Goal: Task Accomplishment & Management: Manage account settings

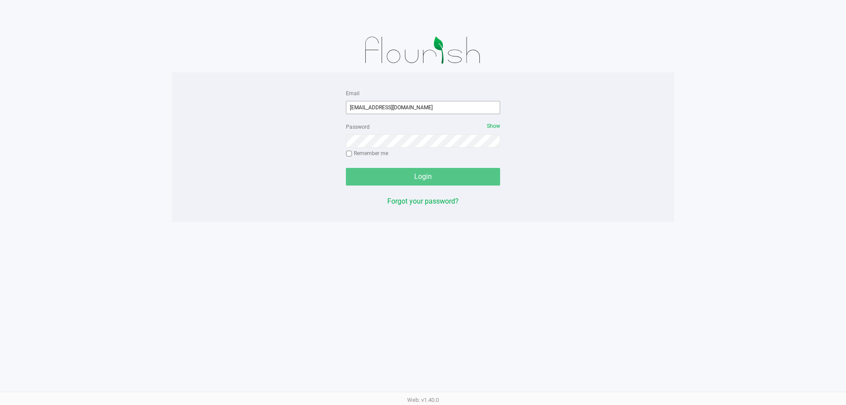
type input "[EMAIL_ADDRESS][DOMAIN_NAME]"
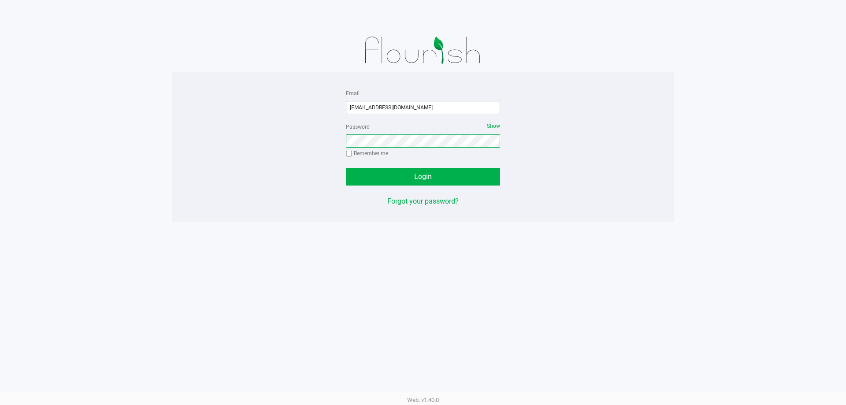
click at [346, 168] on button "Login" at bounding box center [423, 177] width 154 height 18
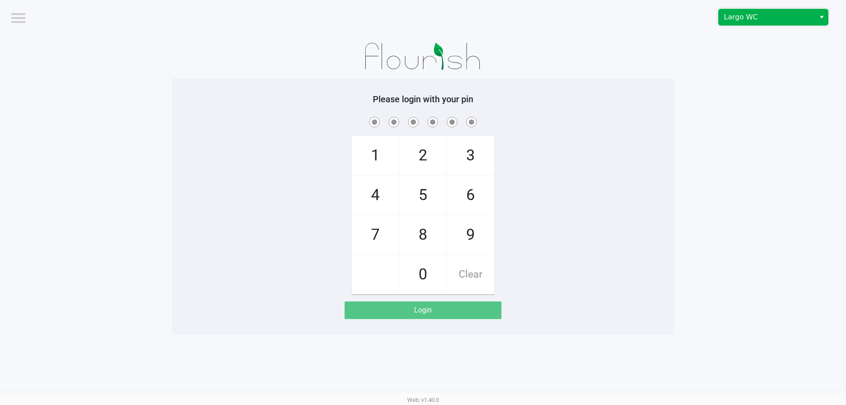
click at [772, 16] on span "Largo WC" at bounding box center [767, 17] width 86 height 11
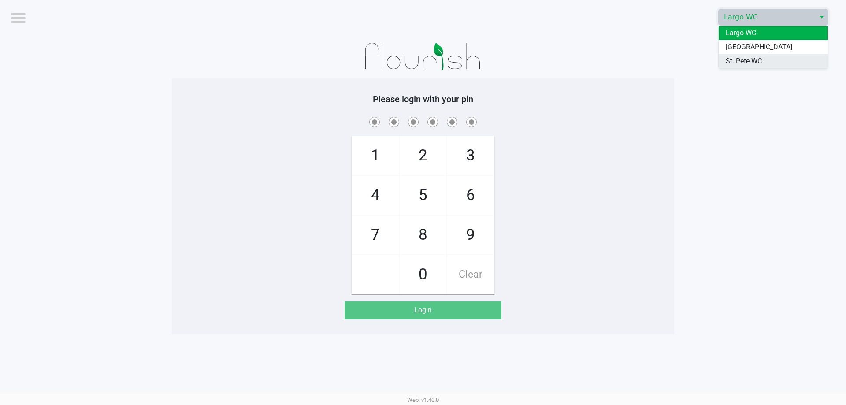
click at [739, 64] on span "St. Pete WC" at bounding box center [744, 61] width 36 height 11
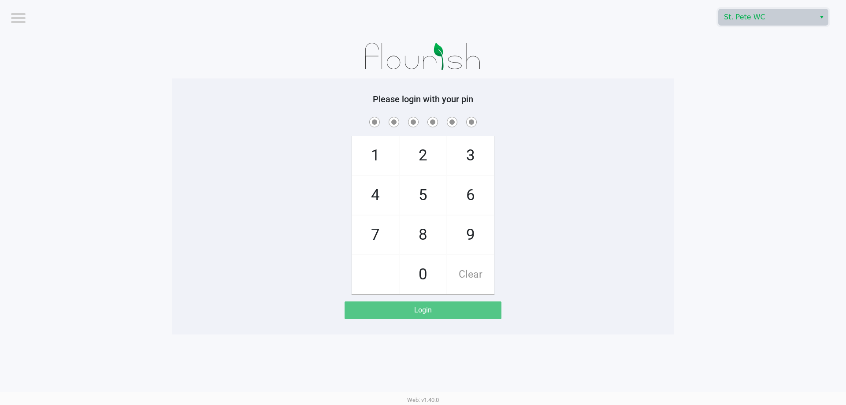
click at [733, 64] on app-pos-login-wrapper "Logout St. Pete WC Please login with your pin 1 4 7 2 5 8 0 3 6 9 Clear Login" at bounding box center [423, 167] width 846 height 334
checkbox input "true"
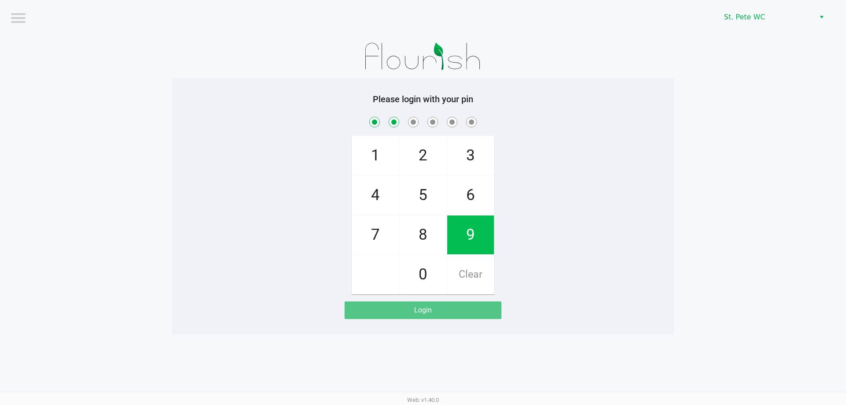
checkbox input "true"
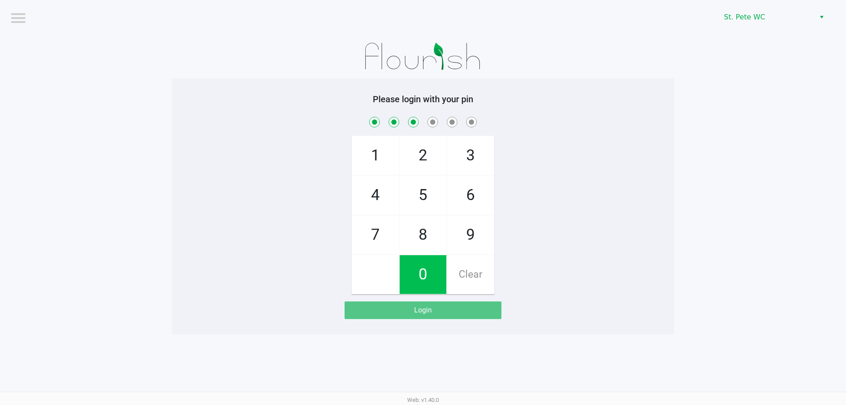
checkbox input "true"
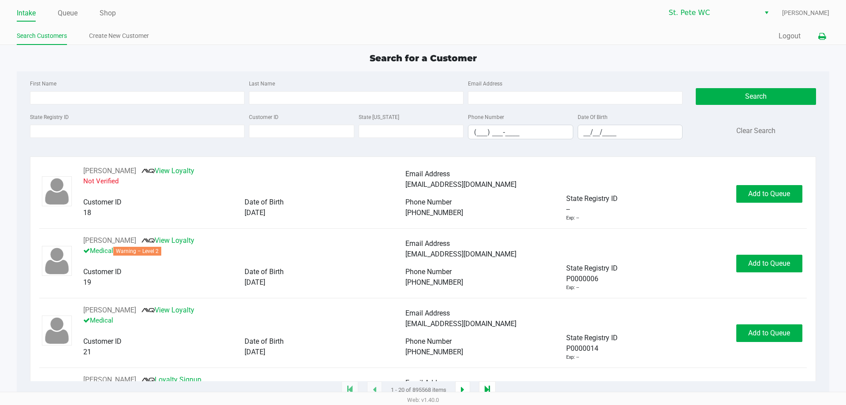
click at [822, 33] on icon at bounding box center [821, 36] width 7 height 6
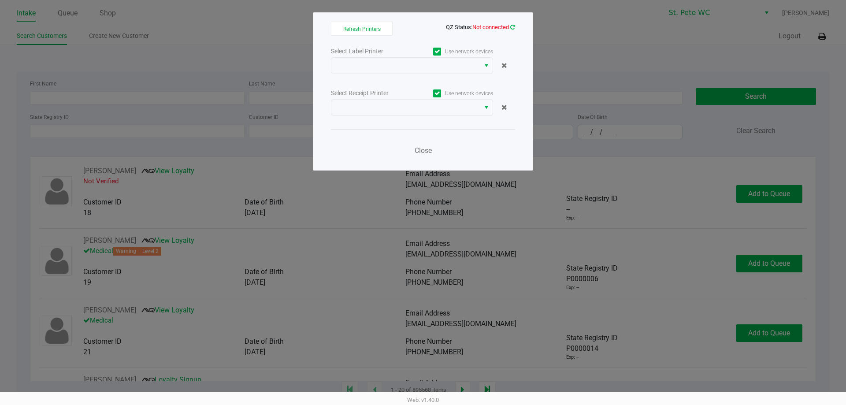
click at [511, 25] on icon at bounding box center [512, 27] width 5 height 6
click at [511, 30] on app-qz-status "QZ Status: Not connected" at bounding box center [480, 26] width 69 height 8
click at [511, 29] on icon at bounding box center [512, 27] width 5 height 6
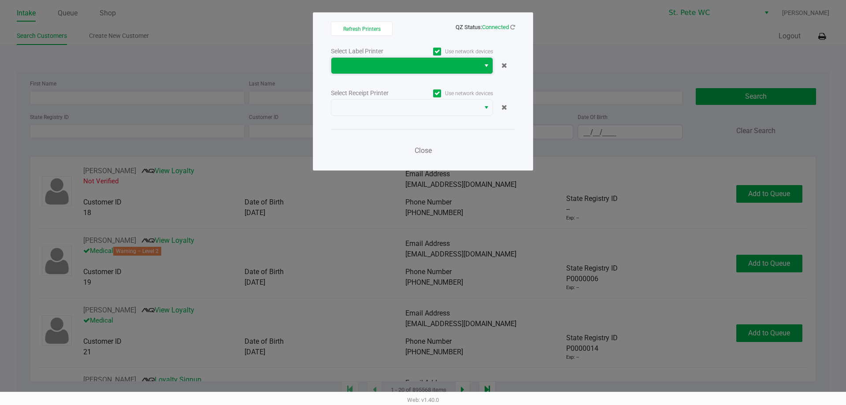
click at [453, 70] on span at bounding box center [406, 65] width 138 height 11
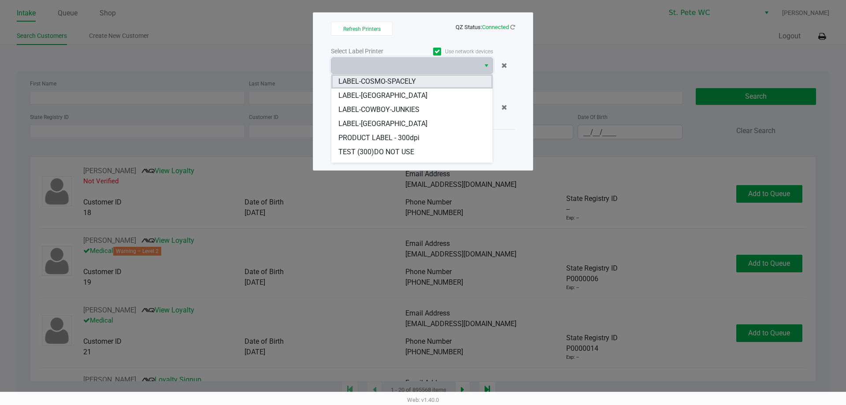
click at [450, 79] on li "LABEL-COSMO-SPACELY" at bounding box center [411, 81] width 161 height 14
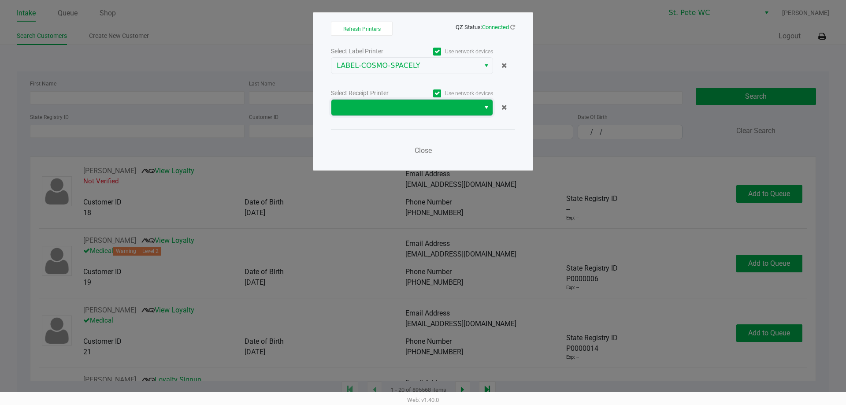
click at [426, 111] on span at bounding box center [406, 107] width 138 height 11
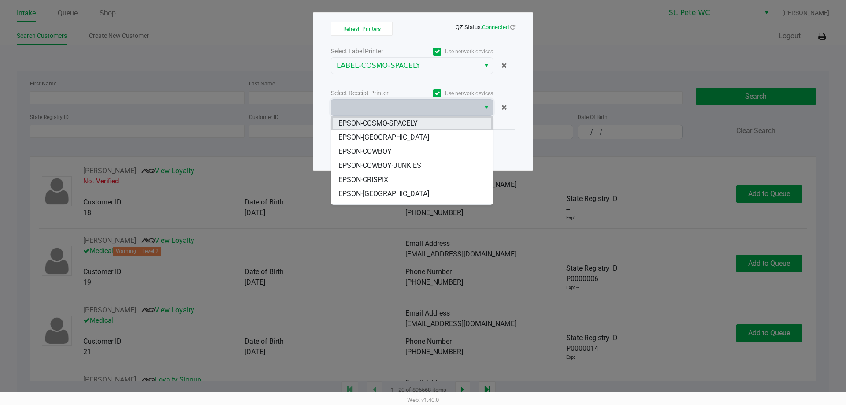
click at [426, 124] on li "EPSON-COSMO-SPACELY" at bounding box center [411, 123] width 161 height 14
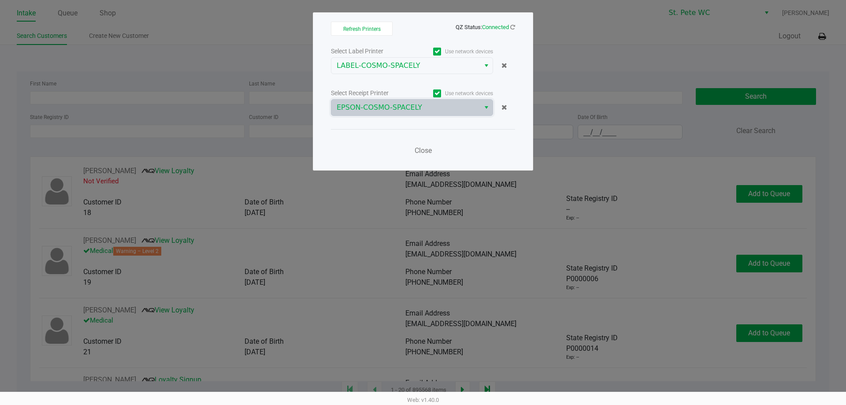
click at [426, 128] on div "Select Label Printer Use network devices LABEL-COSMO-SPACELY Select Receipt Pri…" at bounding box center [423, 103] width 184 height 116
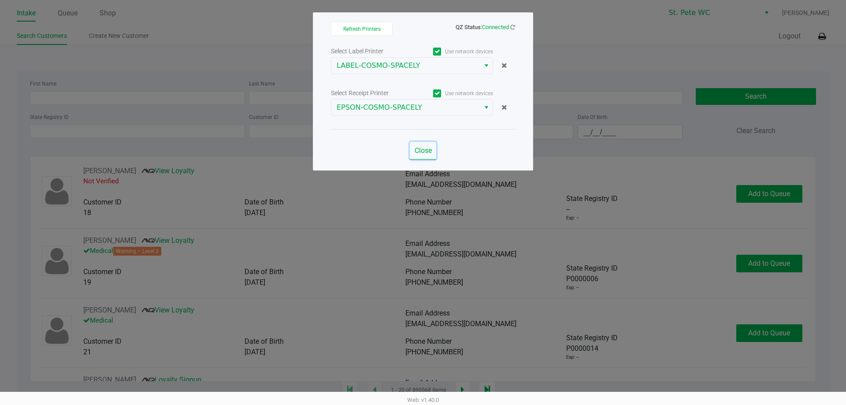
click at [426, 156] on button "Close" at bounding box center [423, 151] width 26 height 18
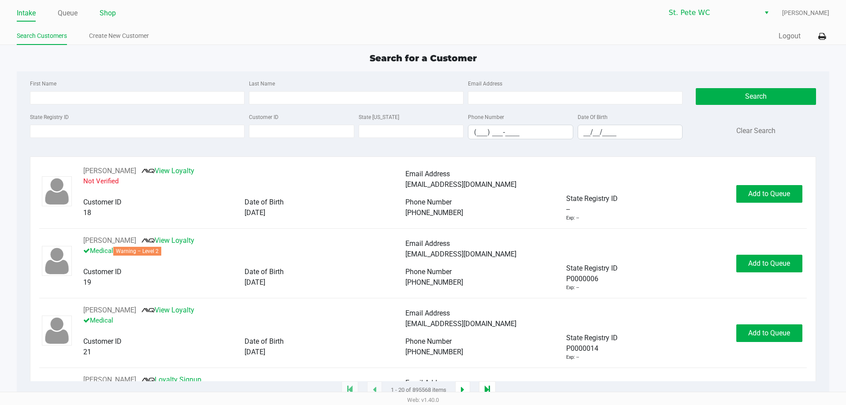
click at [115, 14] on link "Shop" at bounding box center [108, 13] width 16 height 12
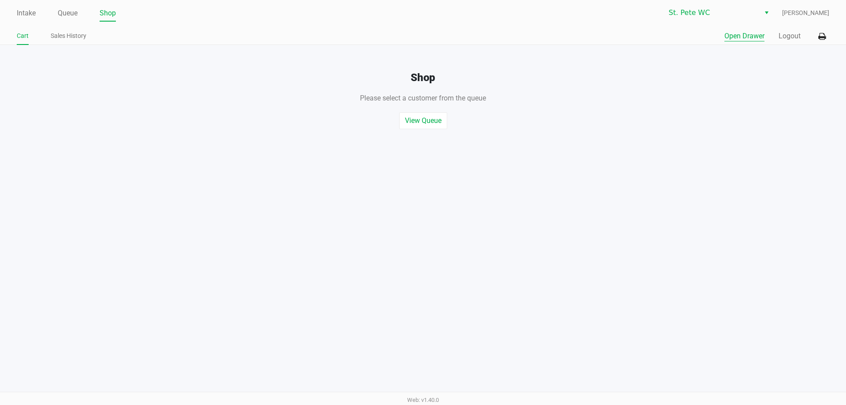
click at [743, 37] on button "Open Drawer" at bounding box center [744, 36] width 40 height 11
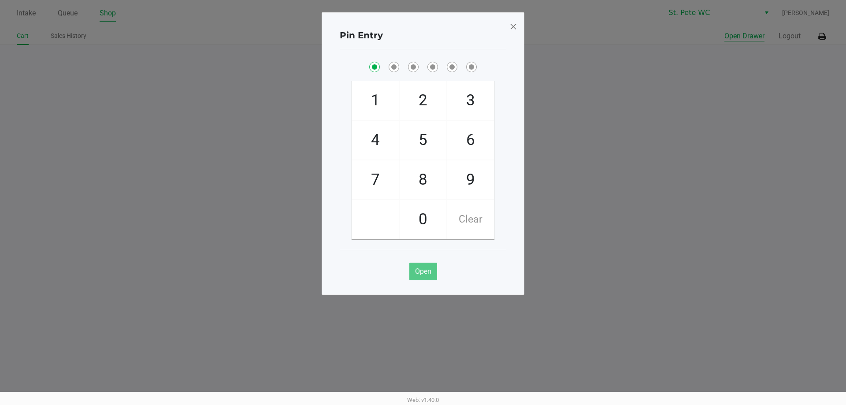
checkbox input "true"
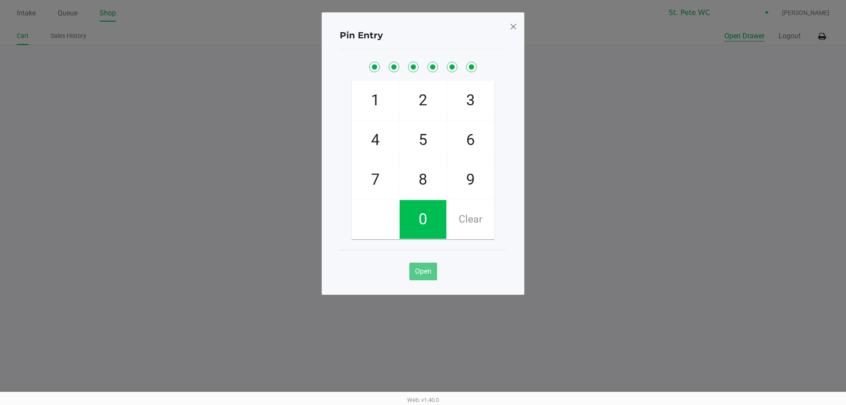
checkbox input "true"
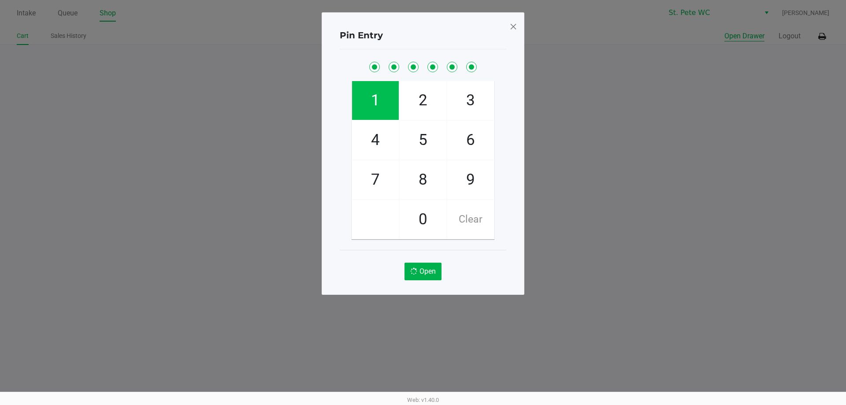
click at [724, 31] on button "Open Drawer" at bounding box center [744, 36] width 40 height 11
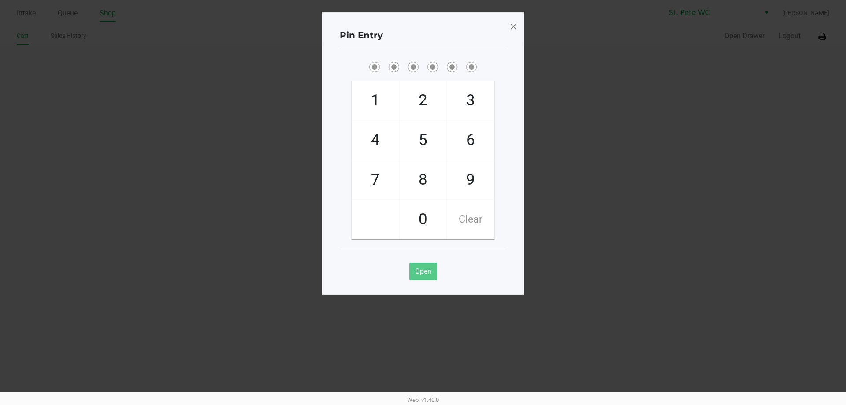
click at [511, 25] on span at bounding box center [513, 26] width 8 height 14
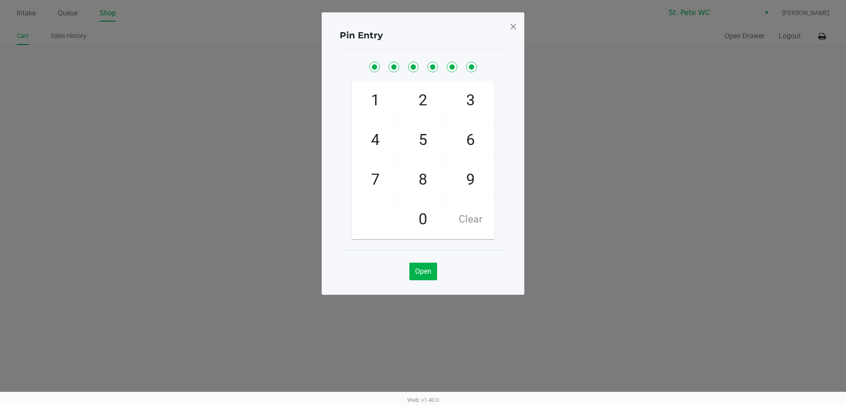
click at [511, 25] on div "Pin Entry 1 4 7 2 5 8 0 3 6 9 Clear Open" at bounding box center [423, 131] width 203 height 282
click at [511, 25] on span at bounding box center [513, 26] width 8 height 14
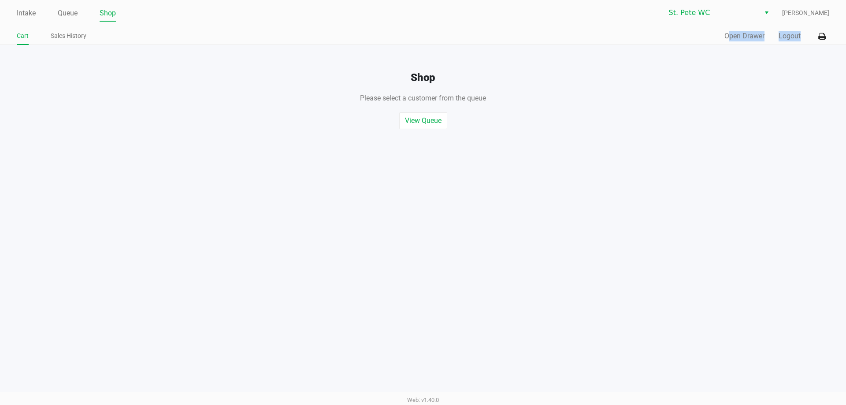
click at [511, 25] on div "Intake Queue Shop St. Pete WC Paul Micallef Cart Sales History Quick Sale Open …" at bounding box center [423, 22] width 846 height 45
click at [811, 31] on div "Quick Sale Open Drawer Logout" at bounding box center [626, 36] width 406 height 16
click at [816, 36] on button at bounding box center [822, 36] width 15 height 16
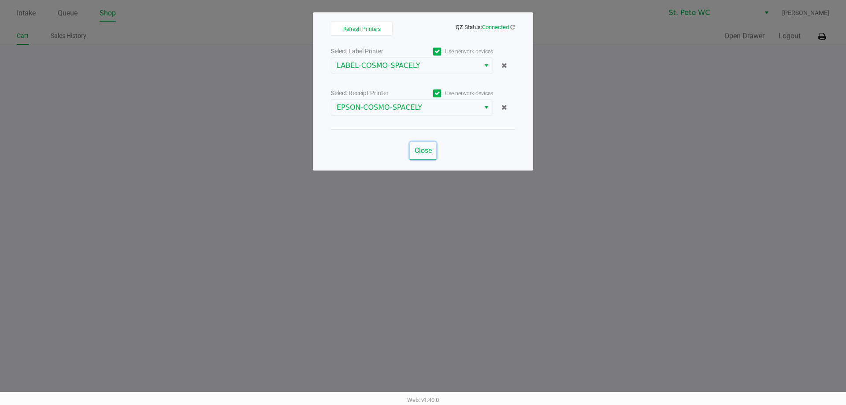
click at [429, 156] on button "Close" at bounding box center [423, 151] width 26 height 18
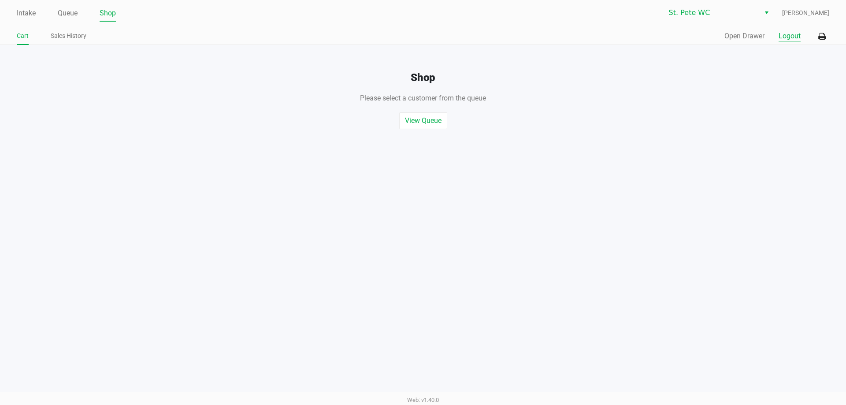
click at [784, 41] on button "Logout" at bounding box center [789, 36] width 22 height 11
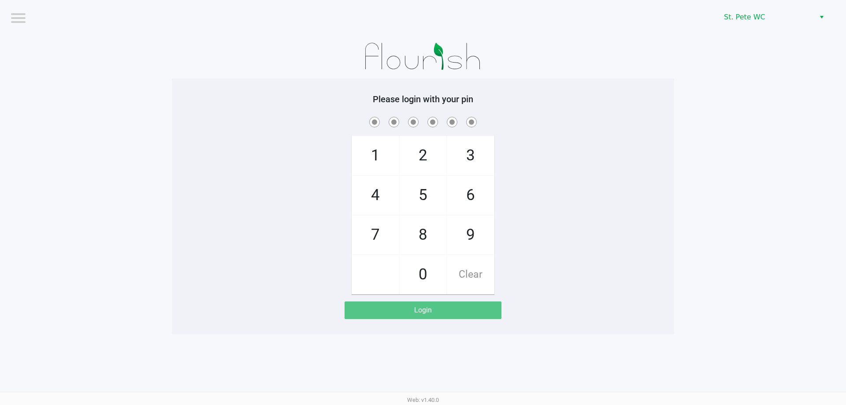
click at [253, 157] on div "1 4 7 2 5 8 0 3 6 9 Clear" at bounding box center [423, 204] width 502 height 179
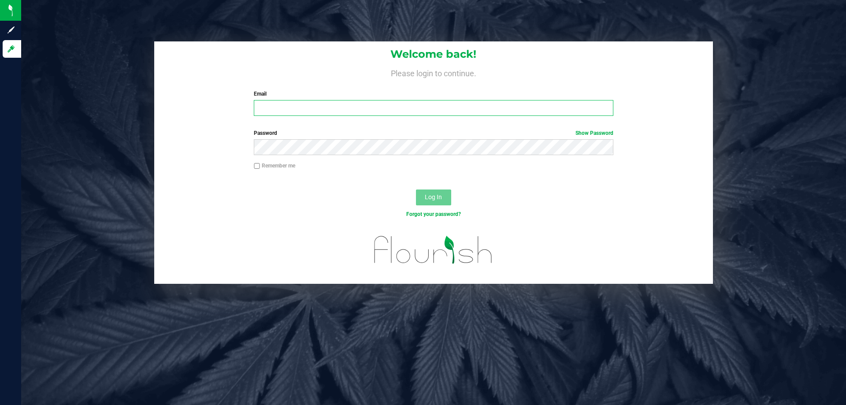
click at [273, 100] on input "Email" at bounding box center [433, 108] width 359 height 16
type input "pmicallef@Liveparallel.com"
click at [416, 189] on button "Log In" at bounding box center [433, 197] width 35 height 16
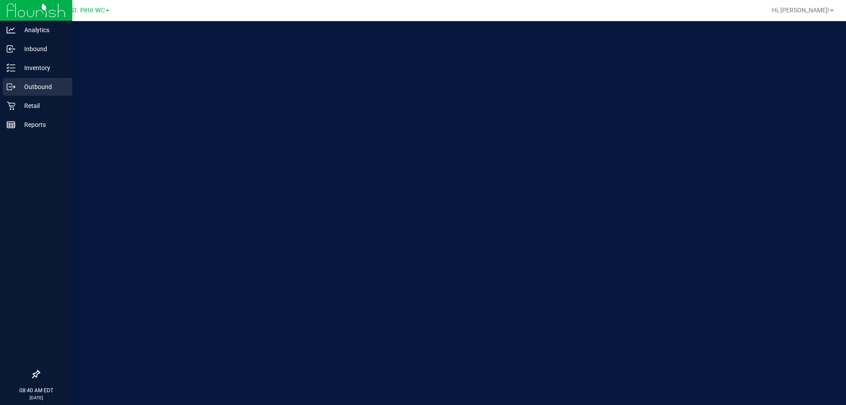
click at [0, 93] on link "Outbound" at bounding box center [36, 87] width 72 height 19
click at [19, 115] on link "Retail" at bounding box center [36, 106] width 72 height 19
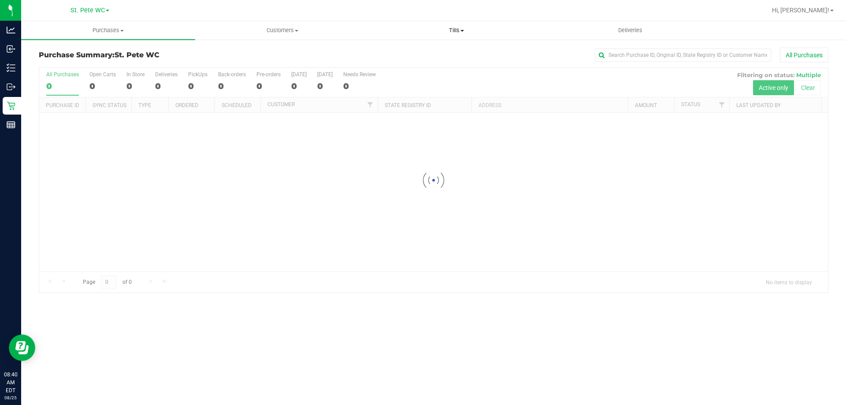
click at [445, 37] on uib-tab-heading "Tills Manage tills Reconcile e-payments" at bounding box center [456, 31] width 173 height 18
click at [439, 48] on li "Manage tills" at bounding box center [456, 53] width 174 height 11
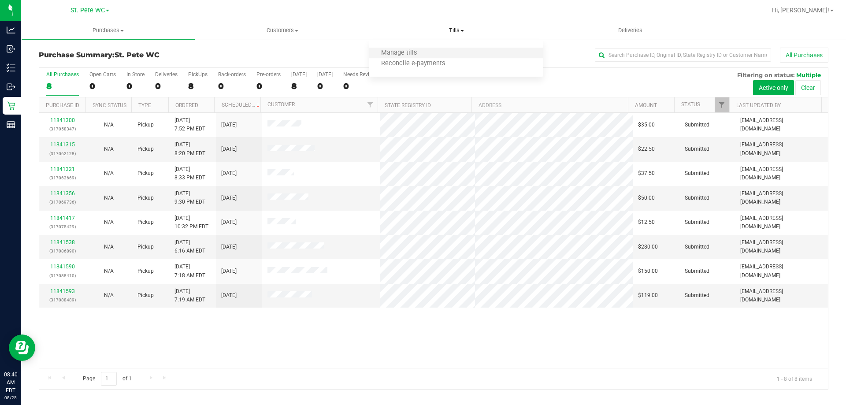
click at [439, 48] on li "Manage tills" at bounding box center [456, 53] width 174 height 11
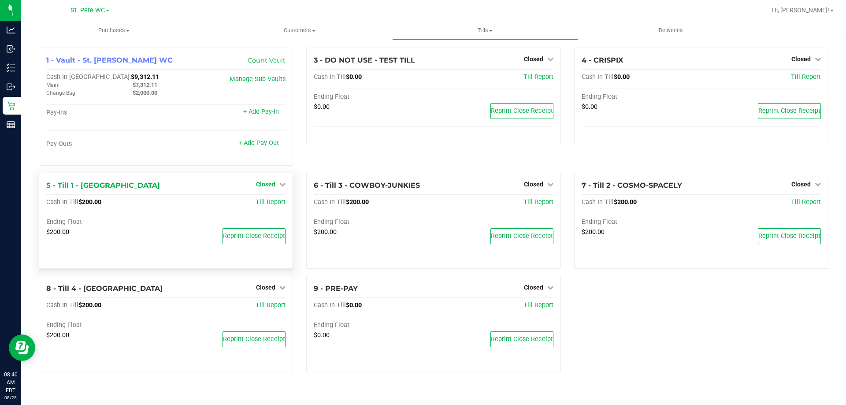
click at [272, 184] on span "Closed" at bounding box center [265, 184] width 19 height 7
click at [269, 200] on link "Open Till" at bounding box center [265, 202] width 23 height 7
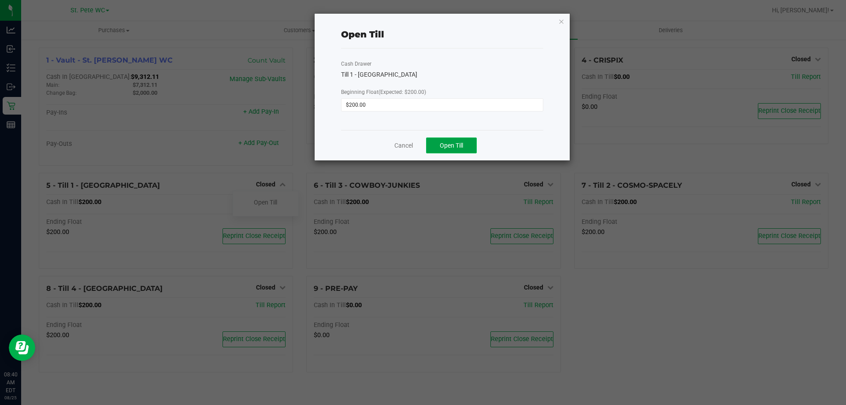
click at [459, 146] on span "Open Till" at bounding box center [451, 145] width 23 height 7
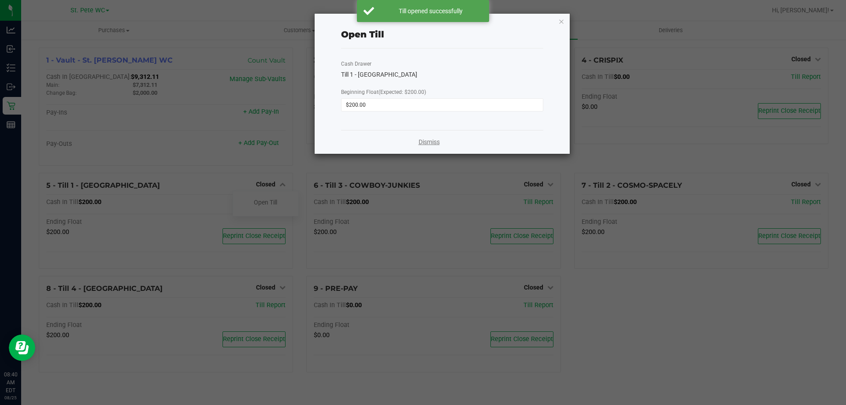
click at [427, 142] on link "Dismiss" at bounding box center [429, 141] width 21 height 9
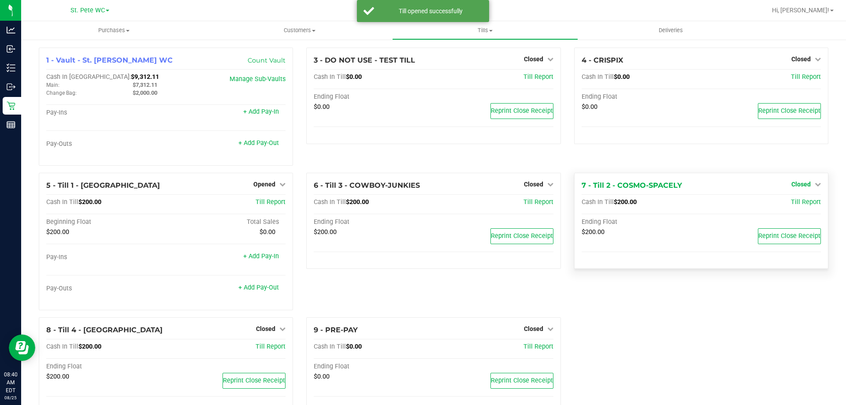
click at [804, 187] on link "Closed" at bounding box center [806, 184] width 30 height 7
click at [797, 201] on link "Open Till" at bounding box center [800, 202] width 23 height 7
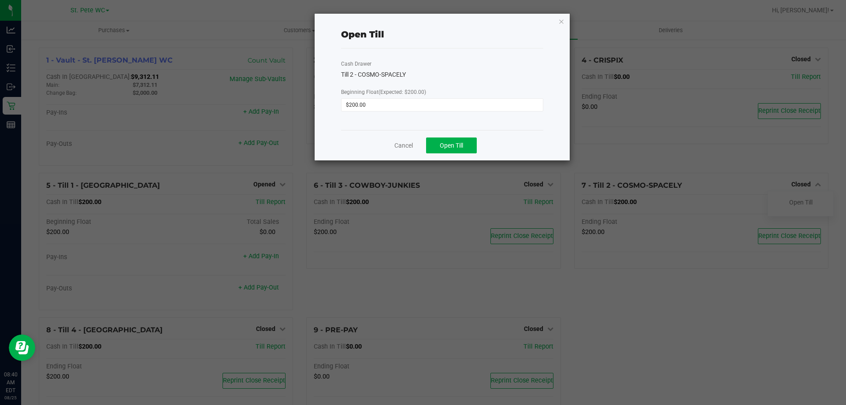
click at [459, 158] on div "Cancel Open Till" at bounding box center [442, 145] width 202 height 30
click at [459, 137] on button "Open Till" at bounding box center [451, 145] width 51 height 16
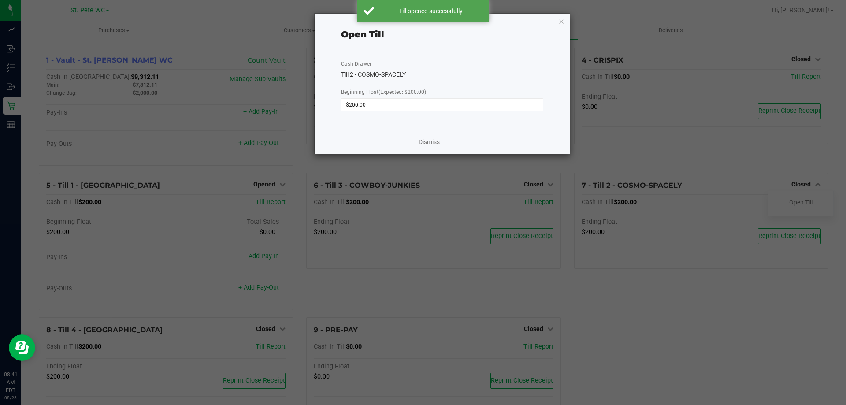
click at [419, 143] on link "Dismiss" at bounding box center [429, 141] width 21 height 9
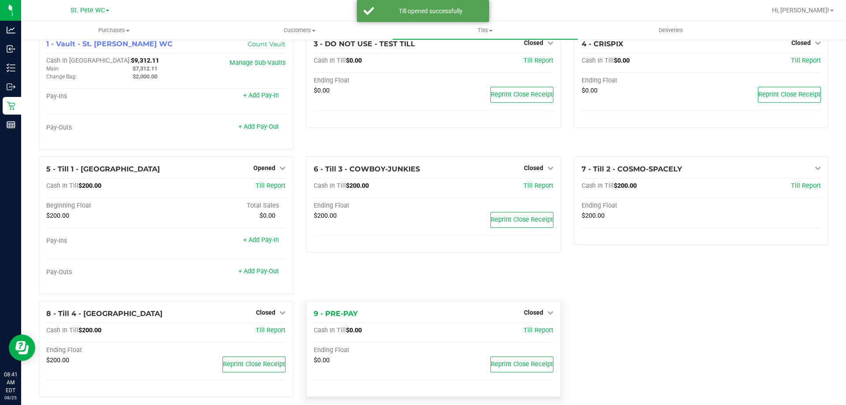
scroll to position [25, 0]
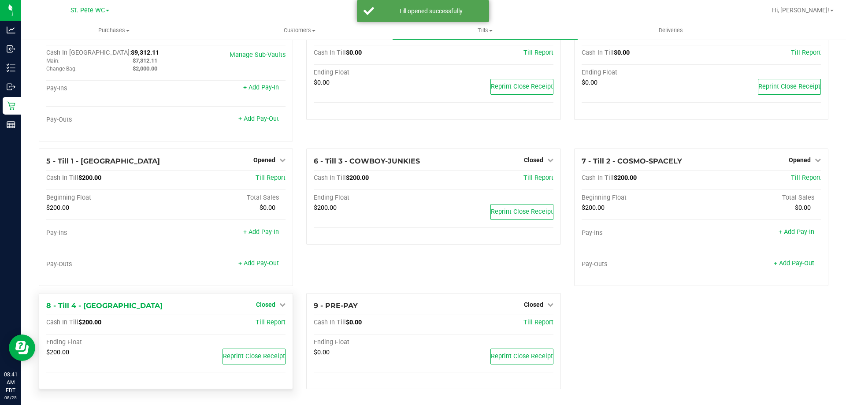
click at [263, 307] on span "Closed" at bounding box center [265, 304] width 19 height 7
click at [267, 326] on link "Open Till" at bounding box center [265, 322] width 23 height 7
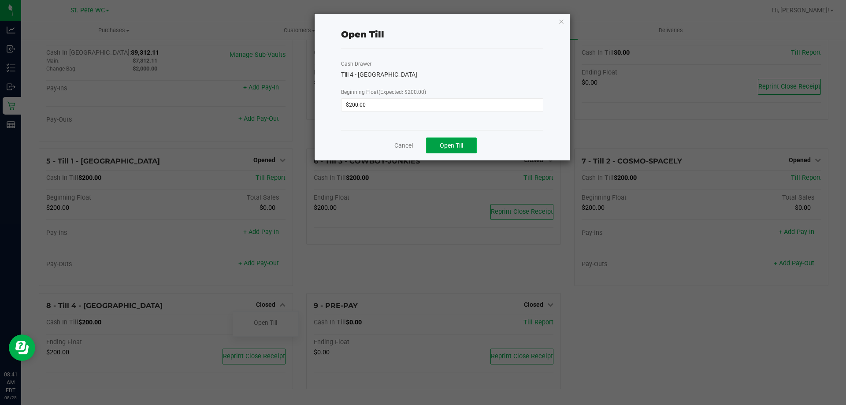
click at [431, 140] on button "Open Till" at bounding box center [451, 145] width 51 height 16
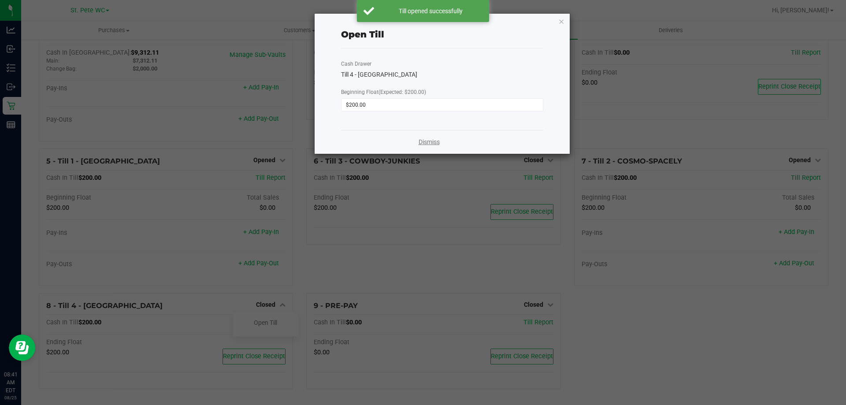
click at [419, 140] on link "Dismiss" at bounding box center [429, 141] width 21 height 9
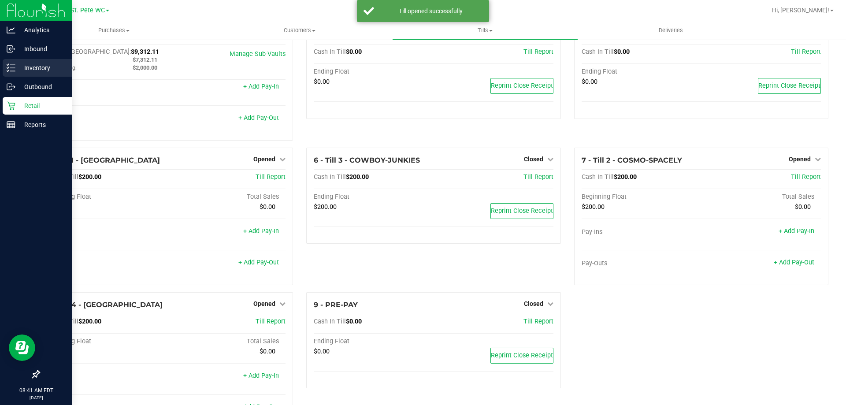
click at [14, 69] on icon at bounding box center [11, 67] width 9 height 9
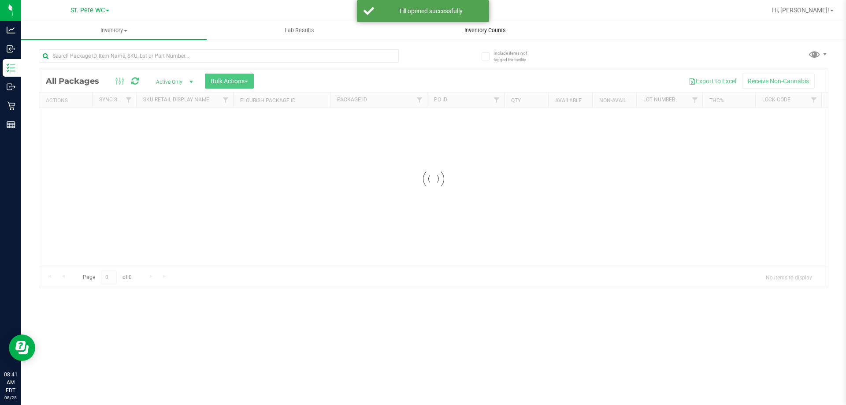
click at [494, 37] on uib-tab-heading "Inventory Counts" at bounding box center [485, 31] width 185 height 18
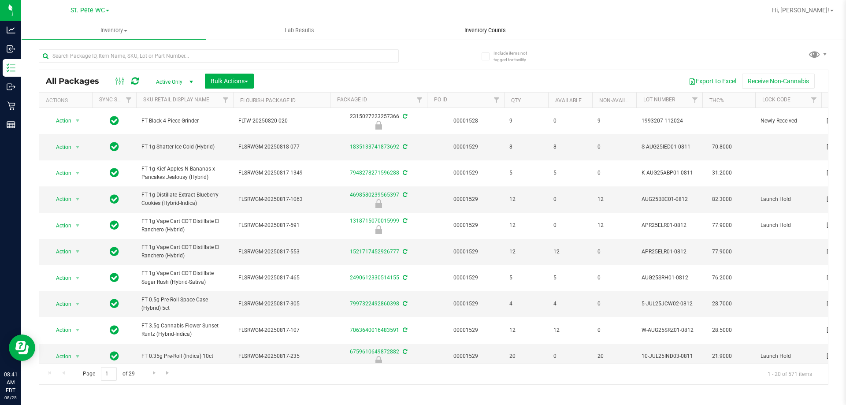
click at [494, 37] on uib-tab-heading "Inventory Counts" at bounding box center [484, 30] width 185 height 19
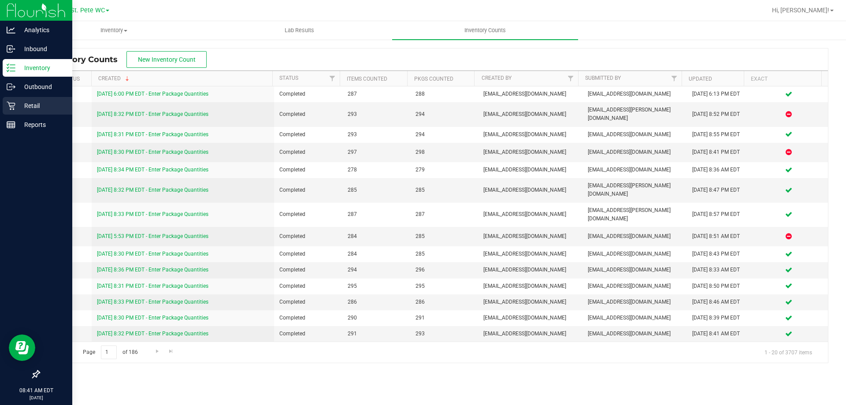
click at [10, 114] on div "Retail" at bounding box center [38, 106] width 70 height 18
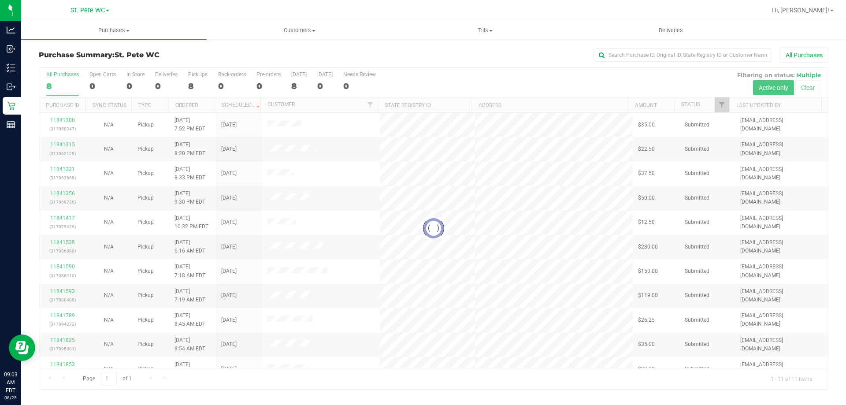
click at [104, 40] on link "Purchases Summary of purchases Fulfillment All purchases" at bounding box center [113, 30] width 185 height 19
click at [106, 32] on span "Purchases" at bounding box center [113, 30] width 185 height 8
drag, startPoint x: 107, startPoint y: 30, endPoint x: 95, endPoint y: 60, distance: 32.2
click at [107, 30] on span "Purchases" at bounding box center [113, 30] width 185 height 8
click at [95, 61] on li "Fulfillment" at bounding box center [113, 64] width 185 height 11
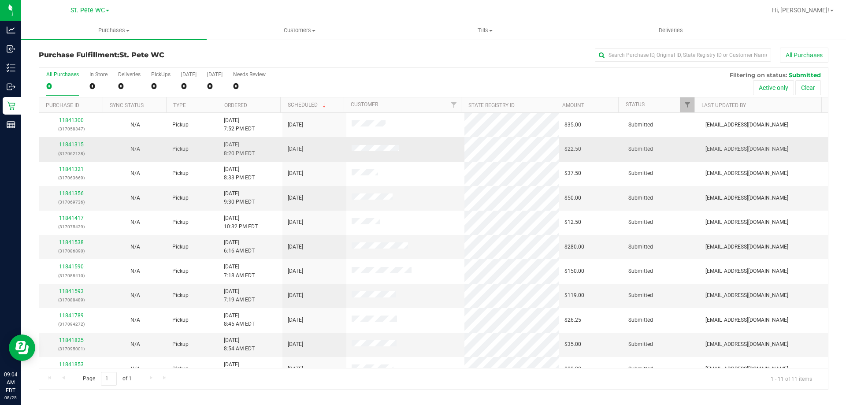
click at [77, 138] on td "11841315 (317062128)" at bounding box center [71, 149] width 64 height 24
click at [75, 144] on link "11841315" at bounding box center [71, 144] width 25 height 6
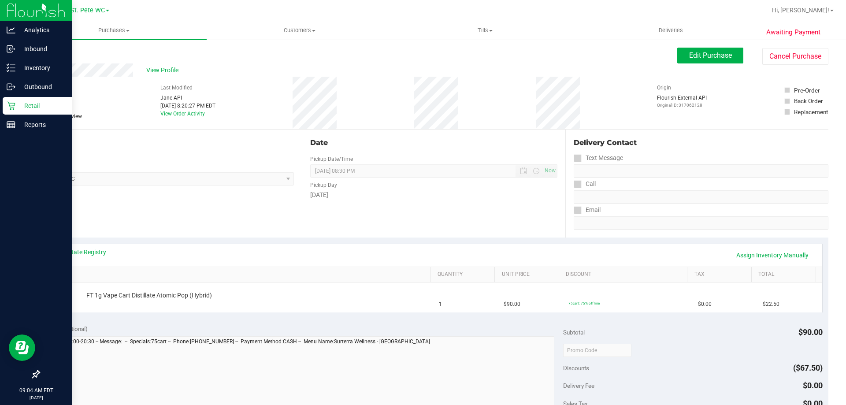
click at [20, 111] on div "Retail" at bounding box center [38, 106] width 70 height 18
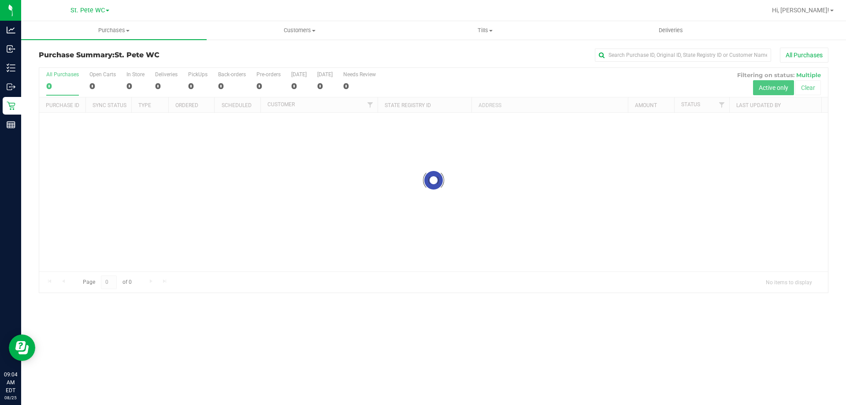
click at [95, 41] on div "Purchase Summary: St. Pete WC All Purchases Loading... All Purchases 0 Open Car…" at bounding box center [433, 170] width 825 height 263
click at [104, 33] on span "Purchases" at bounding box center [113, 30] width 185 height 8
click at [96, 65] on li "Fulfillment" at bounding box center [113, 64] width 185 height 11
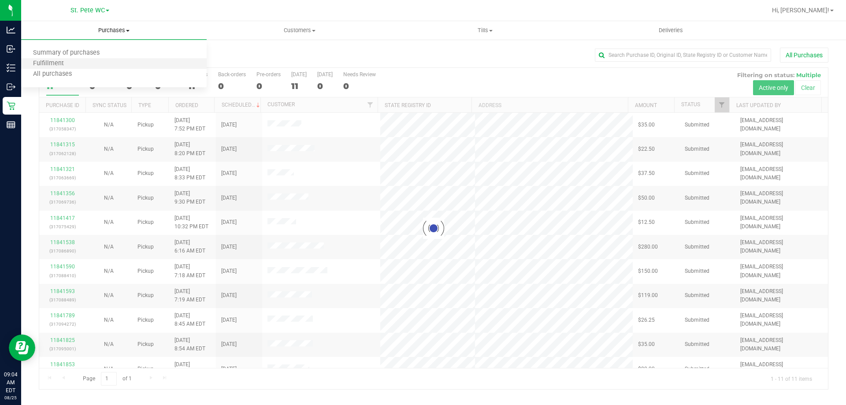
click at [96, 65] on li "Fulfillment" at bounding box center [113, 64] width 185 height 11
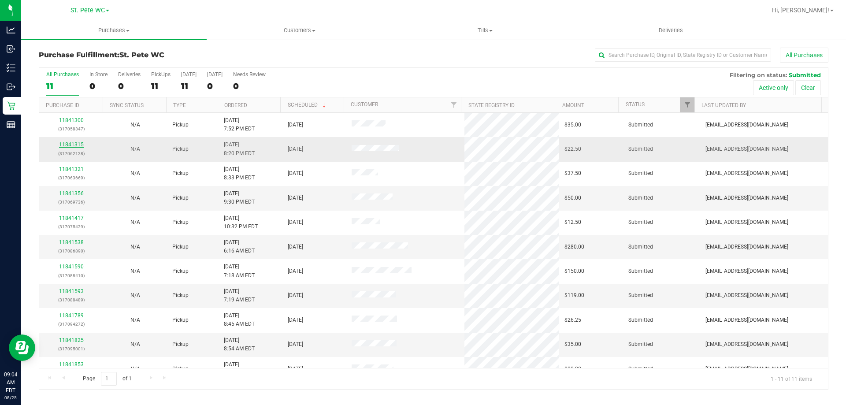
click at [71, 145] on link "11841315" at bounding box center [71, 144] width 25 height 6
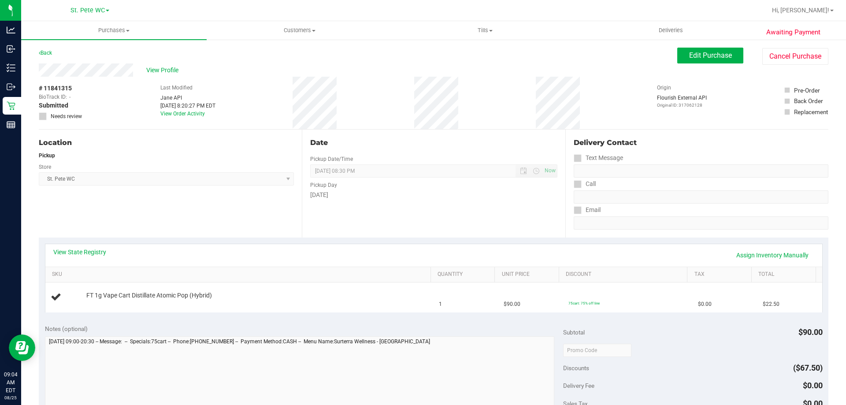
scroll to position [264, 0]
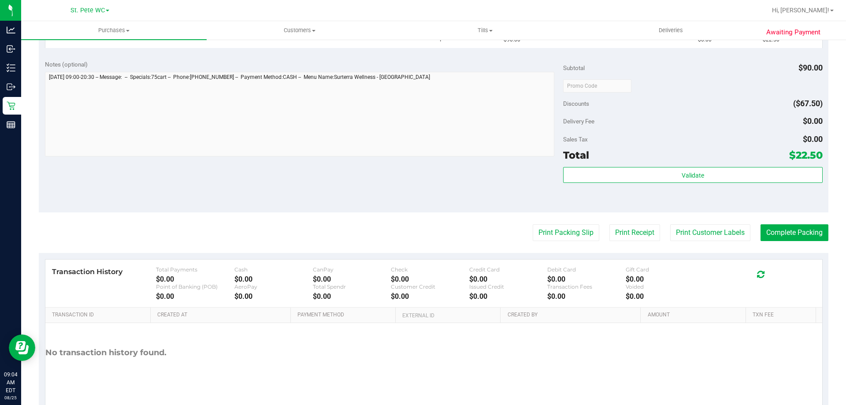
click at [597, 225] on div "Print Packing Slip Print Receipt Print Customer Labels Complete Packing" at bounding box center [433, 232] width 789 height 17
drag, startPoint x: 593, startPoint y: 227, endPoint x: 578, endPoint y: 242, distance: 21.2
click at [585, 234] on div "Print Packing Slip Print Receipt Print Customer Labels Complete Packing" at bounding box center [433, 232] width 789 height 17
click at [578, 242] on purchase-details "Back Edit Purchase Cancel Purchase View Profile # 11841315 BioTrack ID: - Submi…" at bounding box center [433, 100] width 789 height 634
drag, startPoint x: 577, startPoint y: 242, endPoint x: 571, endPoint y: 237, distance: 7.2
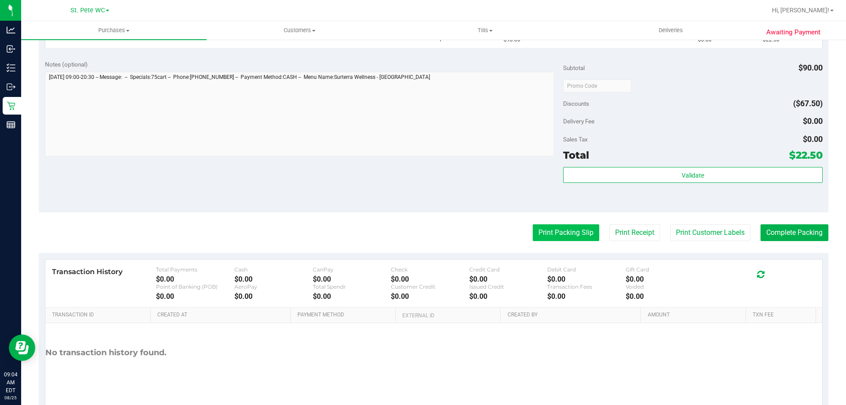
click at [576, 241] on purchase-details "Back Edit Purchase Cancel Purchase View Profile # 11841315 BioTrack ID: - Submi…" at bounding box center [433, 100] width 789 height 634
click at [571, 237] on button "Print Packing Slip" at bounding box center [566, 232] width 67 height 17
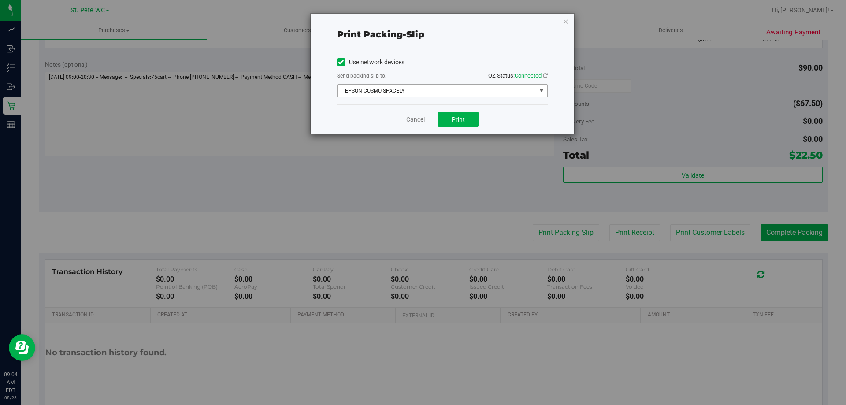
click at [414, 93] on span "EPSON-COSMO-SPACELY" at bounding box center [436, 91] width 199 height 12
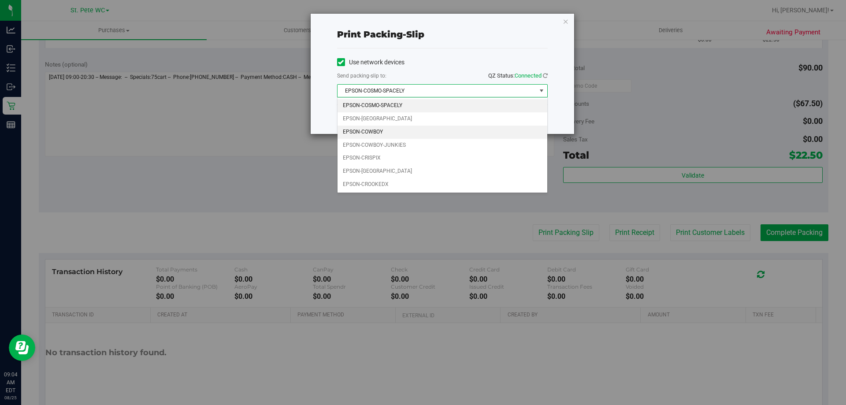
click at [411, 101] on li "EPSON-COSMO-SPACELY" at bounding box center [442, 105] width 210 height 13
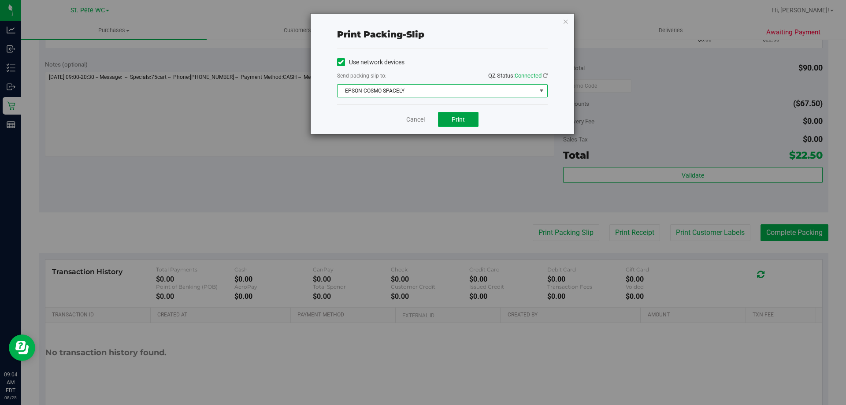
click at [469, 117] on button "Print" at bounding box center [458, 119] width 41 height 15
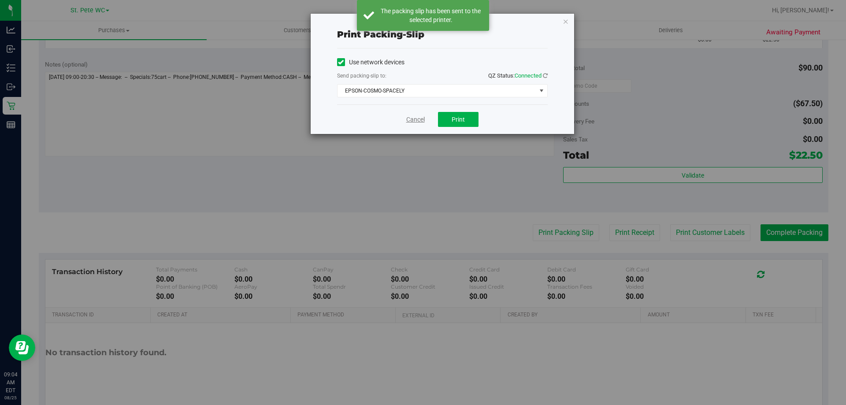
click at [419, 118] on link "Cancel" at bounding box center [415, 119] width 19 height 9
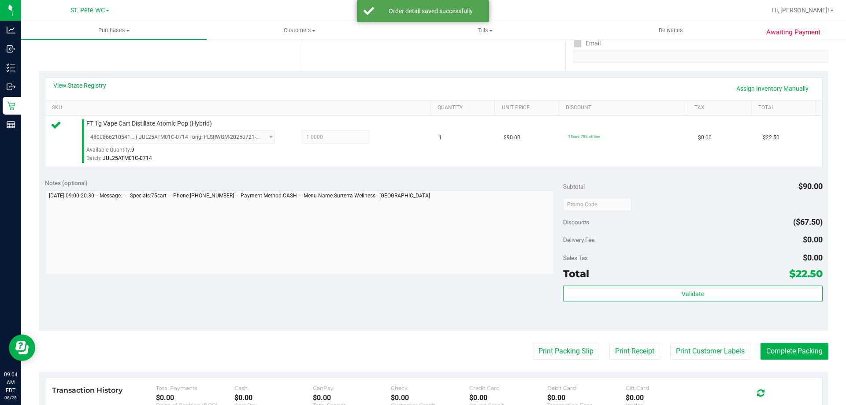
scroll to position [176, 0]
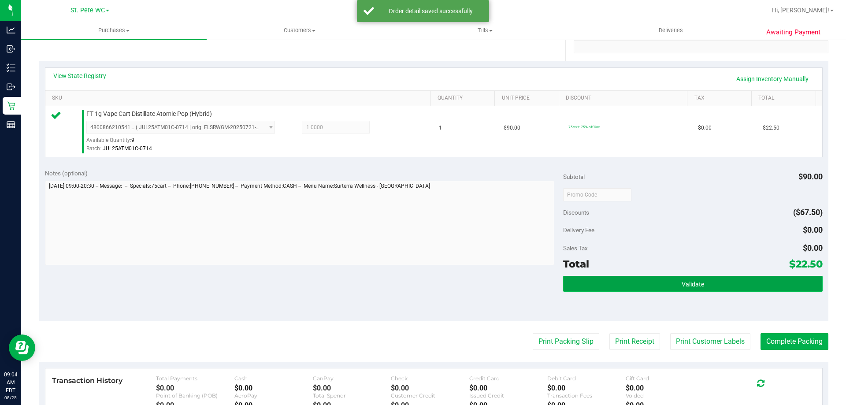
click at [746, 282] on button "Validate" at bounding box center [692, 284] width 259 height 16
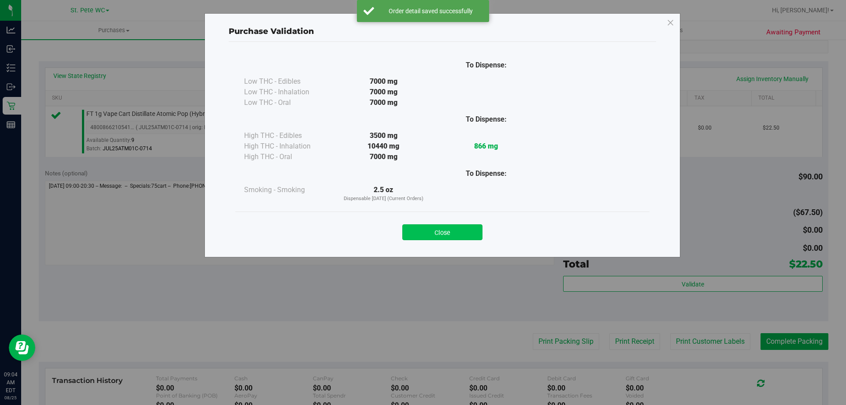
click at [462, 227] on button "Close" at bounding box center [442, 232] width 80 height 16
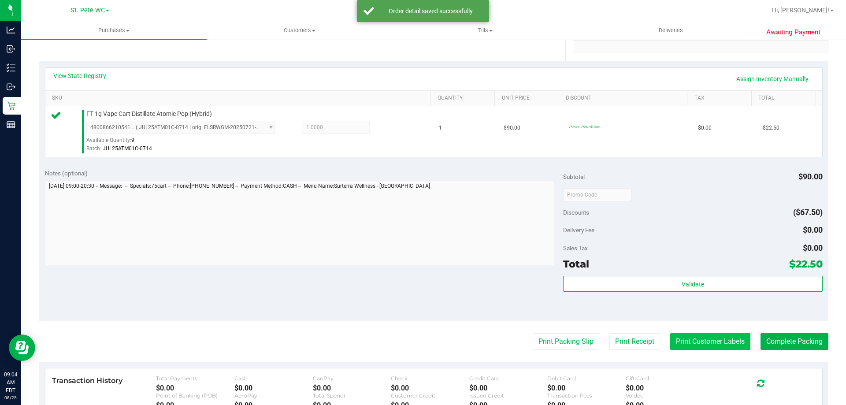
click at [670, 341] on button "Print Customer Labels" at bounding box center [710, 341] width 80 height 17
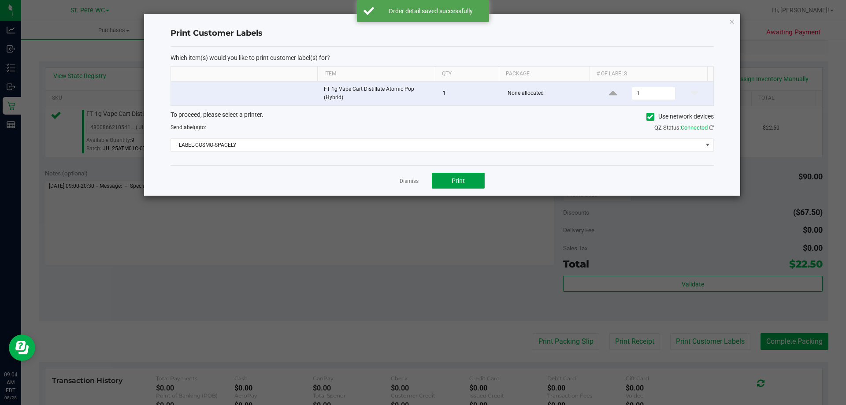
click at [466, 181] on button "Print" at bounding box center [458, 181] width 53 height 16
click at [411, 180] on link "Dismiss" at bounding box center [409, 181] width 19 height 7
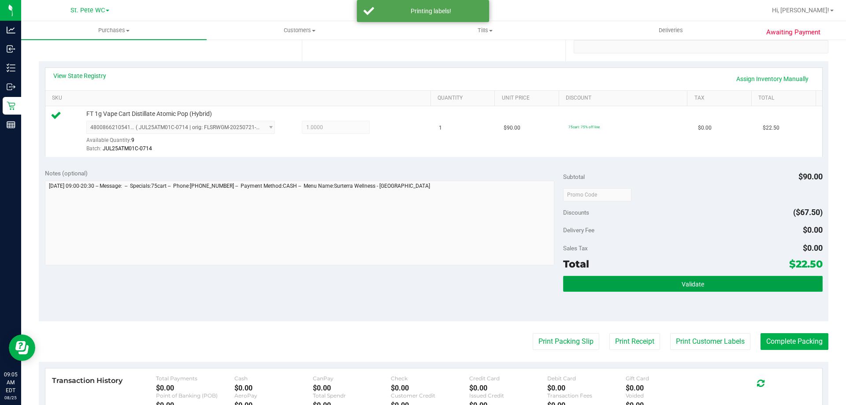
click at [760, 278] on button "Validate" at bounding box center [692, 284] width 259 height 16
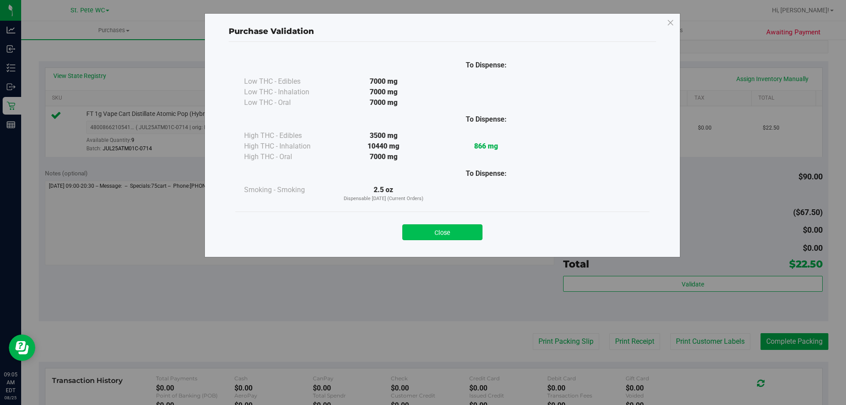
click at [457, 237] on button "Close" at bounding box center [442, 232] width 80 height 16
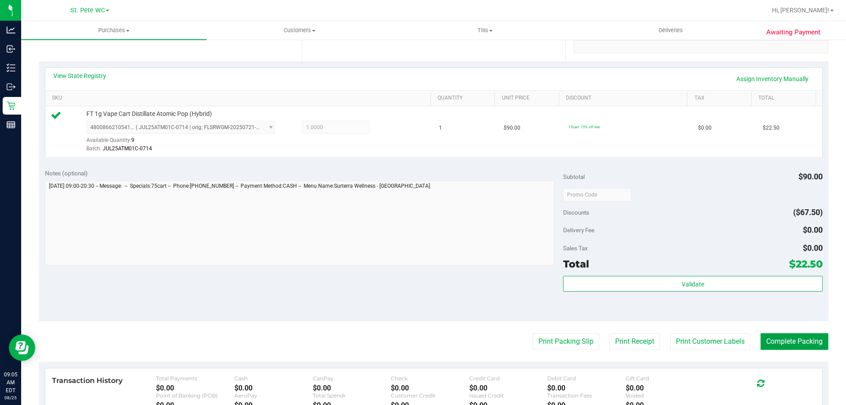
click at [781, 342] on button "Complete Packing" at bounding box center [794, 341] width 68 height 17
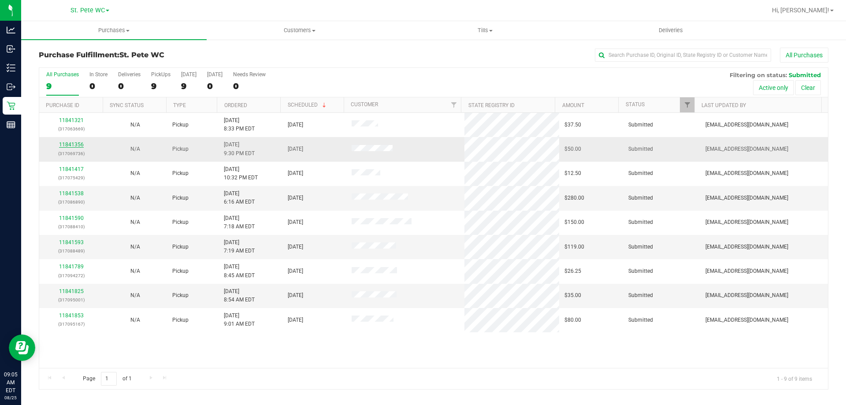
click at [76, 147] on link "11841356" at bounding box center [71, 144] width 25 height 6
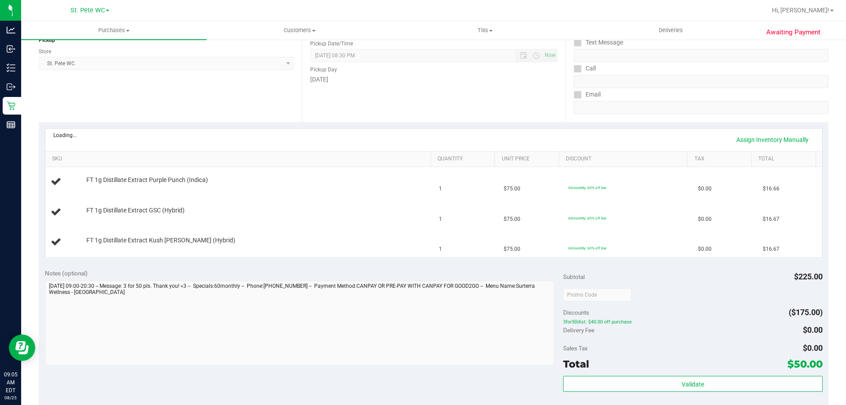
scroll to position [132, 0]
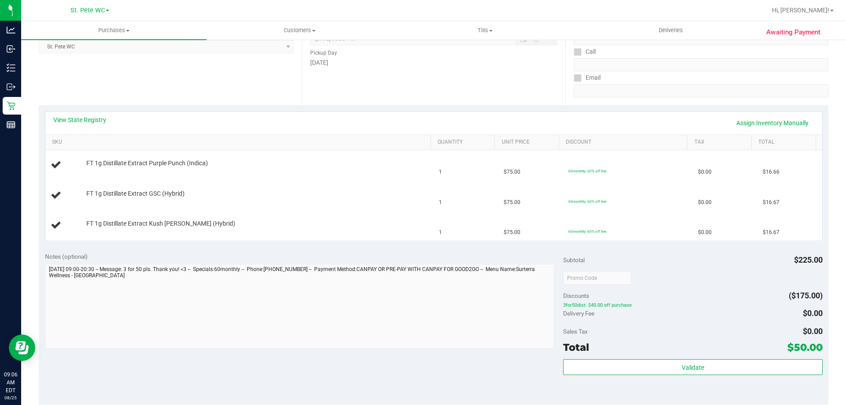
click at [470, 352] on div "Notes (optional) Subtotal $225.00 Discounts ($175.00) 3for50dist: $40.00 off pu…" at bounding box center [433, 325] width 789 height 159
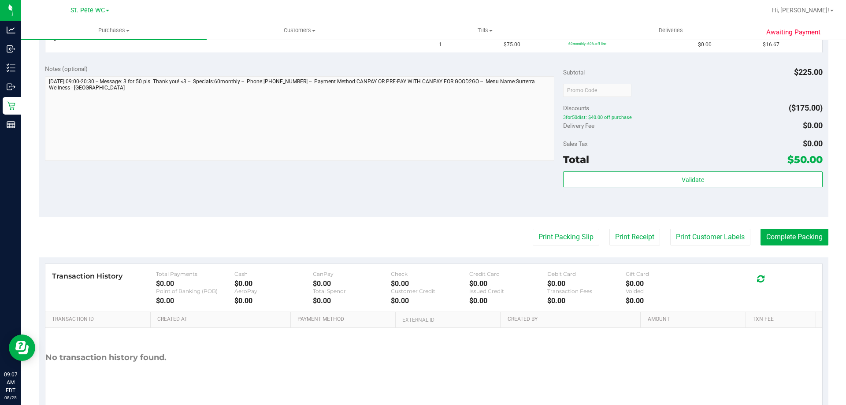
scroll to position [355, 0]
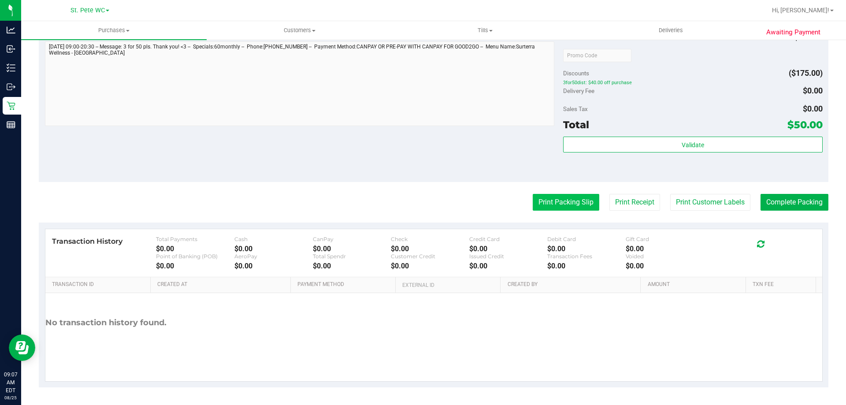
click at [571, 210] on button "Print Packing Slip" at bounding box center [566, 202] width 67 height 17
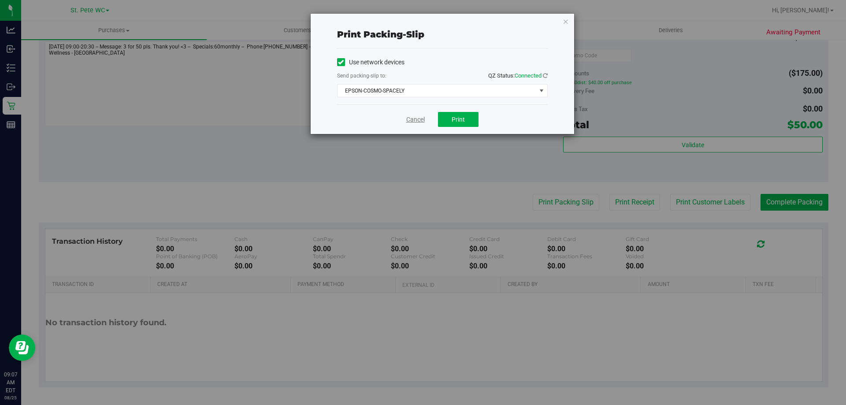
click at [416, 117] on link "Cancel" at bounding box center [415, 119] width 19 height 9
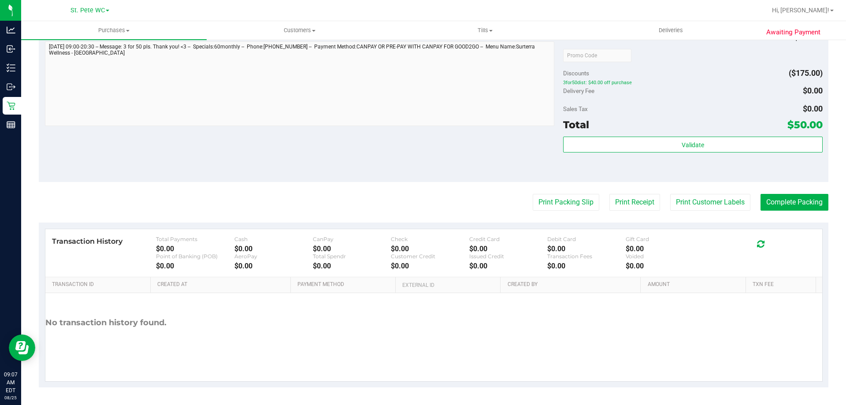
scroll to position [134, 0]
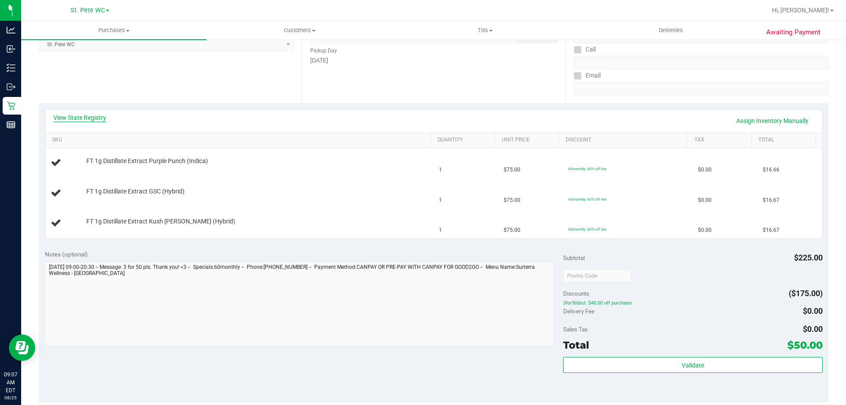
drag, startPoint x: 76, startPoint y: 102, endPoint x: 76, endPoint y: 116, distance: 14.5
click at [76, 105] on purchase-details "Back Edit Purchase Cancel Purchase View Profile # 11841356 BioTrack ID: - Submi…" at bounding box center [433, 260] width 789 height 694
click at [76, 116] on link "View State Registry" at bounding box center [79, 117] width 53 height 9
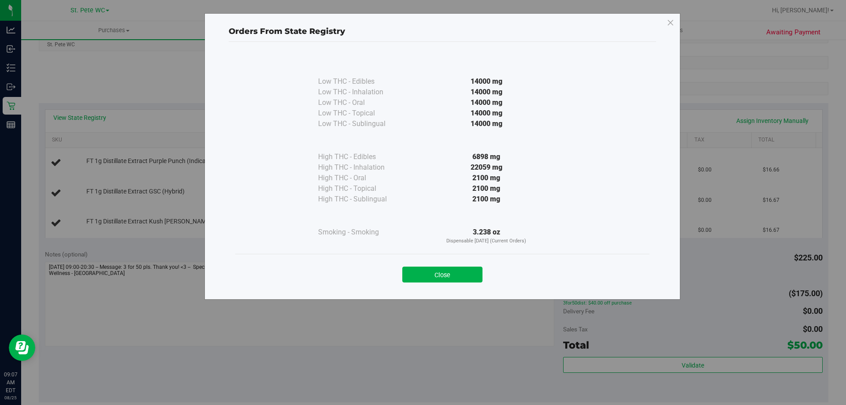
click at [474, 219] on div at bounding box center [486, 215] width 160 height 22
click at [481, 177] on div "2100 mg" at bounding box center [486, 178] width 160 height 11
click at [469, 272] on button "Close" at bounding box center [442, 275] width 80 height 16
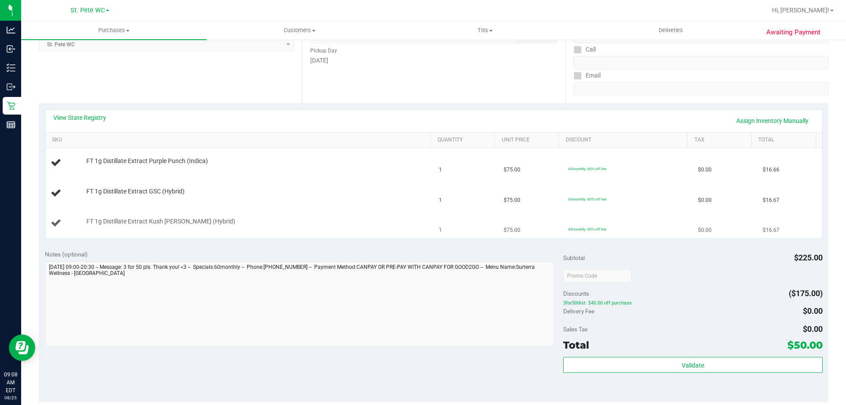
click at [471, 230] on td "1" at bounding box center [465, 223] width 65 height 30
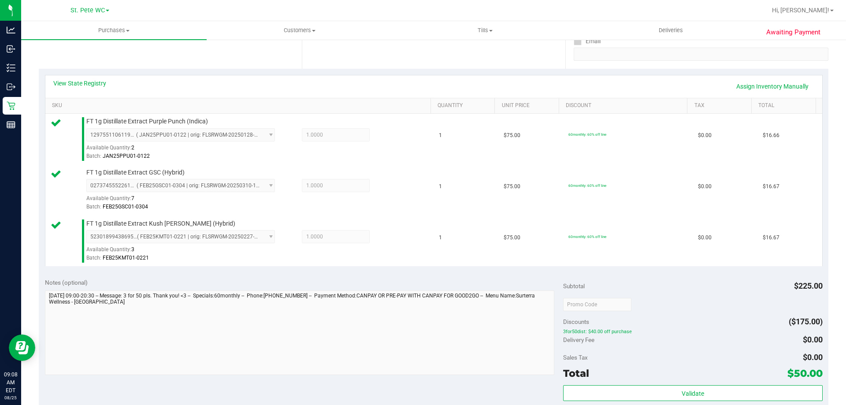
scroll to position [267, 0]
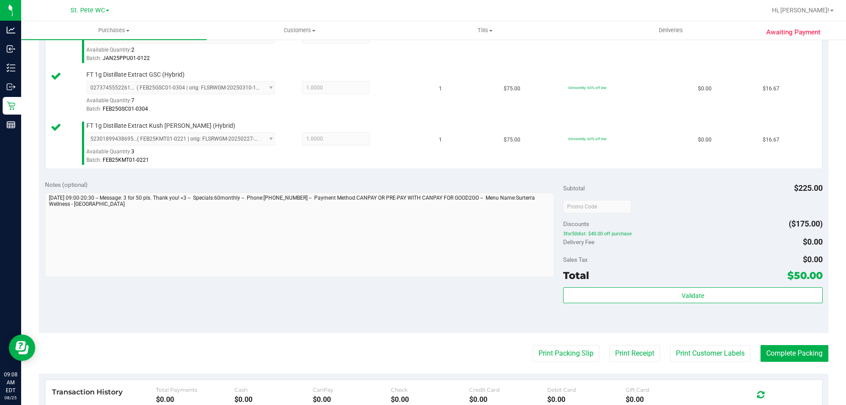
click at [649, 307] on div "Validate" at bounding box center [692, 307] width 259 height 40
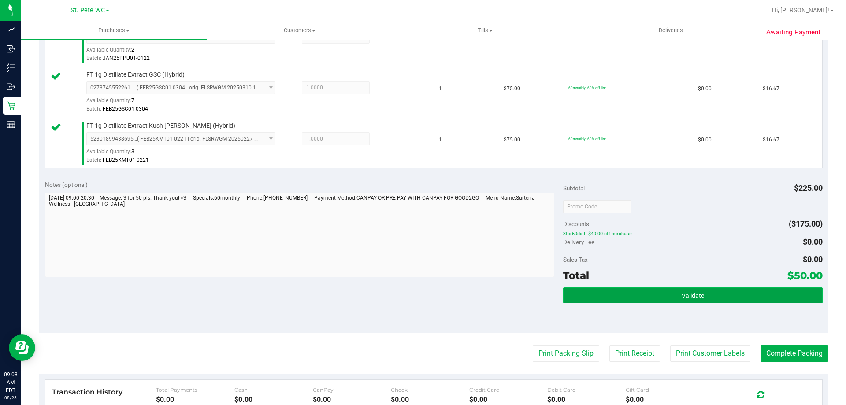
click at [652, 299] on button "Validate" at bounding box center [692, 295] width 259 height 16
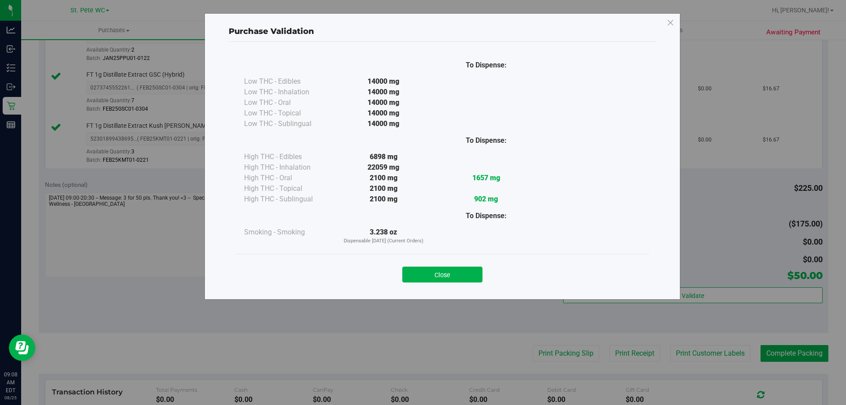
drag, startPoint x: 450, startPoint y: 275, endPoint x: 540, endPoint y: 230, distance: 100.5
click at [540, 230] on div "To Dispense: Low THC - Edibles 14000 mg" at bounding box center [442, 166] width 427 height 249
click at [450, 273] on button "Close" at bounding box center [442, 275] width 80 height 16
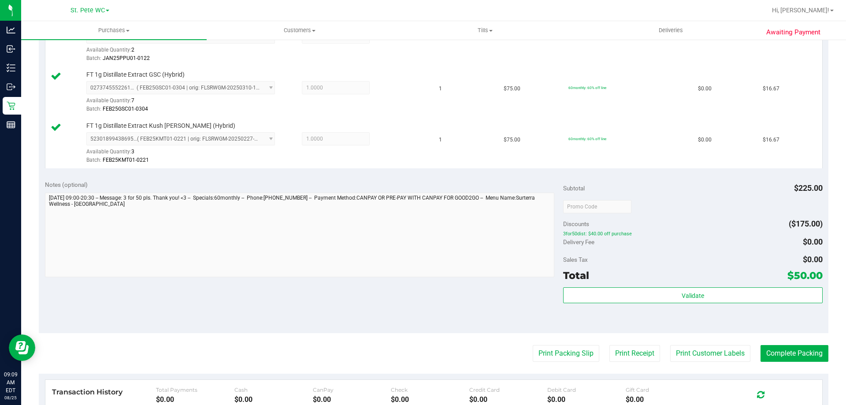
click at [471, 171] on div "View State Registry Assign Inventory Manually SKU Quantity Unit Price Discount …" at bounding box center [433, 73] width 789 height 204
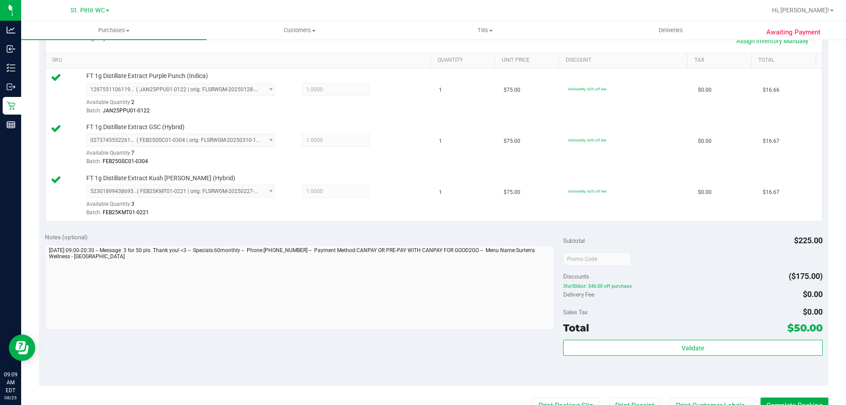
scroll to position [355, 0]
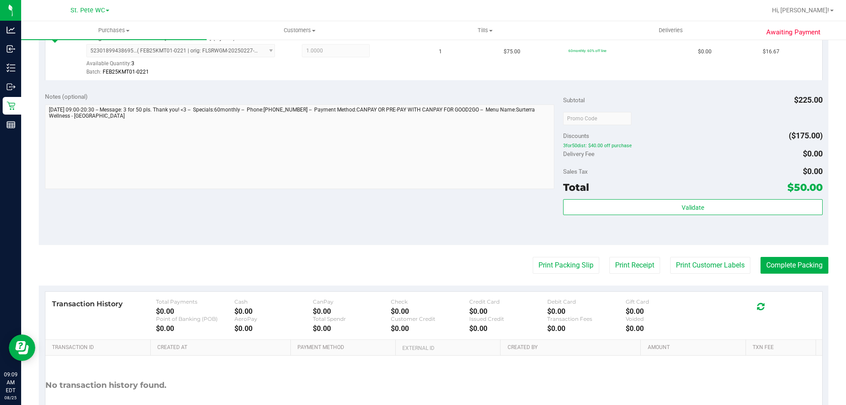
click at [700, 216] on div "Validate" at bounding box center [692, 219] width 259 height 40
click at [697, 197] on div "Subtotal $225.00 Discounts ($175.00) 3for50dist: $40.00 off purchase Delivery F…" at bounding box center [692, 165] width 259 height 147
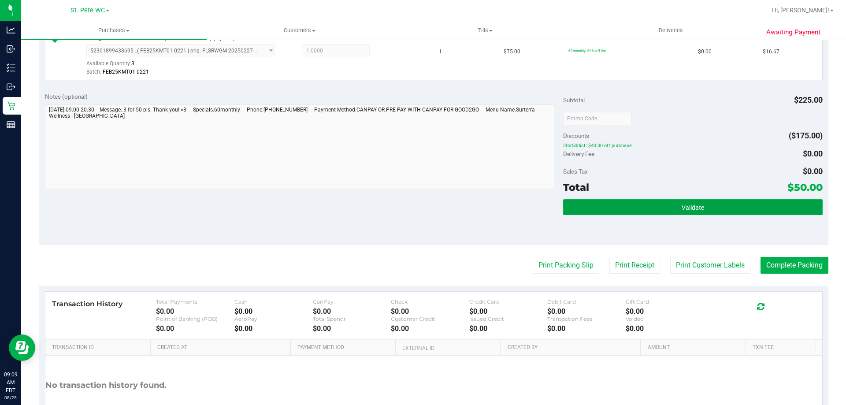
click at [686, 203] on button "Validate" at bounding box center [692, 207] width 259 height 16
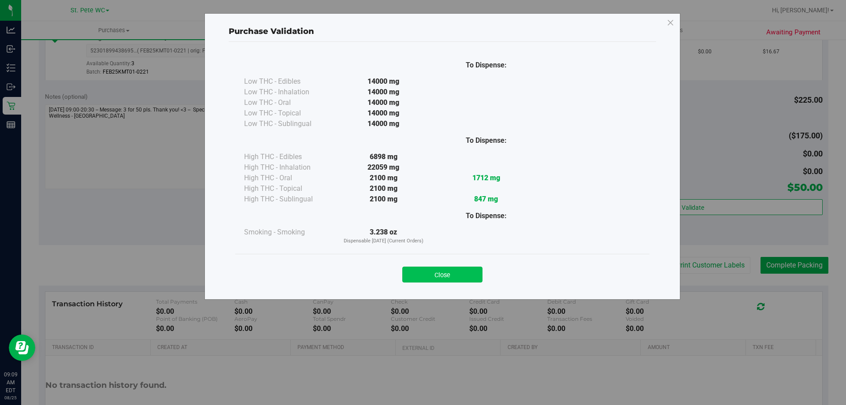
click at [459, 272] on button "Close" at bounding box center [442, 275] width 80 height 16
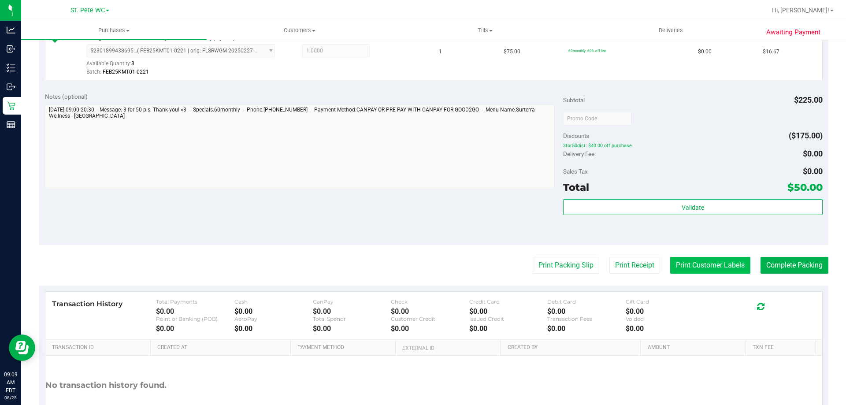
click at [673, 266] on button "Print Customer Labels" at bounding box center [710, 265] width 80 height 17
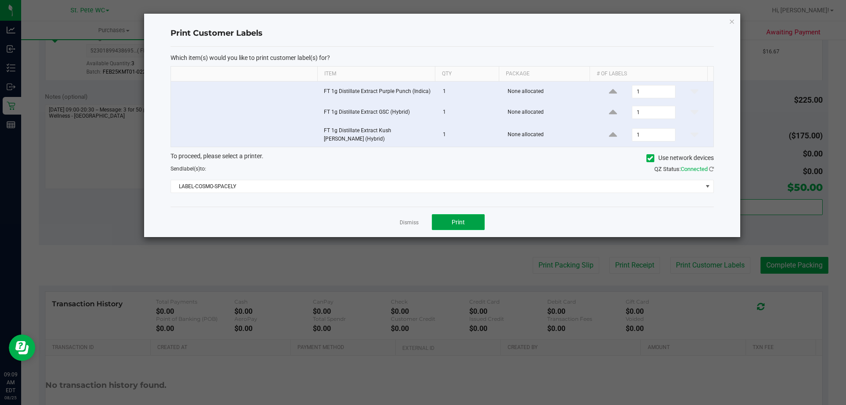
click at [462, 220] on span "Print" at bounding box center [458, 222] width 13 height 7
click at [411, 220] on div at bounding box center [442, 125] width 596 height 223
click at [410, 220] on link "Dismiss" at bounding box center [409, 222] width 19 height 7
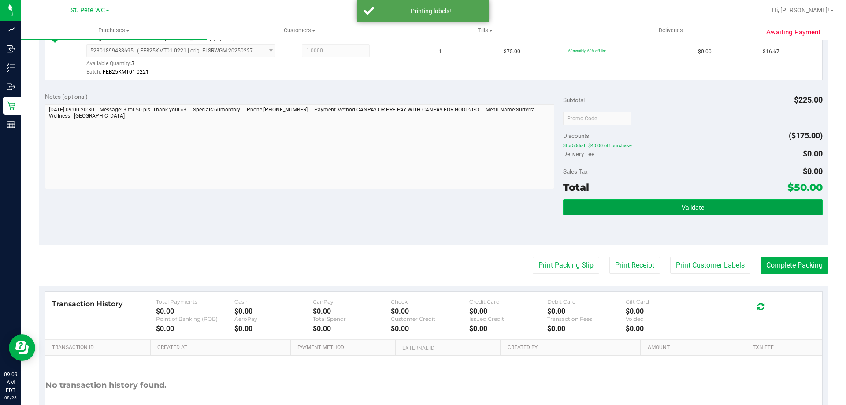
click at [615, 204] on button "Validate" at bounding box center [692, 207] width 259 height 16
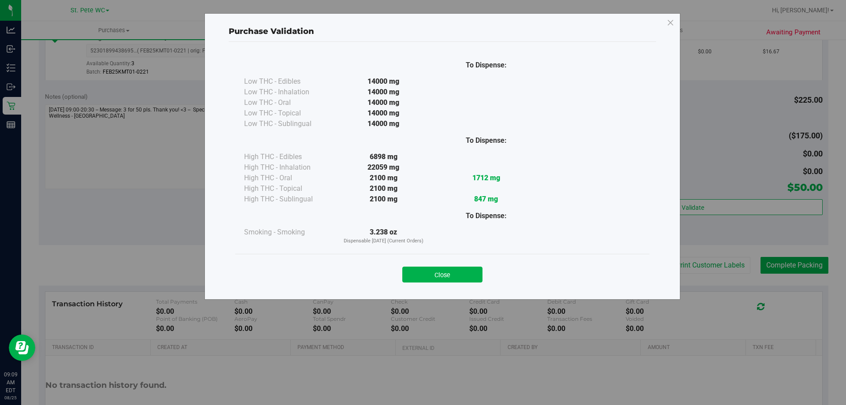
click at [433, 278] on button "Close" at bounding box center [442, 275] width 80 height 16
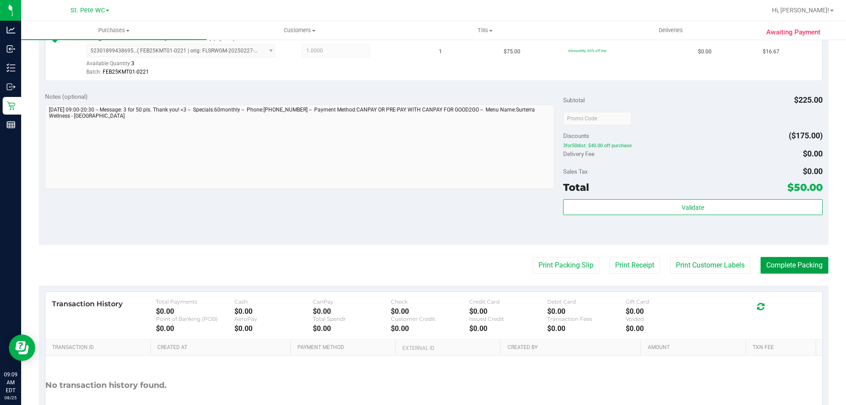
click at [788, 261] on button "Complete Packing" at bounding box center [794, 265] width 68 height 17
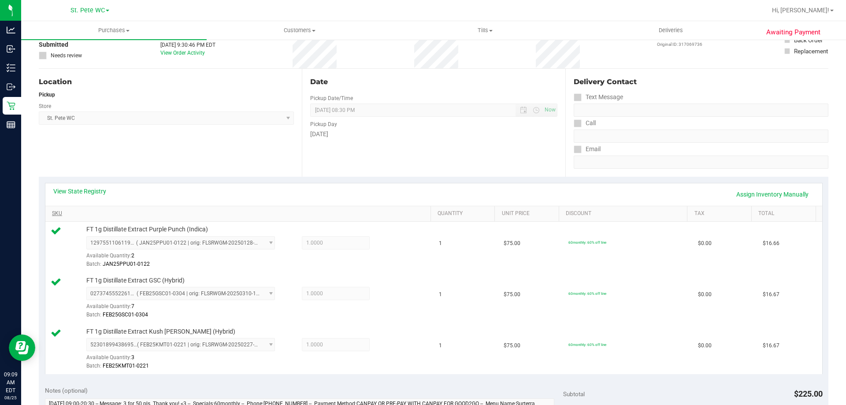
scroll to position [0, 0]
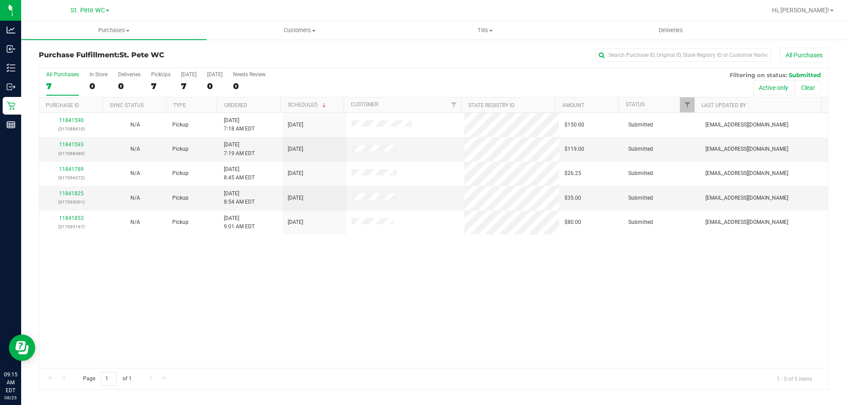
click at [325, 326] on div "11841590 (317088410) N/A Pickup 8/25/2025 7:18 AM EDT 8/25/2025 $150.00 Submitt…" at bounding box center [433, 240] width 789 height 255
click at [70, 32] on span "Purchases" at bounding box center [113, 30] width 185 height 8
click at [64, 68] on li "Fulfillment" at bounding box center [113, 64] width 185 height 11
click at [73, 148] on div "11841593 (317088489)" at bounding box center [70, 149] width 53 height 17
click at [72, 146] on link "11841593" at bounding box center [71, 144] width 25 height 6
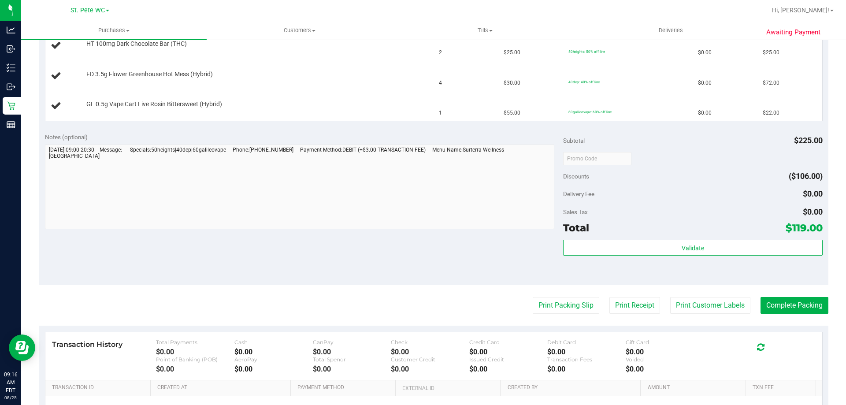
scroll to position [352, 0]
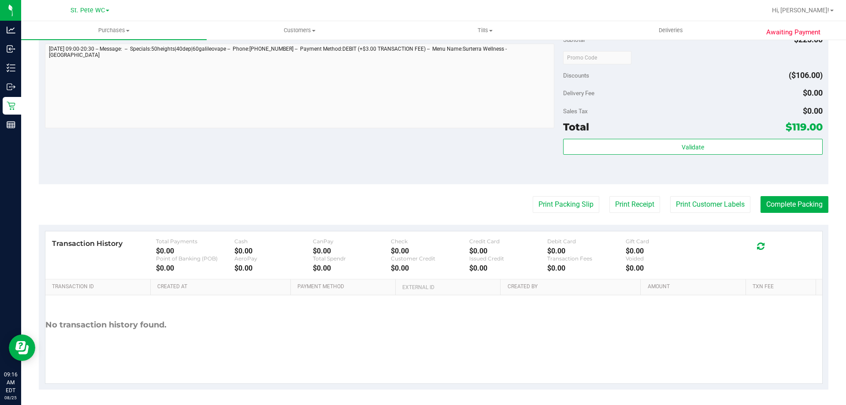
click at [521, 197] on div "Print Packing Slip Print Receipt Print Customer Labels Complete Packing" at bounding box center [433, 204] width 789 height 17
click at [549, 207] on button "Print Packing Slip" at bounding box center [566, 204] width 67 height 17
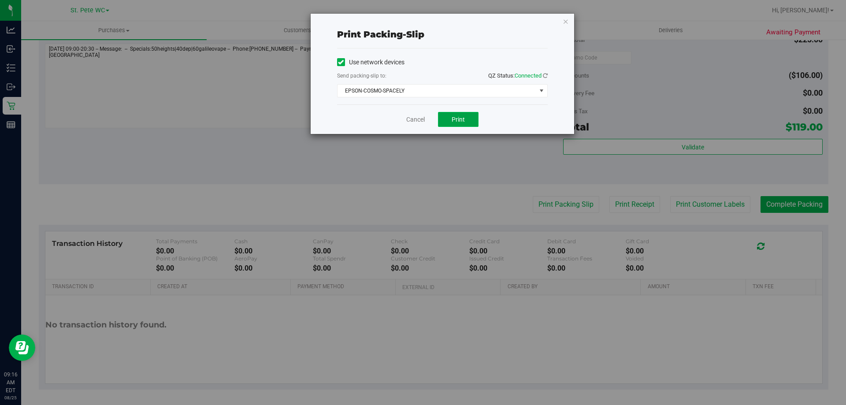
click at [452, 122] on span "Print" at bounding box center [458, 119] width 13 height 7
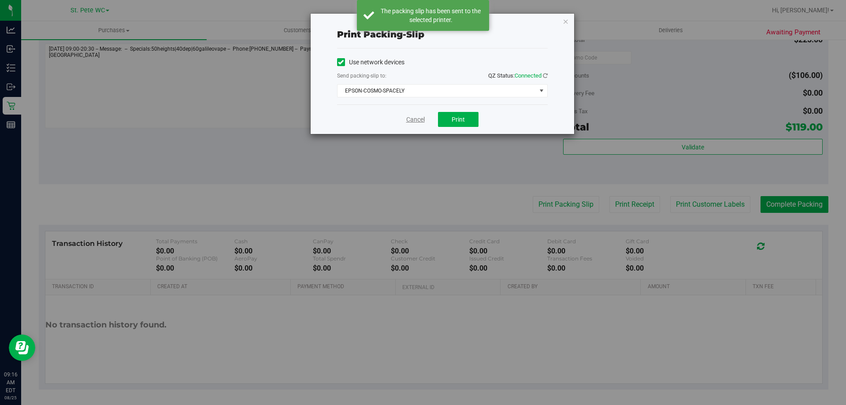
click at [405, 119] on div "Cancel Print" at bounding box center [442, 119] width 211 height 30
click at [415, 124] on link "Cancel" at bounding box center [415, 119] width 19 height 9
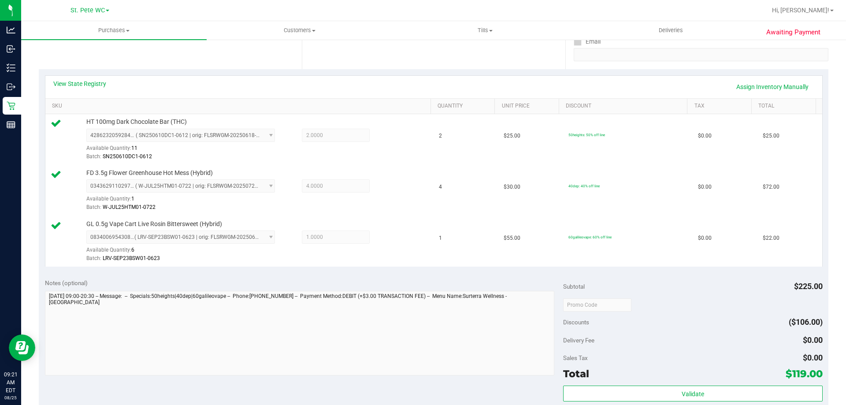
scroll to position [176, 0]
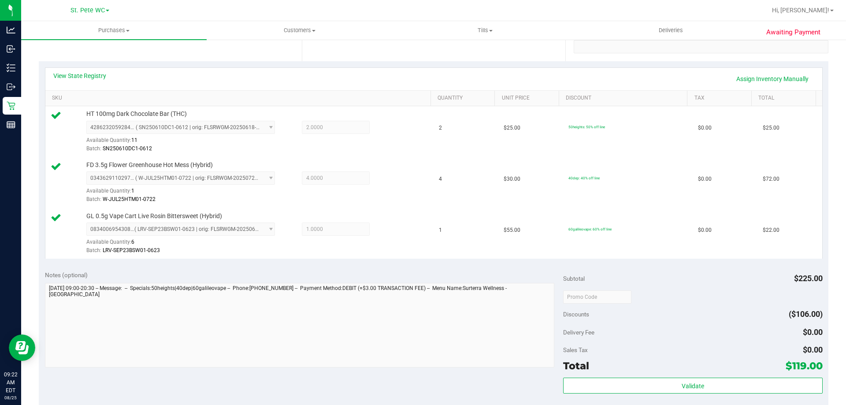
drag, startPoint x: 712, startPoint y: 368, endPoint x: 710, endPoint y: 374, distance: 6.7
click at [710, 374] on div "Total $119.00" at bounding box center [692, 366] width 259 height 16
drag, startPoint x: 710, startPoint y: 374, endPoint x: 707, endPoint y: 379, distance: 5.5
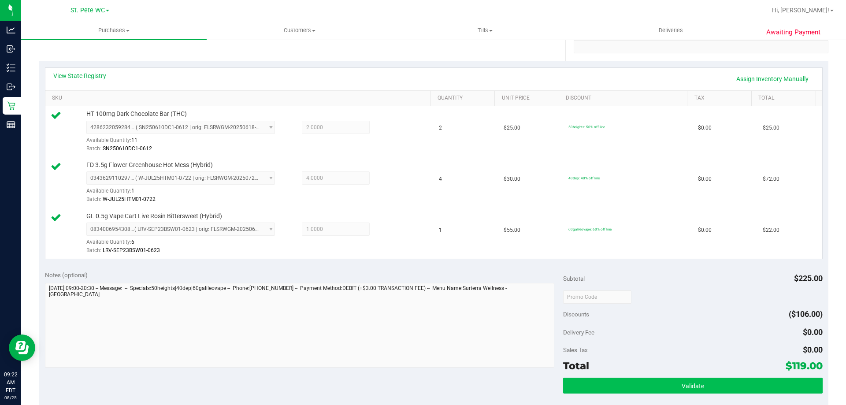
click at [710, 374] on div "Subtotal $225.00 Discounts ($106.00) Delivery Fee $0.00 Sales Tax $0.00 Total $…" at bounding box center [692, 343] width 259 height 147
click at [707, 379] on button "Validate" at bounding box center [692, 386] width 259 height 16
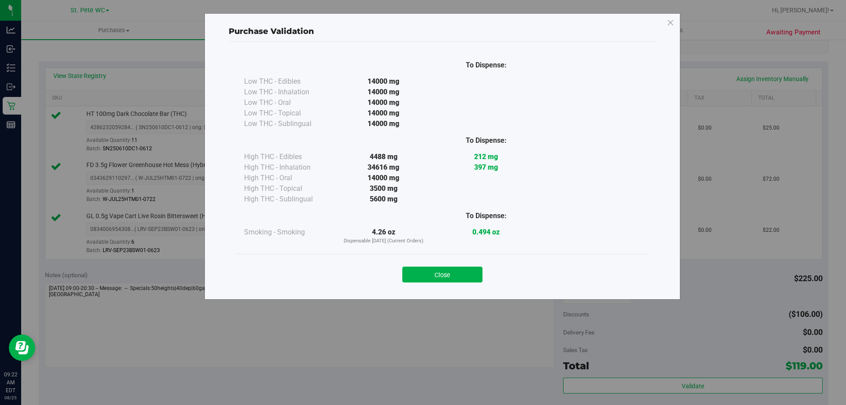
click at [457, 263] on div "Close" at bounding box center [442, 272] width 401 height 22
click at [455, 268] on button "Close" at bounding box center [442, 275] width 80 height 16
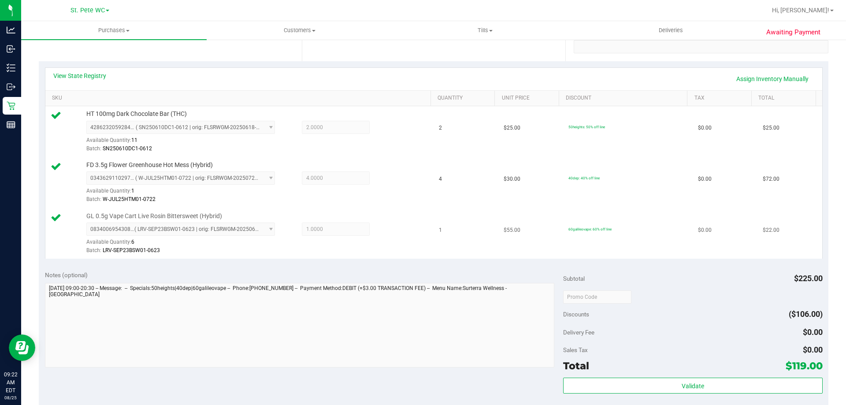
click at [415, 224] on div "0834006954308874 ( LRV-SEP23BSW01-0623 | orig: FLSRWGM-20250630-863 ) 083400695…" at bounding box center [256, 238] width 340 height 32
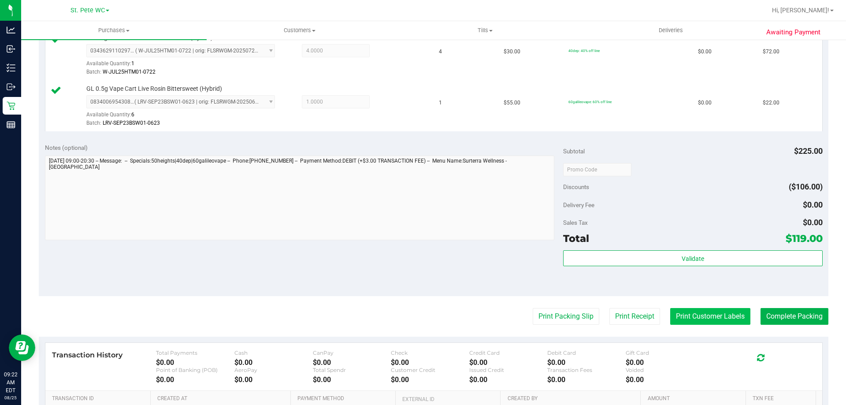
scroll to position [308, 0]
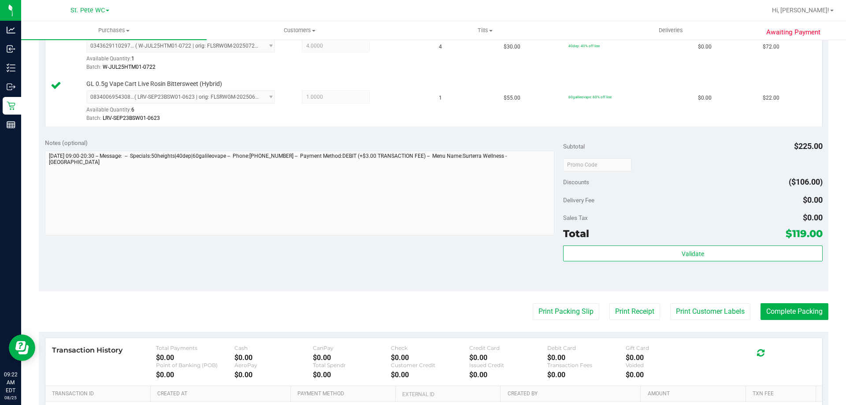
click at [715, 263] on div "Validate" at bounding box center [692, 265] width 259 height 40
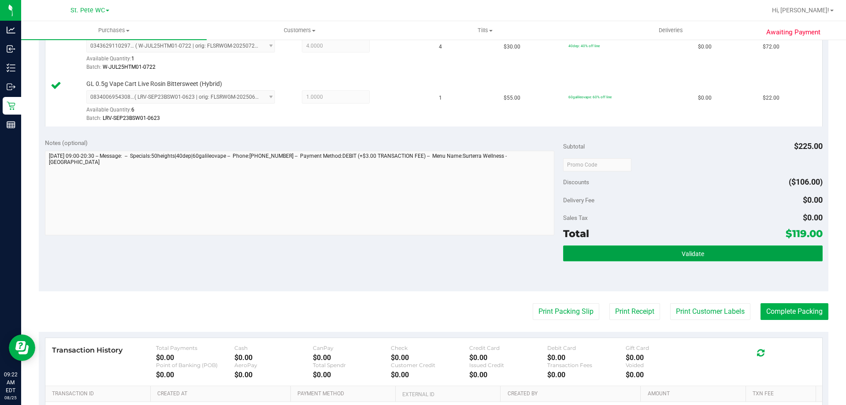
click at [714, 255] on button "Validate" at bounding box center [692, 253] width 259 height 16
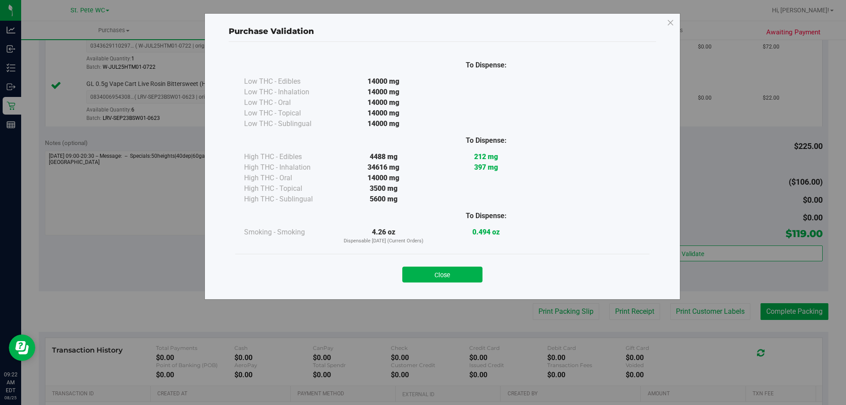
click at [473, 266] on div "Close" at bounding box center [442, 272] width 401 height 22
click at [482, 280] on button "Close" at bounding box center [442, 275] width 80 height 16
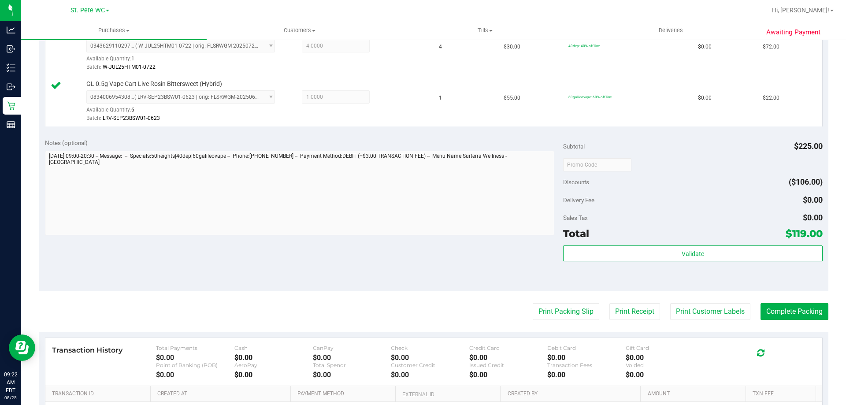
click at [473, 278] on div "Notes (optional) Subtotal $225.00 Discounts ($106.00) Delivery Fee $0.00 Sales …" at bounding box center [433, 212] width 789 height 159
click at [679, 305] on button "Print Customer Labels" at bounding box center [710, 311] width 80 height 17
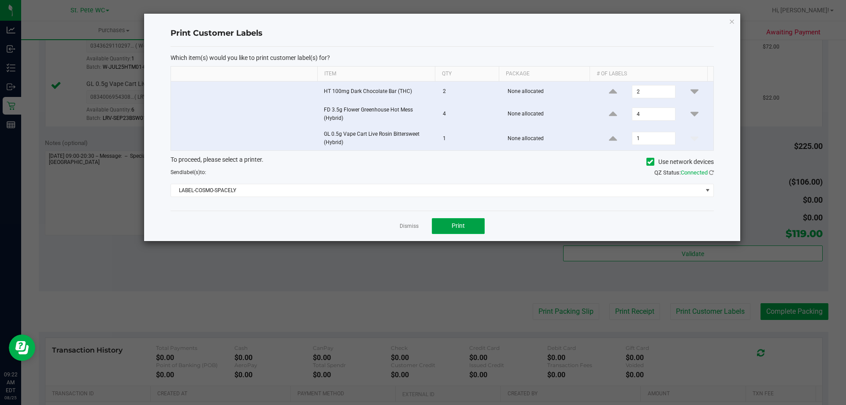
click at [454, 229] on span "Print" at bounding box center [458, 225] width 13 height 7
click at [417, 228] on link "Dismiss" at bounding box center [409, 225] width 19 height 7
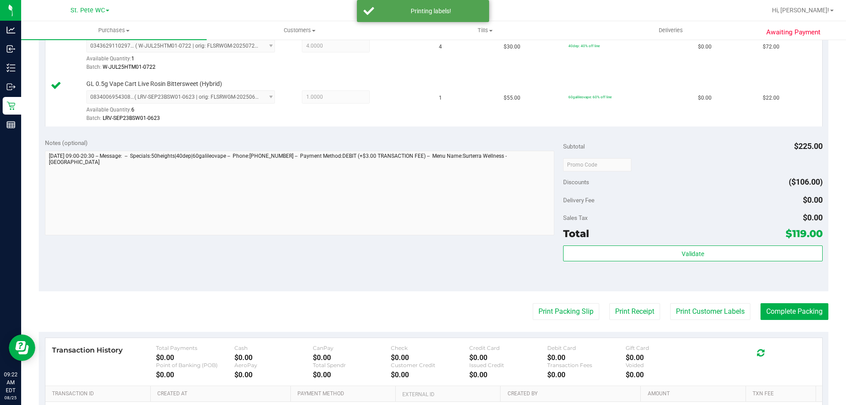
click at [583, 240] on div "Total" at bounding box center [576, 234] width 26 height 16
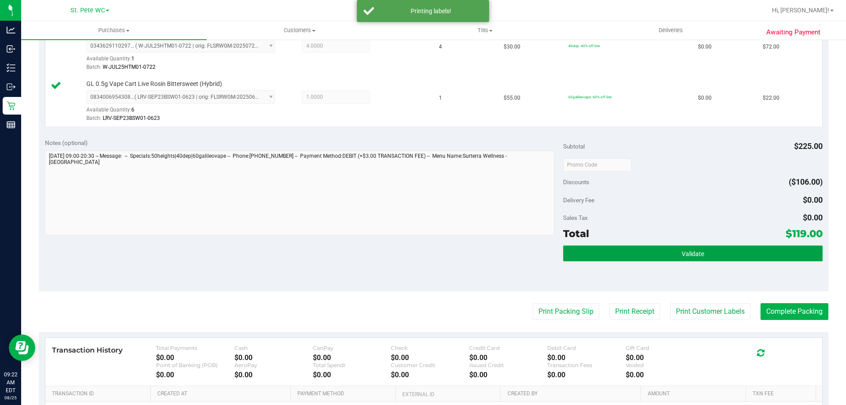
click at [589, 253] on button "Validate" at bounding box center [692, 253] width 259 height 16
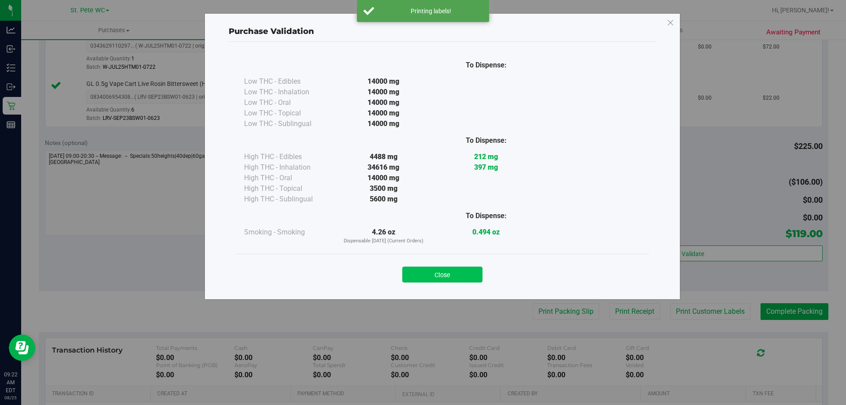
click at [468, 278] on button "Close" at bounding box center [442, 275] width 80 height 16
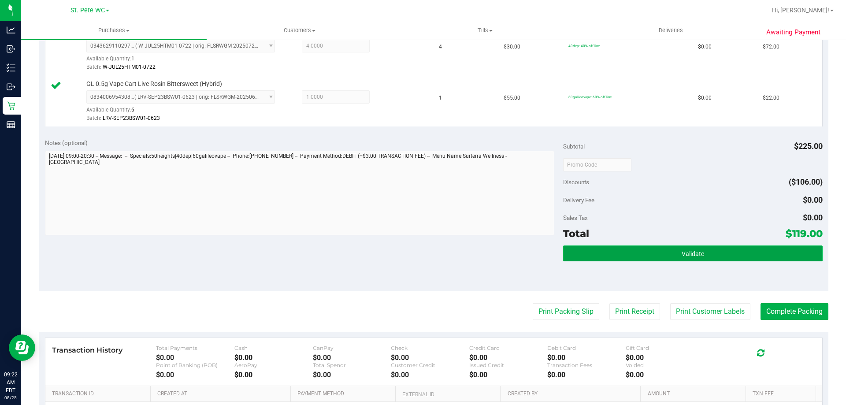
click at [682, 253] on span "Validate" at bounding box center [693, 253] width 22 height 7
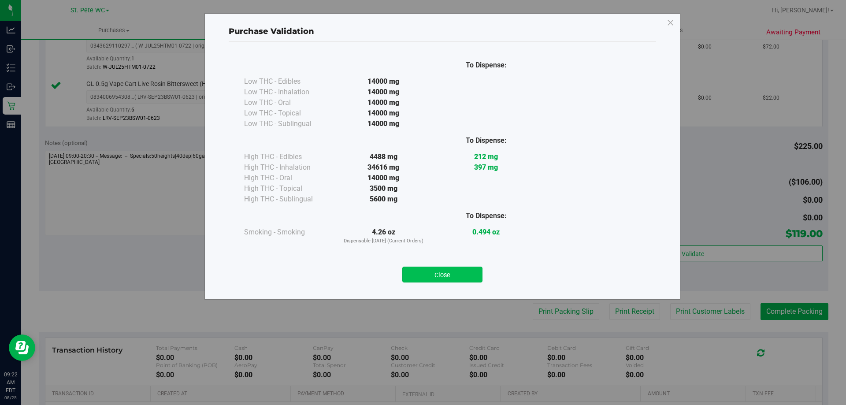
click at [453, 282] on button "Close" at bounding box center [442, 275] width 80 height 16
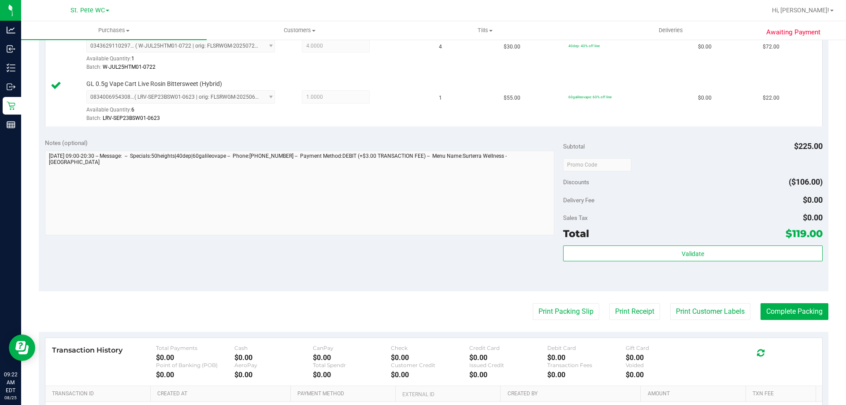
click at [435, 259] on div "Notes (optional) Subtotal $225.00 Discounts ($106.00) Delivery Fee $0.00 Sales …" at bounding box center [433, 212] width 789 height 159
click at [775, 308] on button "Complete Packing" at bounding box center [794, 311] width 68 height 17
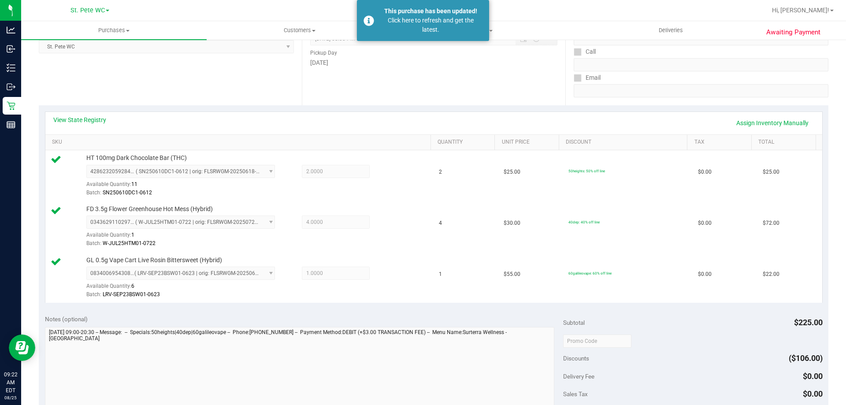
scroll to position [0, 0]
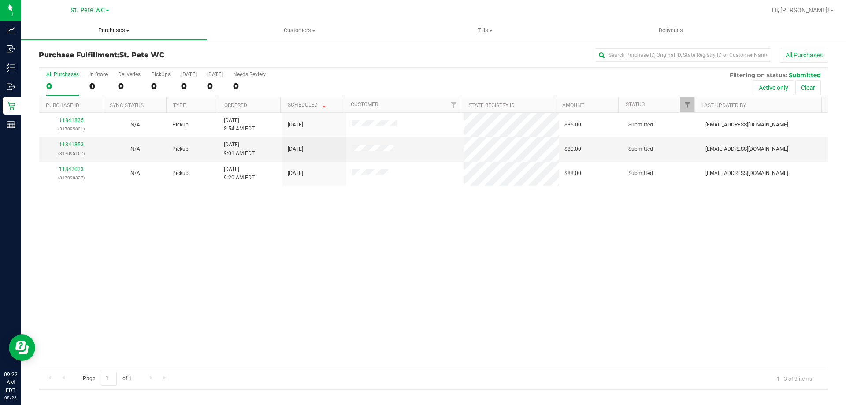
click at [85, 26] on uib-tab-heading "Purchases Summary of purchases Fulfillment All purchases" at bounding box center [113, 30] width 185 height 19
click at [79, 63] on li "Fulfillment" at bounding box center [113, 64] width 185 height 11
click at [78, 145] on link "11841853" at bounding box center [71, 144] width 25 height 6
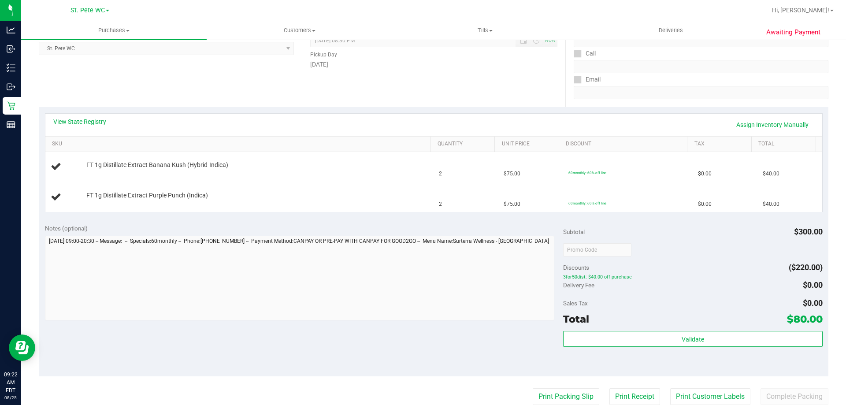
scroll to position [132, 0]
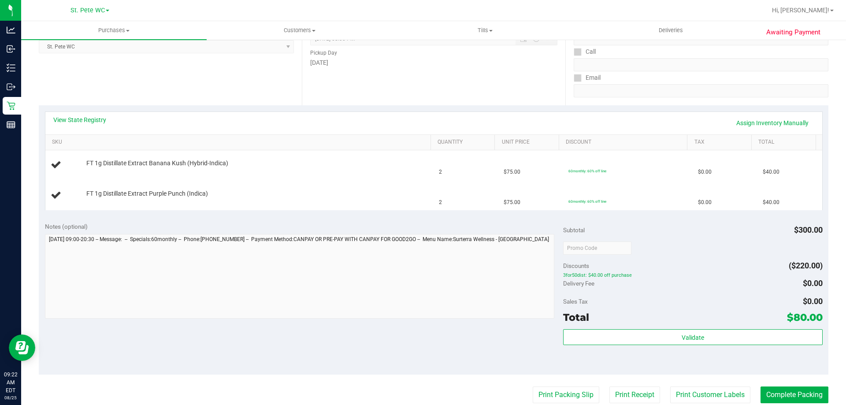
click at [94, 115] on div "View State Registry Assign Inventory Manually" at bounding box center [433, 123] width 777 height 22
click at [95, 117] on link "View State Registry" at bounding box center [79, 119] width 53 height 9
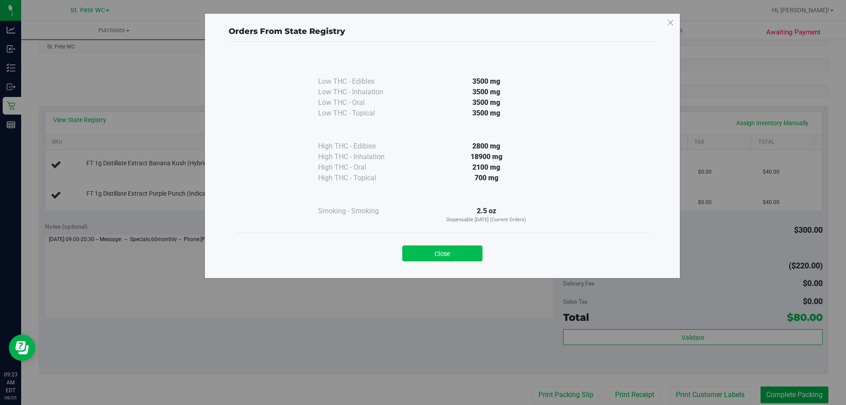
click at [467, 256] on button "Close" at bounding box center [442, 253] width 80 height 16
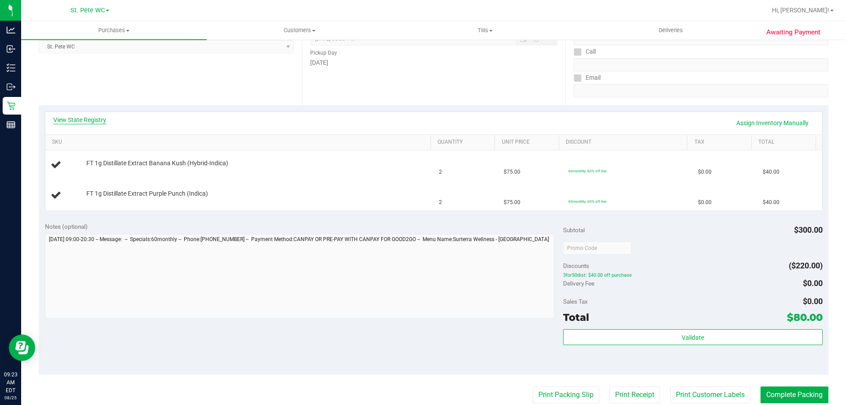
click at [87, 117] on link "View State Registry" at bounding box center [79, 119] width 53 height 9
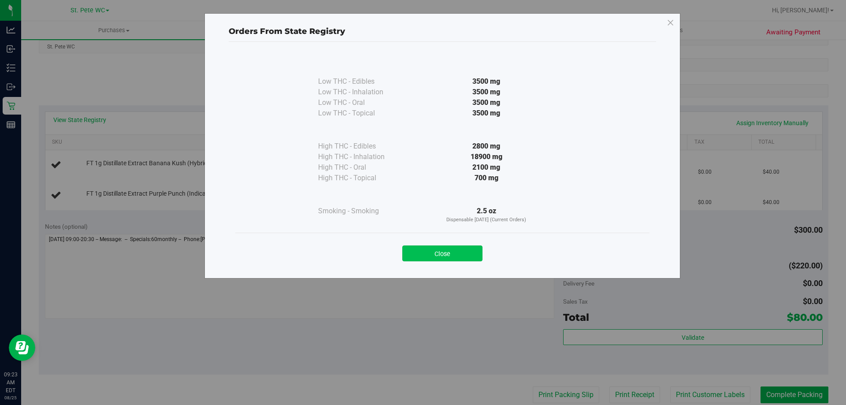
click at [428, 253] on button "Close" at bounding box center [442, 253] width 80 height 16
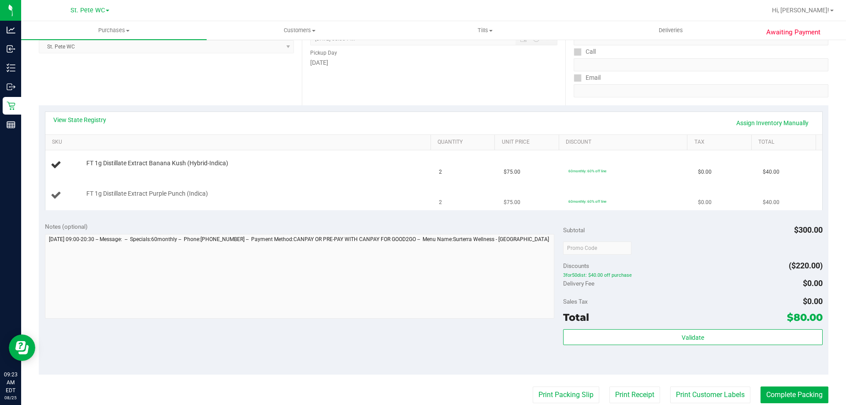
click at [388, 191] on div "FT 1g Distillate Extract Purple Punch (Indica)" at bounding box center [254, 193] width 345 height 9
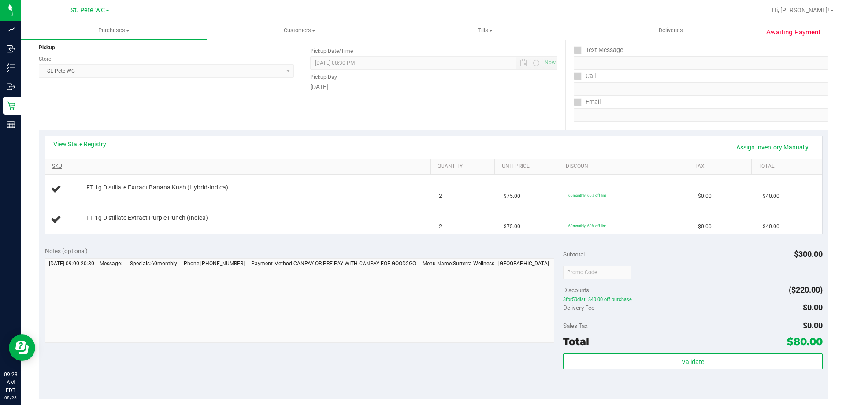
scroll to position [88, 0]
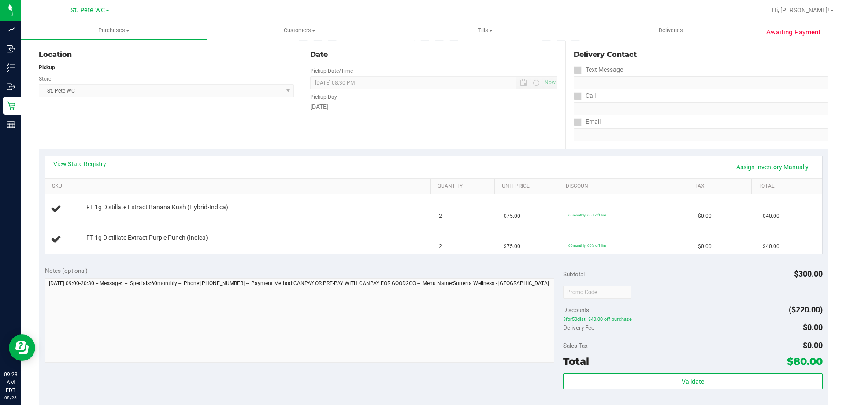
click at [82, 163] on link "View State Registry" at bounding box center [79, 163] width 53 height 9
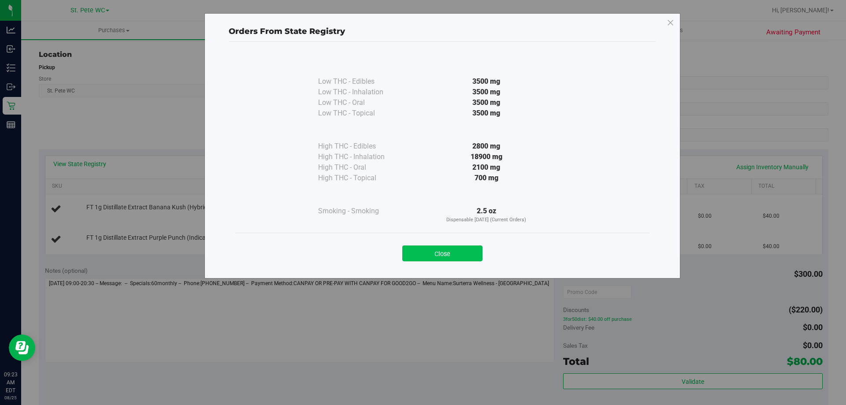
click at [460, 254] on button "Close" at bounding box center [442, 253] width 80 height 16
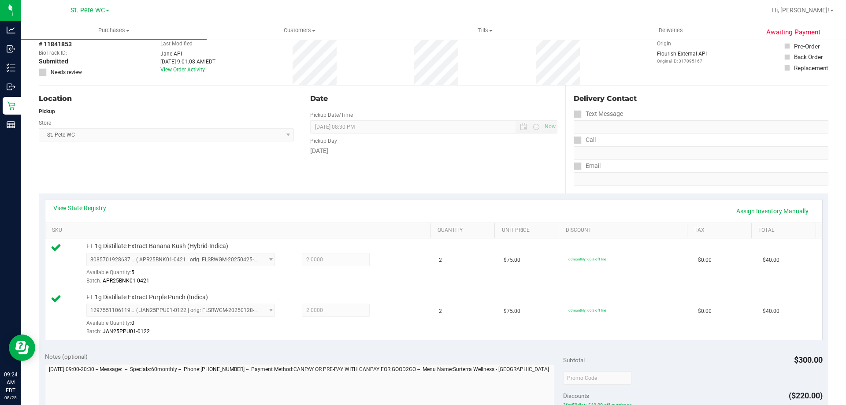
scroll to position [220, 0]
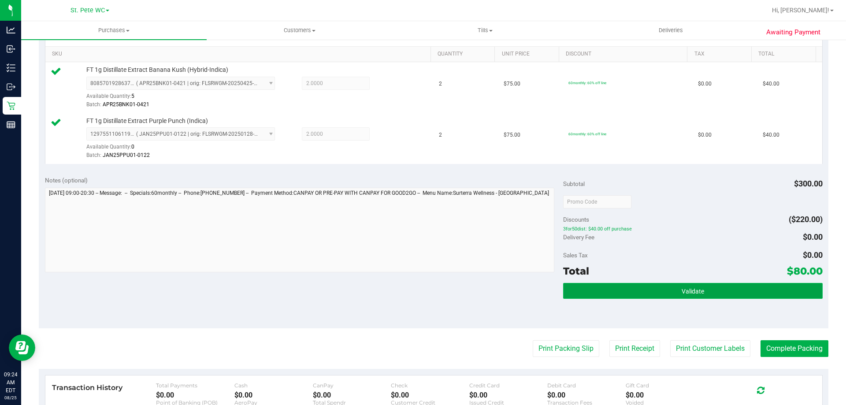
click at [597, 291] on button "Validate" at bounding box center [692, 291] width 259 height 16
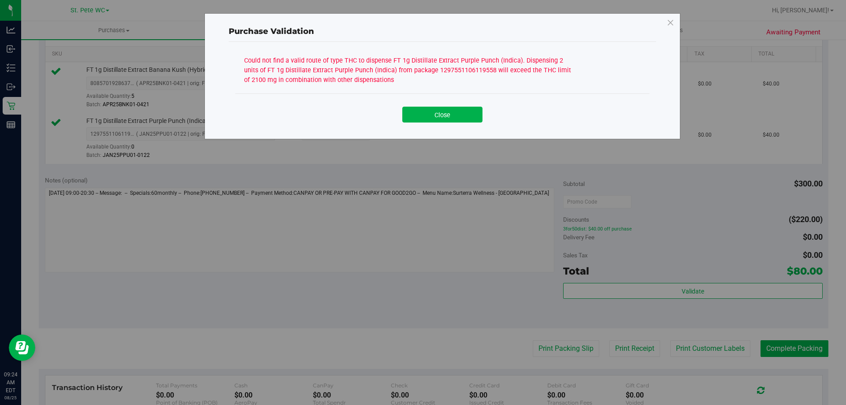
click at [441, 66] on div "Could not find a valid route of type THC to dispense FT 1g Distillate Extract P…" at bounding box center [409, 69] width 330 height 31
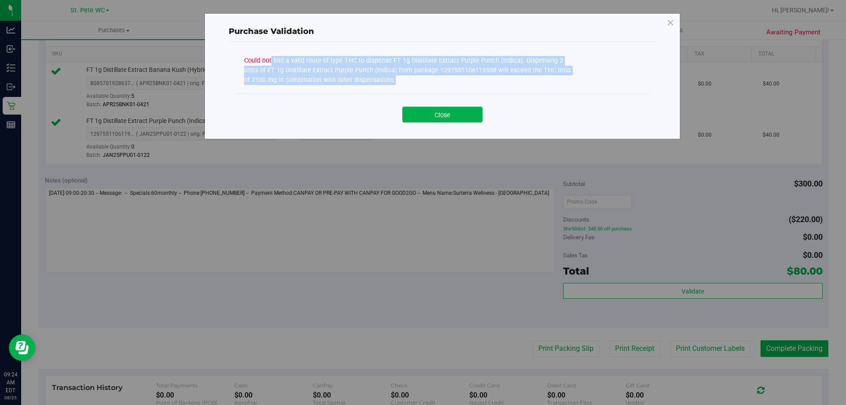
click at [441, 66] on div "Could not find a valid route of type THC to dispense FT 1g Distillate Extract P…" at bounding box center [409, 69] width 330 height 31
copy div "Could not find a valid route of type THC to dispense FT 1g Distillate Extract P…"
click at [149, 230] on div "Purchase Validation Could not find a valid route of type THC to dispense FT 1g …" at bounding box center [426, 202] width 852 height 405
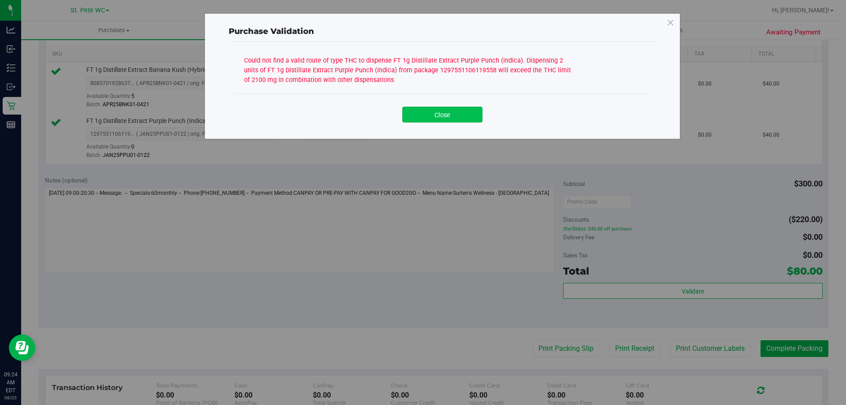
click at [472, 113] on button "Close" at bounding box center [442, 115] width 80 height 16
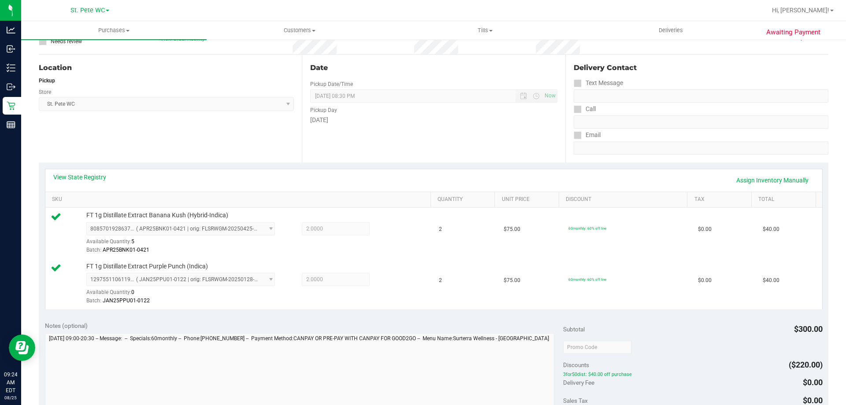
scroll to position [0, 0]
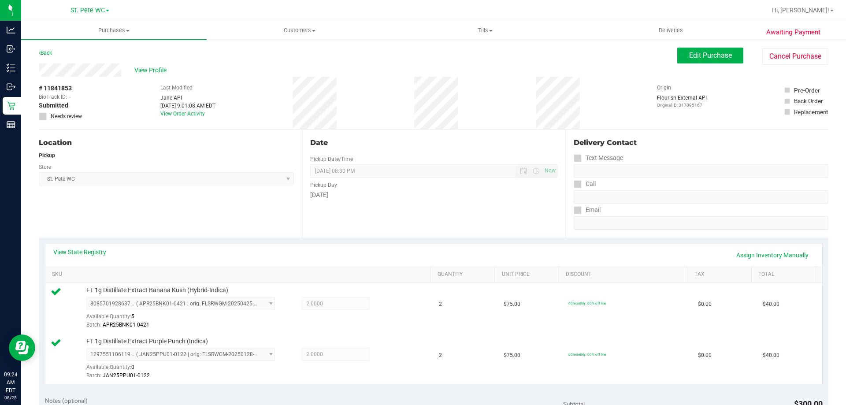
click at [715, 43] on div "Awaiting Payment Back Edit Purchase Cancel Purchase View Profile # 11841853 Bio…" at bounding box center [433, 405] width 825 height 733
click at [714, 48] on button "Edit Purchase" at bounding box center [710, 56] width 66 height 16
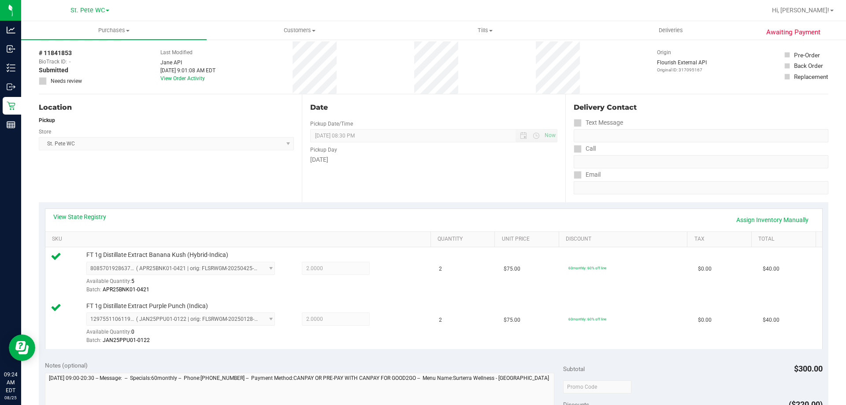
scroll to position [176, 0]
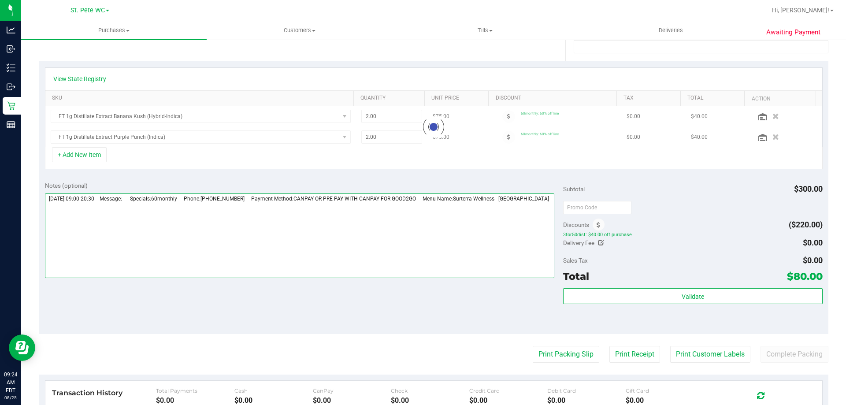
click at [310, 241] on textarea at bounding box center [300, 235] width 510 height 85
paste textarea "Could not find a valid route of type THC to dispense FT 1g Distillate Extract P…"
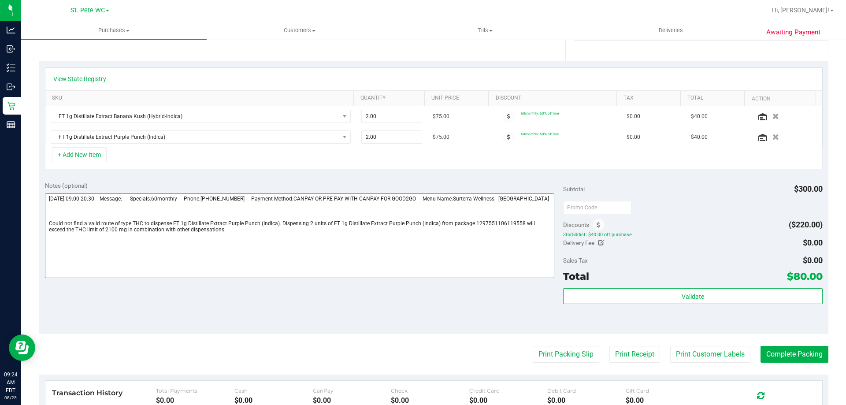
click at [294, 247] on textarea at bounding box center [300, 235] width 510 height 85
click at [293, 234] on textarea at bounding box center [300, 235] width 510 height 85
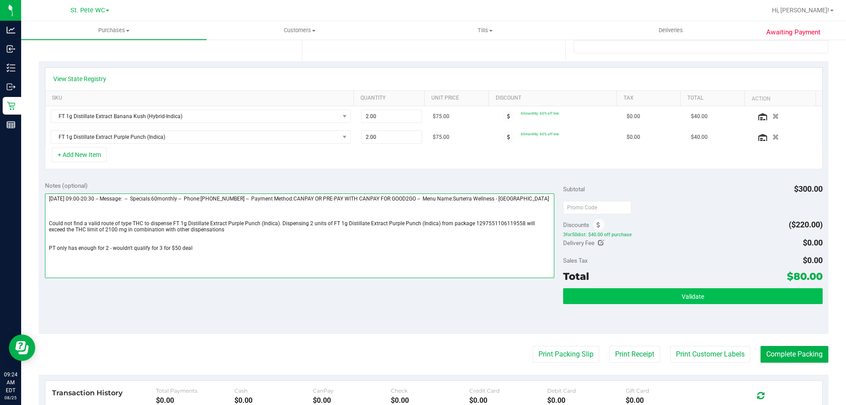
type textarea "[DATE] 09:00-20:30 -- Message: -- Specials:60monthly -- Phone:[PHONE_NUMBER] --…"
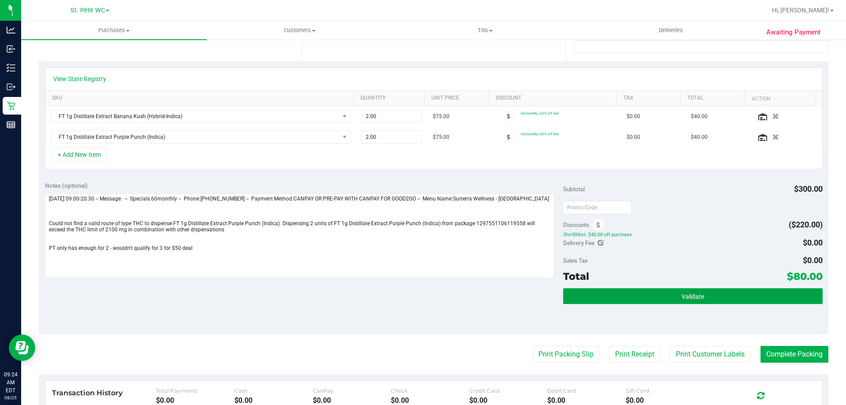
click at [701, 293] on button "Validate" at bounding box center [692, 296] width 259 height 16
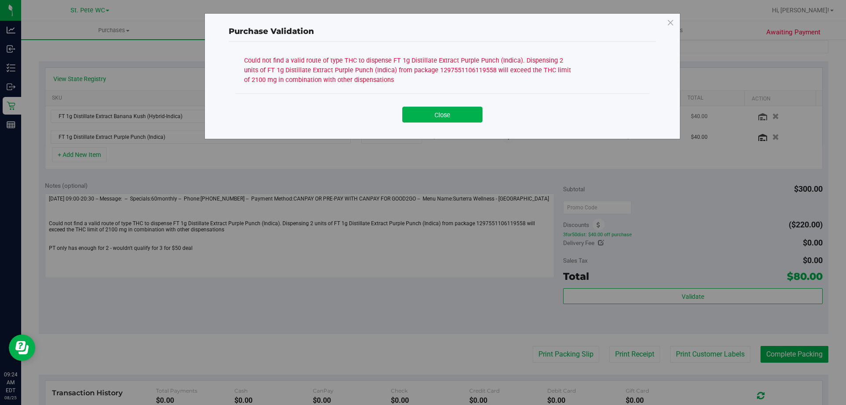
click at [459, 117] on button "Close" at bounding box center [442, 115] width 80 height 16
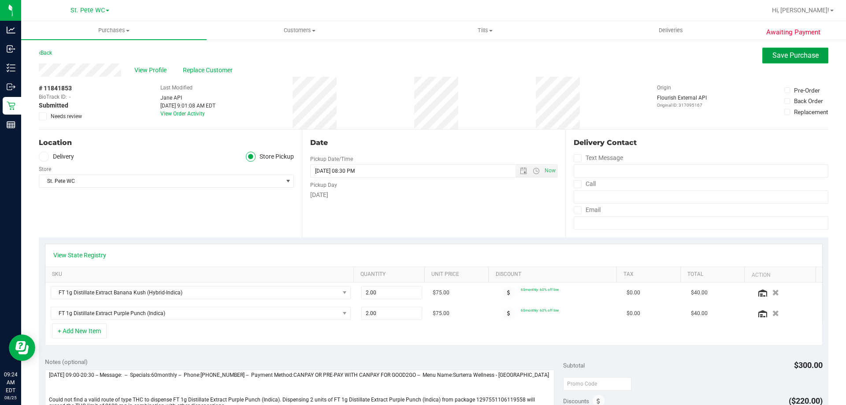
click at [796, 48] on button "Save Purchase" at bounding box center [795, 56] width 66 height 16
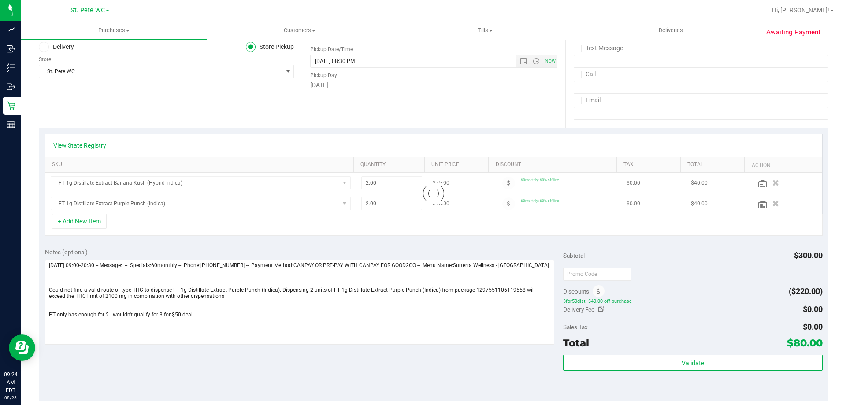
scroll to position [176, 0]
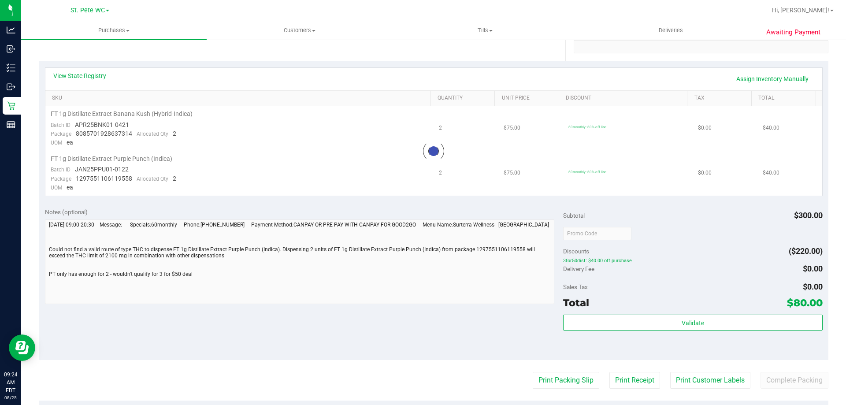
click at [104, 159] on div at bounding box center [433, 150] width 777 height 89
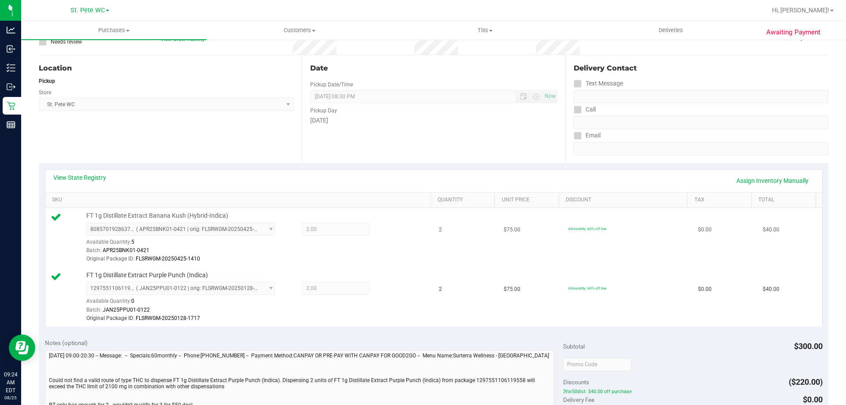
scroll to position [132, 0]
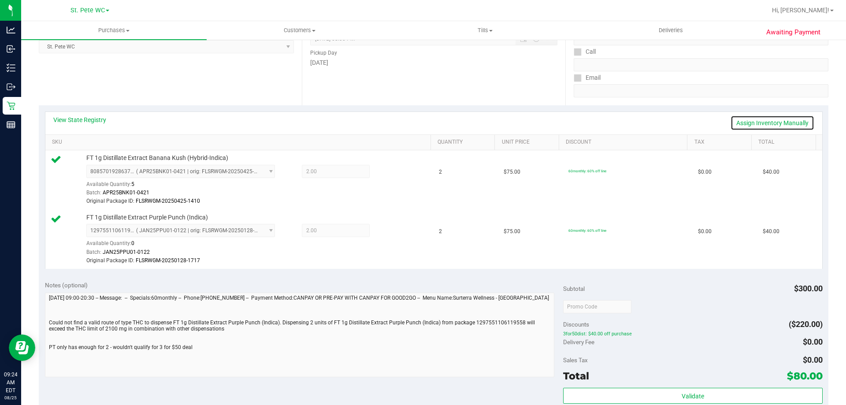
click at [768, 129] on link "Assign Inventory Manually" at bounding box center [772, 122] width 84 height 15
click at [386, 173] on icon at bounding box center [390, 172] width 9 height 10
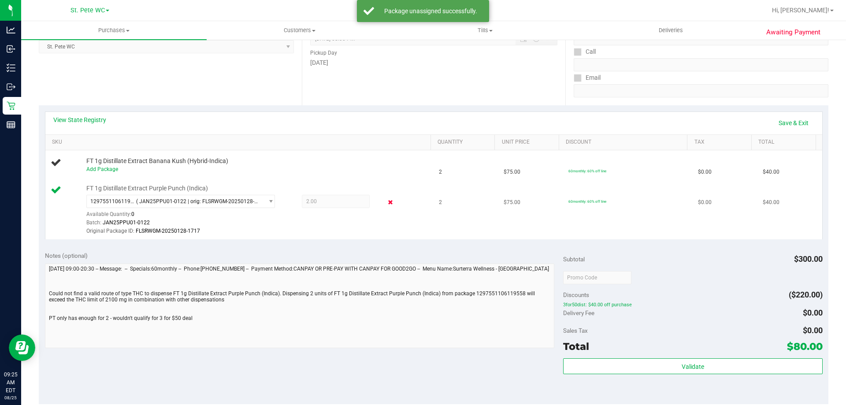
click at [386, 204] on icon at bounding box center [390, 202] width 9 height 10
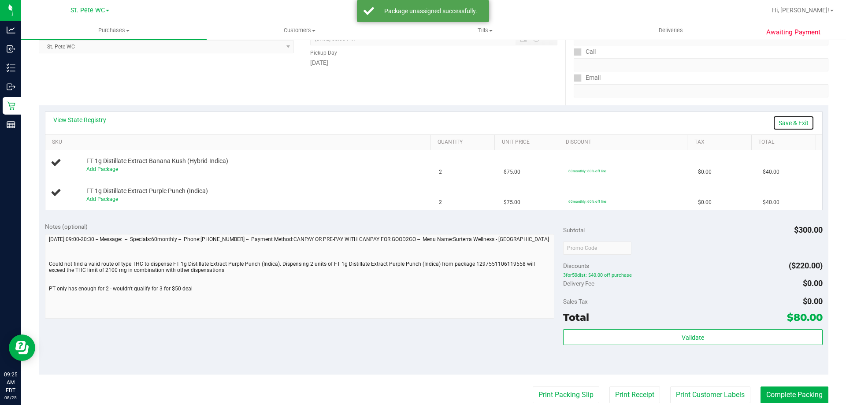
click at [798, 125] on link "Save & Exit" at bounding box center [793, 122] width 41 height 15
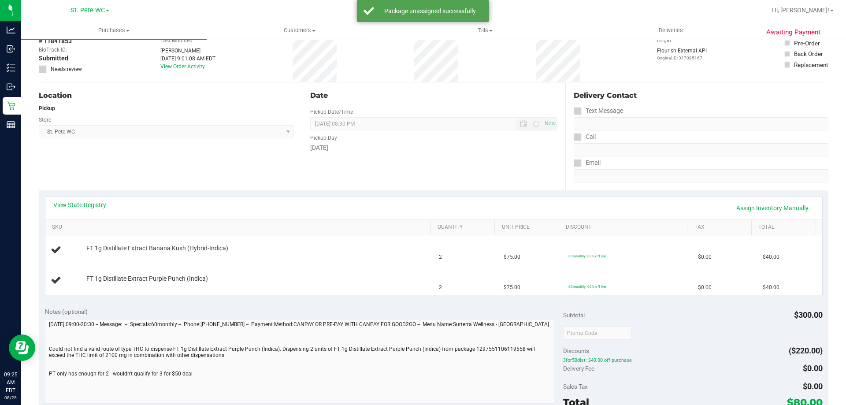
scroll to position [0, 0]
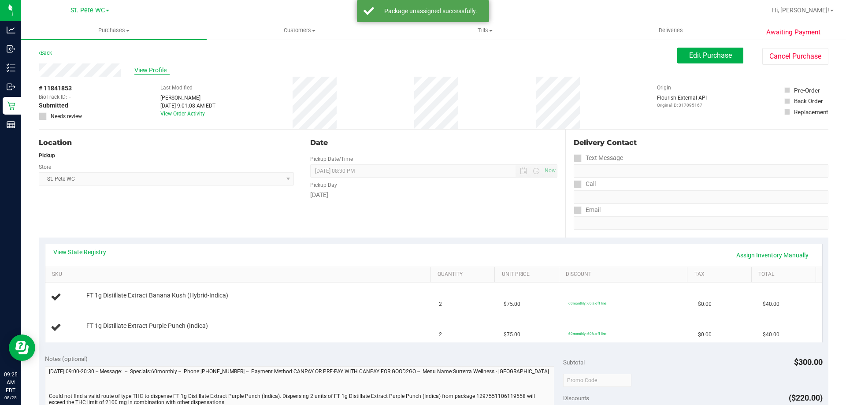
click at [164, 68] on span "View Profile" at bounding box center [151, 70] width 35 height 9
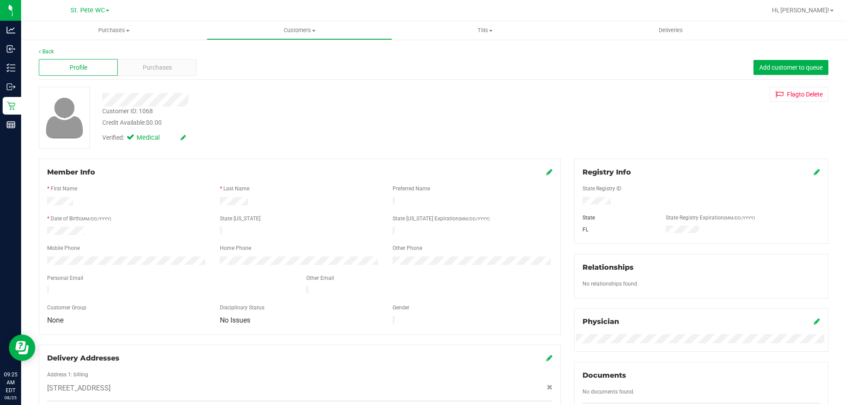
click at [146, 107] on div "Customer ID: 1068" at bounding box center [127, 111] width 51 height 9
copy div "Customer ID: 1068"
drag, startPoint x: 149, startPoint y: 163, endPoint x: 137, endPoint y: 115, distance: 50.0
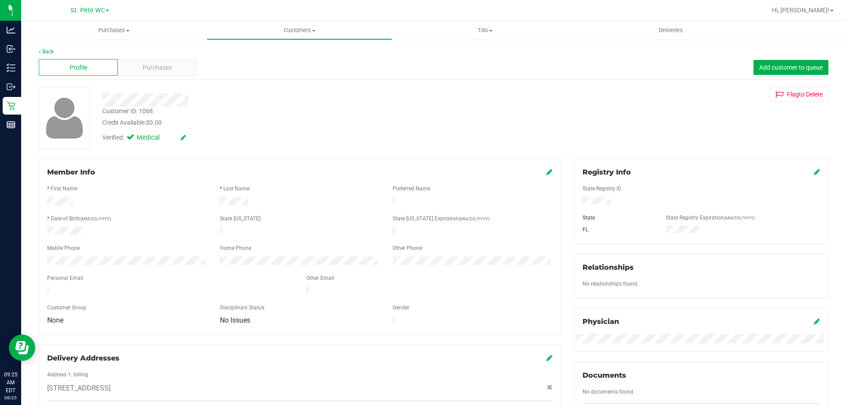
click at [149, 163] on div "Member Info * First Name * Last Name Preferred Name * Date of Birth (MM/DD/YYYY…" at bounding box center [300, 247] width 522 height 176
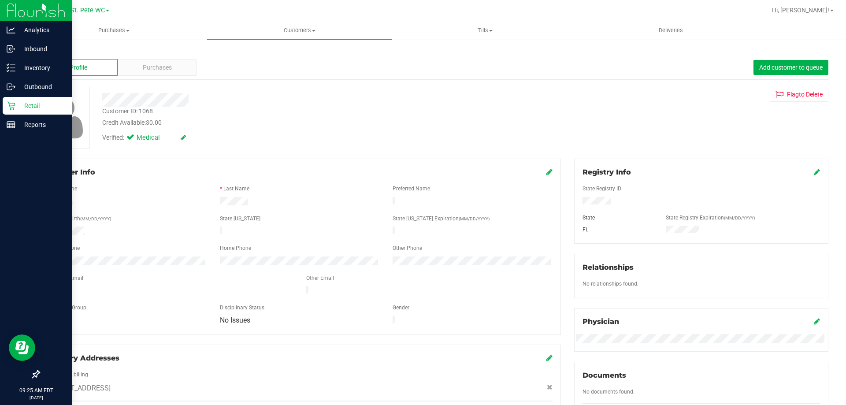
click at [8, 100] on div "Retail" at bounding box center [38, 106] width 70 height 18
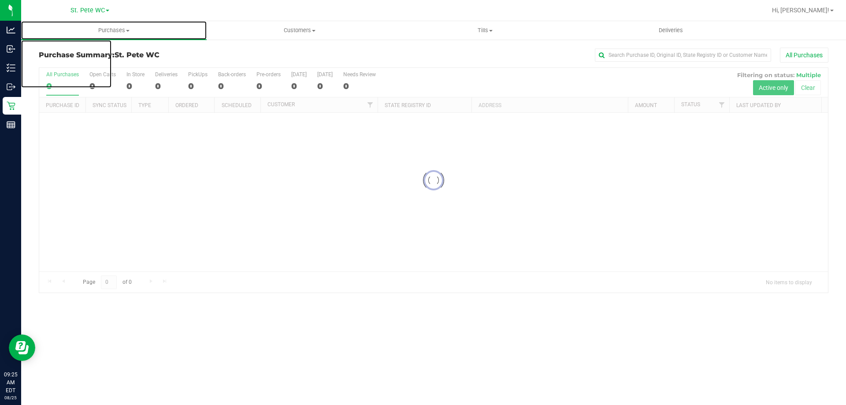
click at [113, 28] on span "Purchases" at bounding box center [113, 30] width 185 height 8
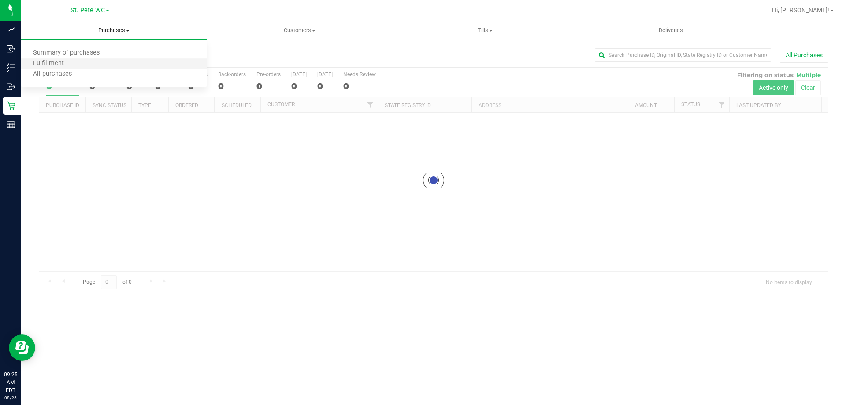
click at [103, 59] on li "Fulfillment" at bounding box center [113, 64] width 185 height 11
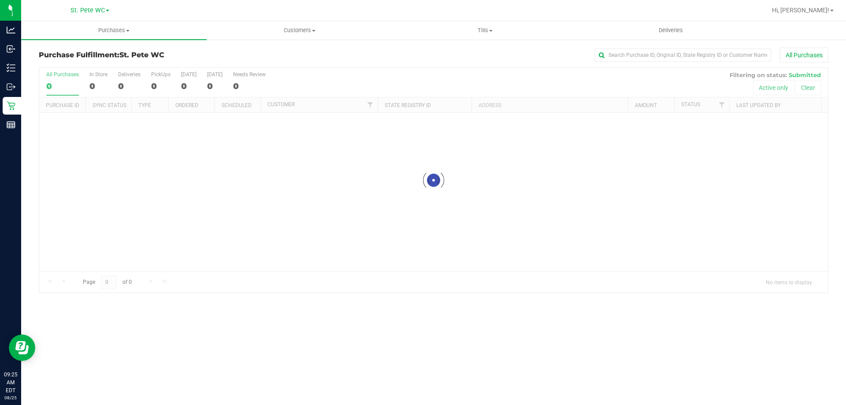
click at [103, 59] on div "Purchase Fulfillment: St. [PERSON_NAME] WC All Purchases" at bounding box center [433, 57] width 789 height 19
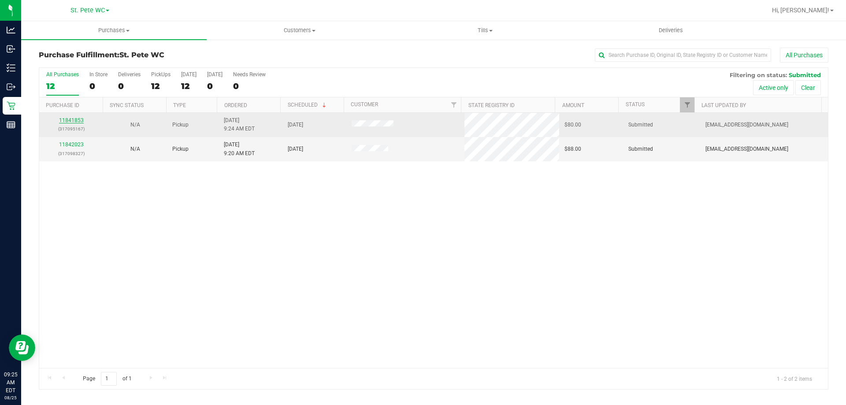
drag, startPoint x: 85, startPoint y: 116, endPoint x: 75, endPoint y: 120, distance: 10.9
click at [79, 119] on div "11841853 (317095167)" at bounding box center [70, 124] width 53 height 17
click at [75, 120] on link "11841853" at bounding box center [71, 120] width 25 height 6
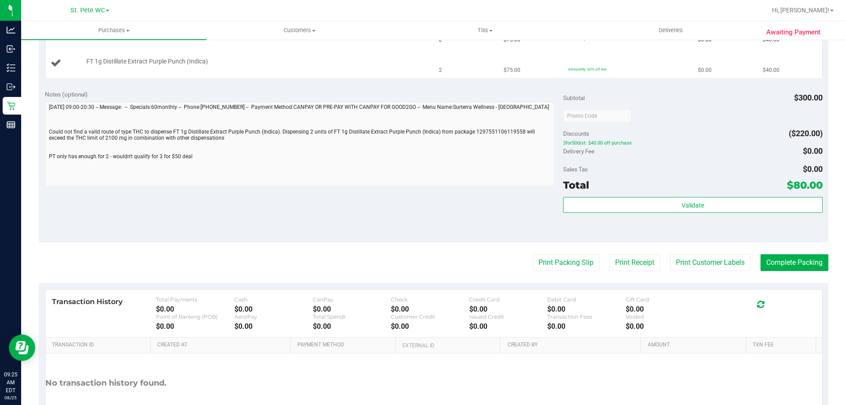
scroll to position [44, 0]
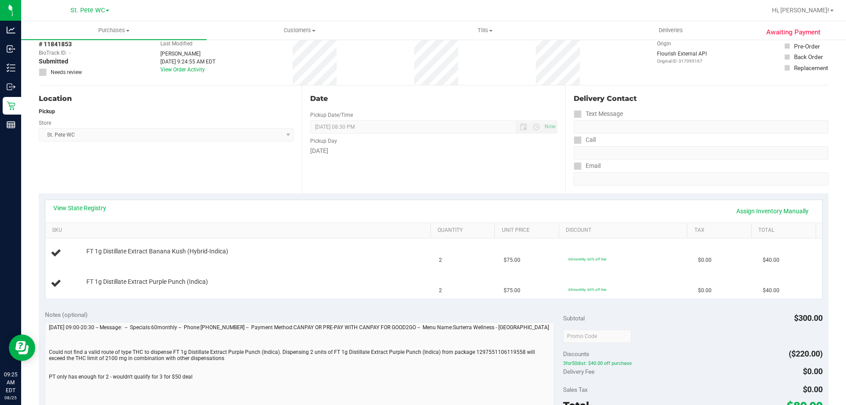
click at [82, 201] on div "View State Registry Assign Inventory Manually" at bounding box center [433, 211] width 777 height 22
click at [83, 208] on link "View State Registry" at bounding box center [79, 208] width 53 height 9
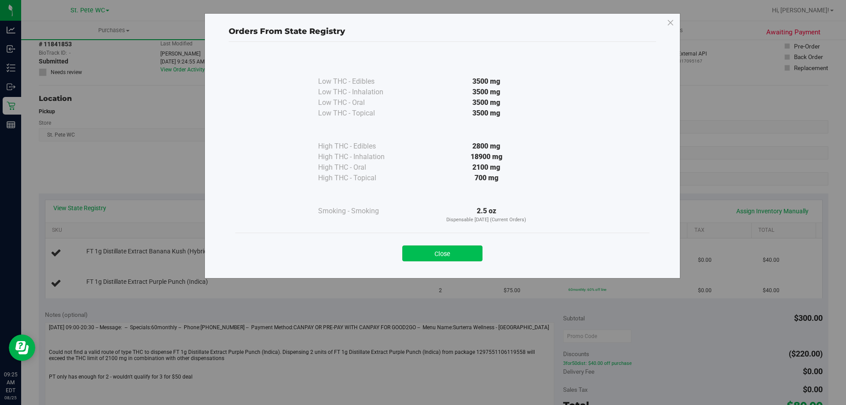
click at [430, 255] on button "Close" at bounding box center [442, 253] width 80 height 16
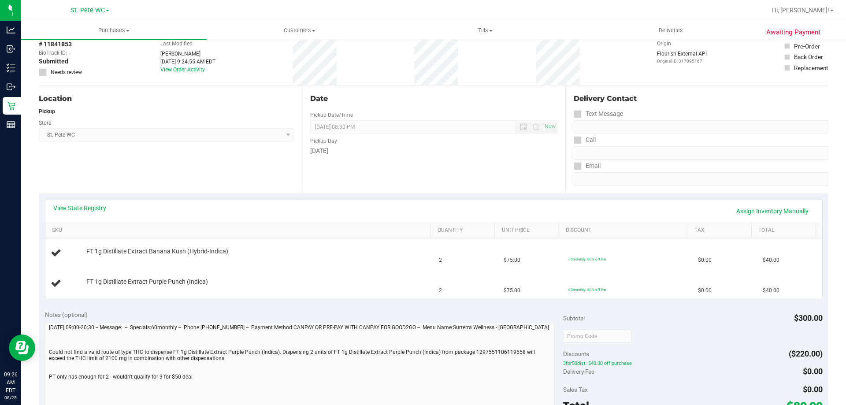
click at [617, 353] on div "Discounts ($220.00)" at bounding box center [692, 354] width 259 height 16
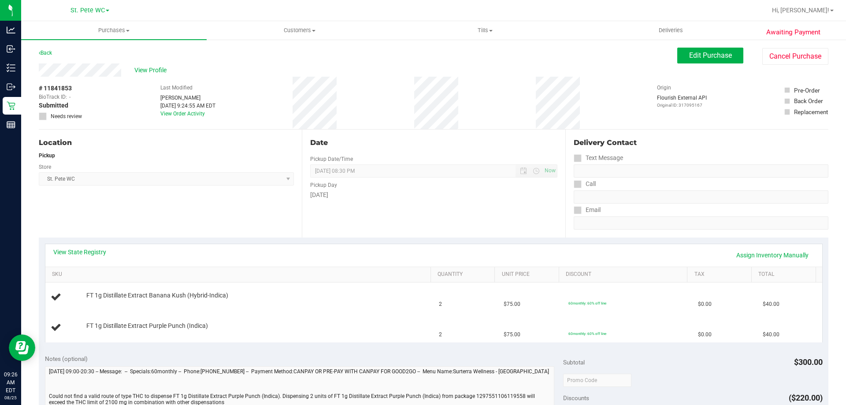
click at [726, 67] on div "View Profile # 11841853 BioTrack ID: - Submitted Needs review Last Modified [PE…" at bounding box center [433, 96] width 789 height 66
click at [725, 64] on div "Edit Purchase Cancel Purchase" at bounding box center [752, 56] width 151 height 17
click at [722, 62] on button "Edit Purchase" at bounding box center [710, 56] width 66 height 16
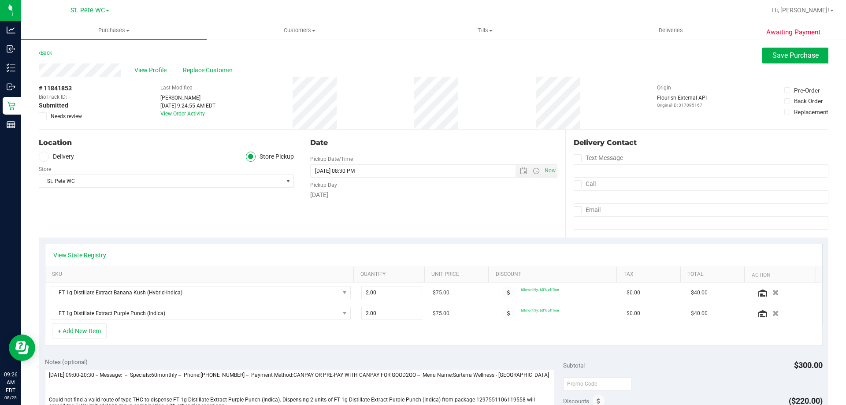
click at [43, 120] on span at bounding box center [43, 116] width 8 height 8
click at [0, 0] on input "Needs review" at bounding box center [0, 0] width 0 height 0
click at [797, 55] on span "Save Purchase" at bounding box center [795, 55] width 46 height 8
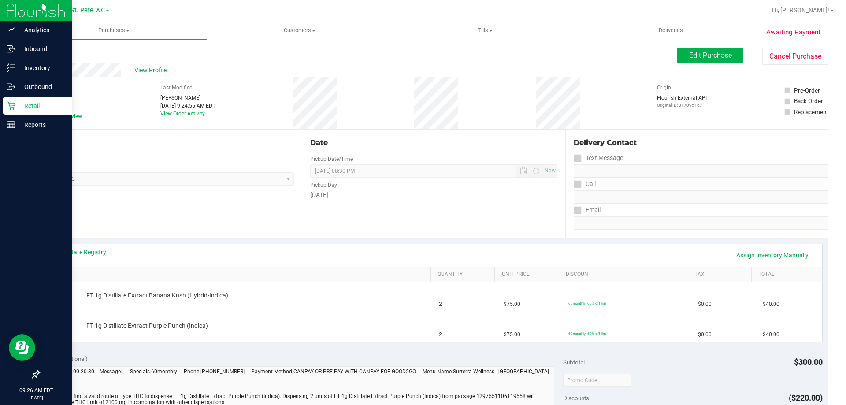
click at [11, 104] on icon at bounding box center [11, 105] width 9 height 9
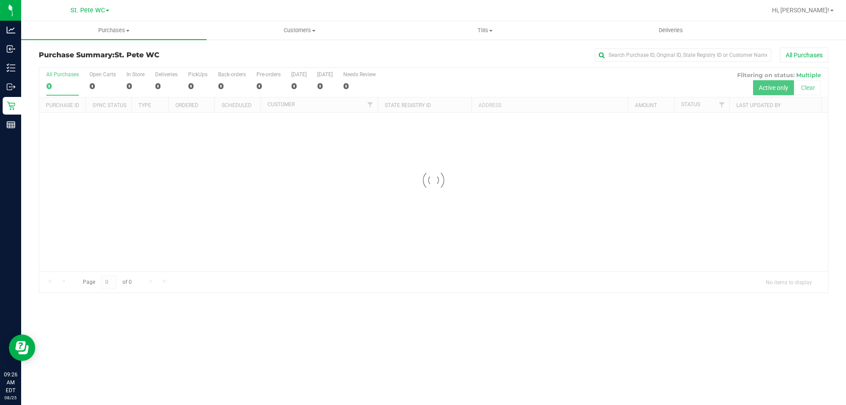
click at [130, 21] on nav "St. [PERSON_NAME] WC Hi, [PERSON_NAME]!" at bounding box center [433, 10] width 825 height 21
click at [102, 27] on span "Purchases" at bounding box center [113, 30] width 185 height 8
click at [96, 59] on ul "Summary of purchases Fulfillment All purchases" at bounding box center [113, 64] width 185 height 48
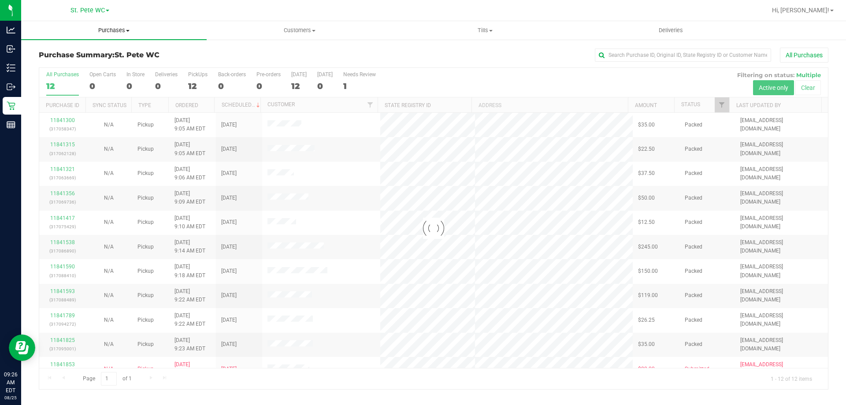
click at [95, 62] on li "Fulfillment" at bounding box center [66, 64] width 90 height 11
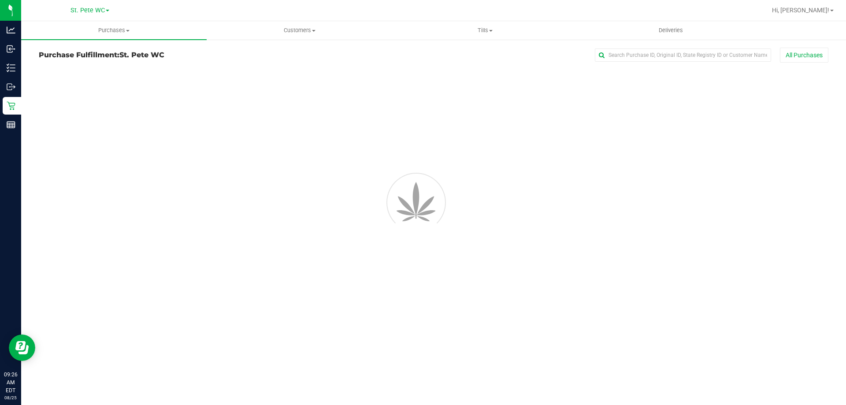
click at [108, 26] on span "Purchases" at bounding box center [113, 30] width 185 height 8
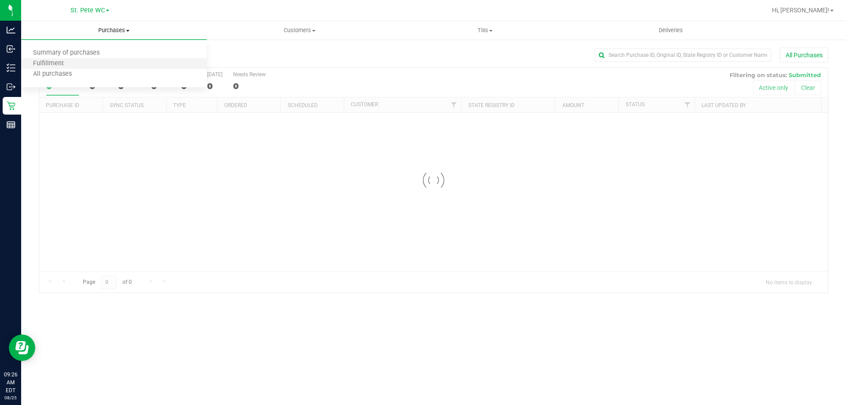
click at [103, 66] on li "Fulfillment" at bounding box center [113, 64] width 185 height 11
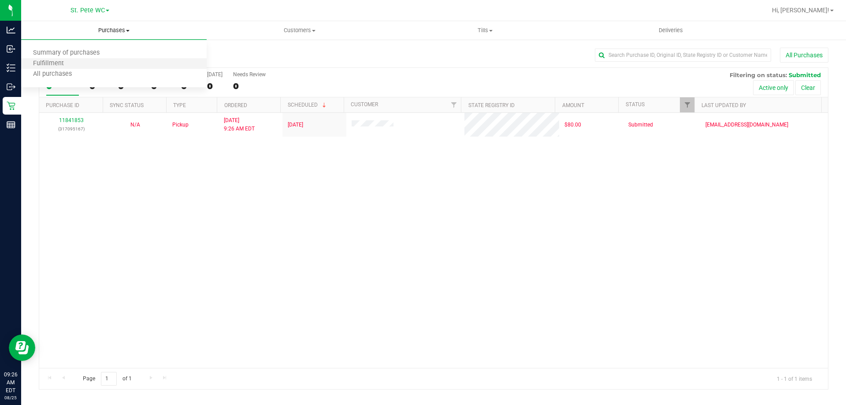
click at [103, 66] on li "Fulfillment" at bounding box center [113, 64] width 185 height 11
click at [783, 208] on div "11841853 (317095167) N/A Pickup [DATE] 9:26 AM EDT 8/25/2025 $80.00 Submitted […" at bounding box center [433, 240] width 789 height 255
click at [90, 31] on span "Purchases" at bounding box center [113, 30] width 185 height 8
click at [88, 63] on li "Fulfillment" at bounding box center [113, 64] width 185 height 11
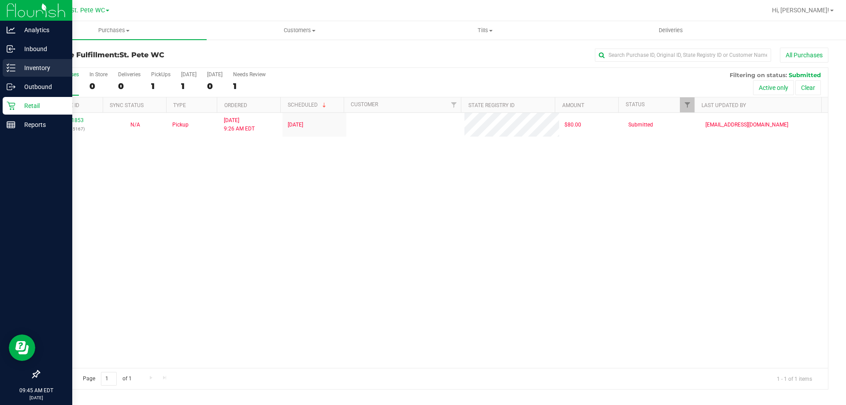
click at [20, 69] on p "Inventory" at bounding box center [41, 68] width 53 height 11
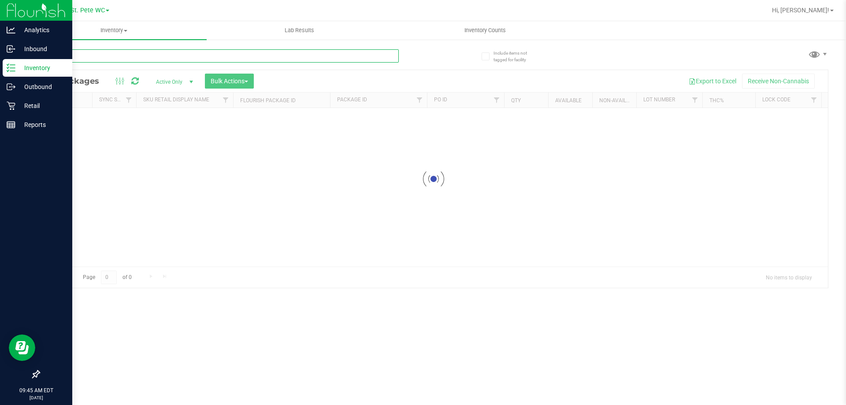
click at [89, 57] on input "text" at bounding box center [219, 55] width 360 height 13
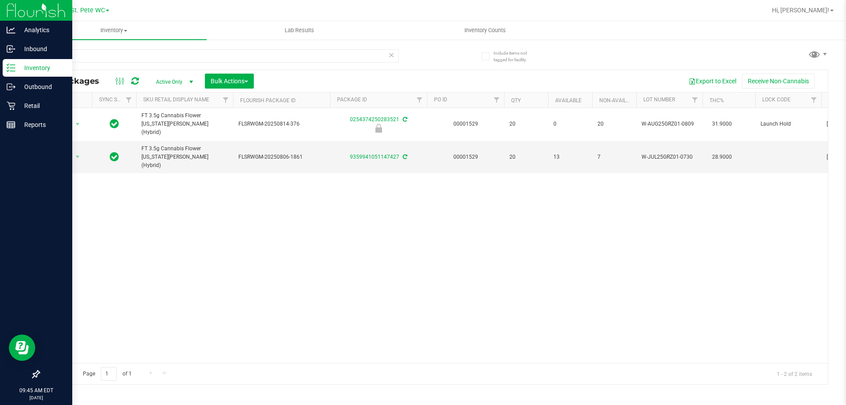
click at [177, 182] on div "Action Action Edit attributes Global inventory Locate package Package audit log…" at bounding box center [433, 235] width 789 height 255
click at [145, 51] on input "grz" at bounding box center [219, 55] width 360 height 13
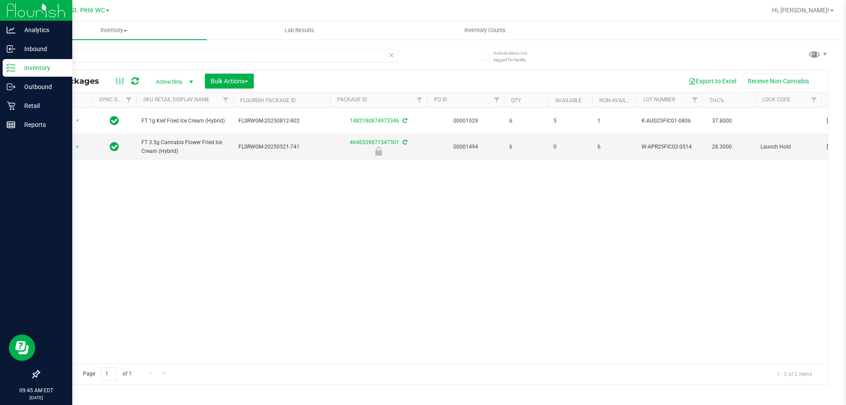
click at [157, 44] on div "fic" at bounding box center [236, 55] width 395 height 28
click at [158, 56] on input "fic" at bounding box center [219, 55] width 360 height 13
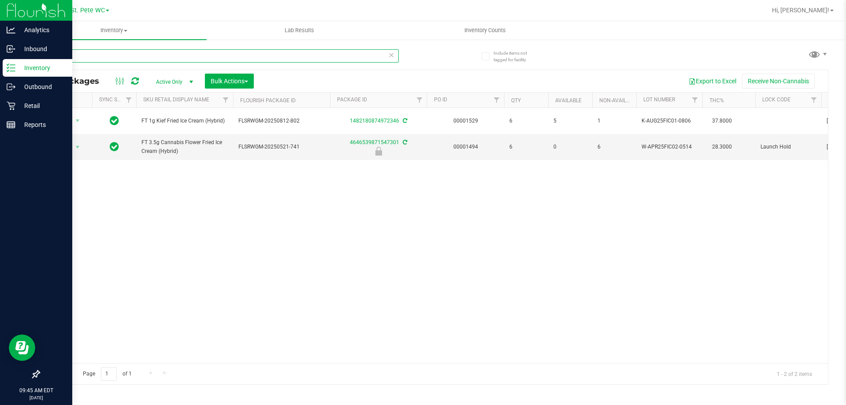
click at [158, 56] on input "fic" at bounding box center [219, 55] width 360 height 13
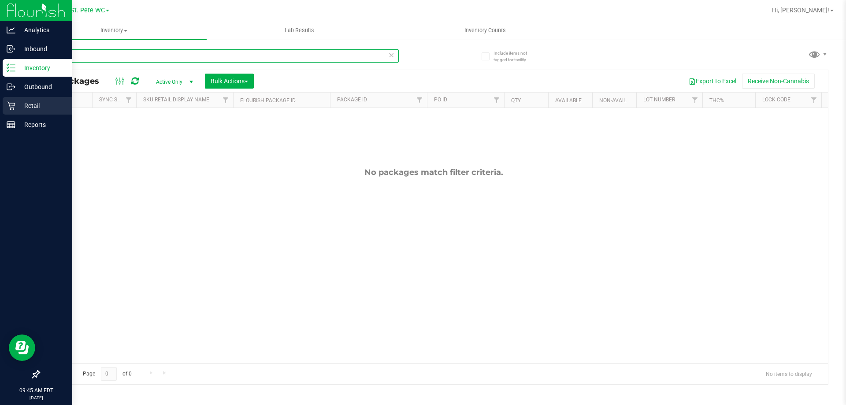
type input "arz"
click at [6, 110] on div "Retail" at bounding box center [38, 106] width 70 height 18
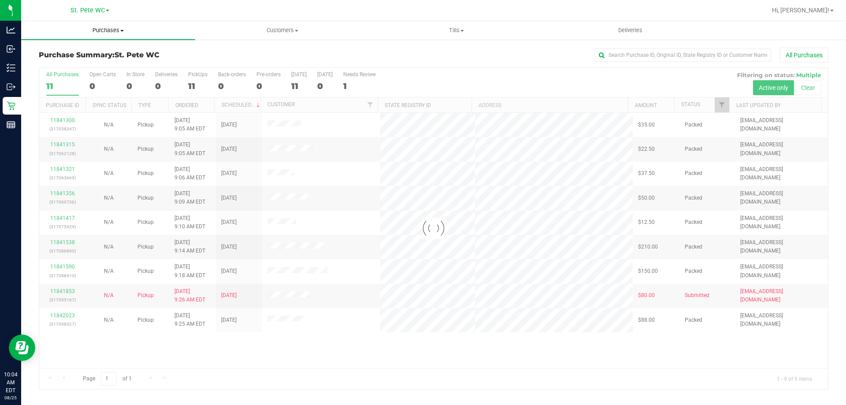
click at [132, 33] on span "Purchases" at bounding box center [108, 30] width 174 height 8
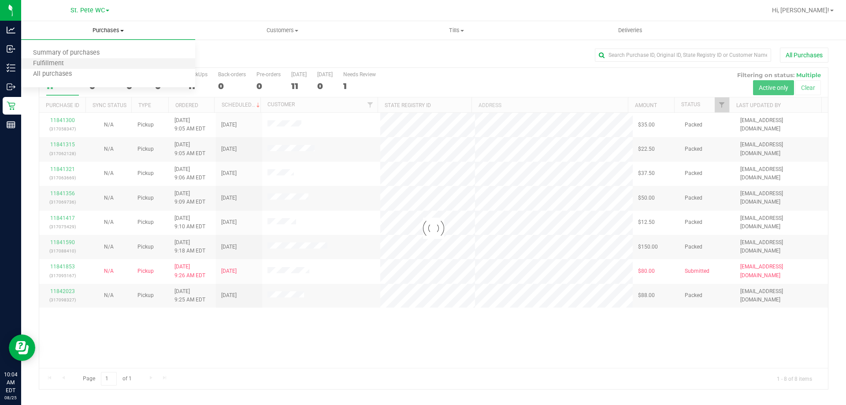
click at [102, 68] on li "Fulfillment" at bounding box center [108, 64] width 174 height 11
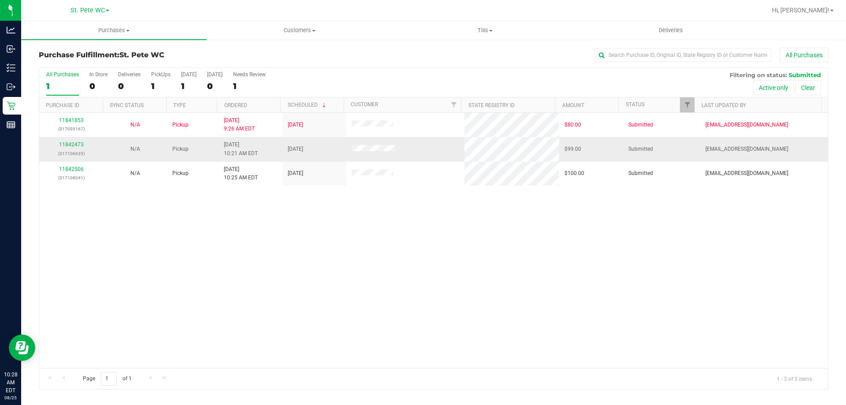
click at [74, 141] on div "11842473 (317106635)" at bounding box center [70, 149] width 53 height 17
click at [73, 141] on link "11842473" at bounding box center [71, 144] width 25 height 6
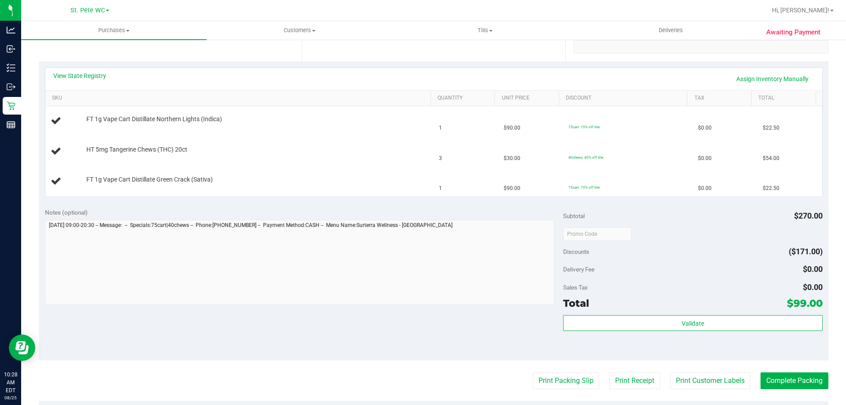
scroll to position [264, 0]
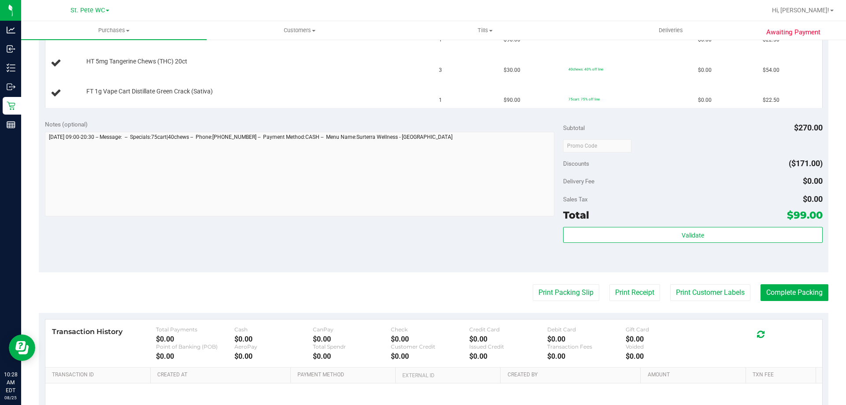
click at [572, 282] on purchase-details "Back Edit Purchase Cancel Purchase View Profile # 11842473 BioTrack ID: - Submi…" at bounding box center [433, 130] width 789 height 694
click at [572, 284] on purchase-details "Back Edit Purchase Cancel Purchase View Profile # 11842473 BioTrack ID: - Submi…" at bounding box center [433, 130] width 789 height 694
click at [567, 287] on button "Print Packing Slip" at bounding box center [566, 292] width 67 height 17
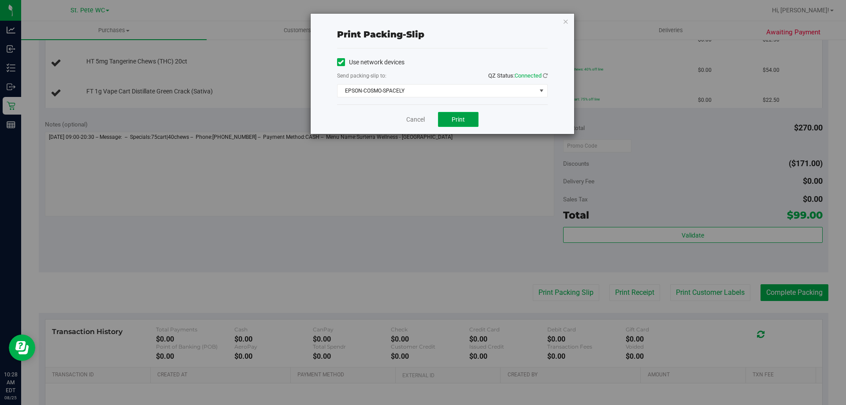
click at [454, 122] on span "Print" at bounding box center [458, 119] width 13 height 7
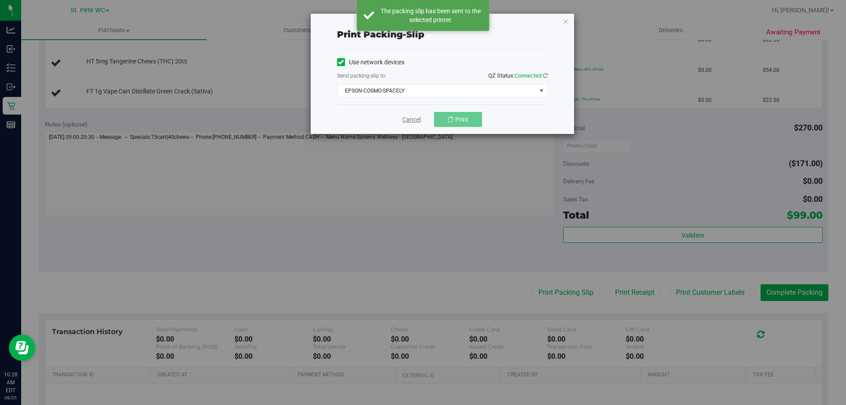
click at [412, 120] on link "Cancel" at bounding box center [411, 119] width 19 height 9
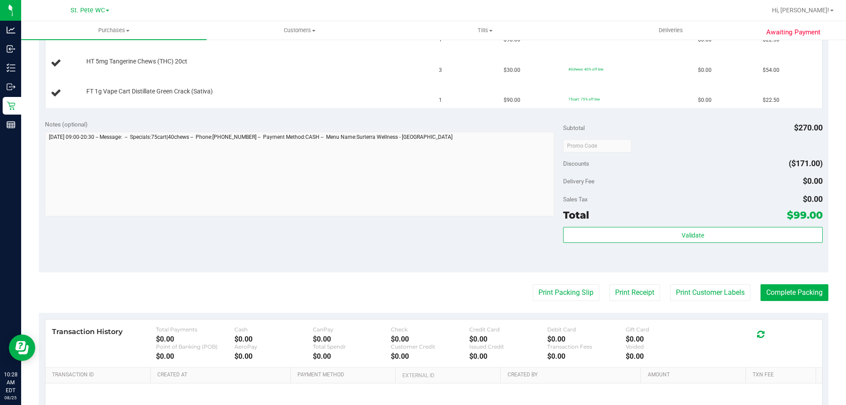
click at [533, 284] on button "Print Packing Slip" at bounding box center [566, 292] width 67 height 17
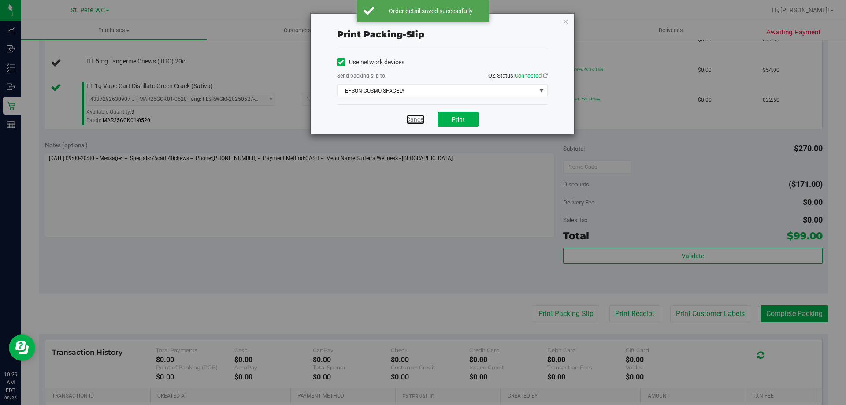
click at [413, 119] on link "Cancel" at bounding box center [415, 119] width 19 height 9
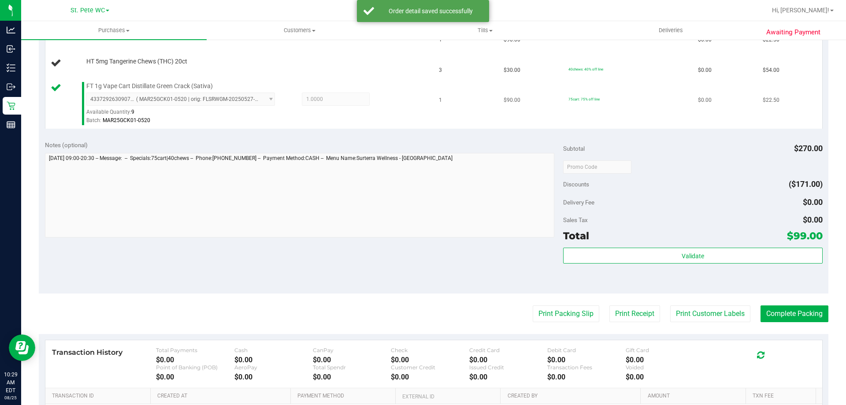
click at [403, 119] on div "Batch: MAR25GCK01-0520" at bounding box center [256, 120] width 340 height 8
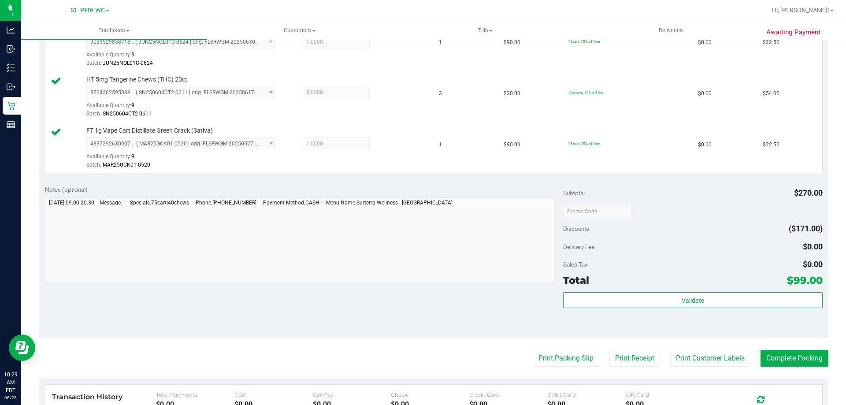
scroll to position [308, 0]
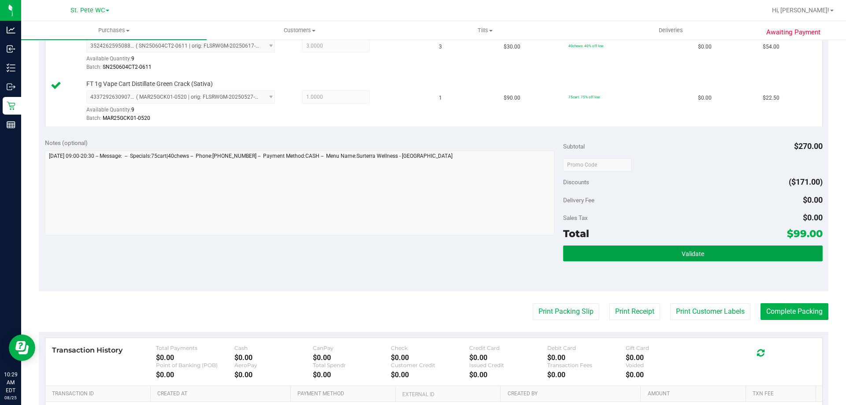
click at [672, 248] on button "Validate" at bounding box center [692, 253] width 259 height 16
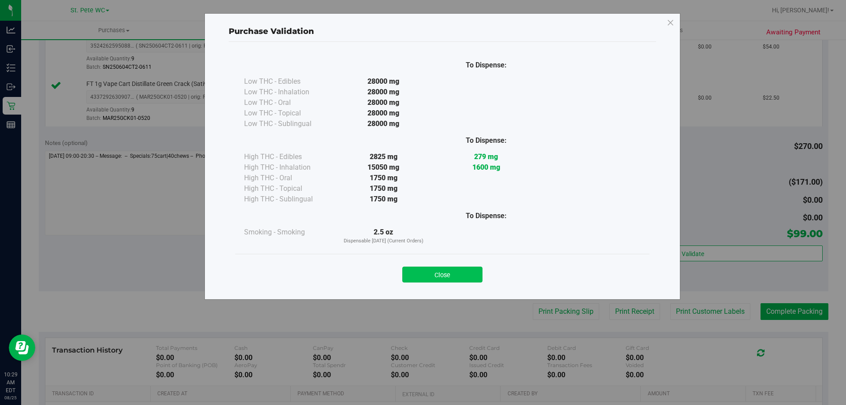
click at [469, 273] on button "Close" at bounding box center [442, 275] width 80 height 16
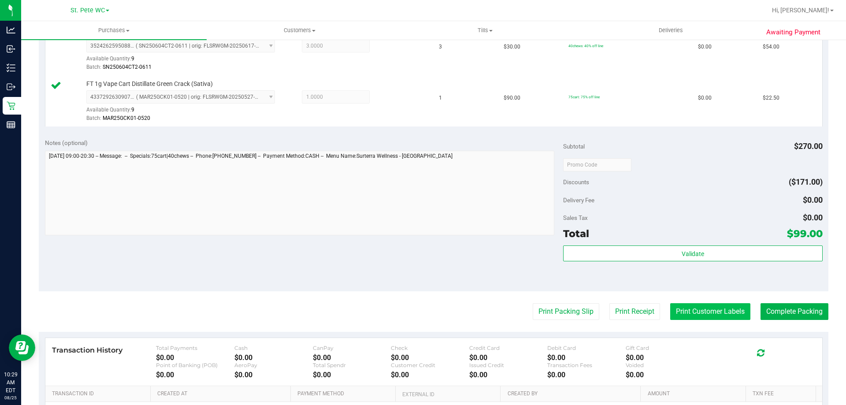
click at [678, 309] on button "Print Customer Labels" at bounding box center [710, 311] width 80 height 17
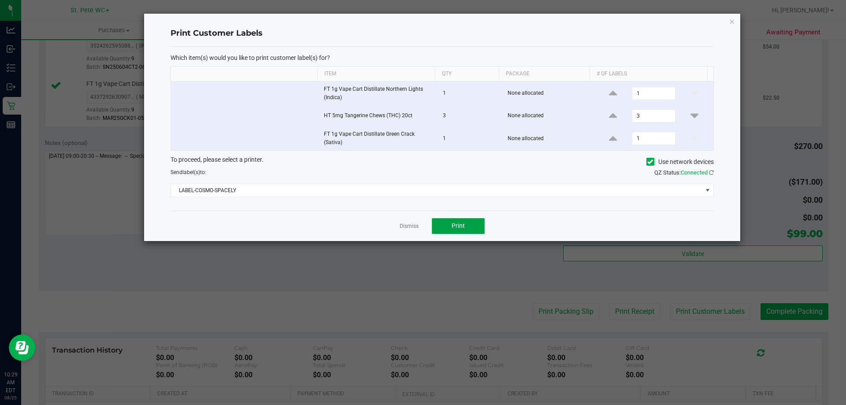
click at [465, 225] on button "Print" at bounding box center [458, 226] width 53 height 16
click at [402, 226] on link "Dismiss" at bounding box center [409, 225] width 19 height 7
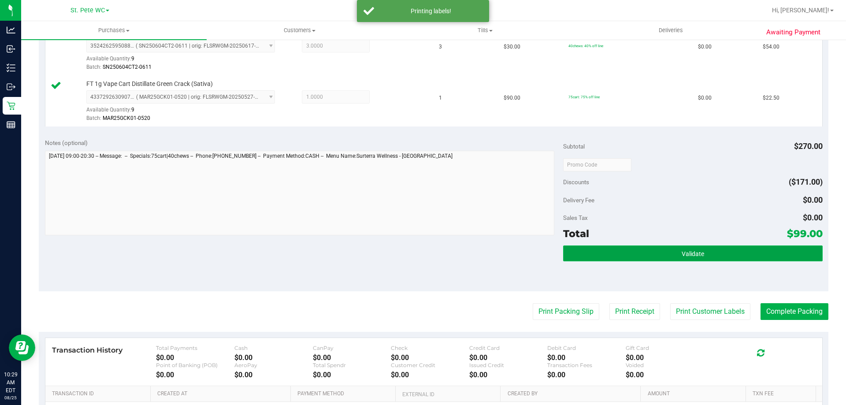
click at [658, 254] on button "Validate" at bounding box center [692, 253] width 259 height 16
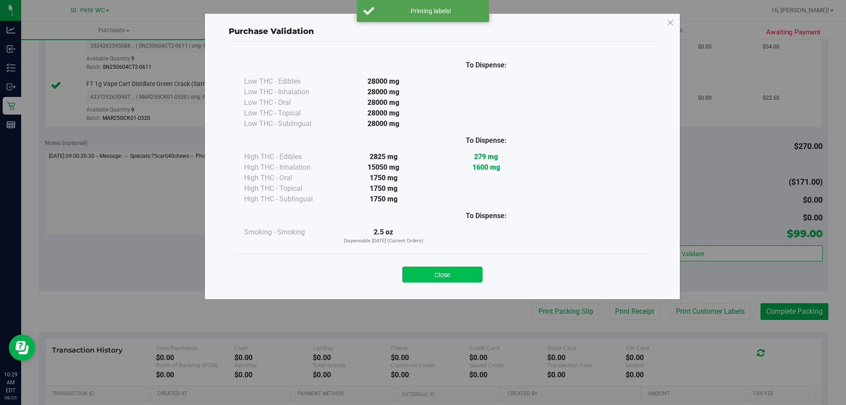
click at [459, 274] on button "Close" at bounding box center [442, 275] width 80 height 16
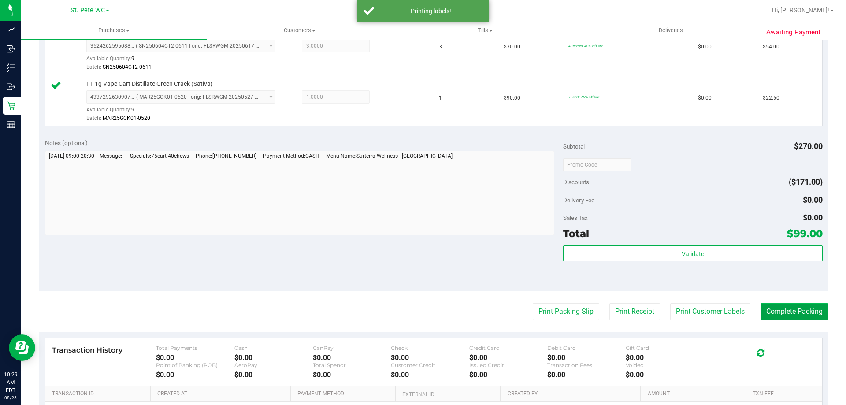
click at [811, 313] on button "Complete Packing" at bounding box center [794, 311] width 68 height 17
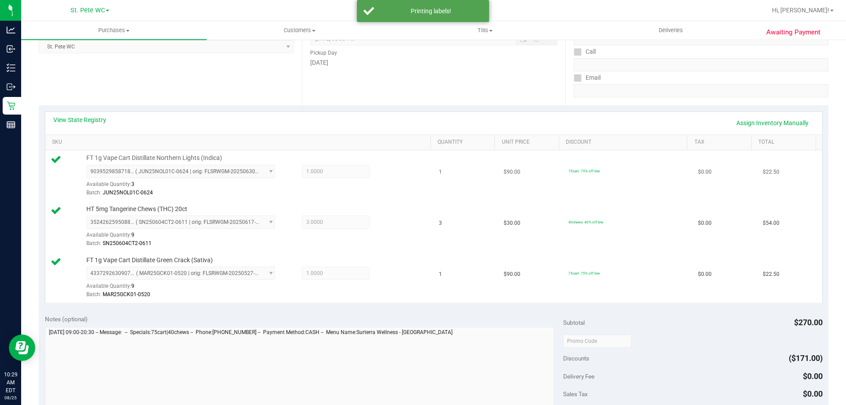
scroll to position [44, 0]
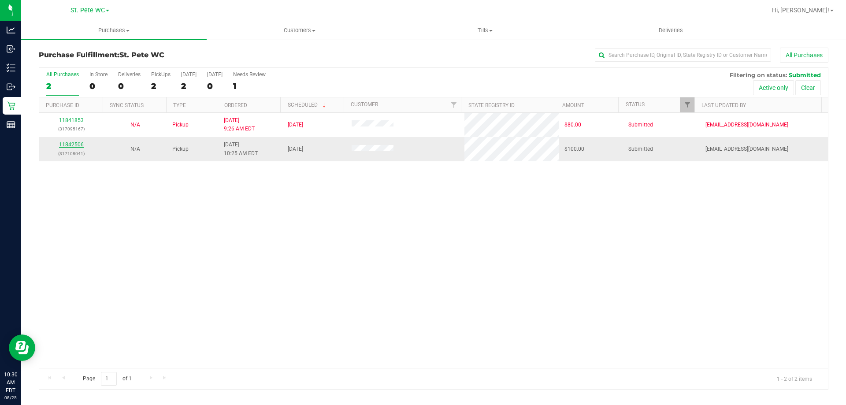
click at [78, 144] on link "11842506" at bounding box center [71, 144] width 25 height 6
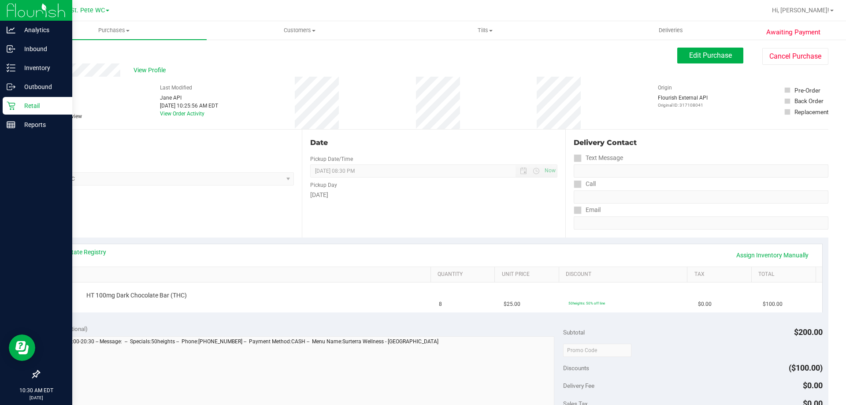
click at [10, 97] on div "Retail" at bounding box center [38, 106] width 70 height 18
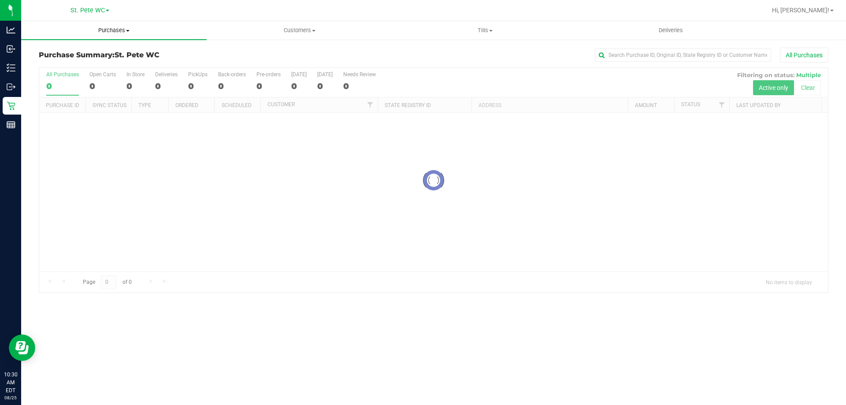
click at [109, 29] on span "Purchases" at bounding box center [113, 30] width 185 height 8
click at [93, 61] on li "Fulfillment" at bounding box center [113, 64] width 185 height 11
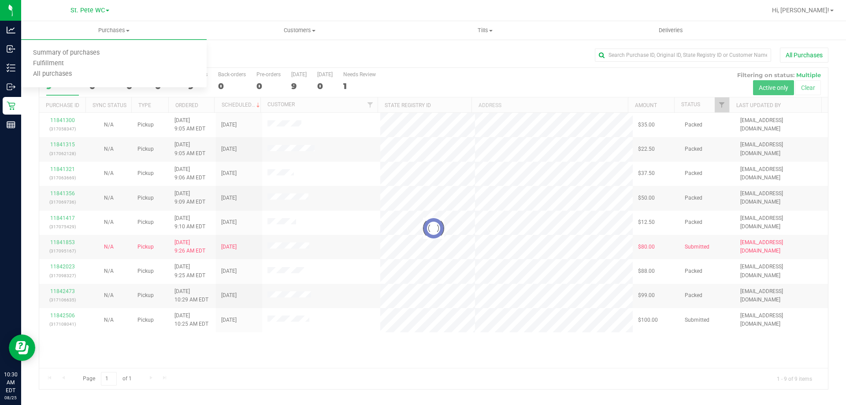
click at [240, 359] on div at bounding box center [433, 228] width 789 height 321
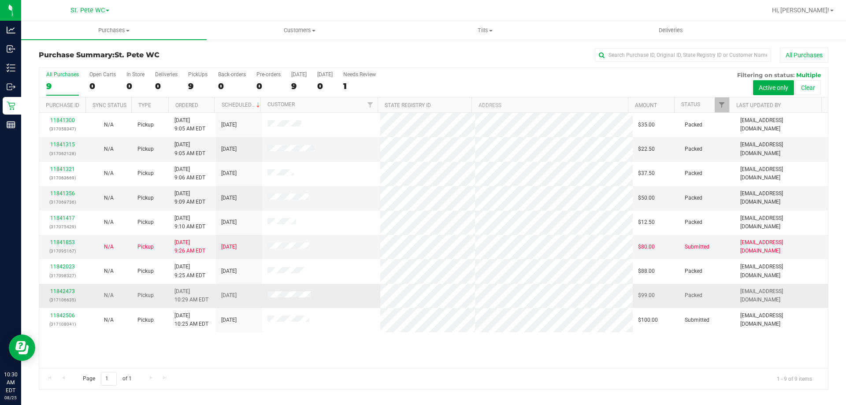
click at [63, 297] on p "(317106635)" at bounding box center [62, 300] width 36 height 8
click at [63, 290] on link "11842473" at bounding box center [62, 291] width 25 height 6
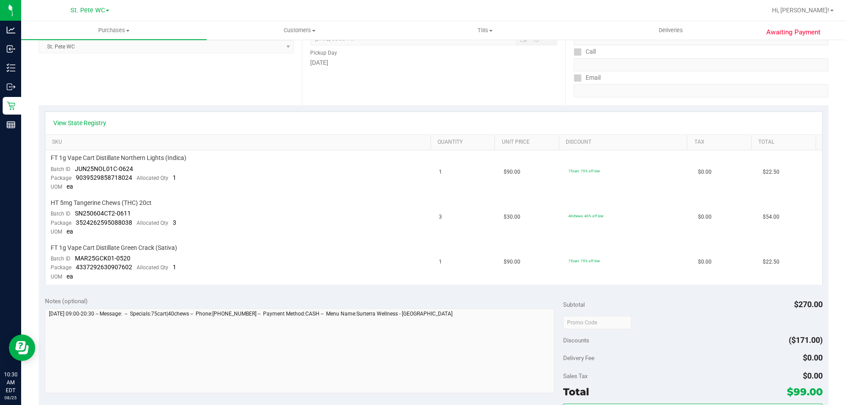
scroll to position [176, 0]
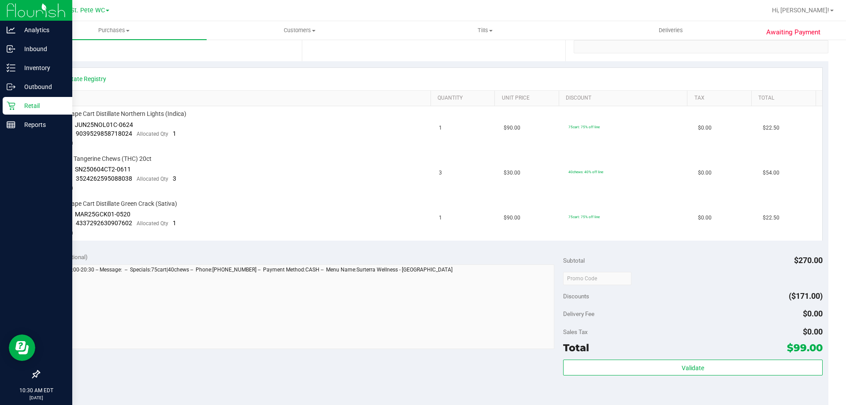
click at [8, 98] on div "Retail" at bounding box center [38, 106] width 70 height 18
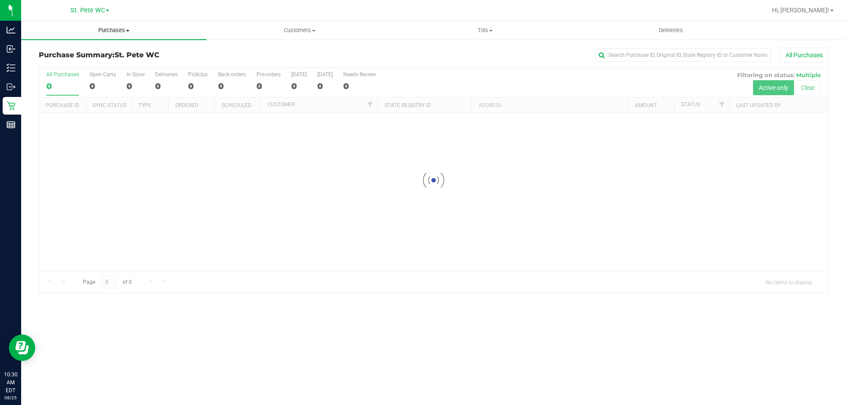
click at [109, 29] on span "Purchases" at bounding box center [113, 30] width 185 height 8
click at [88, 66] on li "Fulfillment" at bounding box center [113, 64] width 185 height 11
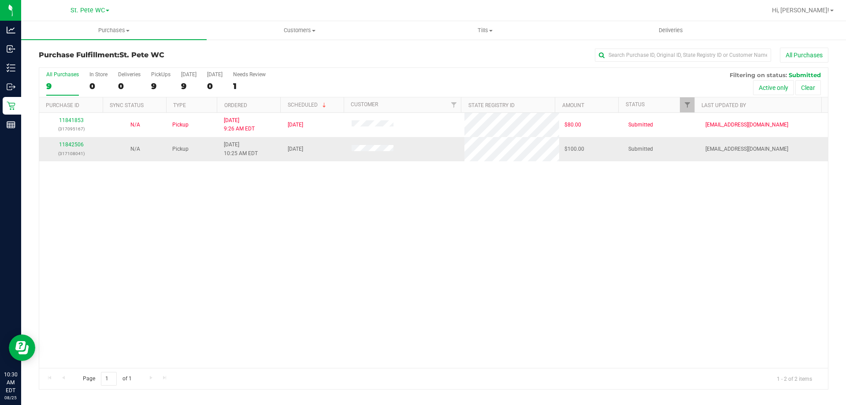
click at [48, 148] on div "11842506 (317108041)" at bounding box center [70, 149] width 53 height 17
click at [66, 144] on link "11842506" at bounding box center [71, 144] width 25 height 6
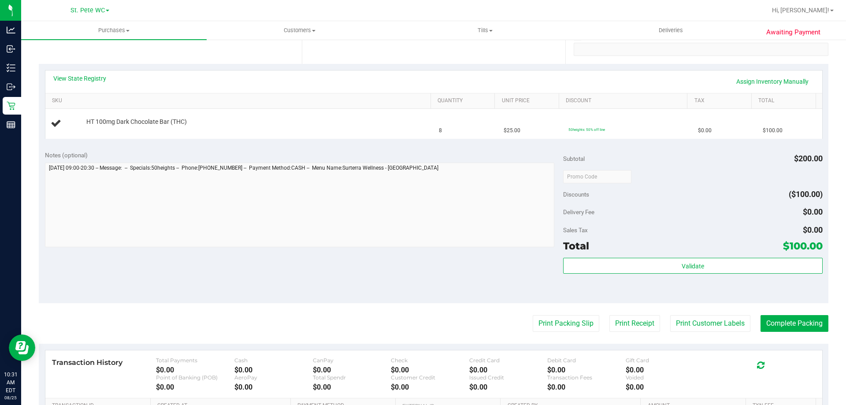
scroll to position [264, 0]
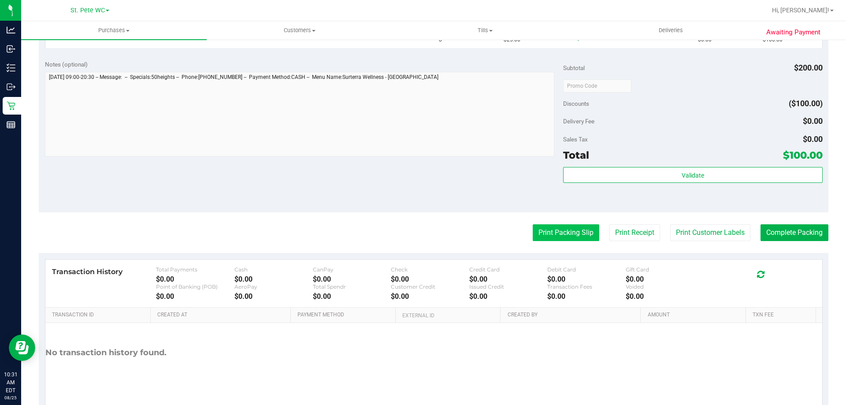
click at [559, 237] on button "Print Packing Slip" at bounding box center [566, 232] width 67 height 17
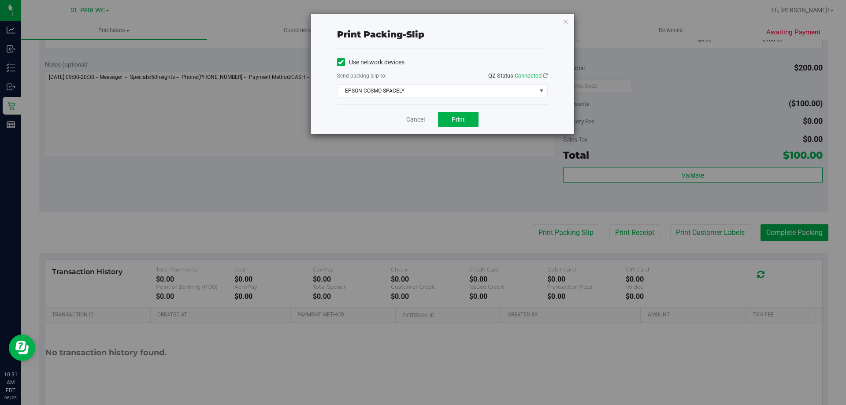
click at [452, 110] on div "Cancel Print" at bounding box center [442, 119] width 211 height 30
click at [453, 114] on button "Print" at bounding box center [458, 119] width 41 height 15
click at [410, 121] on link "Cancel" at bounding box center [415, 119] width 19 height 9
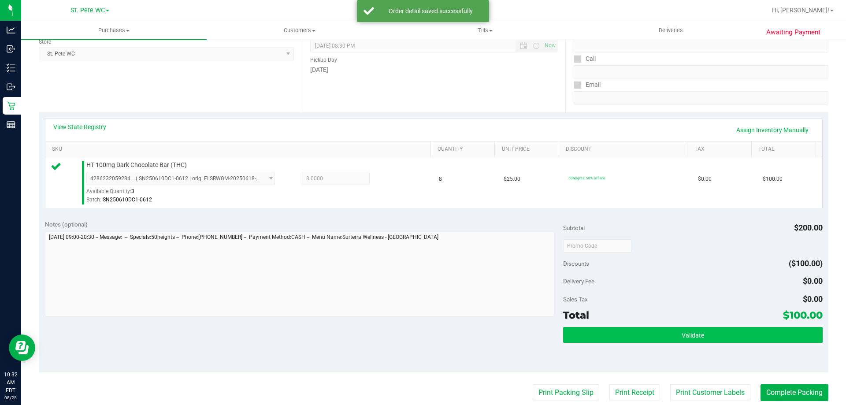
scroll to position [176, 0]
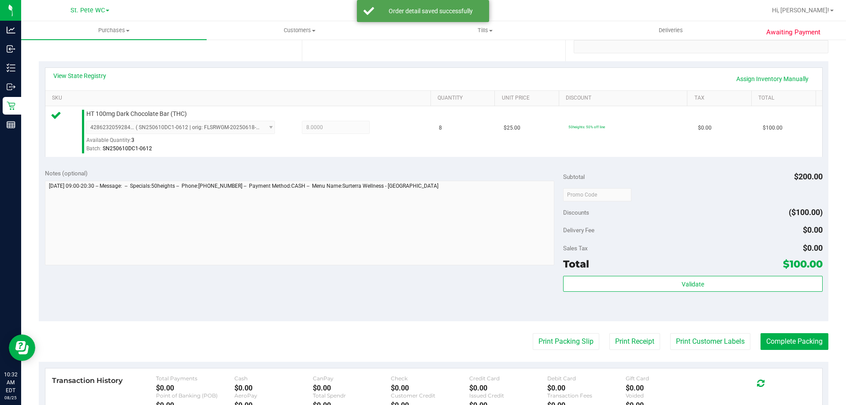
click at [605, 299] on div "Validate" at bounding box center [692, 296] width 259 height 40
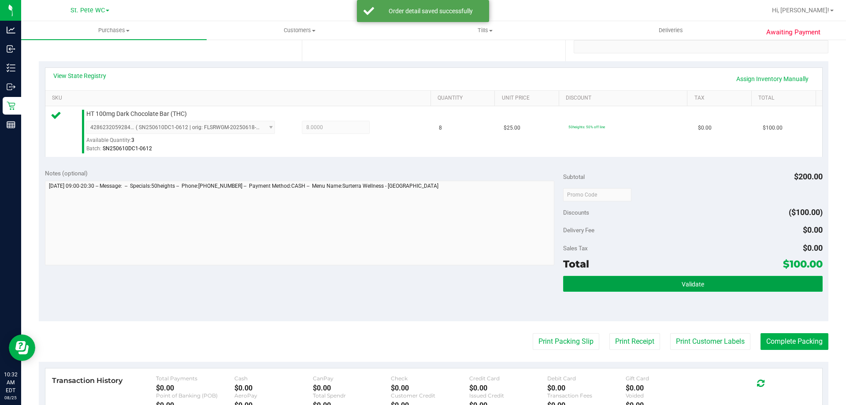
click at [631, 278] on button "Validate" at bounding box center [692, 284] width 259 height 16
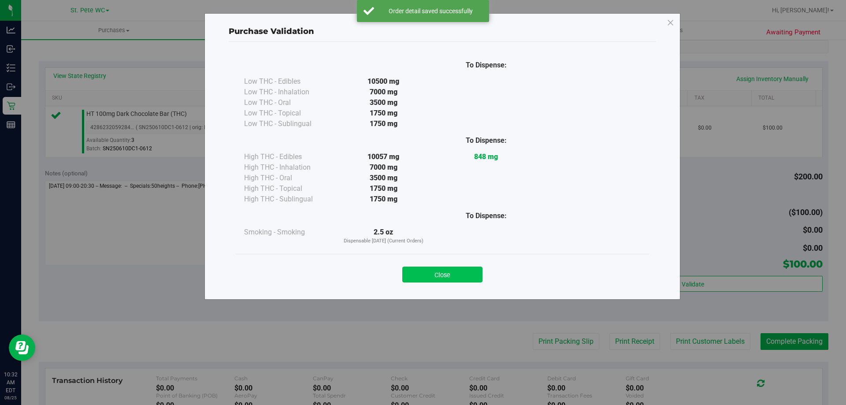
click at [444, 278] on button "Close" at bounding box center [442, 275] width 80 height 16
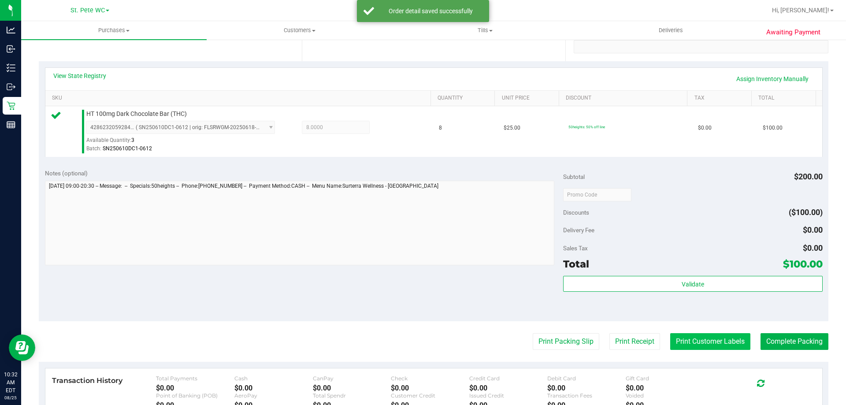
click at [725, 345] on button "Print Customer Labels" at bounding box center [710, 341] width 80 height 17
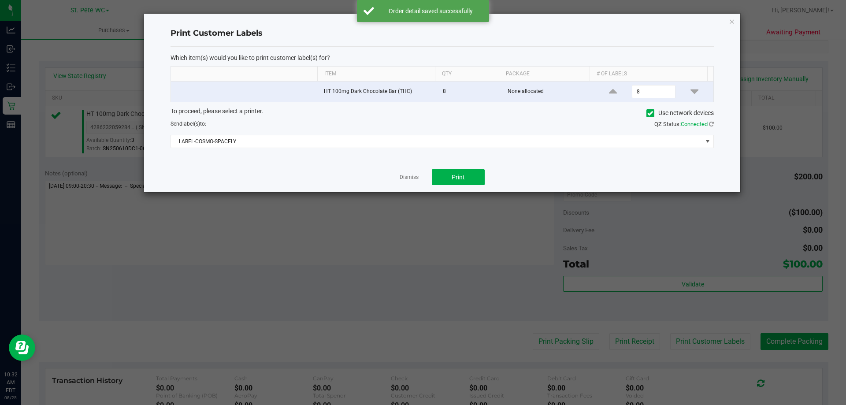
click at [460, 185] on div "Dismiss Print" at bounding box center [441, 177] width 543 height 30
click at [436, 182] on button "Print" at bounding box center [458, 177] width 53 height 16
click at [415, 179] on link "Dismiss" at bounding box center [409, 177] width 19 height 7
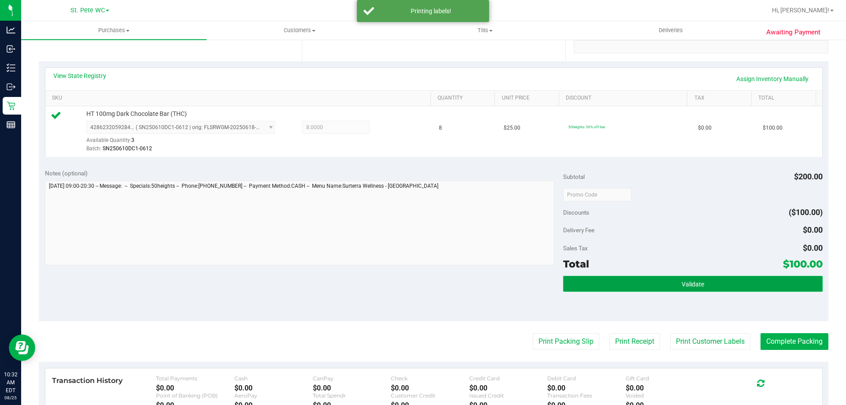
click at [661, 282] on button "Validate" at bounding box center [692, 284] width 259 height 16
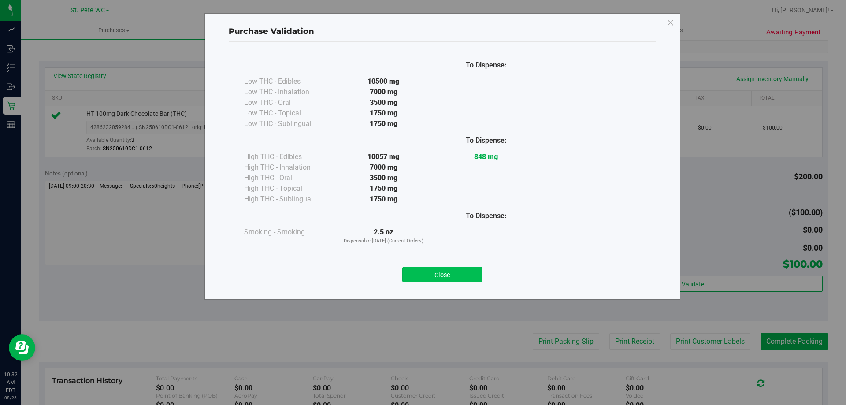
click at [425, 278] on button "Close" at bounding box center [442, 275] width 80 height 16
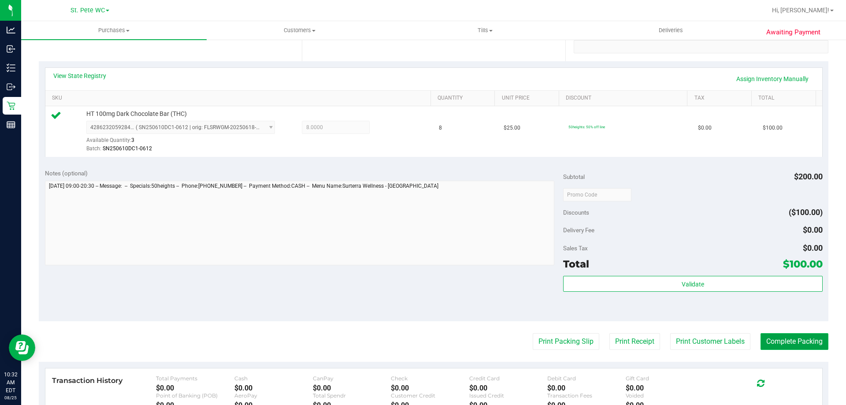
click at [767, 341] on button "Complete Packing" at bounding box center [794, 341] width 68 height 17
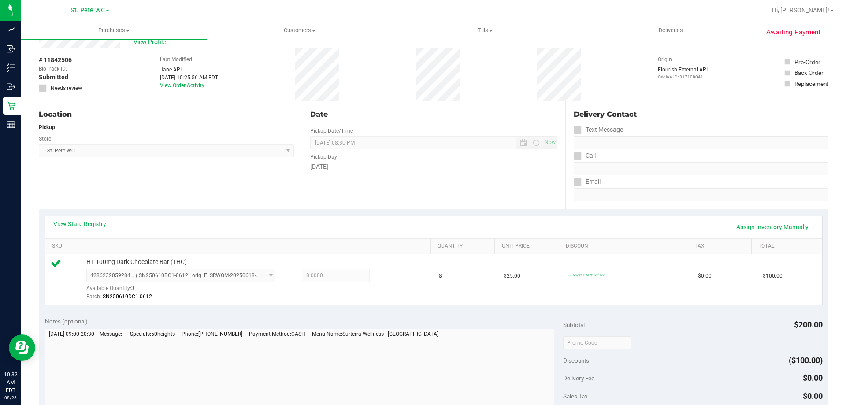
scroll to position [44, 0]
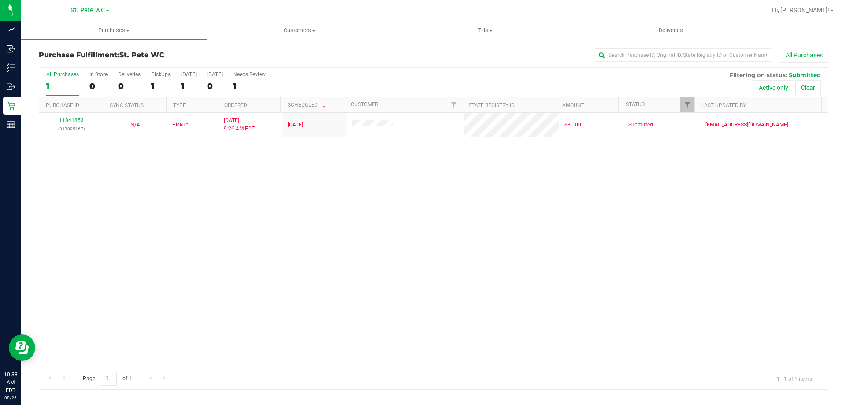
click at [171, 203] on div "11841853 (317095167) N/A Pickup [DATE] 9:26 AM EDT 8/25/2025 $80.00 Submitted […" at bounding box center [433, 240] width 789 height 255
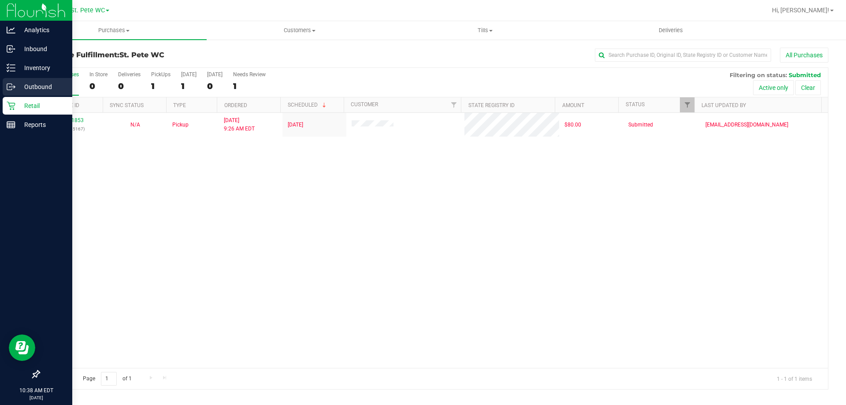
click at [8, 80] on div "Outbound" at bounding box center [38, 87] width 70 height 18
click at [12, 69] on icon at bounding box center [11, 67] width 9 height 9
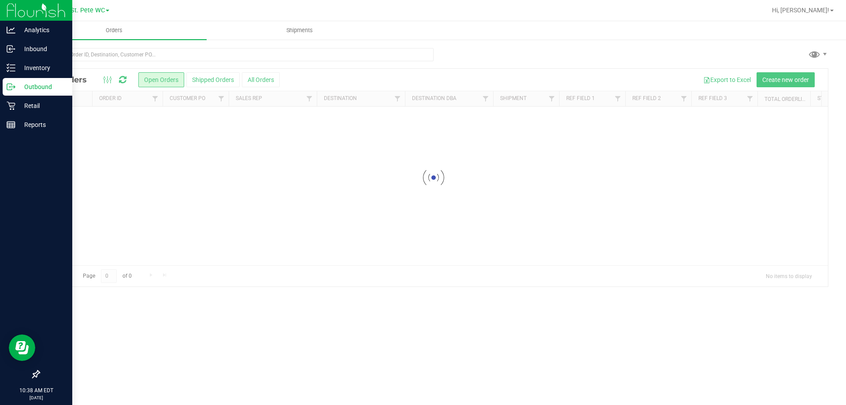
click at [0, 85] on link "Outbound" at bounding box center [36, 87] width 72 height 19
click at [7, 76] on div "Inventory" at bounding box center [38, 68] width 70 height 18
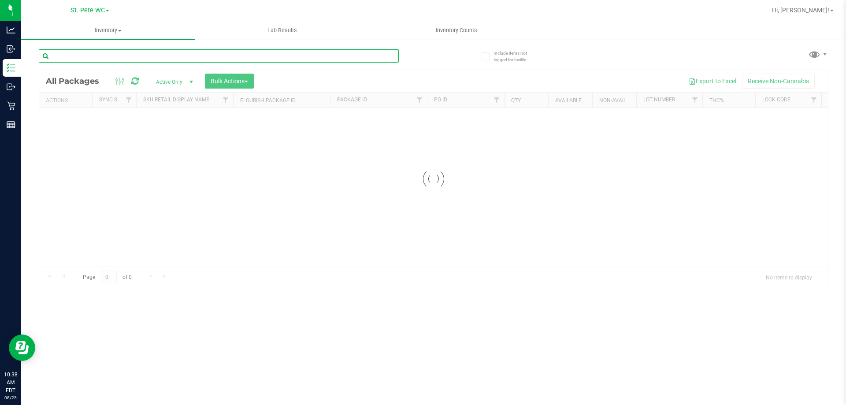
click at [90, 51] on input "text" at bounding box center [219, 55] width 360 height 13
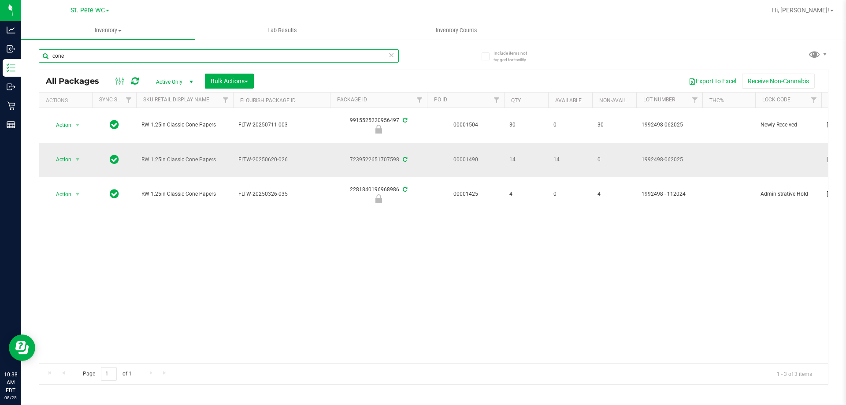
type input "cone"
click at [95, 166] on td at bounding box center [114, 160] width 44 height 35
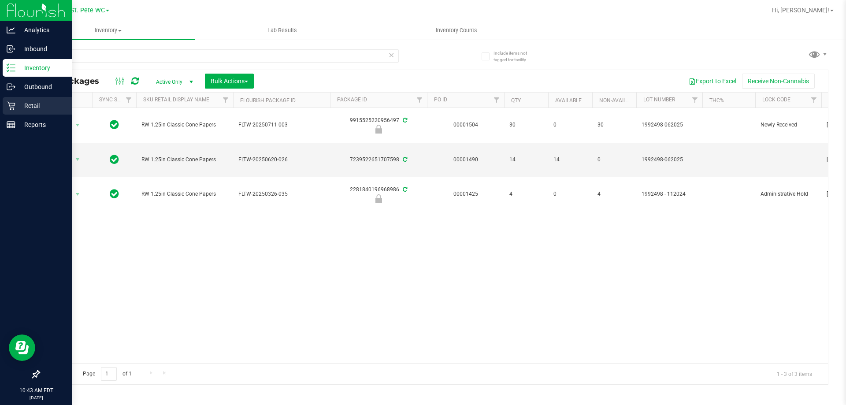
click at [4, 115] on link "Retail" at bounding box center [36, 106] width 72 height 19
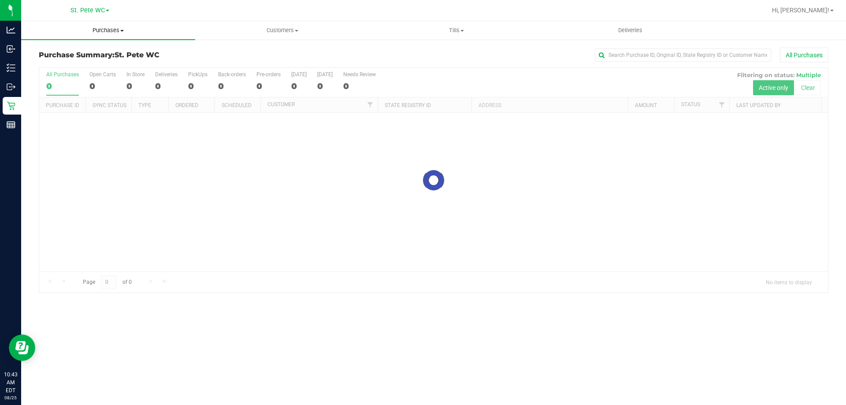
click at [87, 30] on span "Purchases" at bounding box center [108, 30] width 174 height 8
click at [48, 66] on span "Fulfillment" at bounding box center [48, 63] width 55 height 7
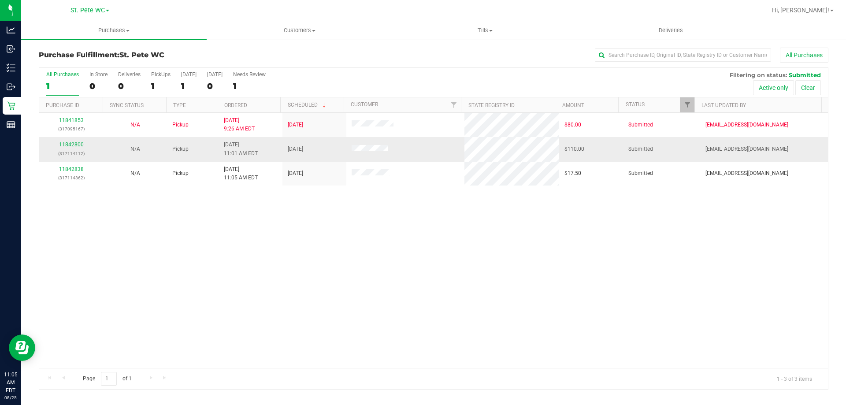
click at [59, 152] on p "(317114112)" at bounding box center [70, 153] width 53 height 8
click at [68, 145] on link "11842800" at bounding box center [71, 144] width 25 height 6
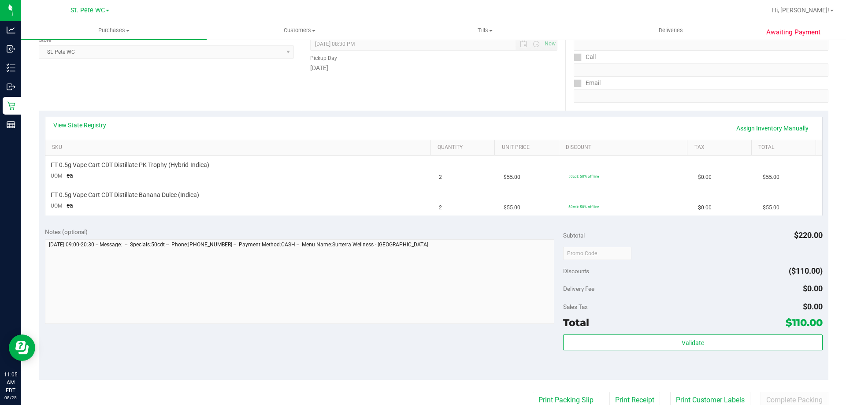
scroll to position [220, 0]
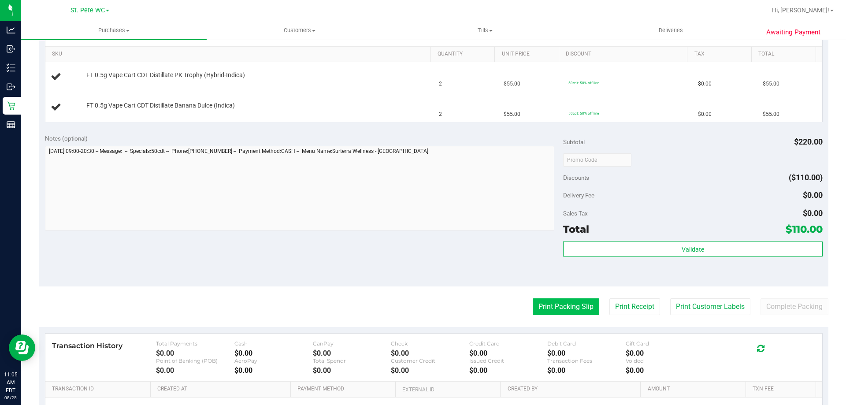
click at [553, 311] on button "Print Packing Slip" at bounding box center [566, 306] width 67 height 17
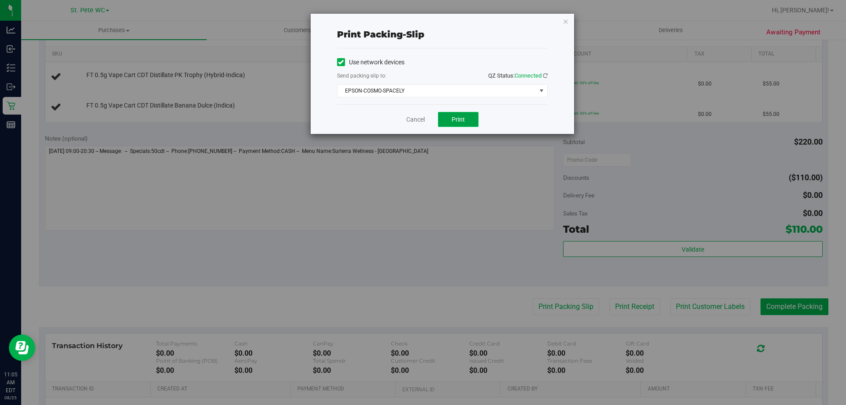
click at [445, 116] on button "Print" at bounding box center [458, 119] width 41 height 15
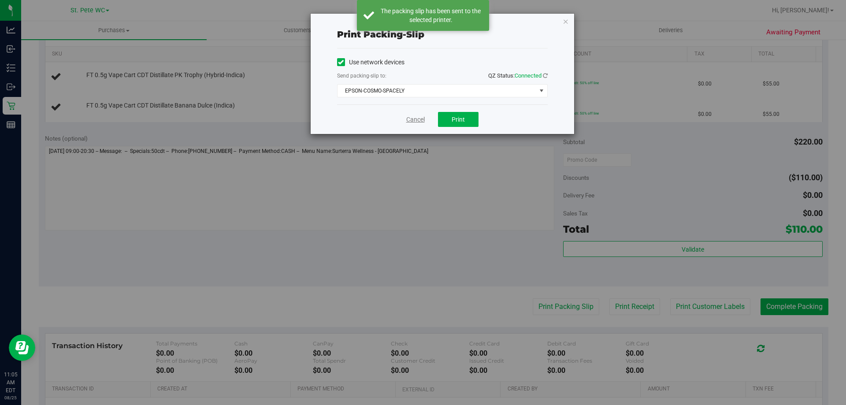
click at [409, 119] on link "Cancel" at bounding box center [415, 119] width 19 height 9
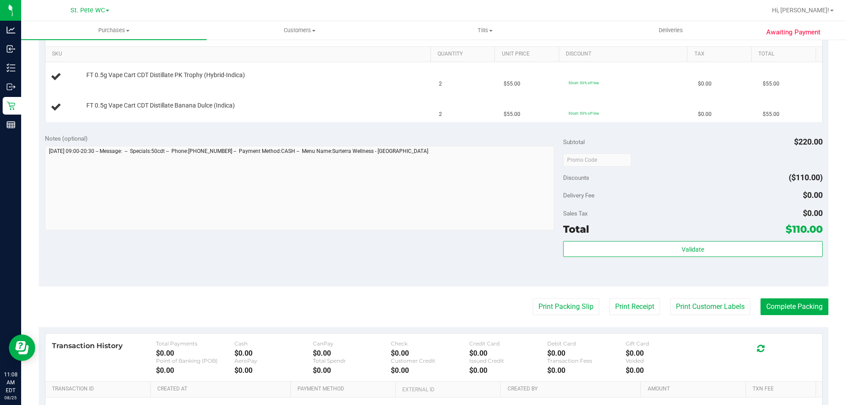
click at [533, 298] on button "Print Packing Slip" at bounding box center [566, 306] width 67 height 17
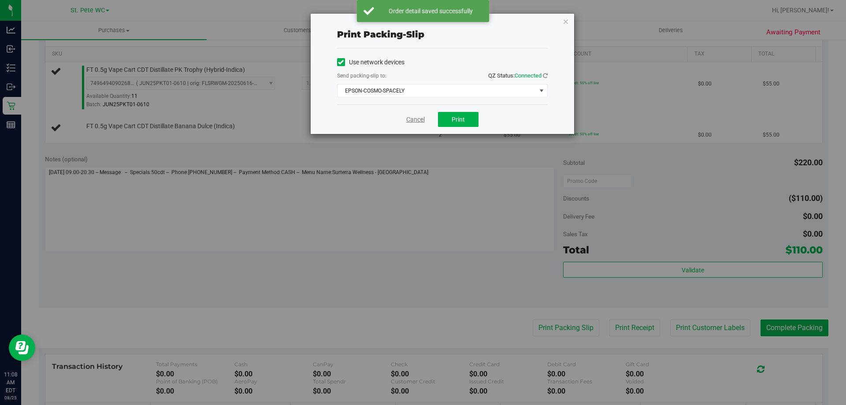
click at [415, 119] on link "Cancel" at bounding box center [415, 119] width 19 height 9
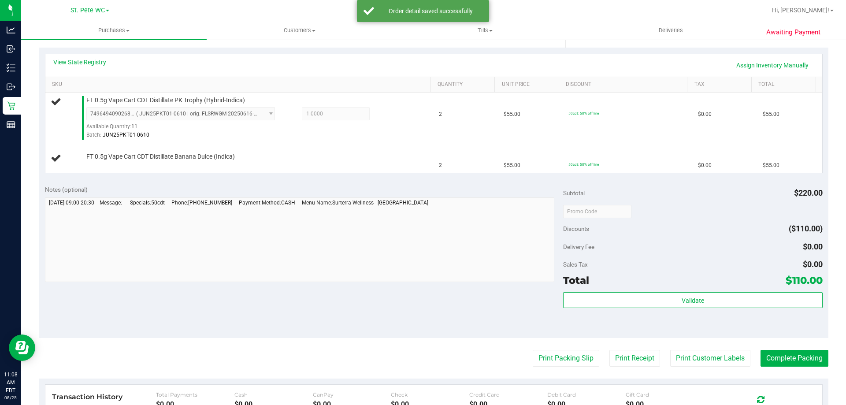
scroll to position [196, 0]
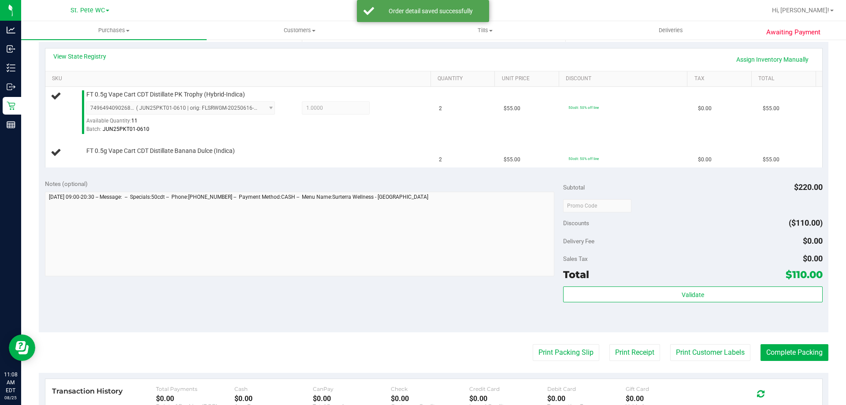
click at [533, 344] on button "Print Packing Slip" at bounding box center [566, 352] width 67 height 17
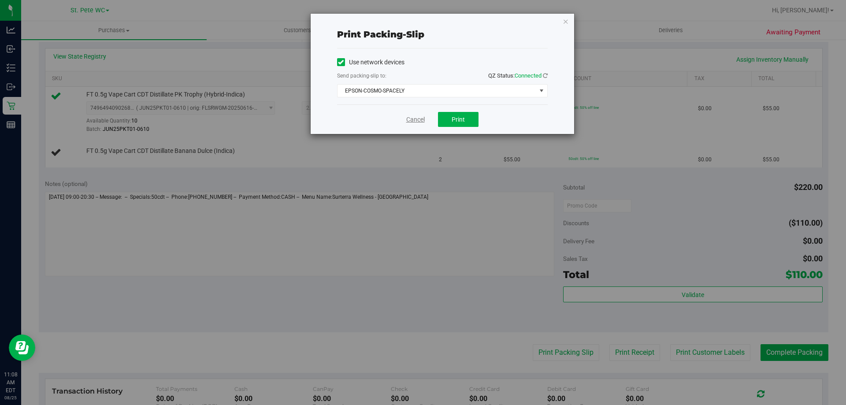
click at [416, 122] on link "Cancel" at bounding box center [415, 119] width 19 height 9
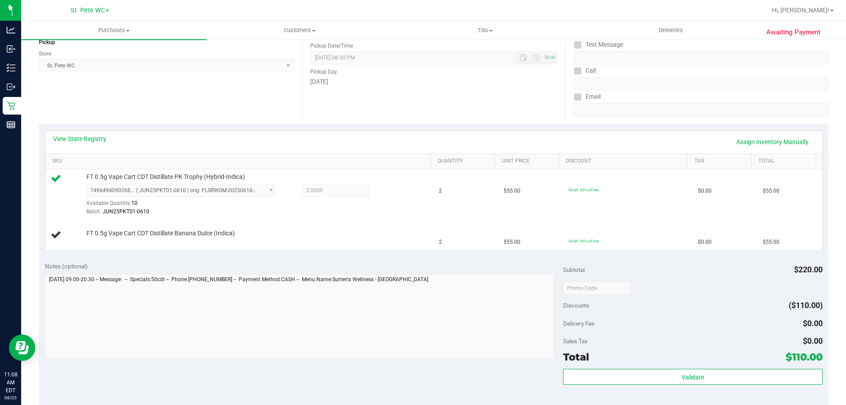
scroll to position [112, 0]
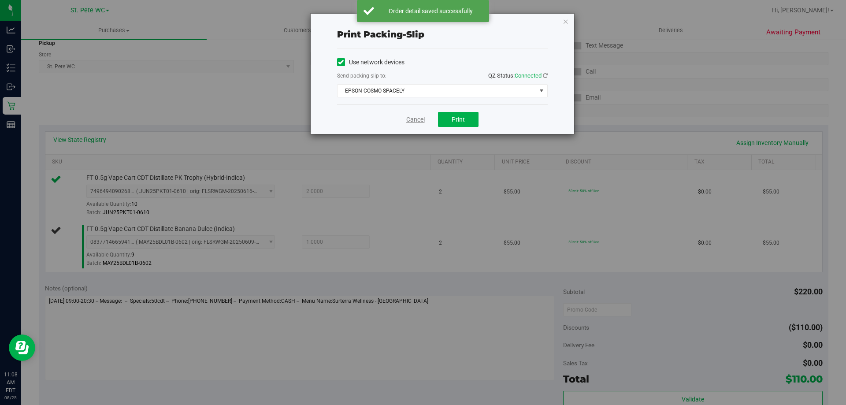
click at [409, 119] on link "Cancel" at bounding box center [415, 119] width 19 height 9
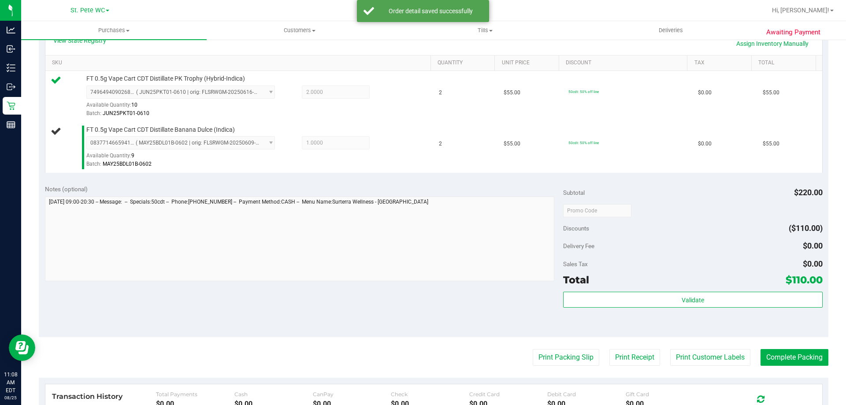
click at [533, 349] on button "Print Packing Slip" at bounding box center [566, 357] width 67 height 17
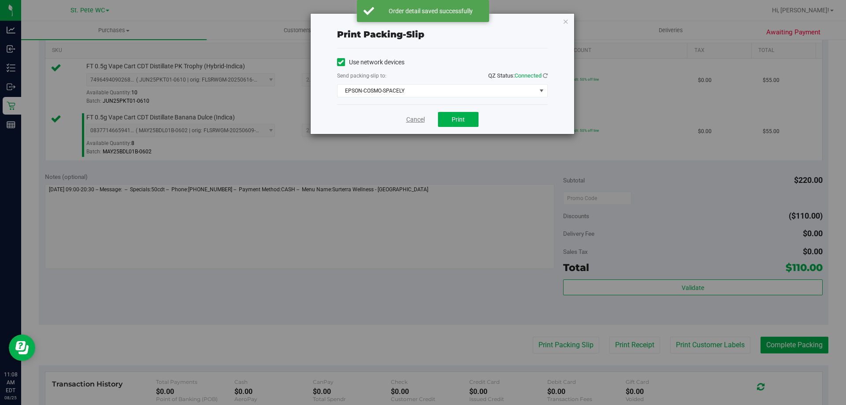
click at [408, 121] on link "Cancel" at bounding box center [415, 119] width 19 height 9
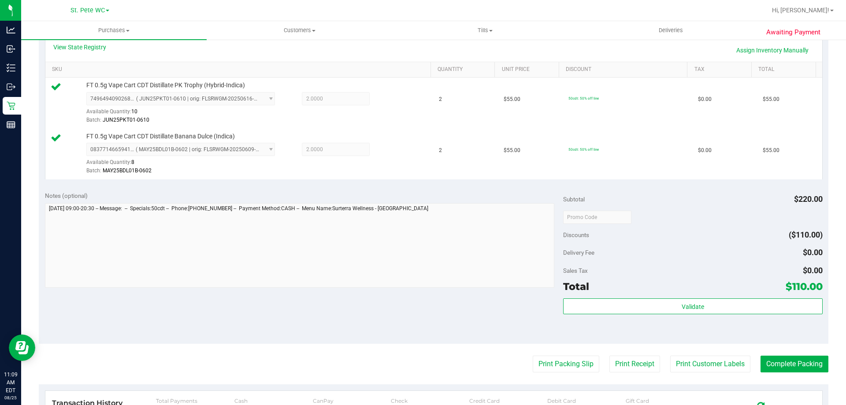
scroll to position [303, 0]
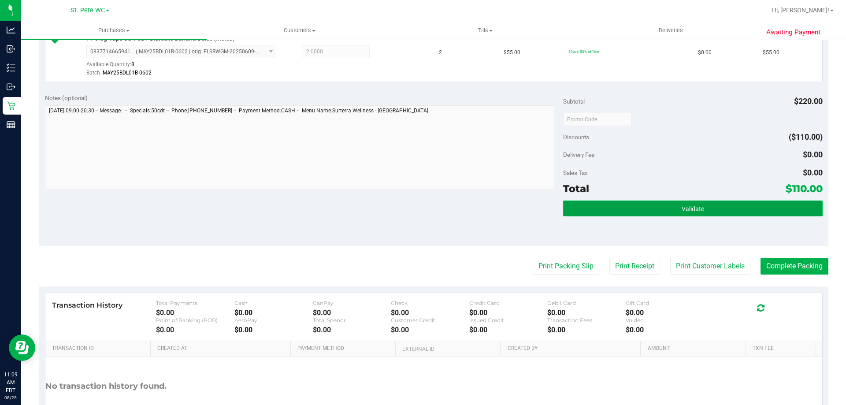
click at [646, 207] on button "Validate" at bounding box center [692, 208] width 259 height 16
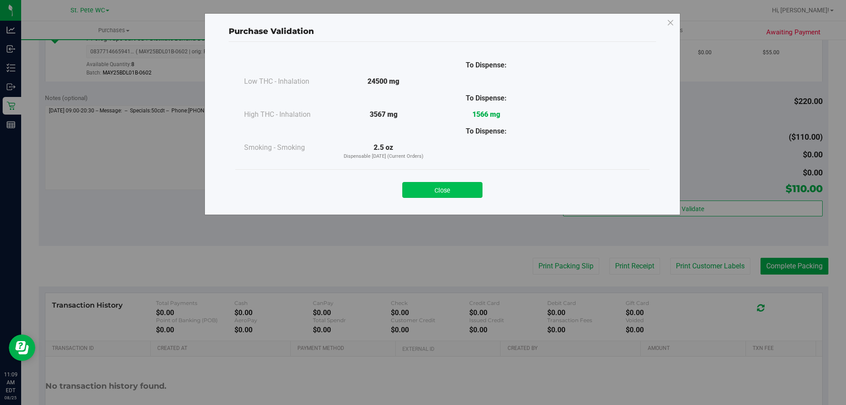
click at [450, 187] on button "Close" at bounding box center [442, 190] width 80 height 16
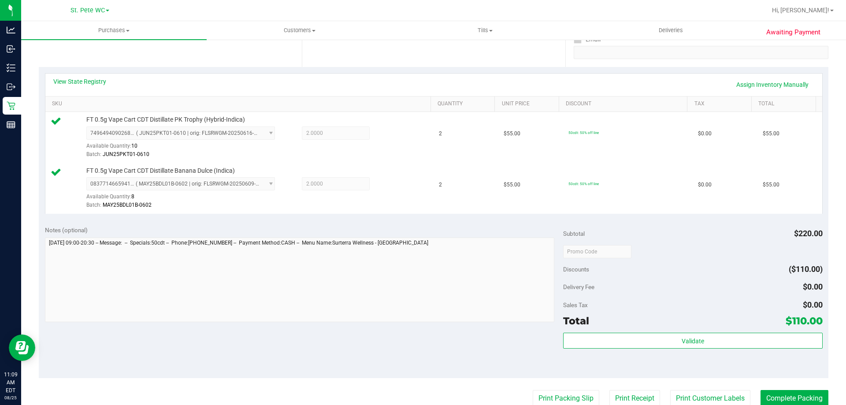
scroll to position [215, 0]
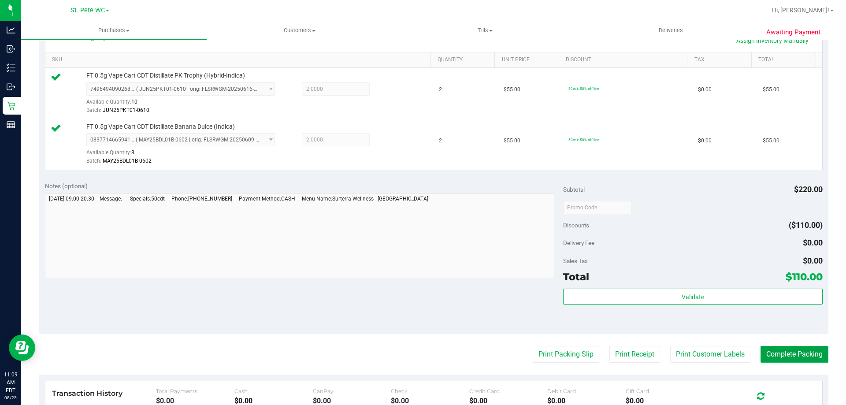
click at [783, 358] on button "Complete Packing" at bounding box center [794, 354] width 68 height 17
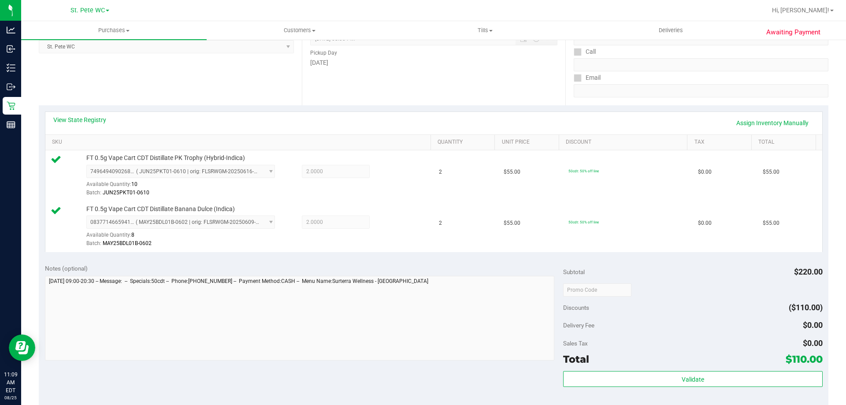
scroll to position [0, 0]
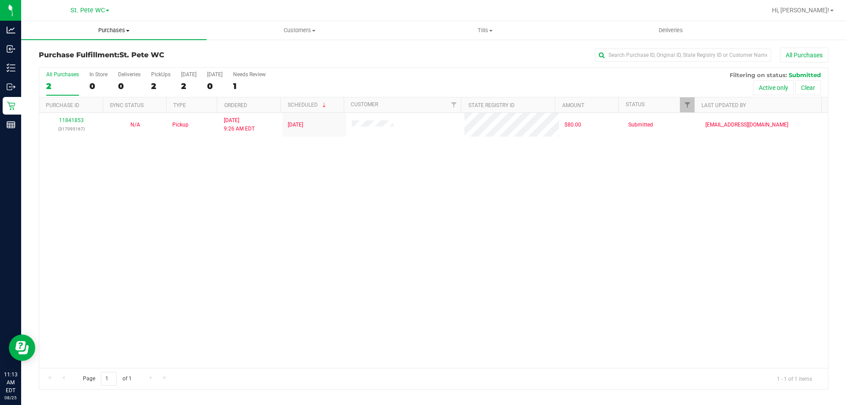
click at [102, 33] on span "Purchases" at bounding box center [113, 30] width 185 height 8
click at [90, 70] on li "All purchases" at bounding box center [113, 74] width 185 height 11
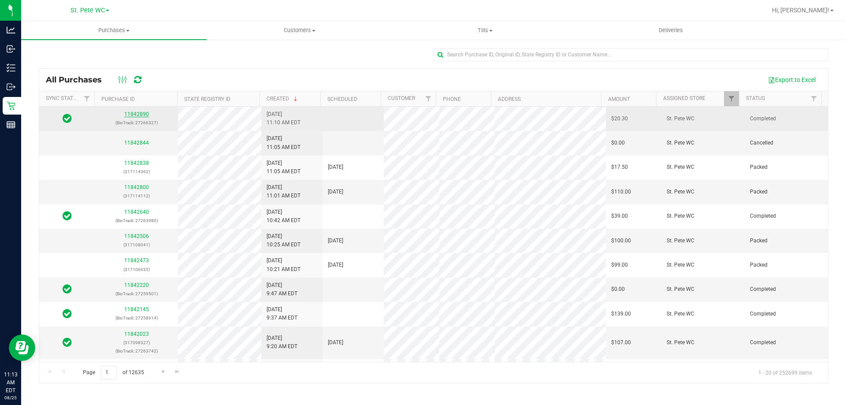
click at [139, 114] on link "11842890" at bounding box center [136, 114] width 25 height 6
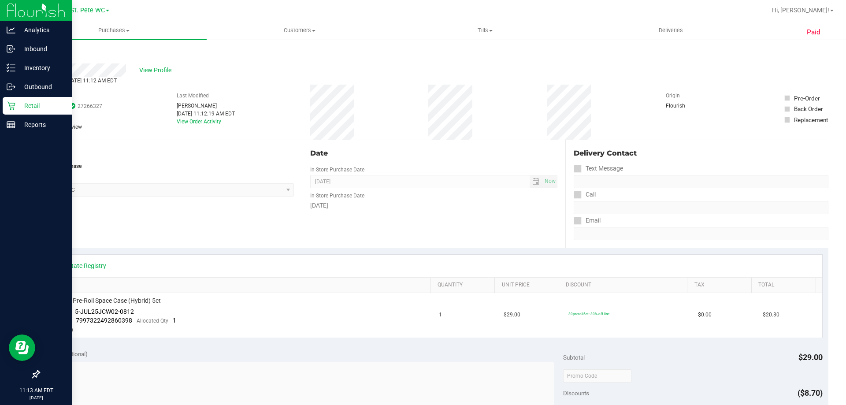
click at [8, 104] on icon at bounding box center [11, 105] width 9 height 9
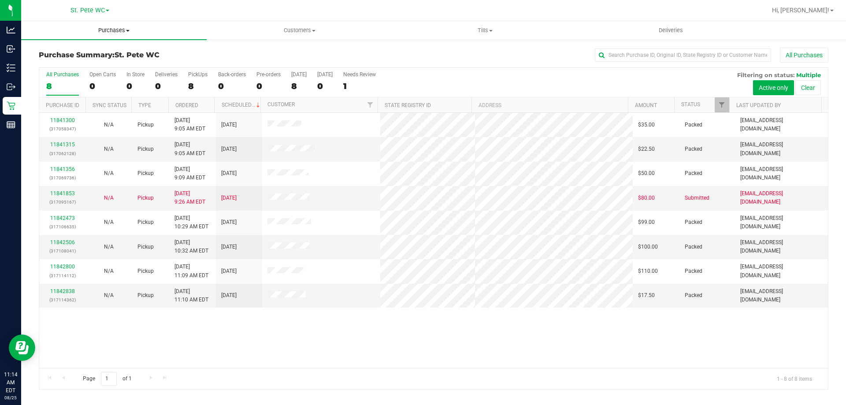
click at [94, 37] on uib-tab-heading "Purchases Summary of purchases Fulfillment All purchases" at bounding box center [113, 30] width 185 height 19
click at [89, 60] on li "Fulfillment" at bounding box center [113, 64] width 185 height 11
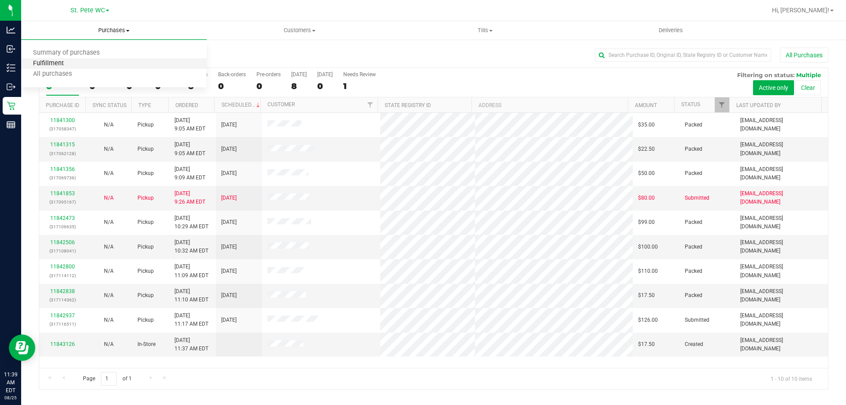
click at [61, 62] on span "Fulfillment" at bounding box center [48, 63] width 55 height 7
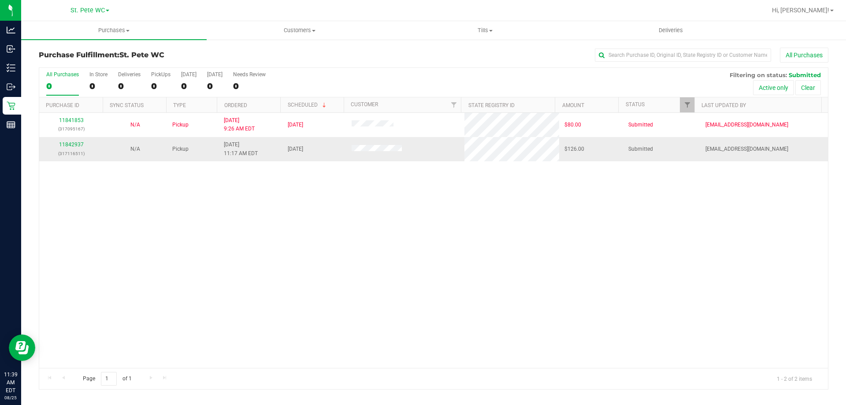
click at [79, 148] on div "11842937 (317116511)" at bounding box center [70, 149] width 53 height 17
click at [75, 147] on link "11842937" at bounding box center [71, 144] width 25 height 6
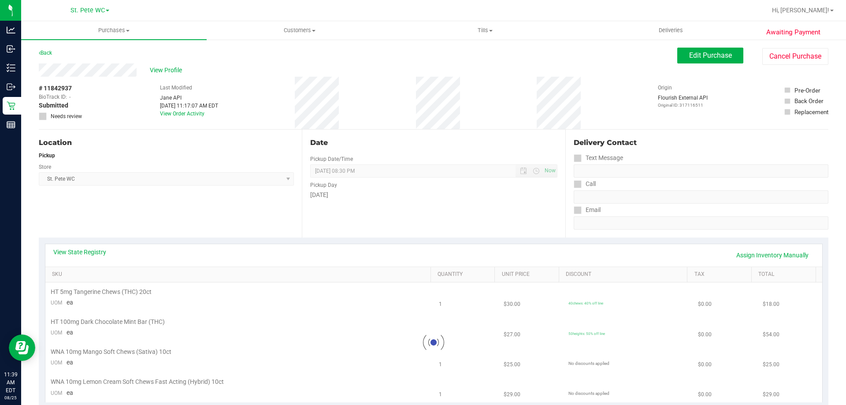
scroll to position [264, 0]
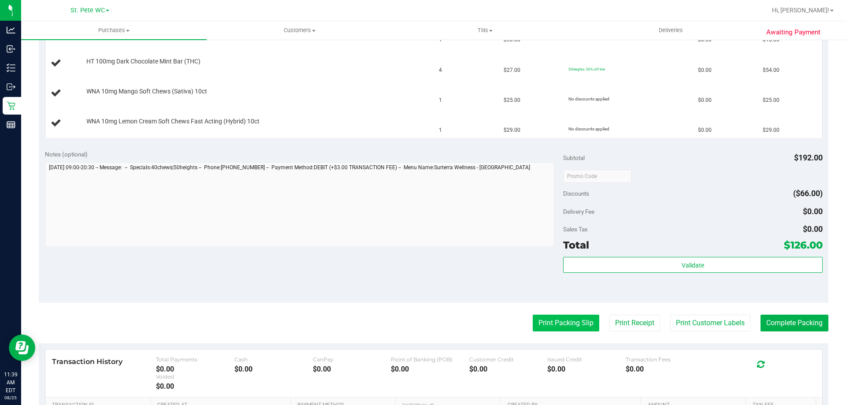
click at [575, 327] on button "Print Packing Slip" at bounding box center [566, 323] width 67 height 17
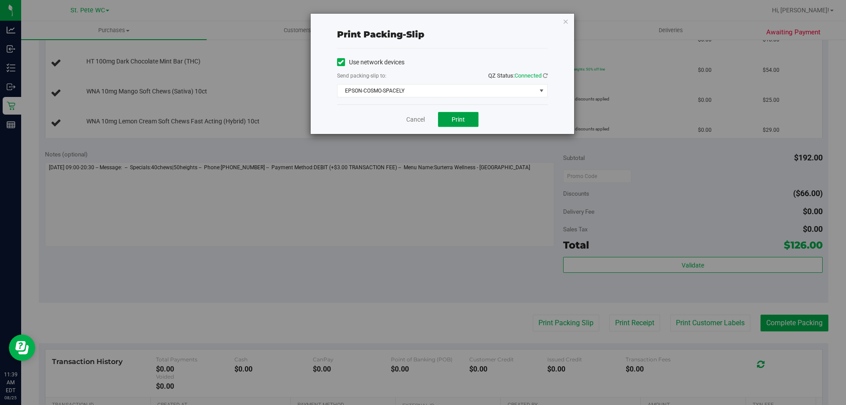
click at [445, 123] on button "Print" at bounding box center [458, 119] width 41 height 15
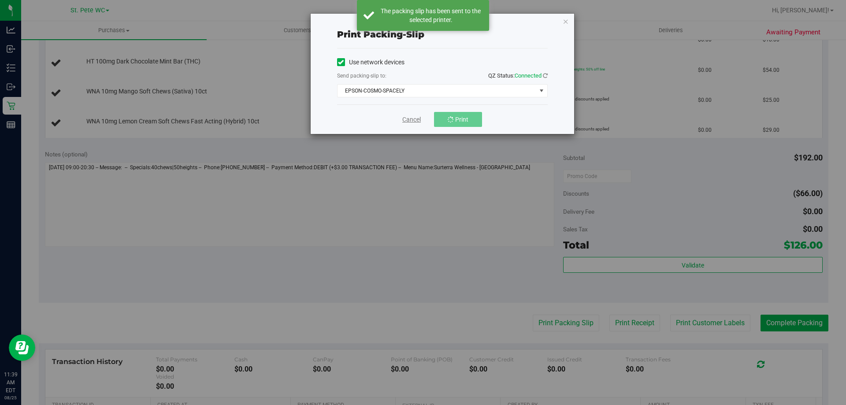
click at [411, 120] on link "Cancel" at bounding box center [411, 119] width 19 height 9
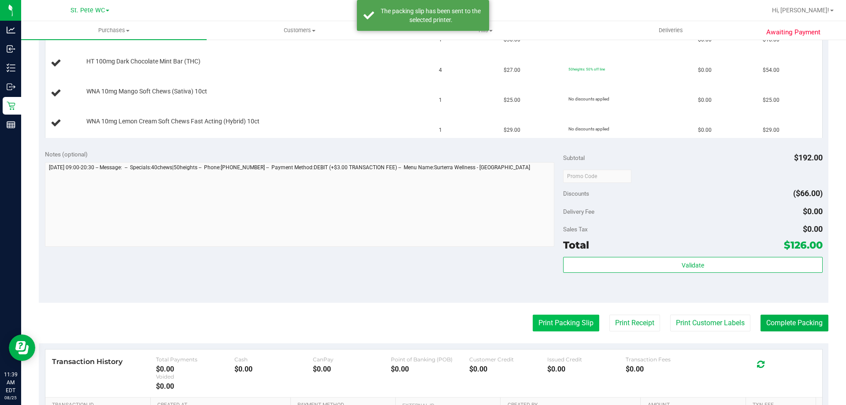
click at [533, 319] on button "Print Packing Slip" at bounding box center [566, 323] width 67 height 17
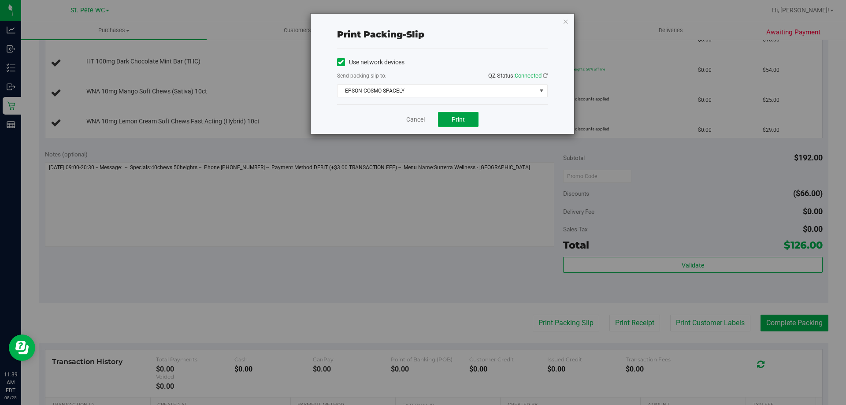
click at [451, 120] on button "Print" at bounding box center [458, 119] width 41 height 15
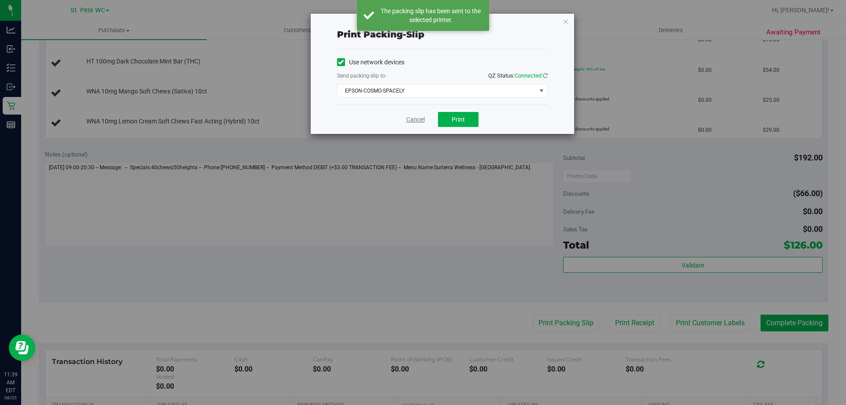
click at [418, 122] on link "Cancel" at bounding box center [415, 119] width 19 height 9
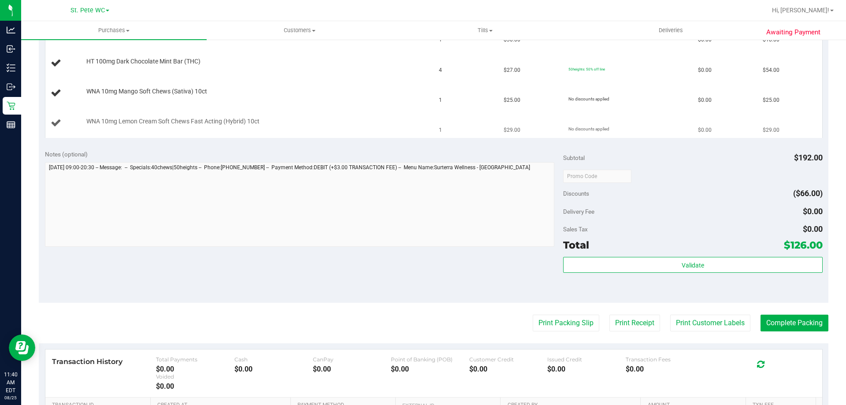
click at [533, 315] on button "Print Packing Slip" at bounding box center [566, 323] width 67 height 17
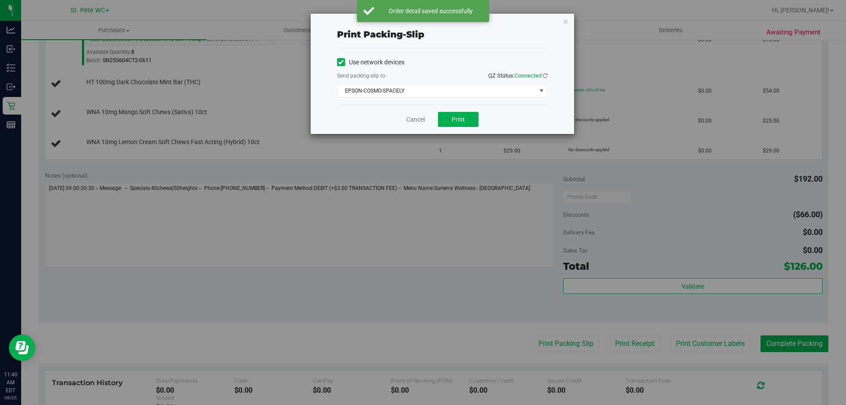
click at [407, 130] on div "Cancel Print" at bounding box center [442, 119] width 211 height 30
click at [422, 119] on link "Cancel" at bounding box center [415, 119] width 19 height 9
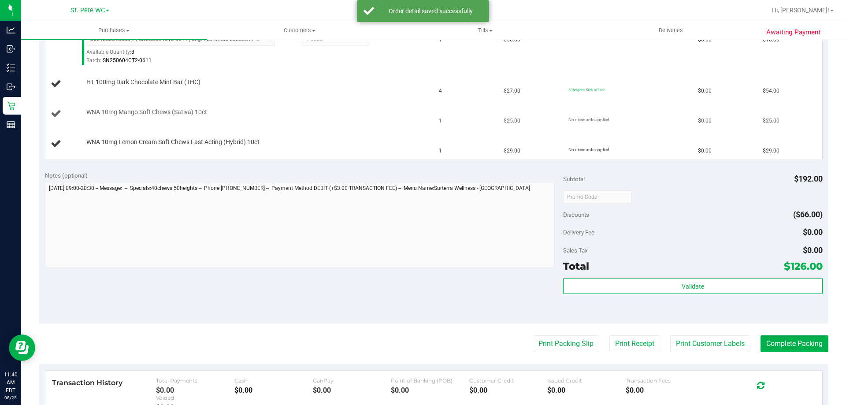
click at [392, 118] on div "WNA 10mg Mango Soft Chews (Sativa) 10ct" at bounding box center [240, 114] width 378 height 12
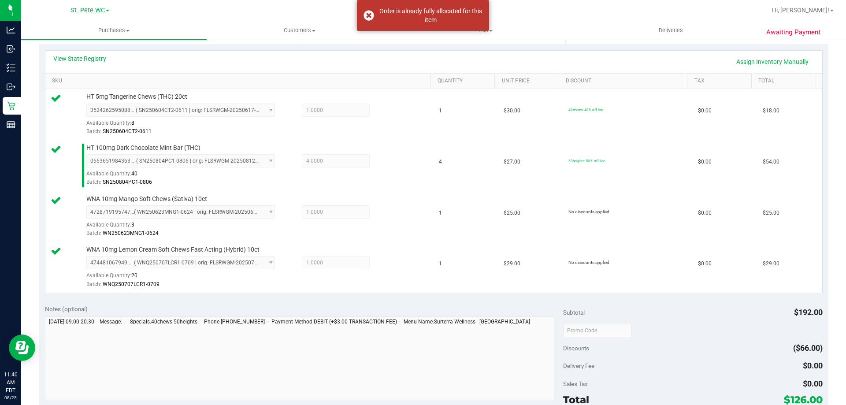
scroll to position [308, 0]
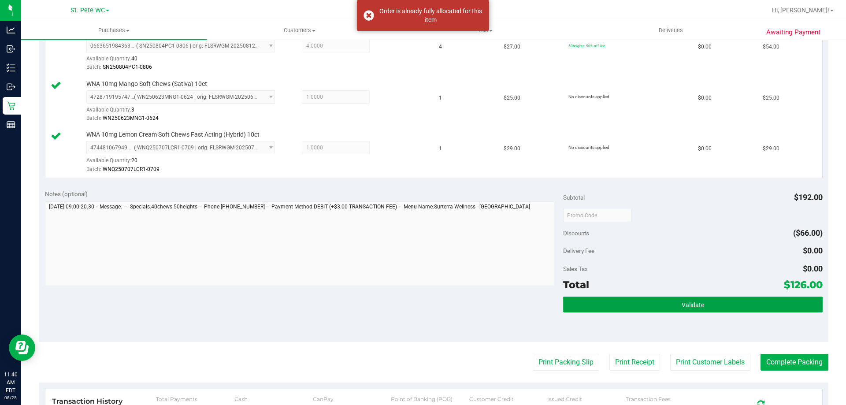
click at [622, 308] on button "Validate" at bounding box center [692, 304] width 259 height 16
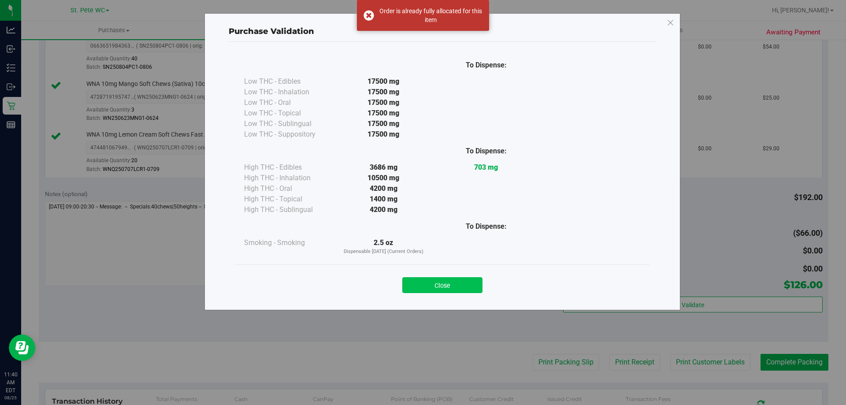
click at [447, 280] on button "Close" at bounding box center [442, 285] width 80 height 16
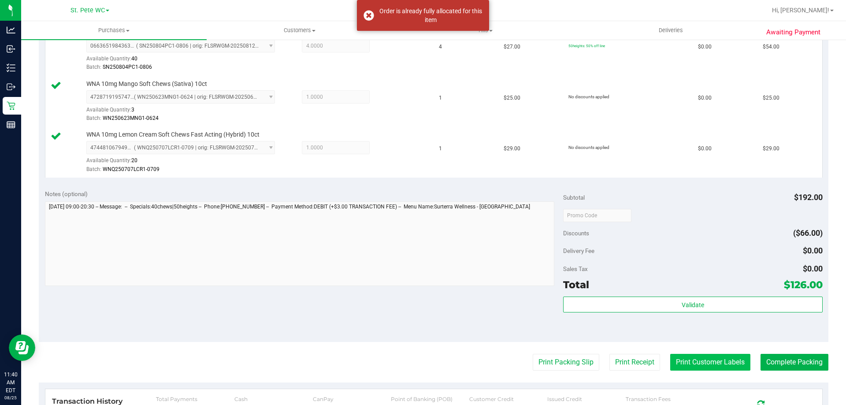
click at [678, 357] on button "Print Customer Labels" at bounding box center [710, 362] width 80 height 17
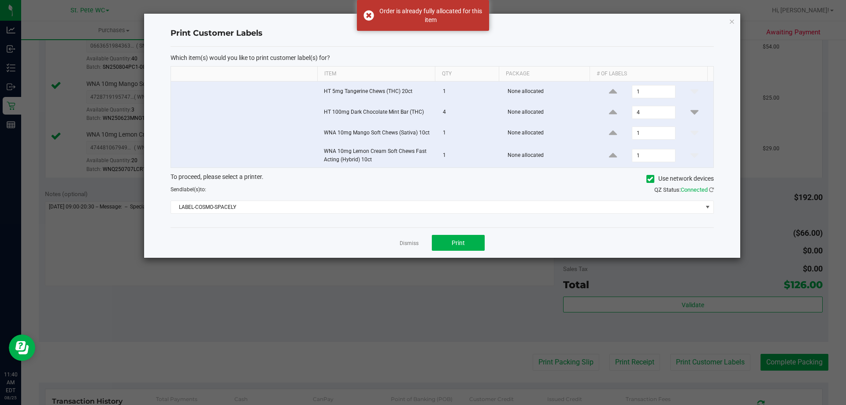
click at [453, 254] on div "Dismiss Print" at bounding box center [441, 242] width 543 height 30
click at [452, 244] on span "Print" at bounding box center [458, 242] width 13 height 7
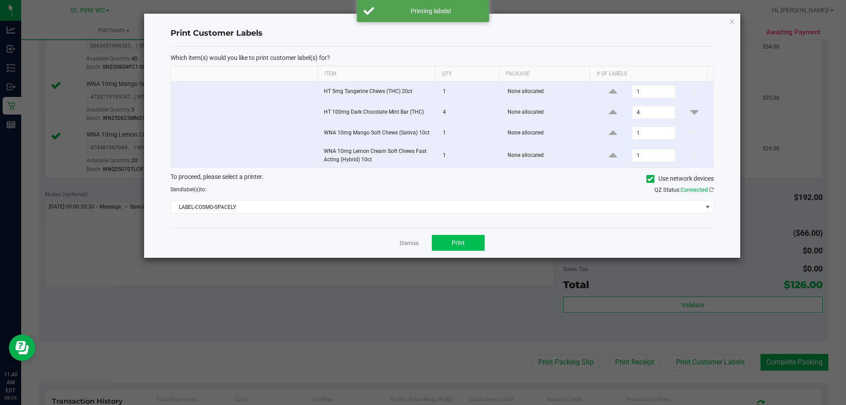
click at [402, 240] on link "Dismiss" at bounding box center [409, 243] width 19 height 7
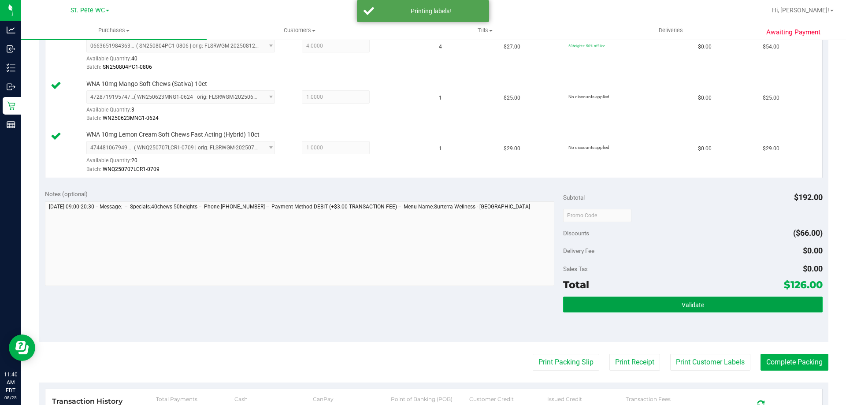
click at [594, 306] on button "Validate" at bounding box center [692, 304] width 259 height 16
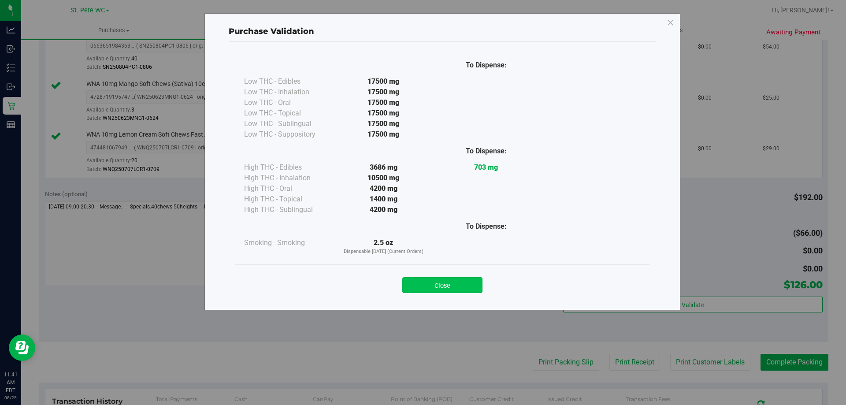
click at [436, 270] on div "Close" at bounding box center [442, 282] width 414 height 36
click at [436, 290] on button "Close" at bounding box center [442, 285] width 80 height 16
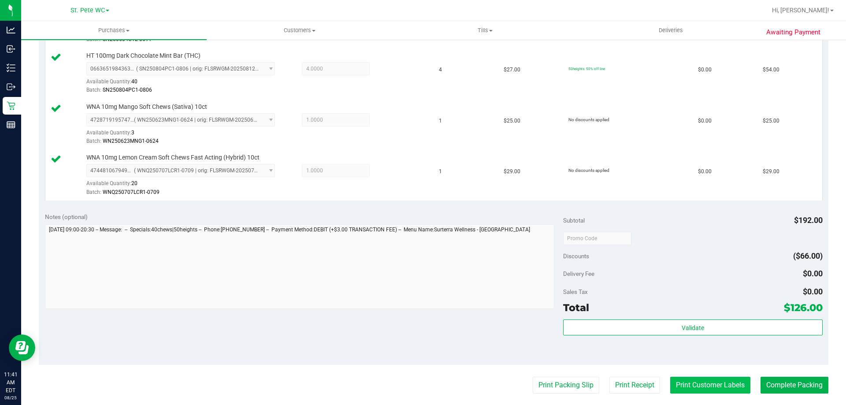
scroll to position [396, 0]
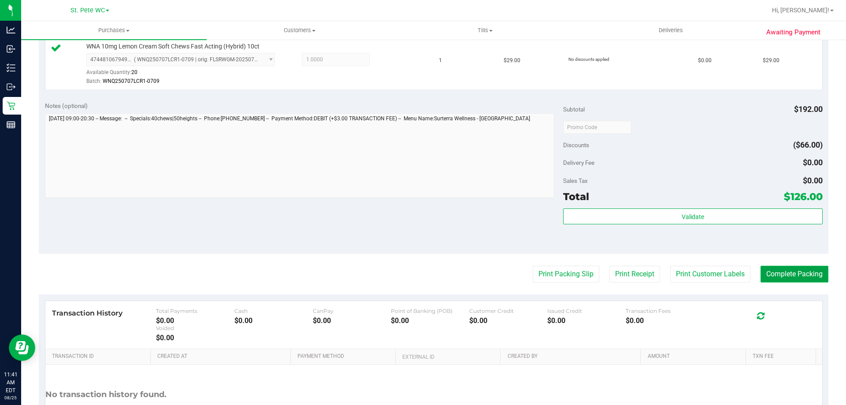
click at [777, 273] on button "Complete Packing" at bounding box center [794, 274] width 68 height 17
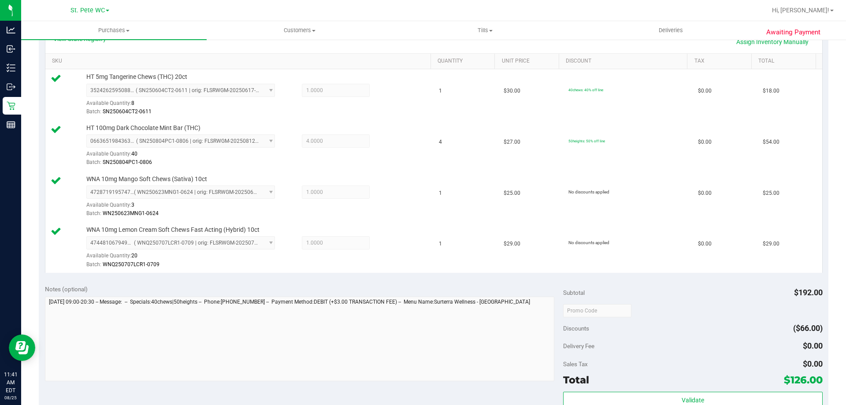
scroll to position [220, 0]
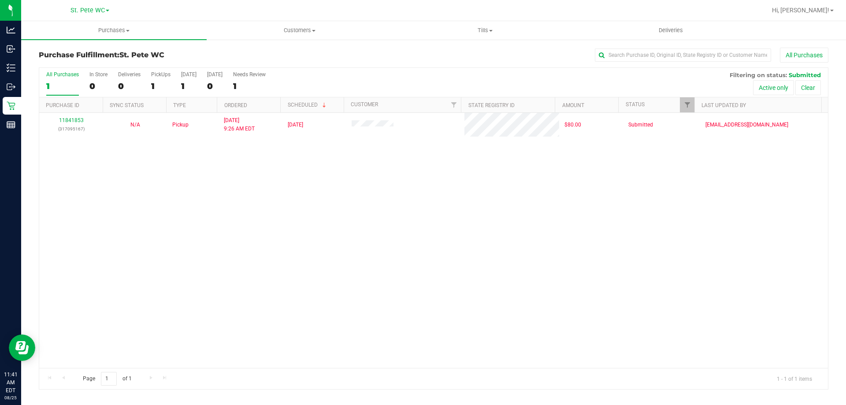
drag, startPoint x: 215, startPoint y: 170, endPoint x: 183, endPoint y: 139, distance: 44.2
click at [215, 170] on div "11841853 (317095167) N/A Pickup [DATE] 9:26 AM EDT 8/25/2025 $80.00 Submitted […" at bounding box center [433, 240] width 789 height 255
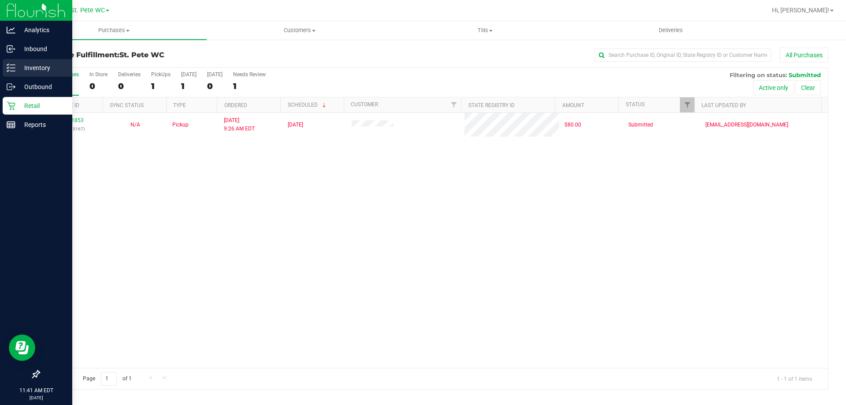
click at [2, 67] on link "Inventory" at bounding box center [36, 68] width 72 height 19
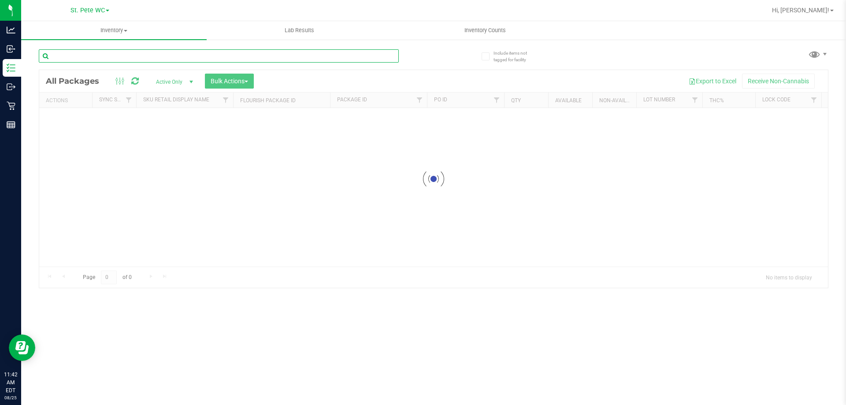
click at [144, 61] on div "Inventory All packages All inventory Waste log Create inventory Lab Results Inv…" at bounding box center [433, 213] width 825 height 384
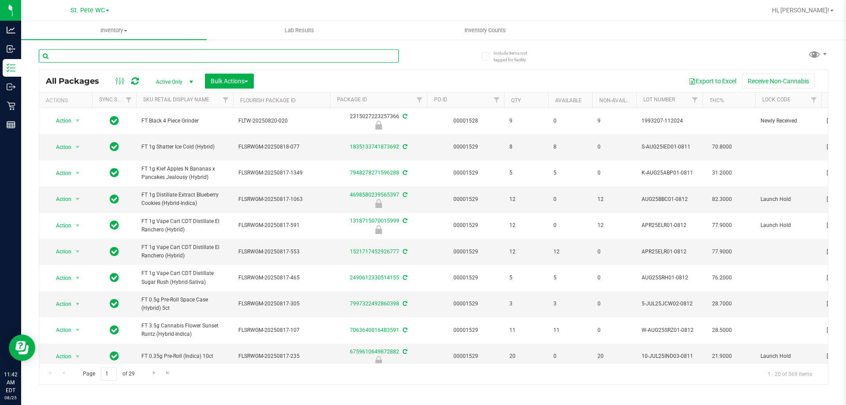
click at [129, 57] on input "text" at bounding box center [219, 55] width 360 height 13
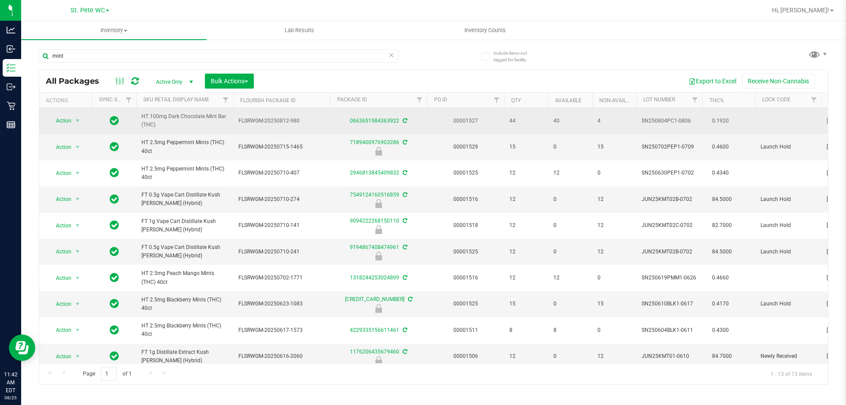
click at [196, 118] on span "HT 100mg Dark Chocolate Mint Bar (THC)" at bounding box center [184, 120] width 86 height 17
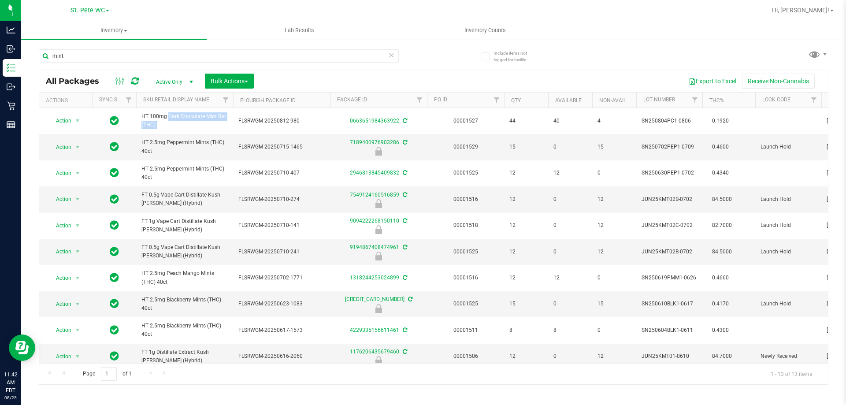
copy tr "HT 100mg Dark Chocolate Mint Bar (THC)"
click at [177, 56] on input "mint" at bounding box center [219, 55] width 360 height 13
paste input "HT 100mg Dark Chocolate Mint Bar (THC)"
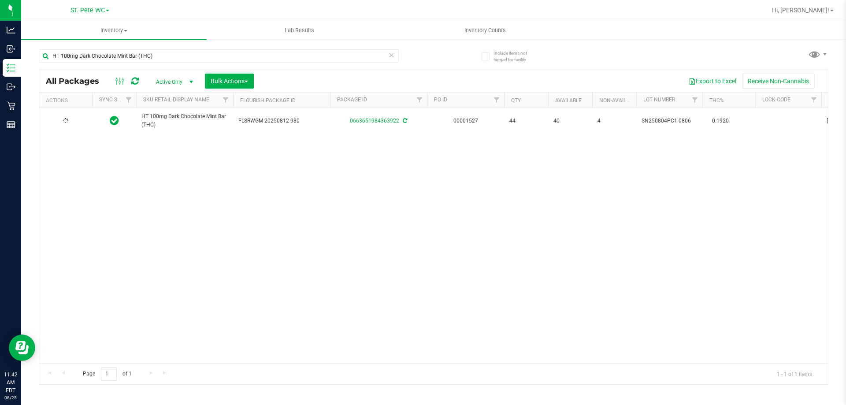
click at [218, 314] on div "HT 100mg Dark Chocolate Mint Bar (THC) FLSRWGM-20250812-980 0663651984363922 00…" at bounding box center [433, 235] width 789 height 255
click at [139, 48] on div "HT 100mg Dark Chocolate Mint Bar (THC)" at bounding box center [236, 55] width 395 height 28
click at [138, 56] on input "HT 100mg Dark Chocolate Mint Bar (THC)" at bounding box center [219, 55] width 360 height 13
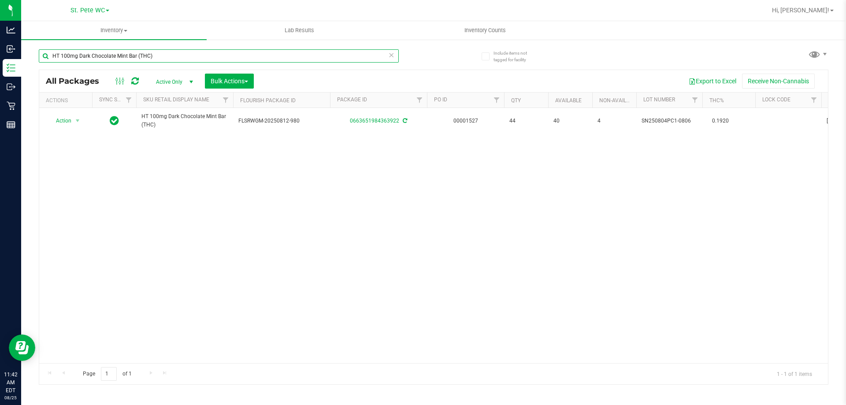
click at [146, 56] on input "HT 100mg Dark Chocolate Mint Bar (THC)" at bounding box center [219, 55] width 360 height 13
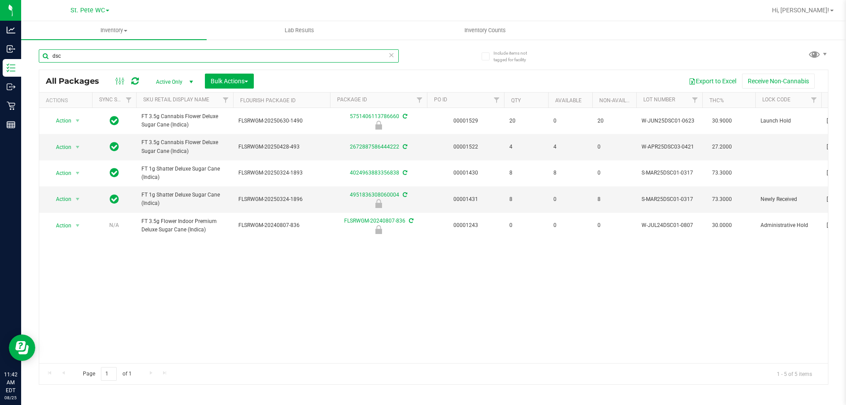
click at [175, 62] on input "dsc" at bounding box center [219, 55] width 360 height 13
click at [183, 57] on input "dsc" at bounding box center [219, 55] width 360 height 13
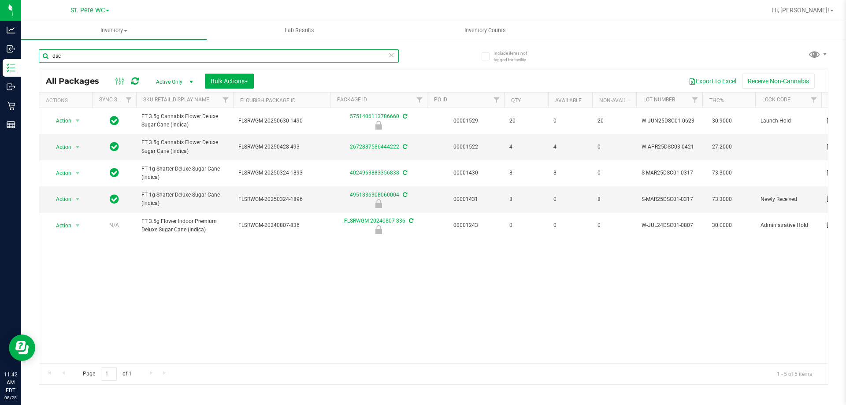
click at [183, 57] on input "dsc" at bounding box center [219, 55] width 360 height 13
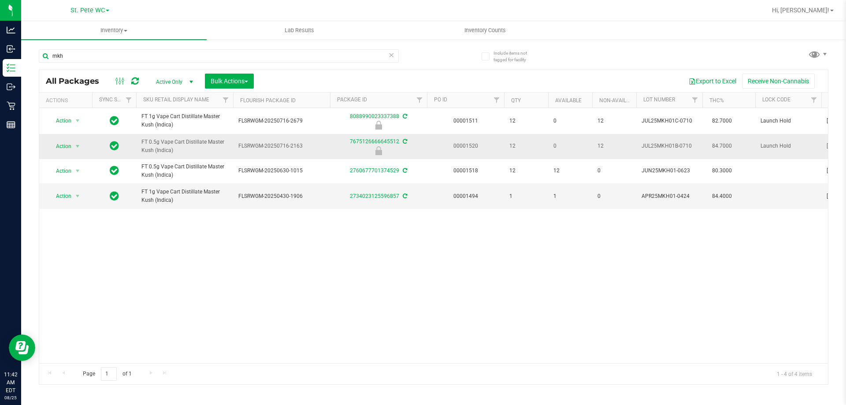
click at [169, 143] on span "FT 0.5g Vape Cart Distillate Master Kush (Indica)" at bounding box center [184, 146] width 86 height 17
copy tr "FT 0.5g Vape Cart Distillate Master Kush (Indica)"
click at [129, 63] on div "mkh" at bounding box center [219, 59] width 360 height 20
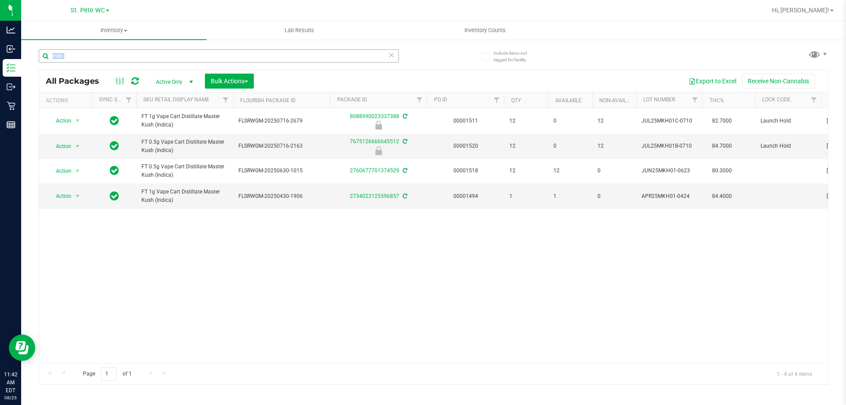
click at [129, 63] on div "mkh" at bounding box center [219, 59] width 360 height 20
click at [129, 60] on input "mkh" at bounding box center [219, 55] width 360 height 13
paste input "FT 0.5g Vape Cart Distillate Master Kush (Indica)"
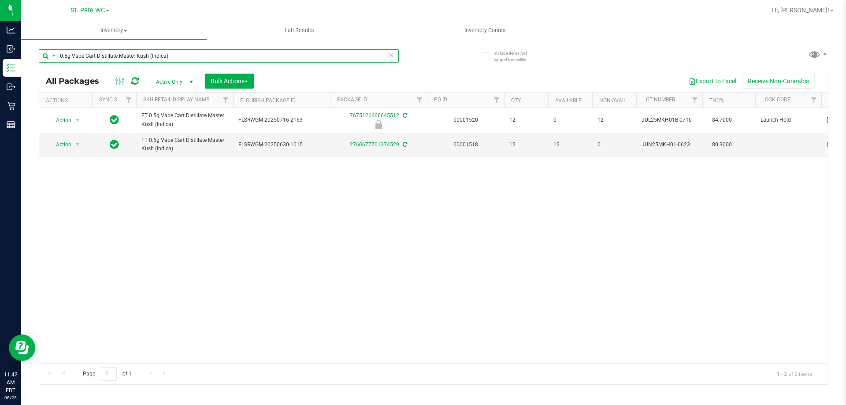
type input "FT 0.5g Vape Cart Distillate Master Kush (Indica)"
click at [274, 215] on div "Action Action Edit attributes Global inventory Locate package Package audit log…" at bounding box center [433, 235] width 789 height 255
click at [249, 295] on div "Action Action Edit attributes Global inventory Locate package Package audit log…" at bounding box center [433, 235] width 789 height 255
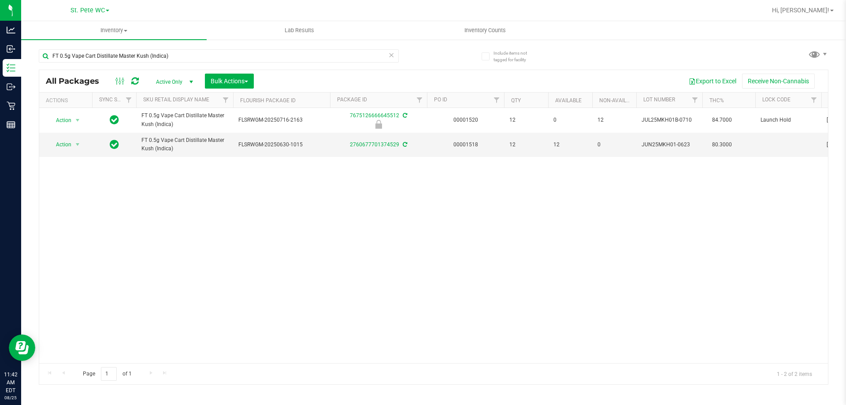
click at [254, 202] on div "Action Action Edit attributes Global inventory Locate package Package audit log…" at bounding box center [433, 235] width 789 height 255
click at [255, 404] on div "Inventory All packages All inventory Waste log Create inventory Lab Results Inv…" at bounding box center [433, 213] width 825 height 384
click at [166, 55] on input "FT 0.5g Vape Cart Distillate Master Kush (Indica)" at bounding box center [219, 55] width 360 height 13
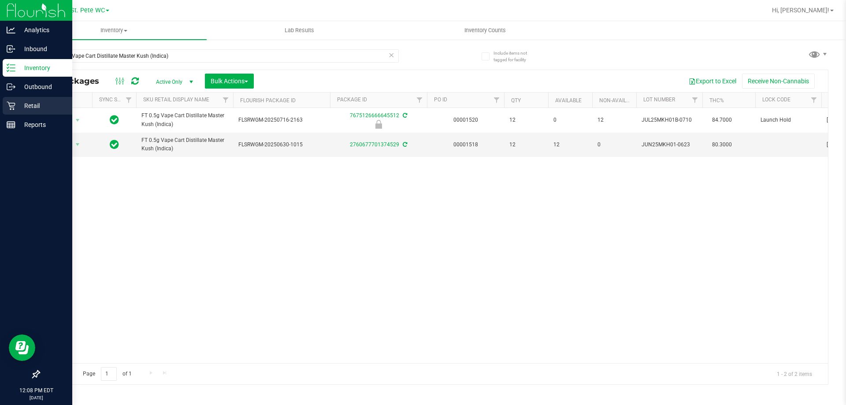
click at [18, 105] on p "Retail" at bounding box center [41, 105] width 53 height 11
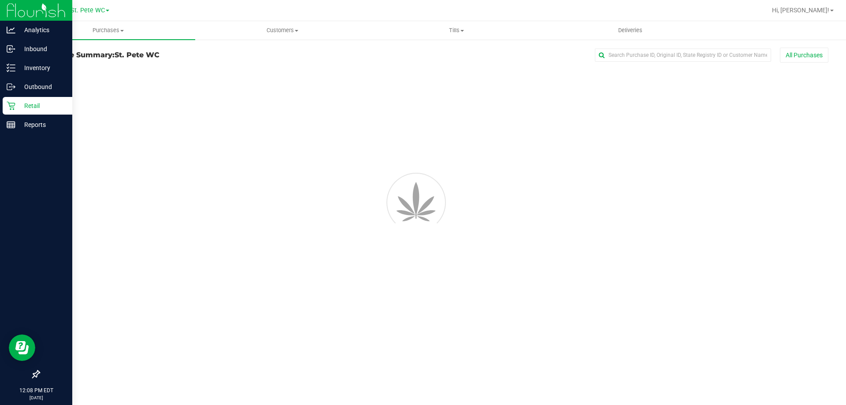
click at [35, 101] on p "Retail" at bounding box center [41, 105] width 53 height 11
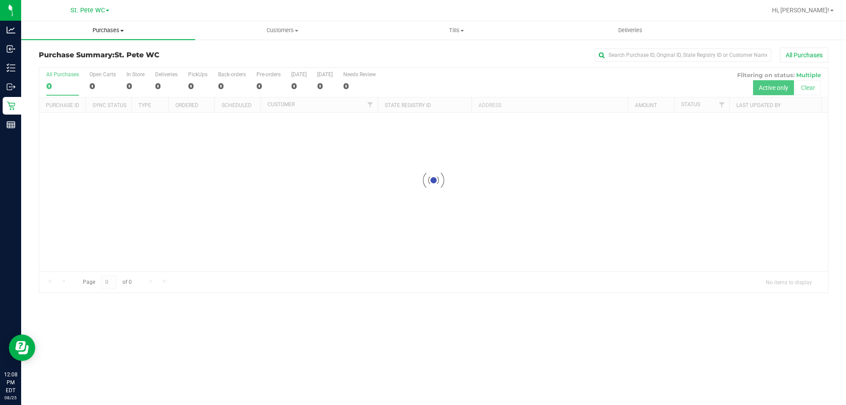
click at [137, 31] on span "Purchases" at bounding box center [108, 30] width 174 height 8
click at [100, 63] on li "Fulfillment" at bounding box center [108, 64] width 174 height 11
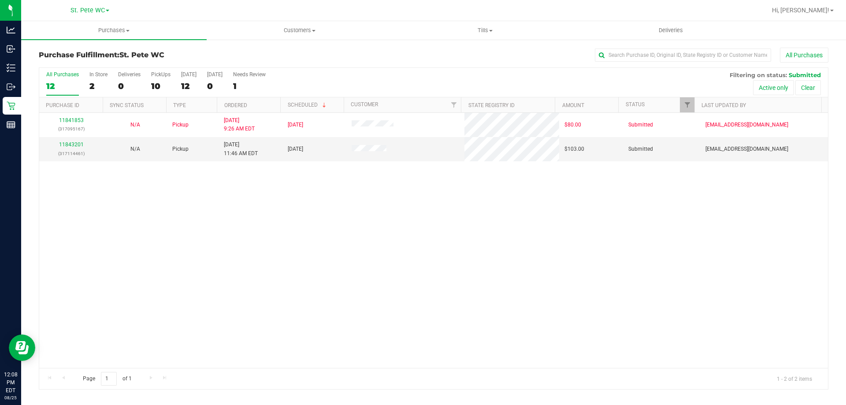
click at [141, 212] on div "11841853 (317095167) N/A Pickup [DATE] 9:26 AM EDT 8/25/2025 $80.00 Submitted […" at bounding box center [433, 240] width 789 height 255
click at [76, 147] on link "11843201" at bounding box center [71, 144] width 25 height 6
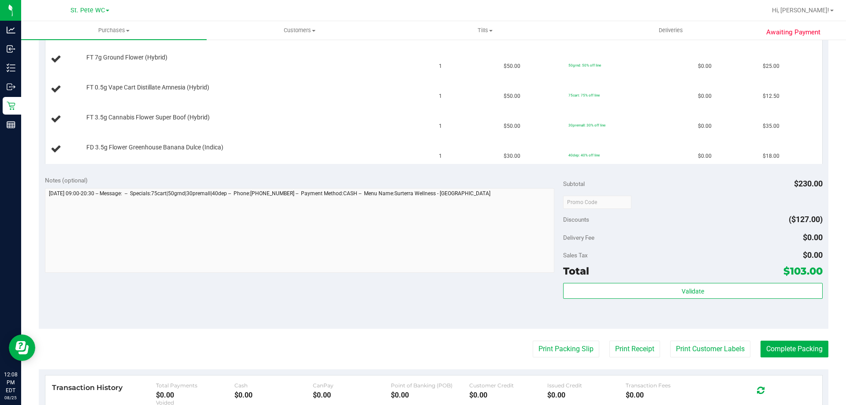
scroll to position [352, 0]
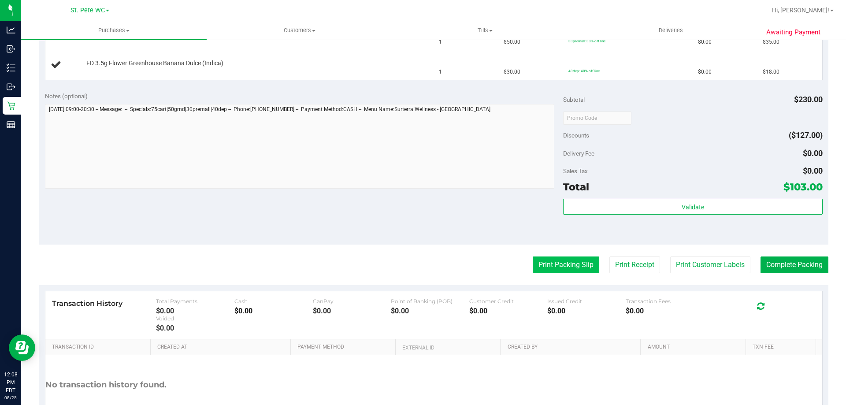
click at [570, 264] on button "Print Packing Slip" at bounding box center [566, 264] width 67 height 17
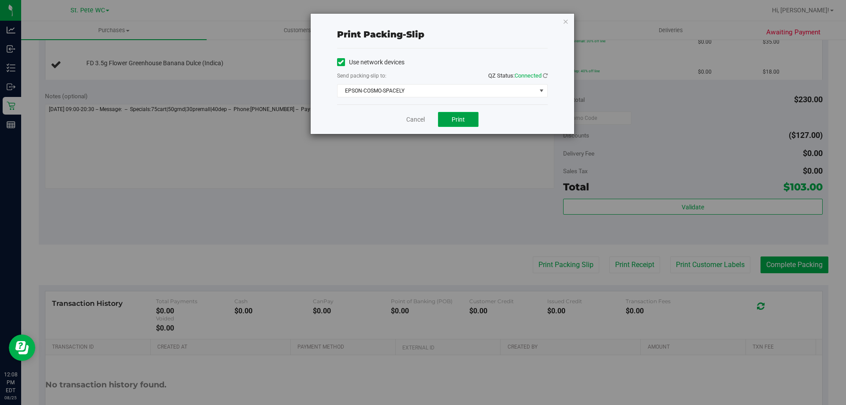
click at [454, 119] on span "Print" at bounding box center [458, 119] width 13 height 7
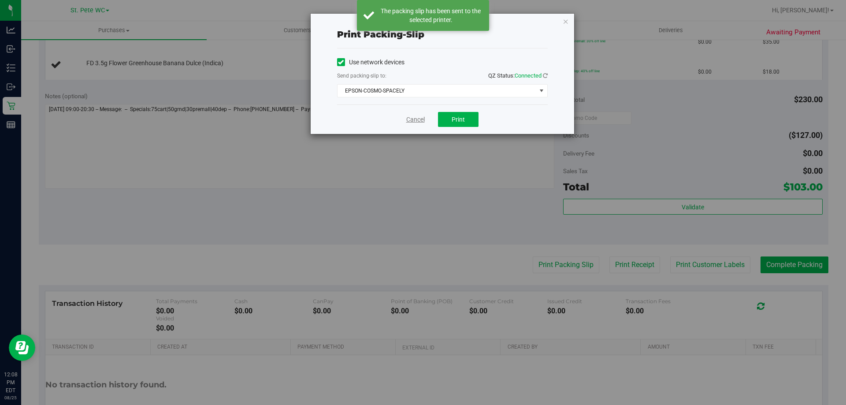
click at [409, 121] on link "Cancel" at bounding box center [415, 119] width 19 height 9
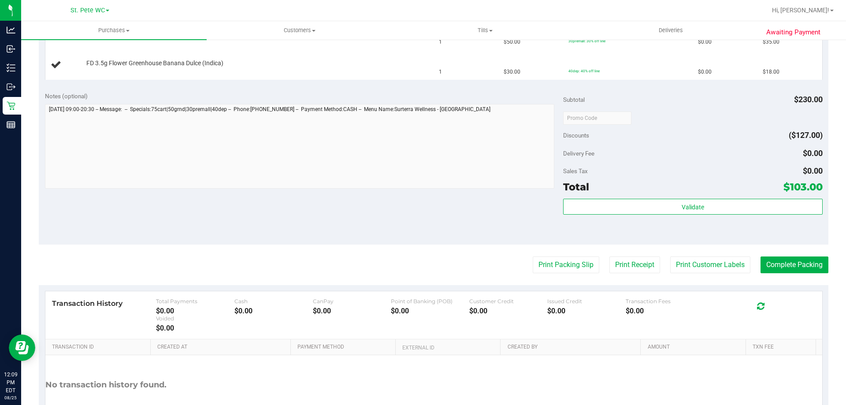
click at [419, 194] on div "Notes (optional) Subtotal $230.00 Discounts ($127.00) Delivery Fee $0.00 Sales …" at bounding box center [433, 165] width 789 height 159
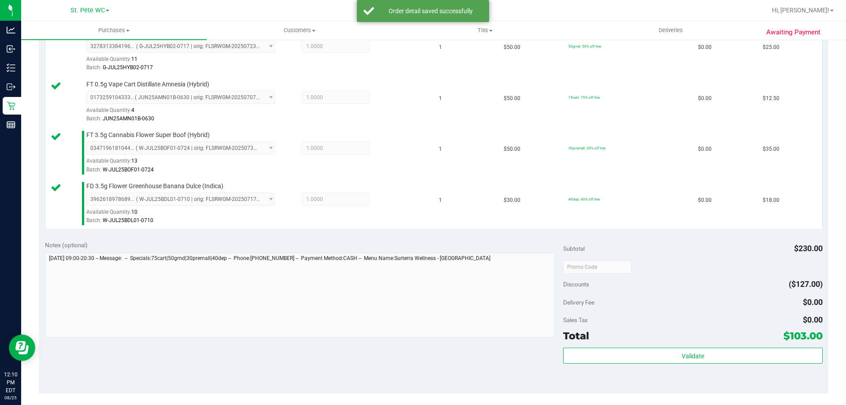
scroll to position [308, 0]
click at [645, 343] on div "Total $103.00" at bounding box center [692, 335] width 259 height 16
click at [645, 345] on div "Subtotal $230.00 Discounts ($127.00) Delivery Fee $0.00 Sales Tax $0.00 Total $…" at bounding box center [692, 313] width 259 height 147
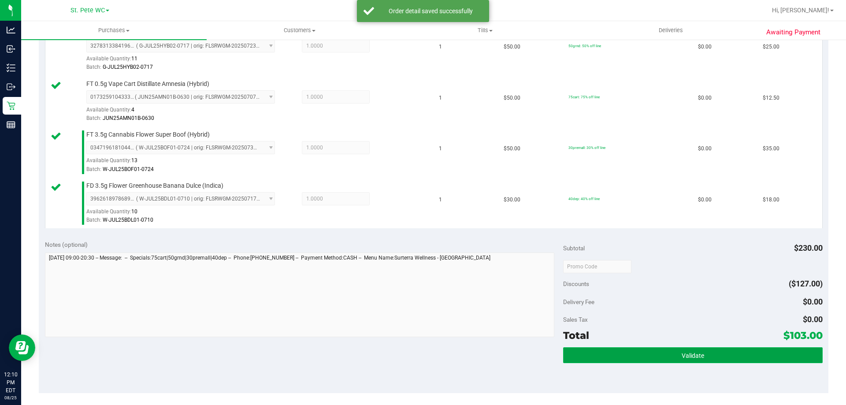
click at [642, 355] on button "Validate" at bounding box center [692, 355] width 259 height 16
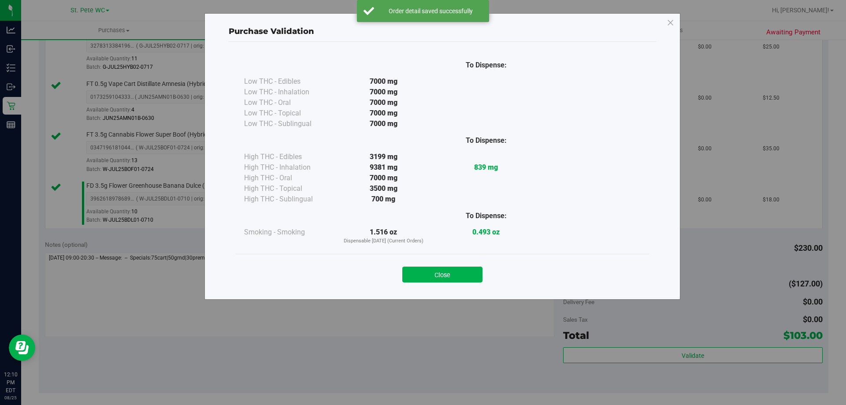
click at [430, 298] on div "Purchase Validation To Dispense: Low THC - Edibles 7000 mg" at bounding box center [442, 156] width 476 height 286
click at [441, 282] on div "Close" at bounding box center [442, 272] width 414 height 36
click at [445, 274] on button "Close" at bounding box center [442, 275] width 80 height 16
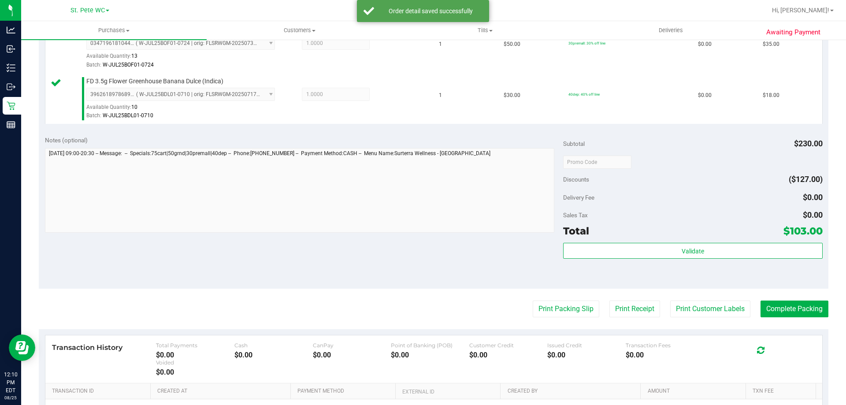
scroll to position [441, 0]
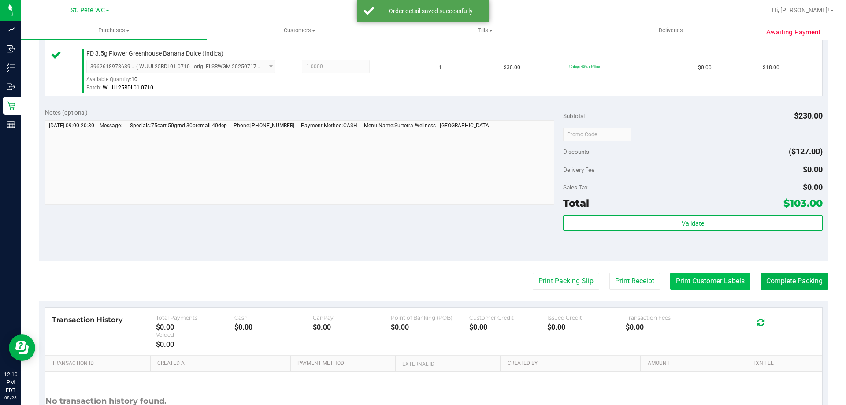
click at [727, 274] on button "Print Customer Labels" at bounding box center [710, 281] width 80 height 17
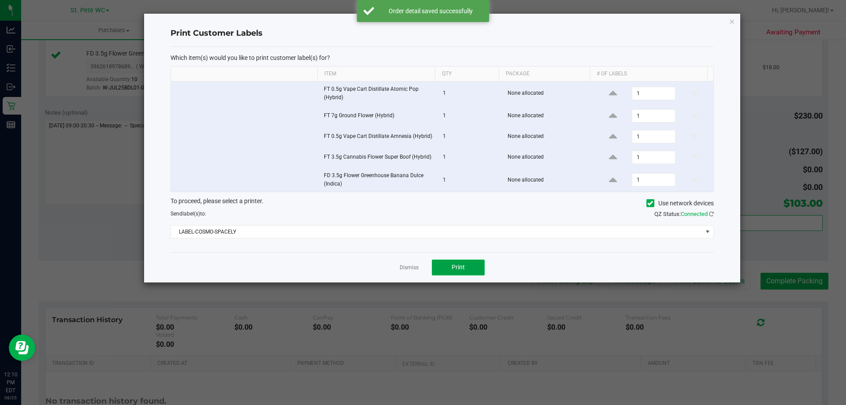
click at [450, 259] on button "Print" at bounding box center [458, 267] width 53 height 16
click at [404, 268] on link "Dismiss" at bounding box center [409, 267] width 19 height 7
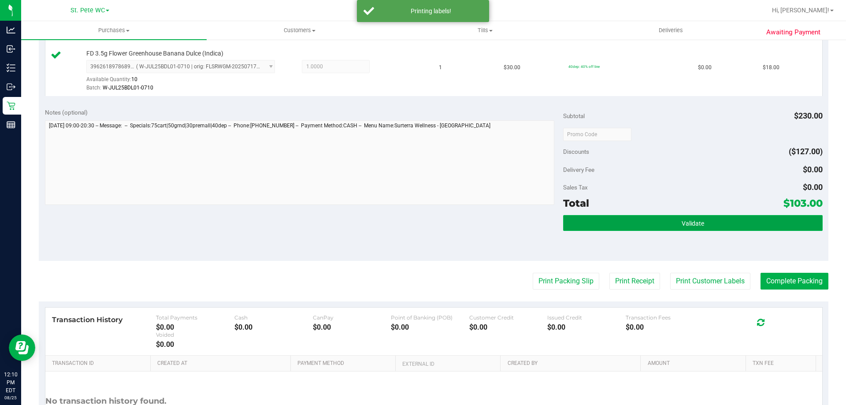
click at [644, 217] on button "Validate" at bounding box center [692, 223] width 259 height 16
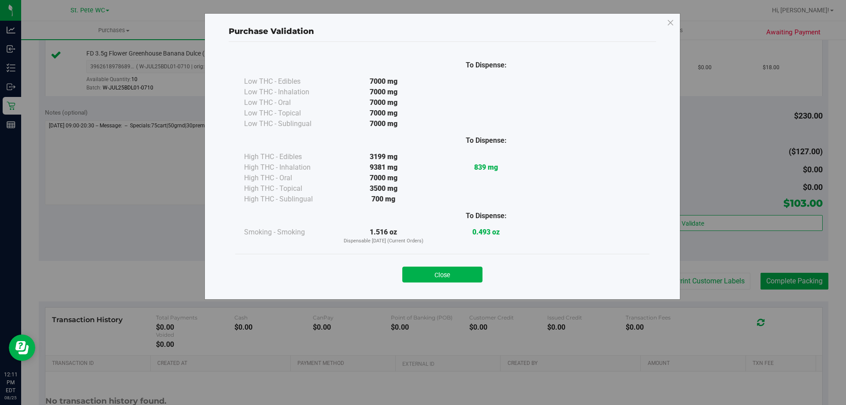
click at [433, 262] on div "Close" at bounding box center [442, 272] width 401 height 22
click at [434, 271] on button "Close" at bounding box center [442, 275] width 80 height 16
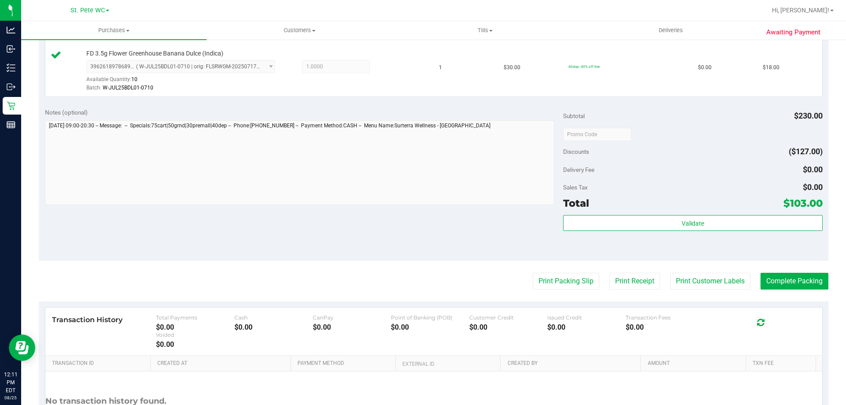
click at [435, 215] on div "Notes (optional) Subtotal $230.00 Discounts ($127.00) Delivery Fee $0.00 Sales …" at bounding box center [433, 181] width 789 height 159
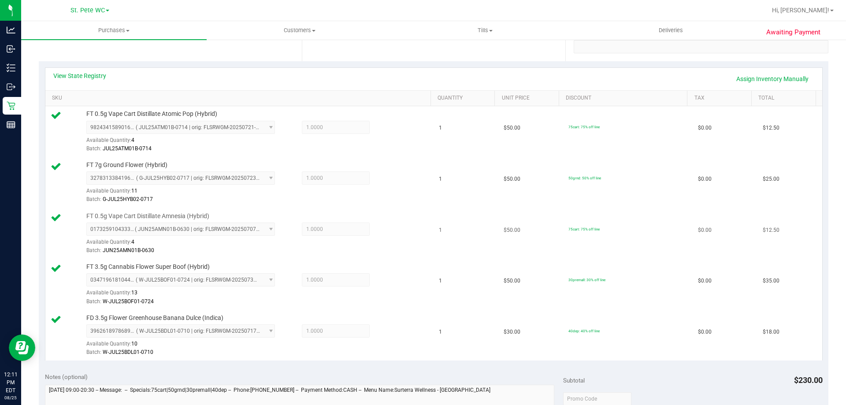
scroll to position [352, 0]
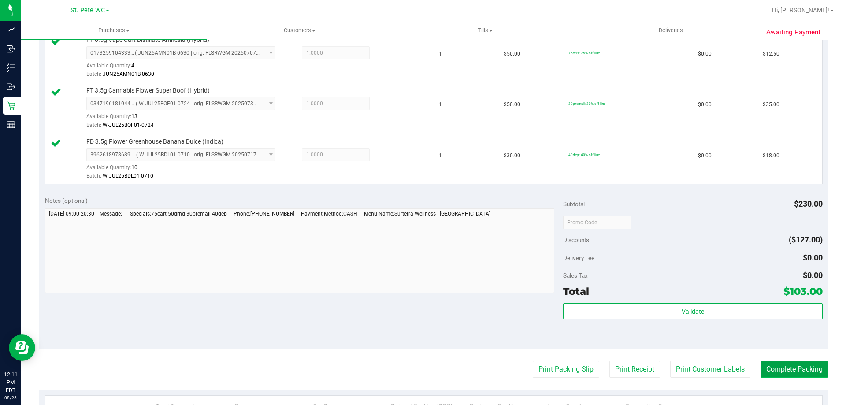
click at [787, 362] on button "Complete Packing" at bounding box center [794, 369] width 68 height 17
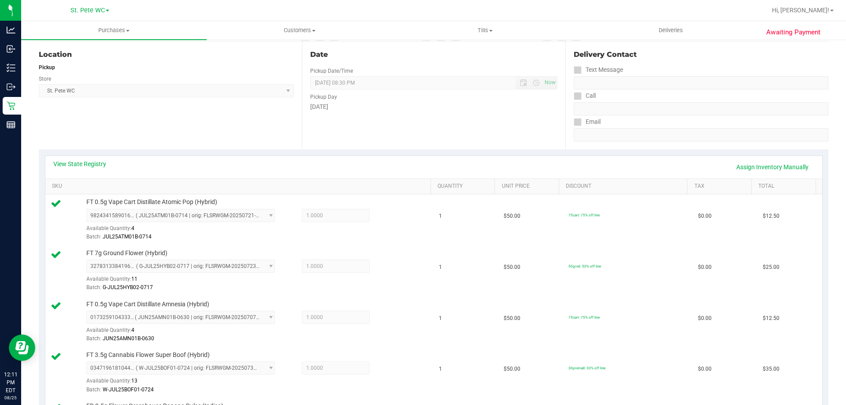
scroll to position [0, 0]
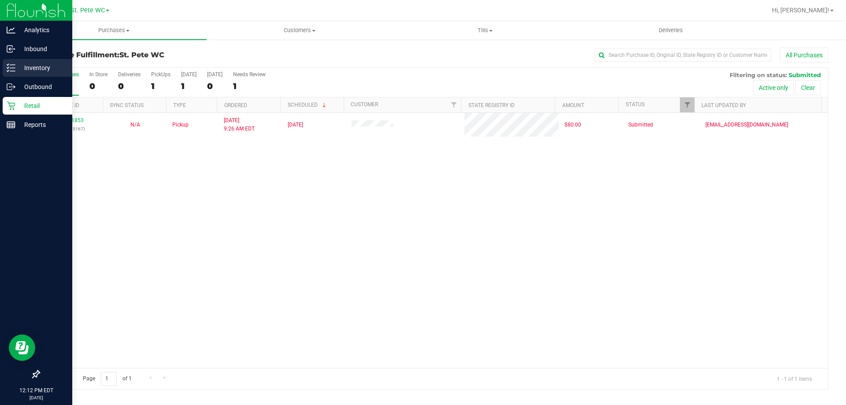
click at [11, 70] on icon at bounding box center [11, 67] width 9 height 9
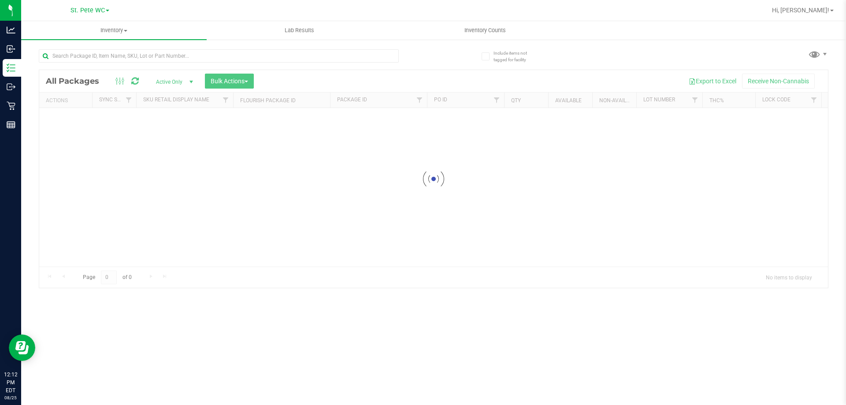
click at [116, 67] on div at bounding box center [219, 59] width 360 height 20
click at [107, 52] on input "text" at bounding box center [219, 55] width 360 height 13
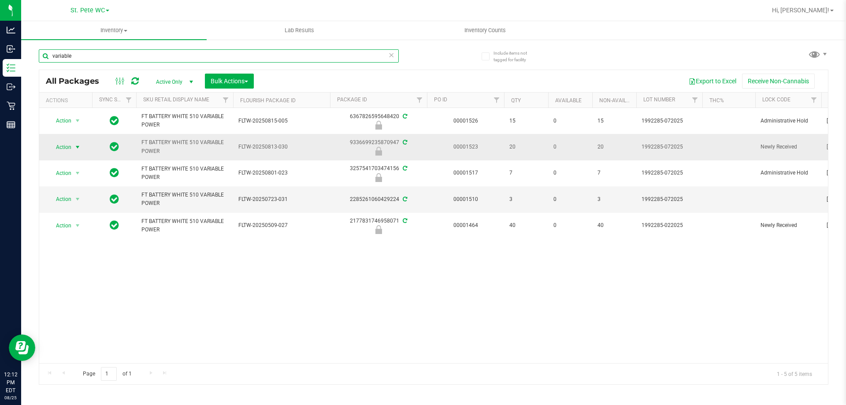
type input "variable"
click at [78, 145] on span "select" at bounding box center [77, 147] width 7 height 7
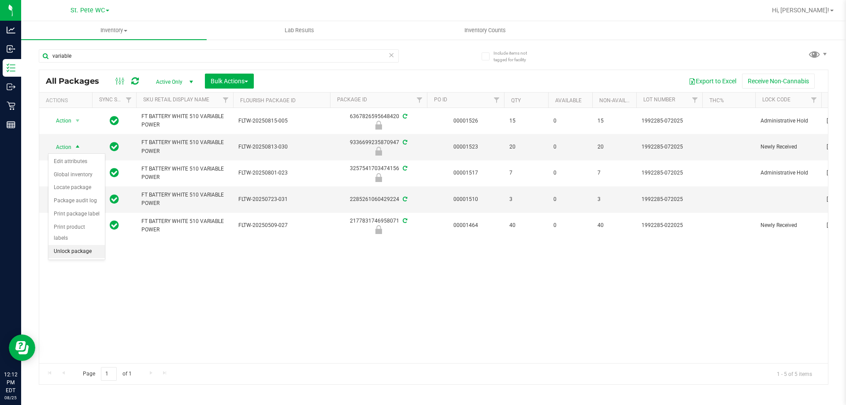
click at [89, 245] on li "Unlock package" at bounding box center [76, 251] width 56 height 13
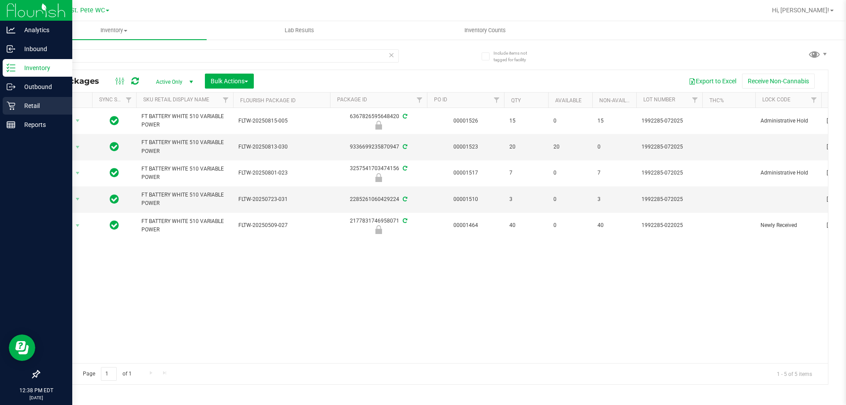
click at [11, 113] on div "Retail" at bounding box center [38, 106] width 70 height 18
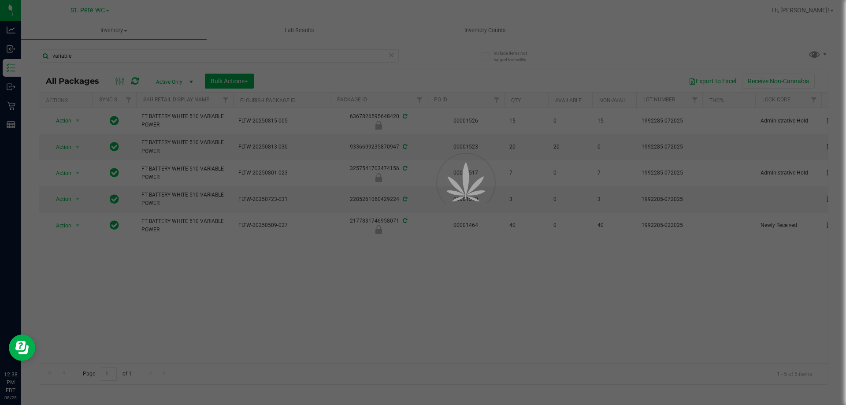
click at [105, 31] on div at bounding box center [423, 202] width 846 height 405
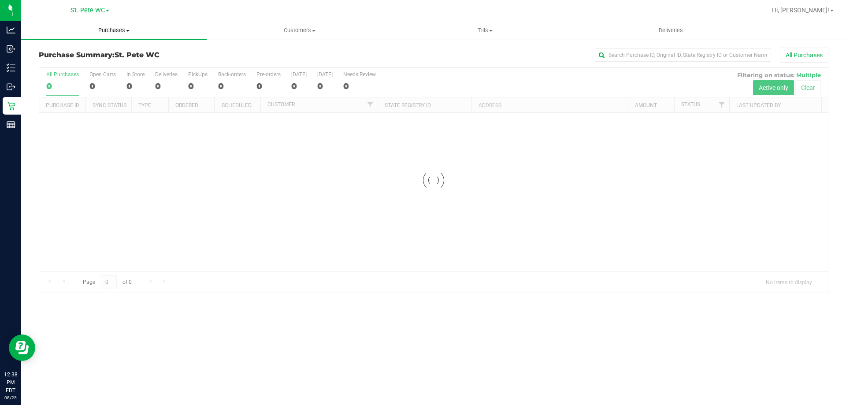
click at [98, 28] on span "Purchases" at bounding box center [113, 30] width 185 height 8
click at [59, 67] on span "Fulfillment" at bounding box center [48, 63] width 55 height 7
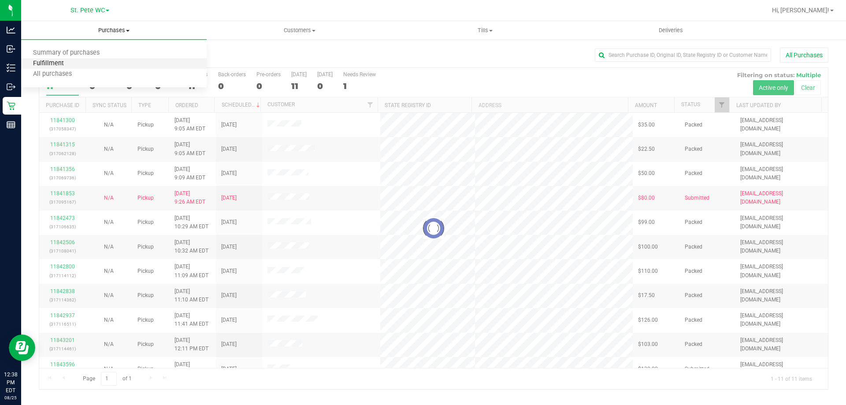
click at [56, 65] on span "Fulfillment" at bounding box center [48, 63] width 55 height 7
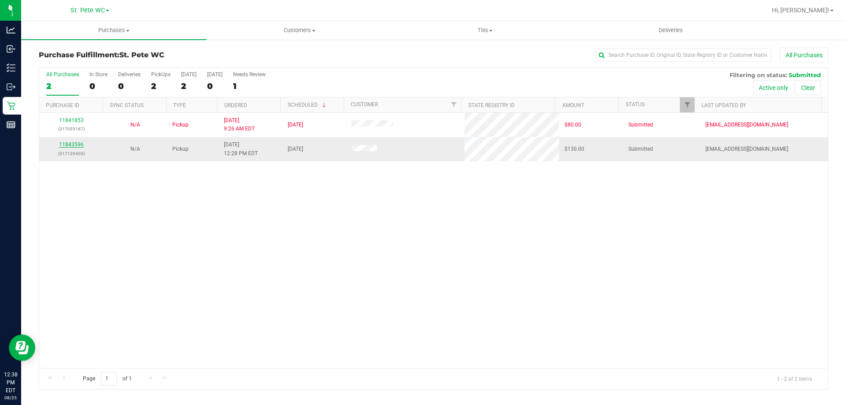
click at [67, 147] on link "11843596" at bounding box center [71, 144] width 25 height 6
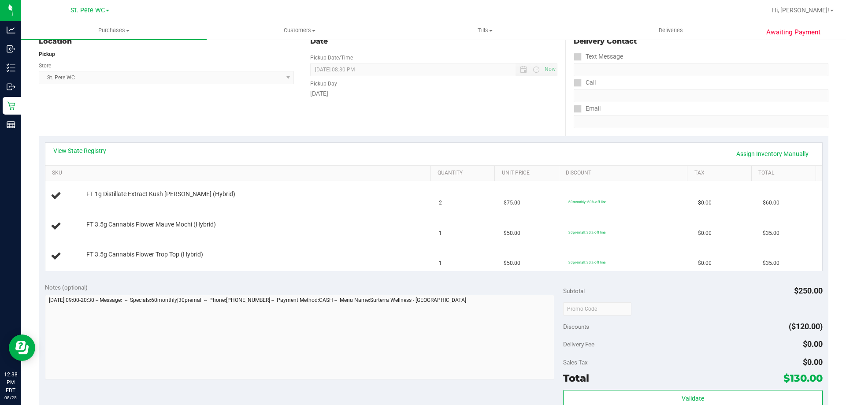
scroll to position [132, 0]
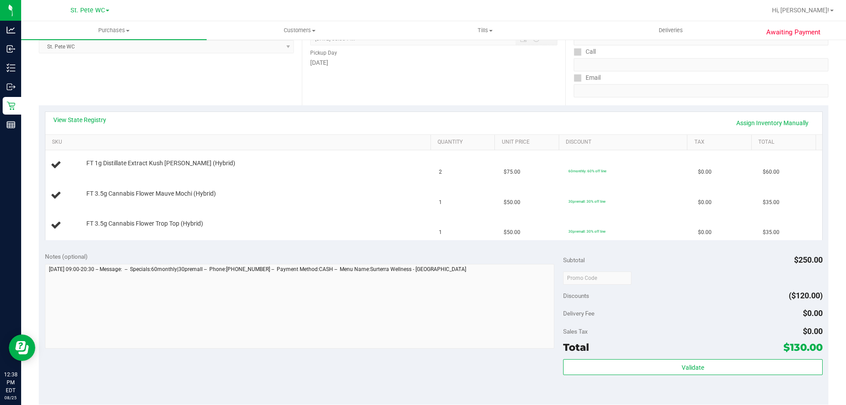
click at [88, 125] on div "View State Registry Assign Inventory Manually" at bounding box center [433, 122] width 761 height 15
click at [88, 122] on link "View State Registry" at bounding box center [79, 119] width 53 height 9
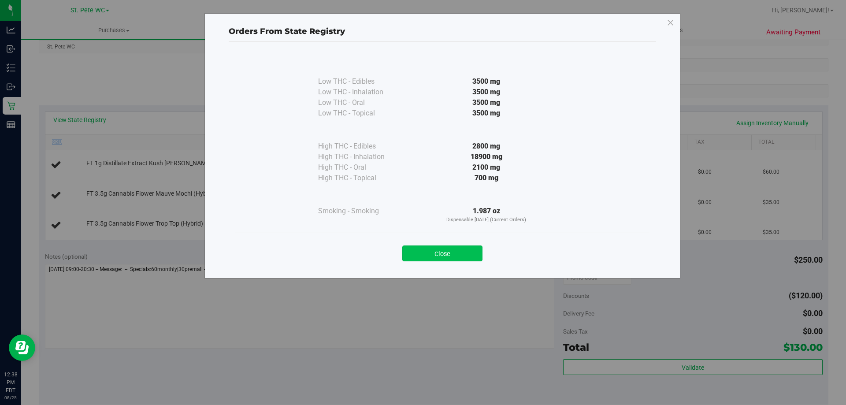
click at [449, 255] on button "Close" at bounding box center [442, 253] width 80 height 16
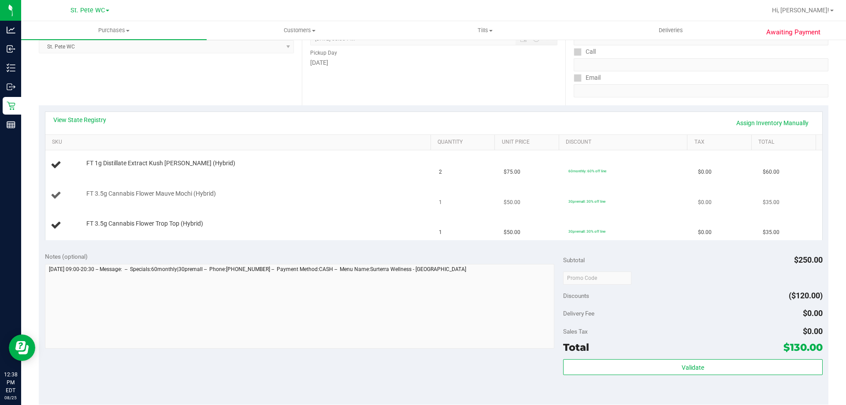
click at [302, 199] on div "FT 3.5g Cannabis Flower Mauve Mochi (Hybrid)" at bounding box center [240, 195] width 378 height 12
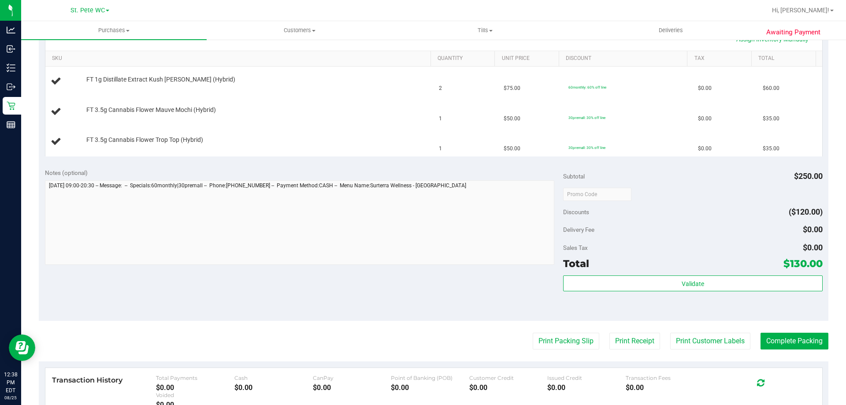
scroll to position [264, 0]
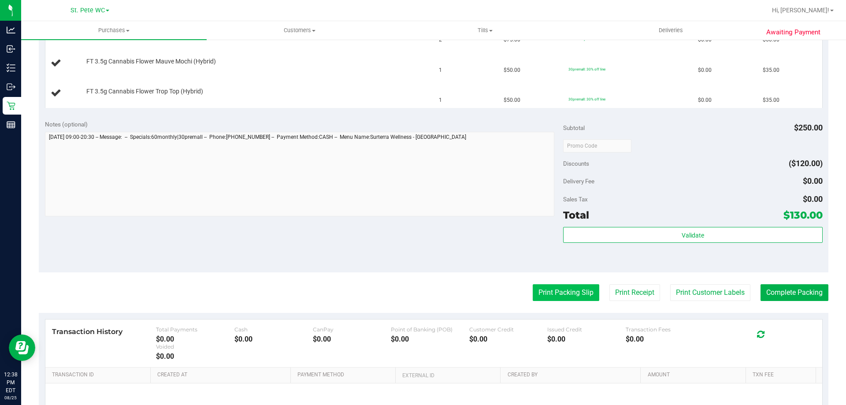
click at [561, 295] on button "Print Packing Slip" at bounding box center [566, 292] width 67 height 17
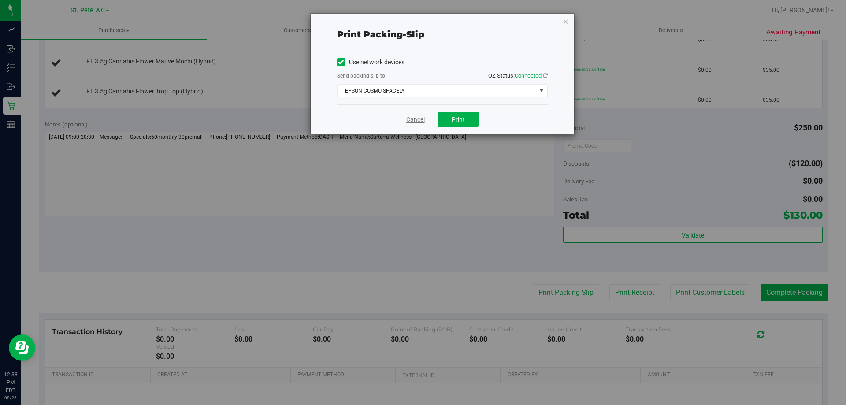
click at [422, 117] on link "Cancel" at bounding box center [415, 119] width 19 height 9
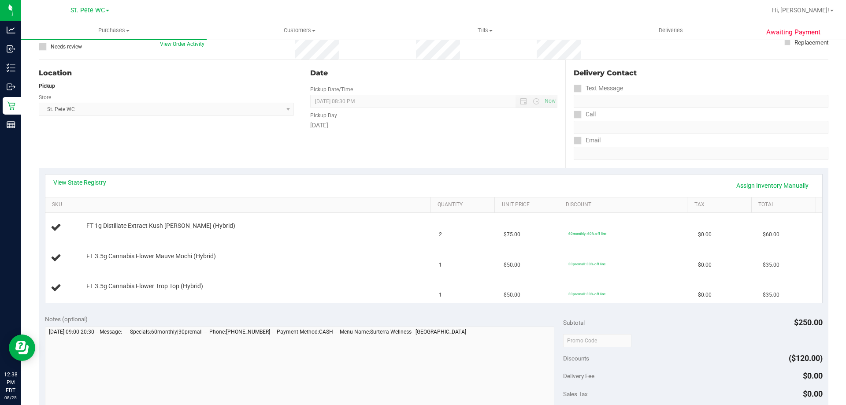
scroll to position [44, 0]
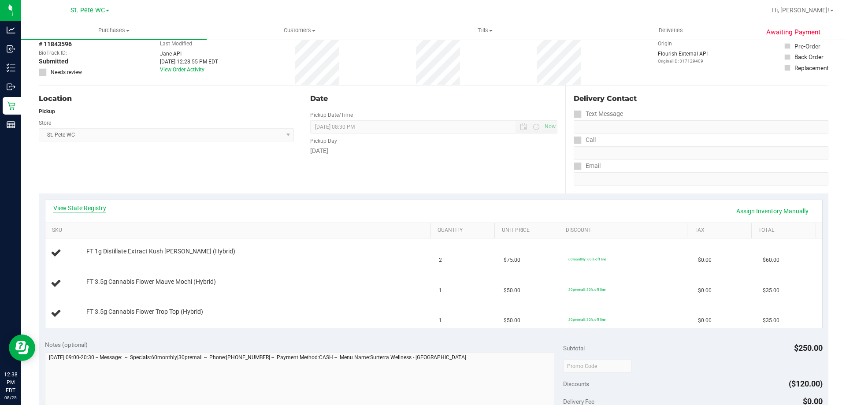
click at [95, 210] on link "View State Registry" at bounding box center [79, 208] width 53 height 9
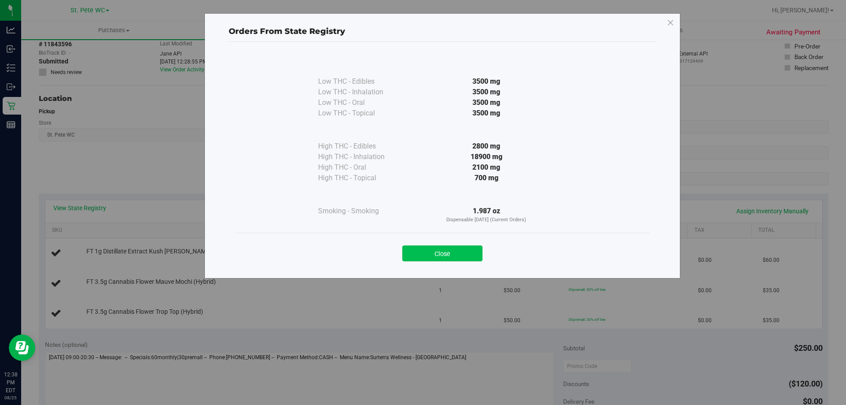
click at [463, 250] on button "Close" at bounding box center [442, 253] width 80 height 16
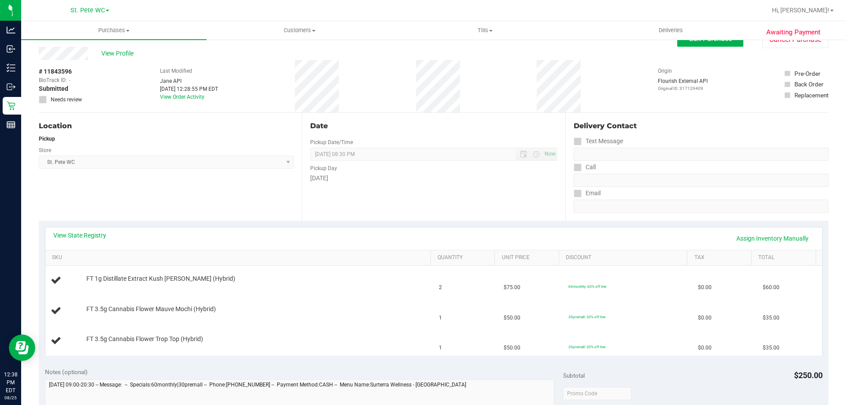
scroll to position [0, 0]
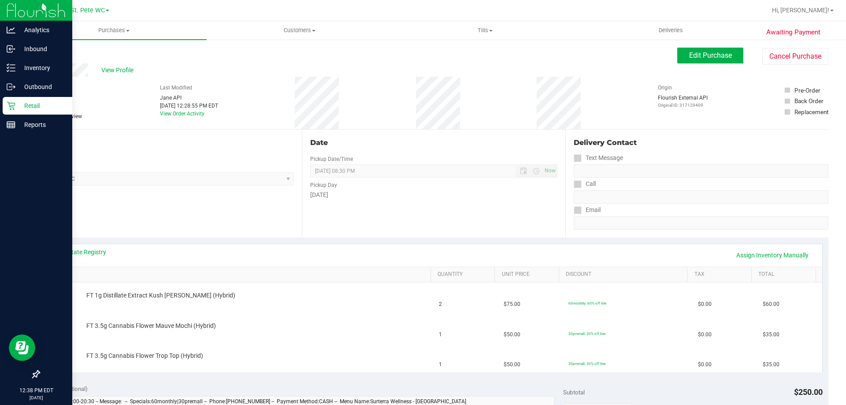
click at [54, 111] on p "Retail" at bounding box center [41, 105] width 53 height 11
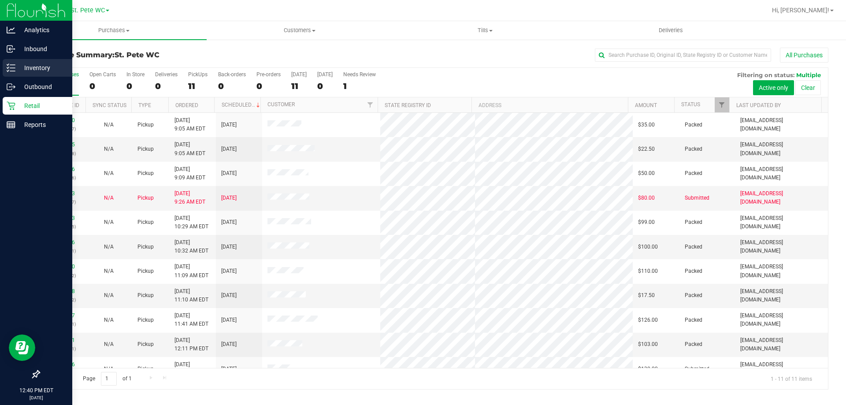
click at [9, 72] on div "Inventory" at bounding box center [38, 68] width 70 height 18
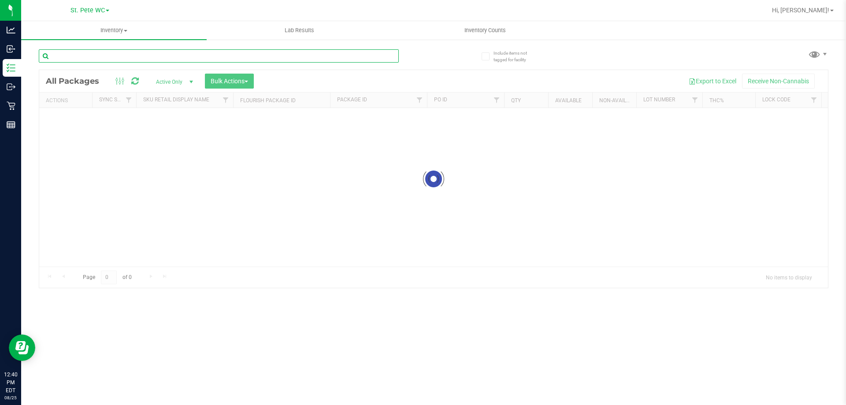
click at [89, 59] on input "text" at bounding box center [219, 55] width 360 height 13
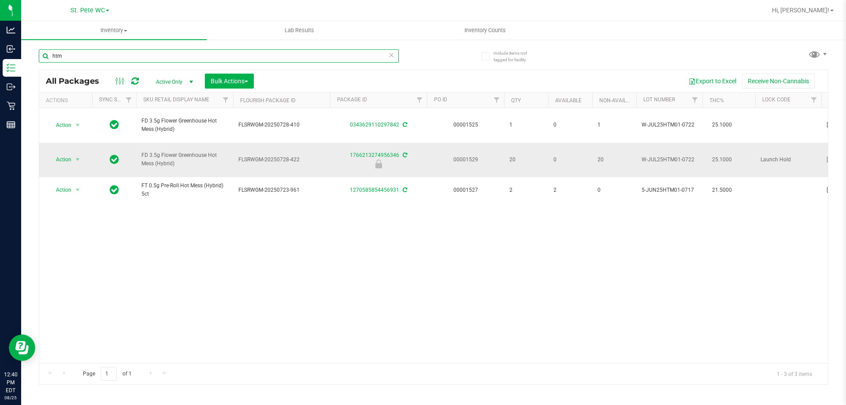
type input "htm"
click at [196, 159] on td "FD 3.5g Flower Greenhouse Hot Mess (Hybrid)" at bounding box center [184, 160] width 97 height 35
copy tr "FD 3.5g Flower Greenhouse Hot Mess (Hybrid)"
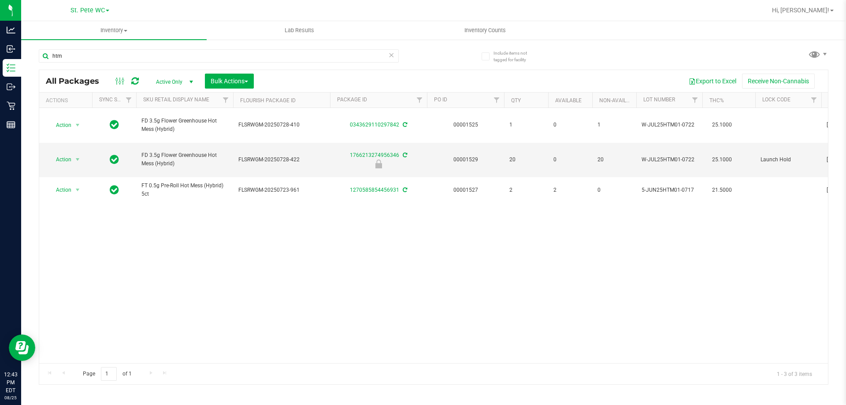
click at [91, 65] on div "htm" at bounding box center [219, 59] width 360 height 20
click at [93, 59] on input "htm" at bounding box center [219, 55] width 360 height 13
click at [142, 52] on input "htm" at bounding box center [219, 55] width 360 height 13
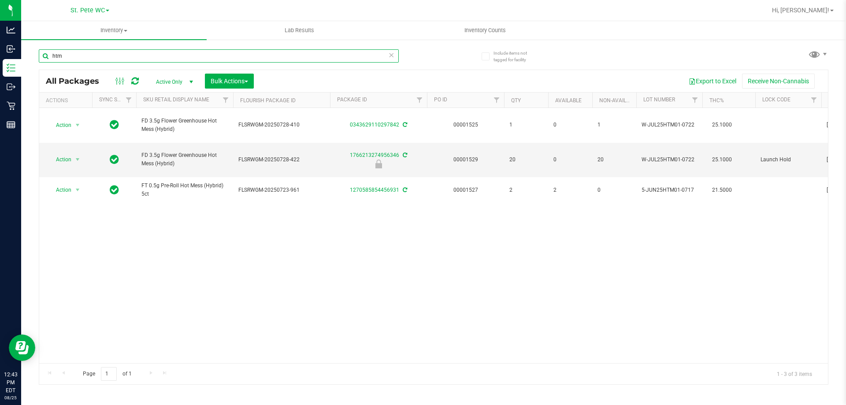
click at [142, 52] on input "htm" at bounding box center [219, 55] width 360 height 13
click at [78, 156] on span "select" at bounding box center [77, 159] width 7 height 7
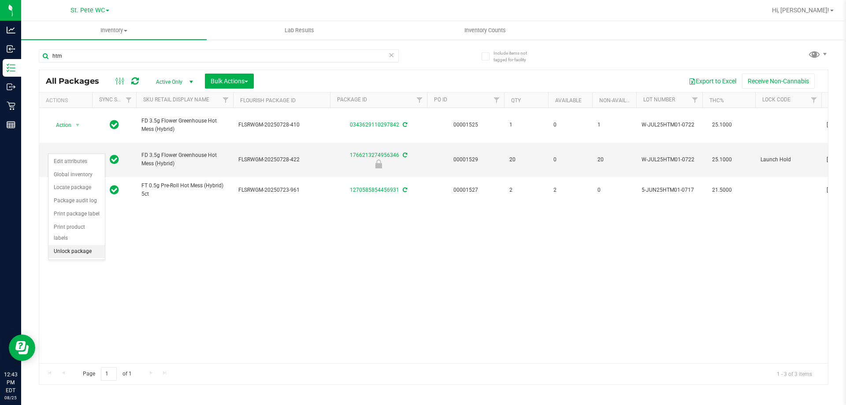
click at [90, 245] on li "Unlock package" at bounding box center [76, 251] width 56 height 13
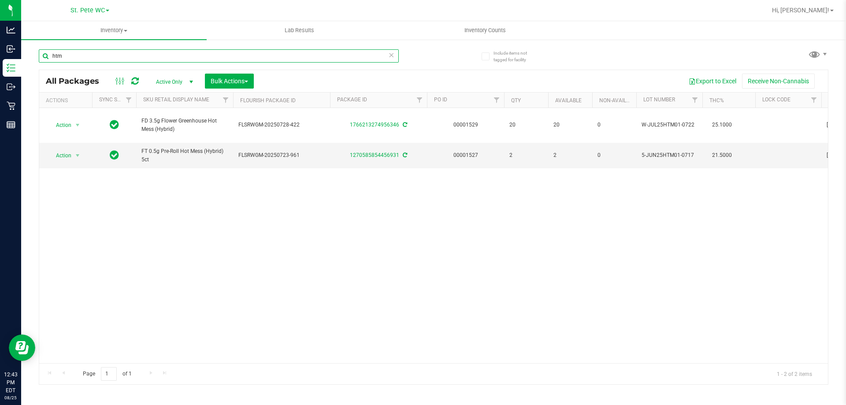
click at [128, 54] on input "htm" at bounding box center [219, 55] width 360 height 13
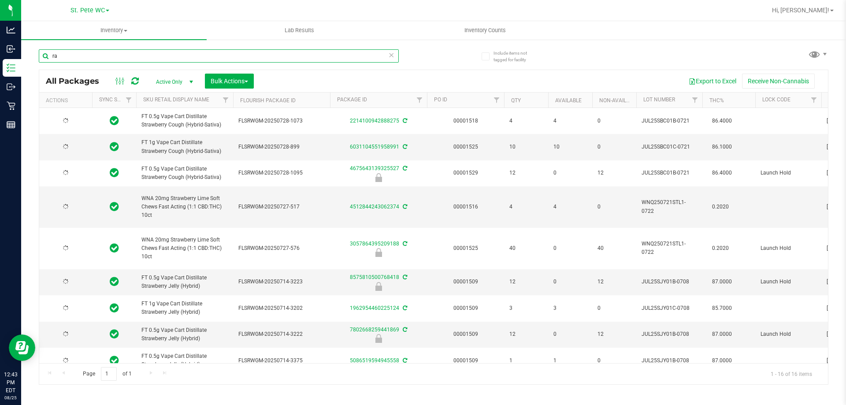
type input "r"
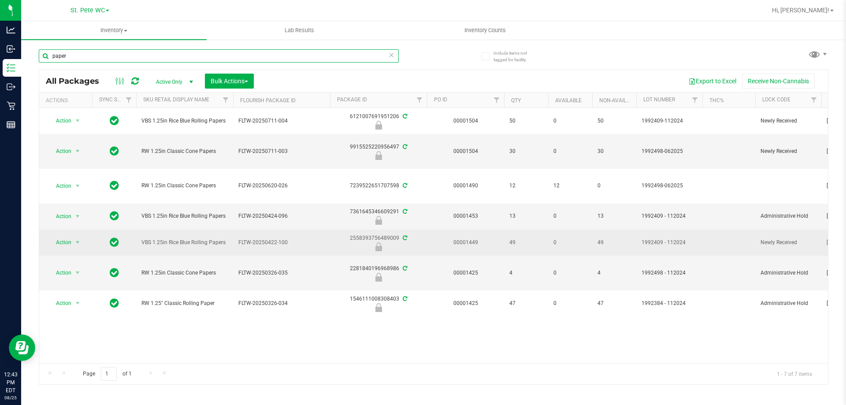
type input "paper"
click at [185, 244] on span "VBS 1.25in Rice Blue Rolling Papers" at bounding box center [184, 242] width 86 height 8
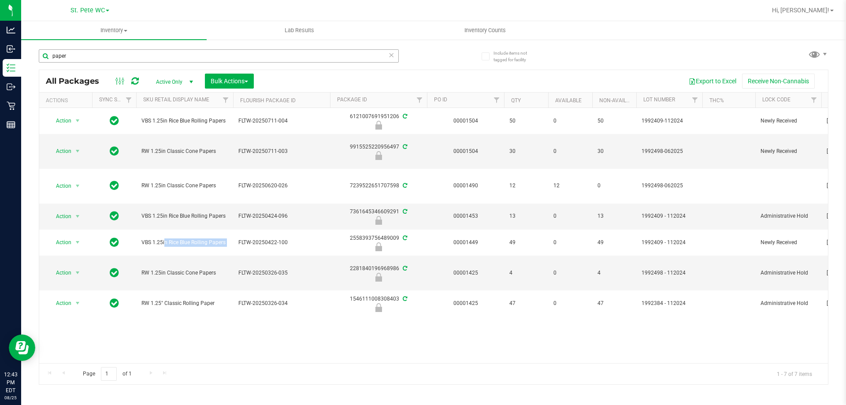
copy tr "VBS 1.25in Rice Blue Rolling Papers"
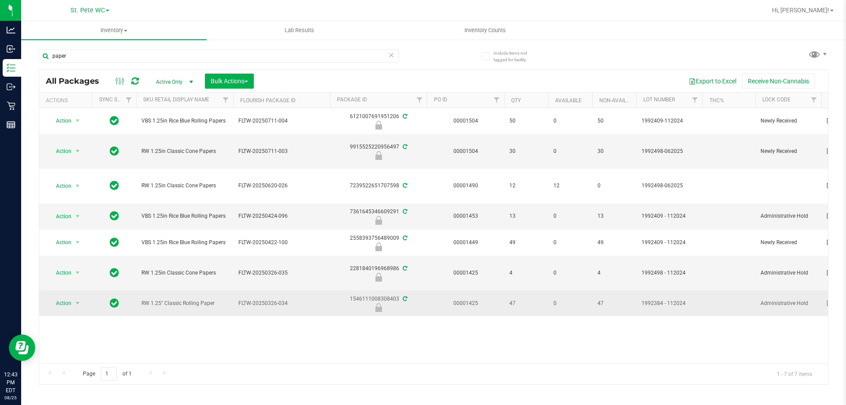
click at [196, 305] on span "RW 1.25" Classic Rolling Paper" at bounding box center [184, 303] width 86 height 8
copy tr "RW 1.25" Classic Rolling Paper"
click at [65, 300] on span "Action" at bounding box center [60, 303] width 24 height 12
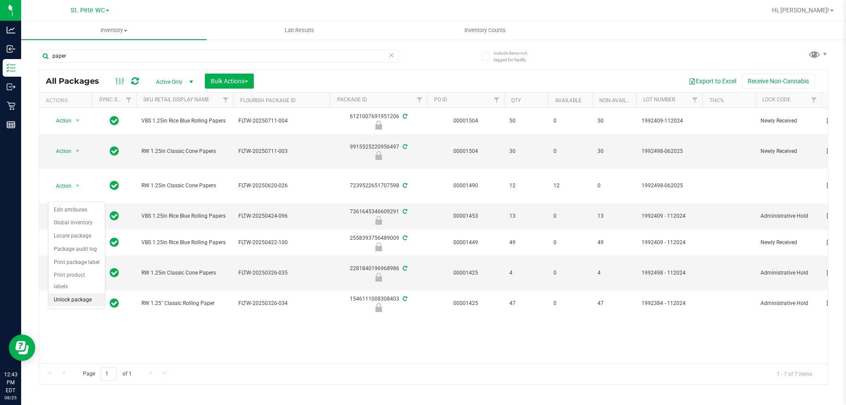
click at [81, 293] on li "Unlock package" at bounding box center [76, 299] width 56 height 13
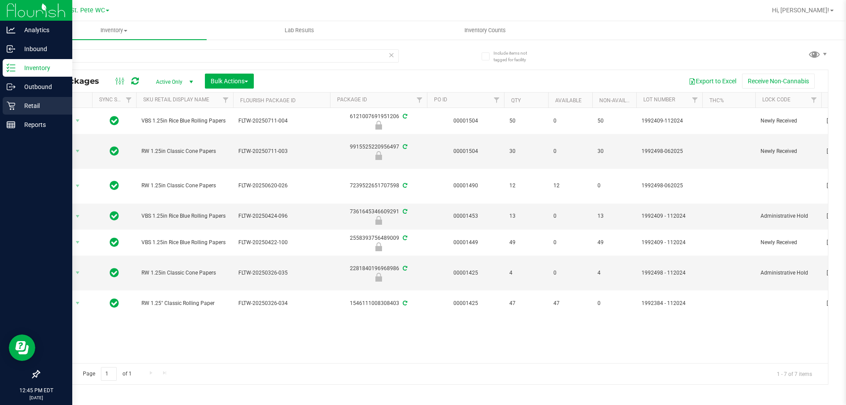
click at [7, 97] on div "Retail" at bounding box center [38, 106] width 70 height 18
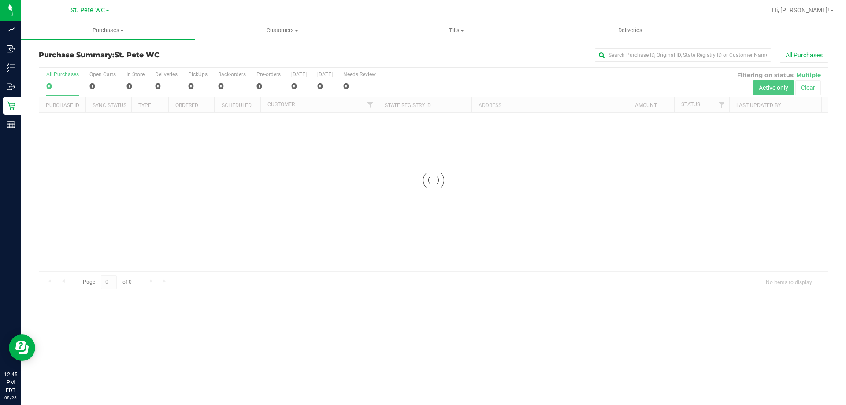
click at [143, 39] on link "Purchases Summary of purchases Fulfillment All purchases" at bounding box center [108, 30] width 174 height 19
click at [126, 67] on li "Fulfillment" at bounding box center [108, 64] width 174 height 11
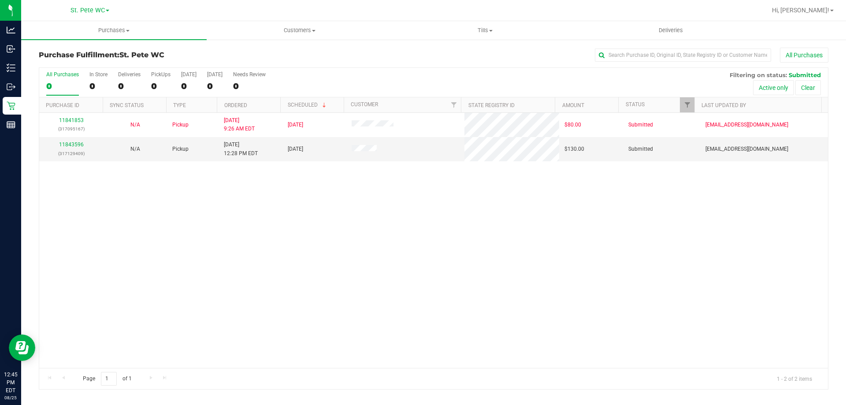
click at [192, 254] on div "11841853 (317095167) N/A Pickup [DATE] 9:26 AM EDT 8/25/2025 $80.00 Submitted […" at bounding box center [433, 240] width 789 height 255
click at [80, 144] on link "11843596" at bounding box center [71, 144] width 25 height 6
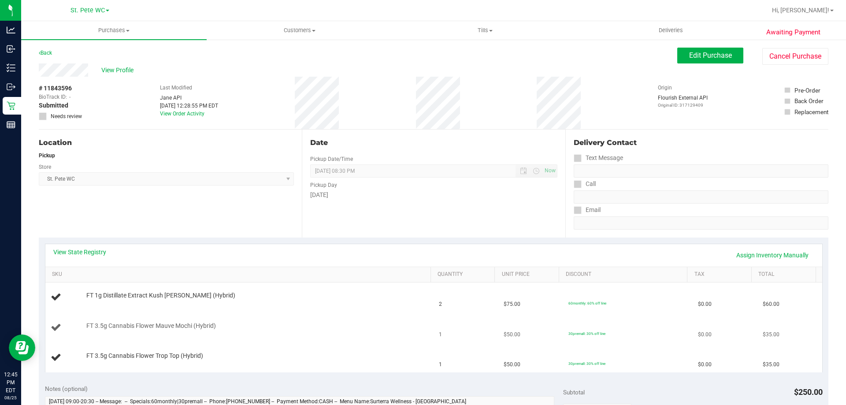
click at [281, 333] on div "FT 3.5g Cannabis Flower Mauve Mochi (Hybrid)" at bounding box center [240, 328] width 378 height 12
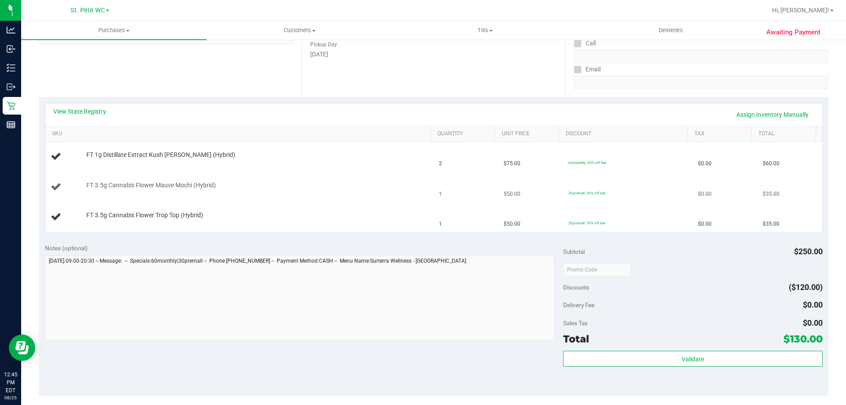
scroll to position [142, 0]
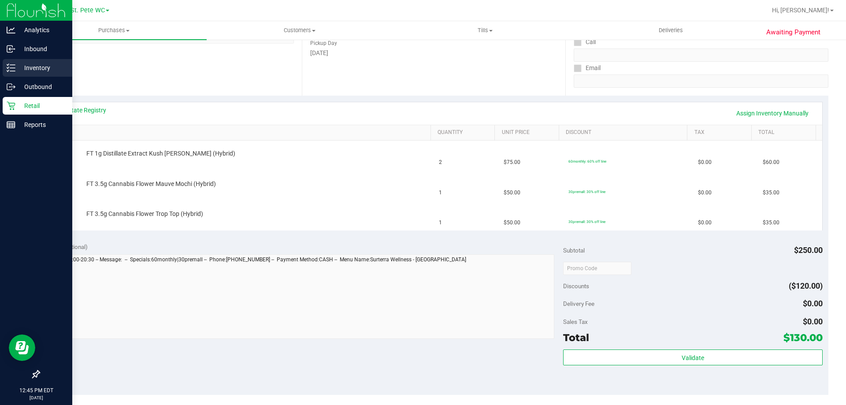
click at [29, 77] on link "Inventory" at bounding box center [36, 68] width 72 height 19
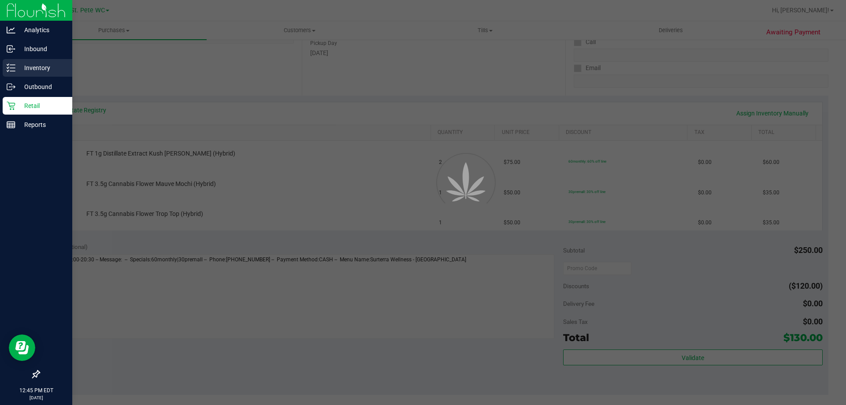
click at [28, 70] on p "Inventory" at bounding box center [41, 68] width 53 height 11
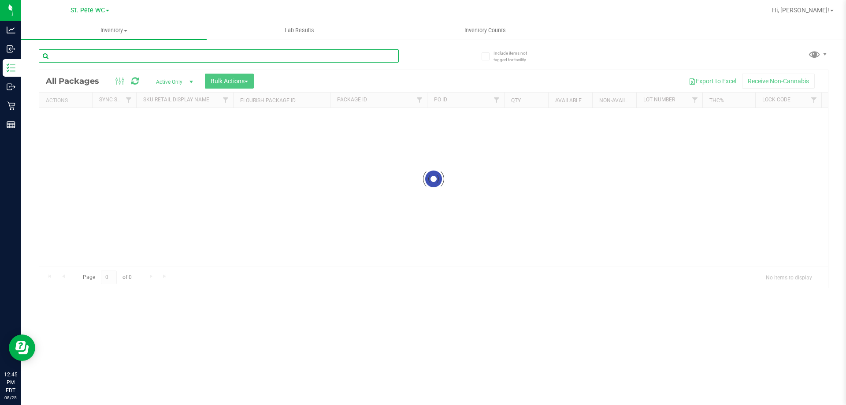
click at [136, 62] on input "text" at bounding box center [219, 55] width 360 height 13
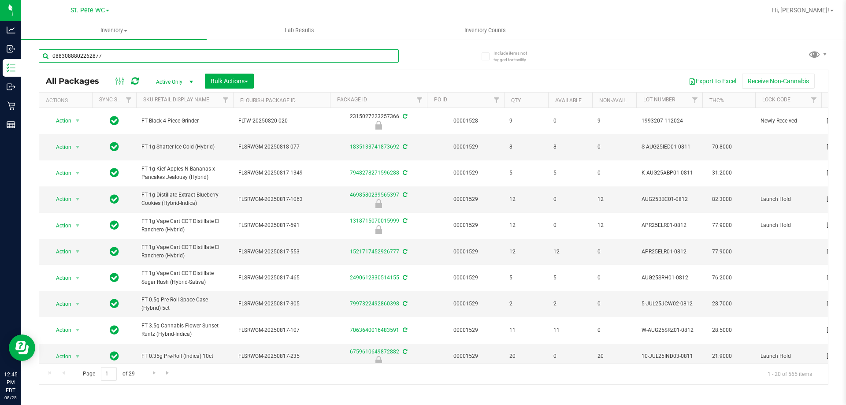
type input "0883088802262877"
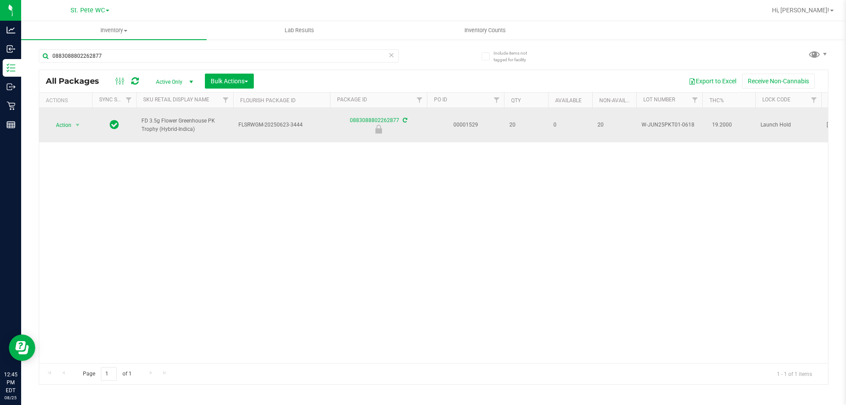
click at [68, 119] on span "Action" at bounding box center [60, 125] width 24 height 12
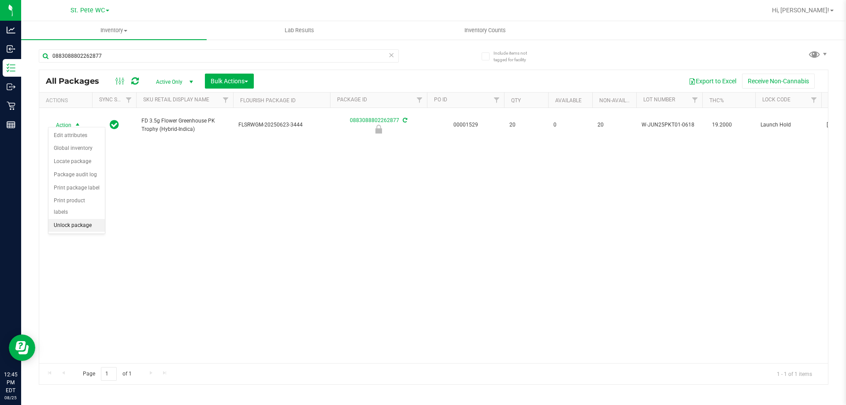
click at [78, 219] on li "Unlock package" at bounding box center [76, 225] width 56 height 13
click at [271, 203] on div "Action Action Adjust qty Create package Edit attributes Global inventory Locate…" at bounding box center [433, 235] width 789 height 255
click at [258, 275] on div "Action Action Adjust qty Create package Edit attributes Global inventory Locate…" at bounding box center [433, 235] width 789 height 255
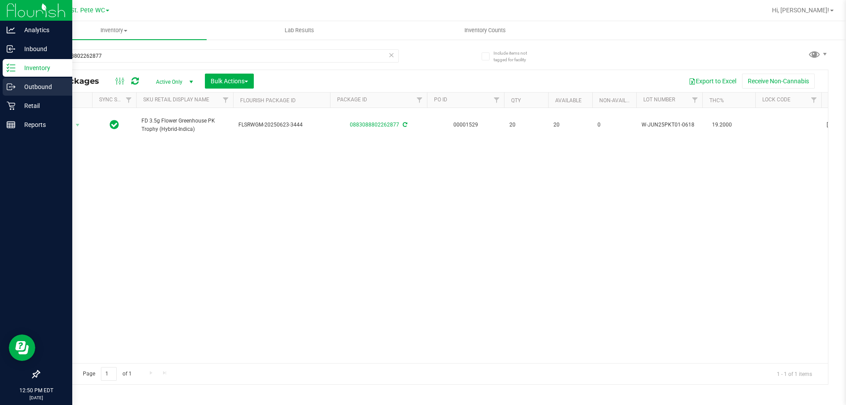
click at [8, 94] on div "Outbound" at bounding box center [38, 87] width 70 height 18
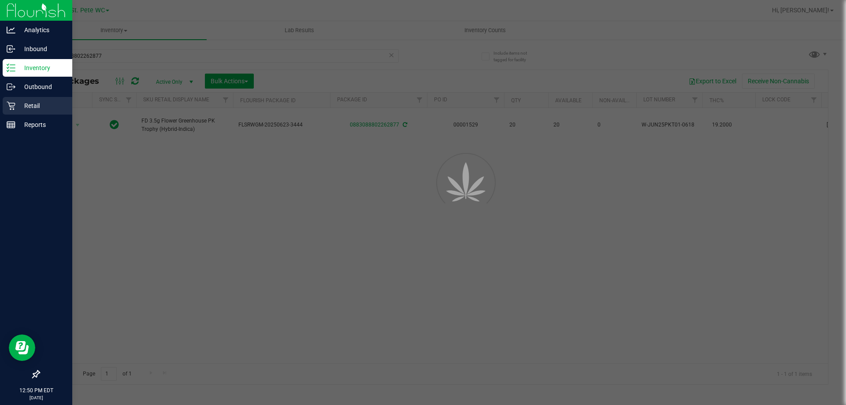
click at [14, 107] on icon at bounding box center [11, 105] width 9 height 9
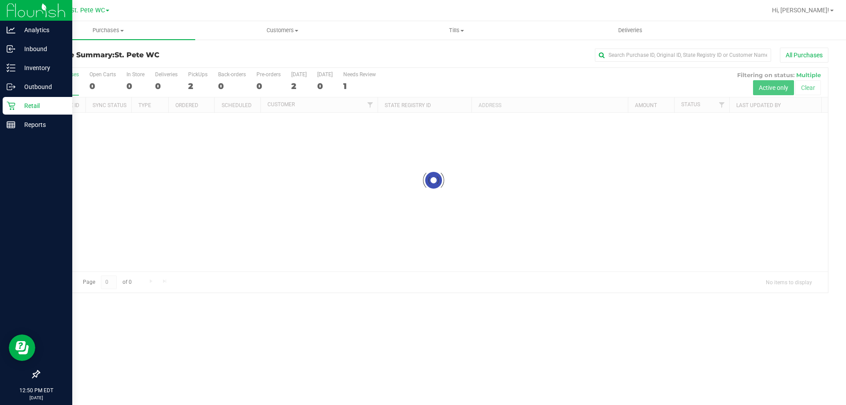
click at [100, 40] on link "Purchases Summary of purchases Fulfillment All purchases" at bounding box center [108, 30] width 174 height 19
click at [87, 64] on li "Fulfillment" at bounding box center [108, 64] width 174 height 11
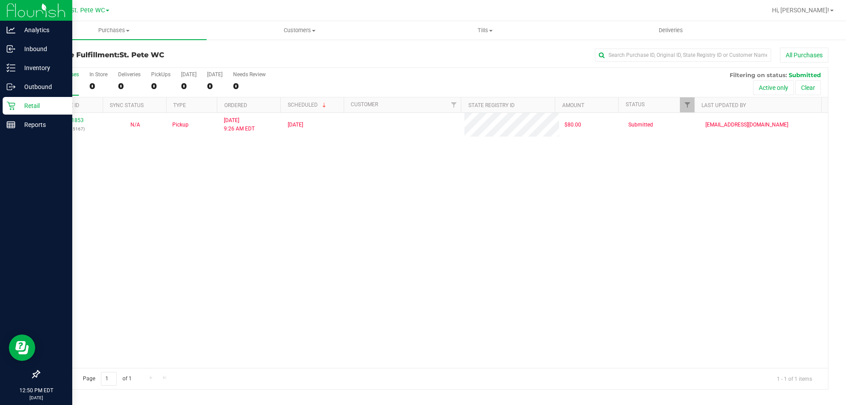
click at [199, 197] on div "11841853 (317095167) N/A Pickup [DATE] 9:26 AM EDT 8/25/2025 $80.00 Submitted […" at bounding box center [433, 240] width 789 height 255
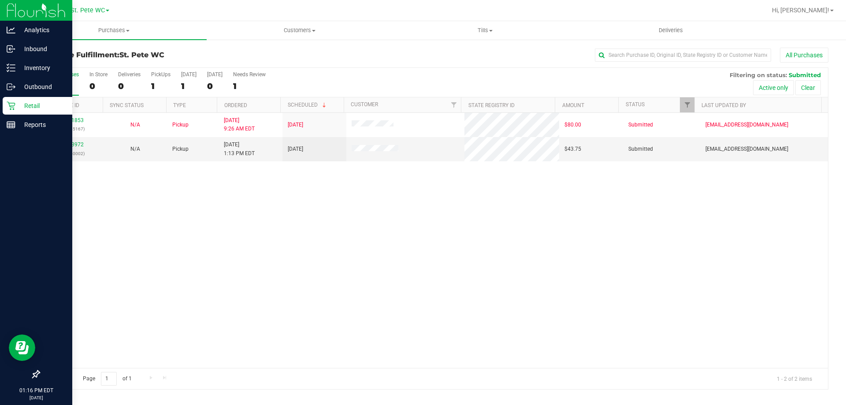
click at [274, 228] on div "11841853 (317095167) N/A Pickup [DATE] 9:26 AM EDT 8/25/2025 $80.00 Submitted […" at bounding box center [433, 240] width 789 height 255
click at [74, 145] on link "11843972" at bounding box center [71, 144] width 25 height 6
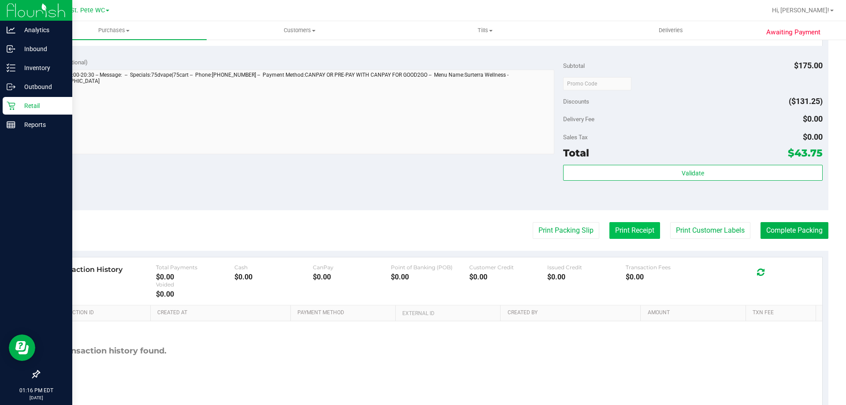
scroll to position [355, 0]
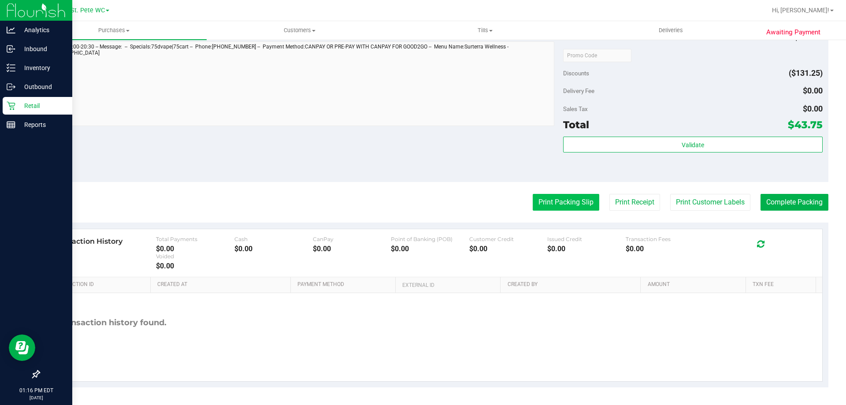
click at [533, 209] on button "Print Packing Slip" at bounding box center [566, 202] width 67 height 17
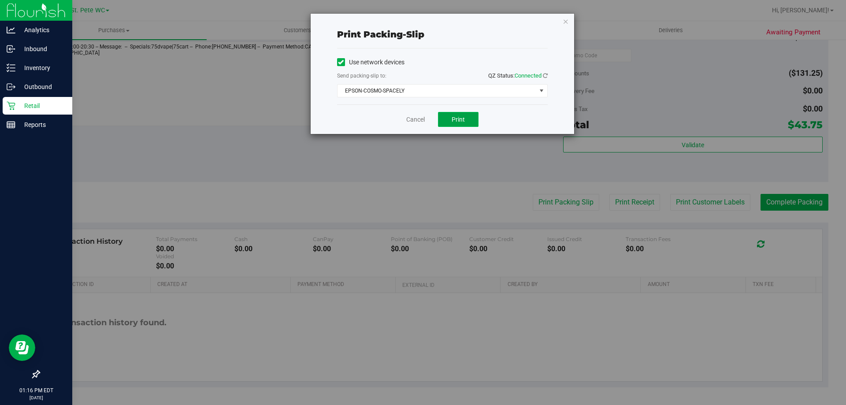
click at [450, 120] on button "Print" at bounding box center [458, 119] width 41 height 15
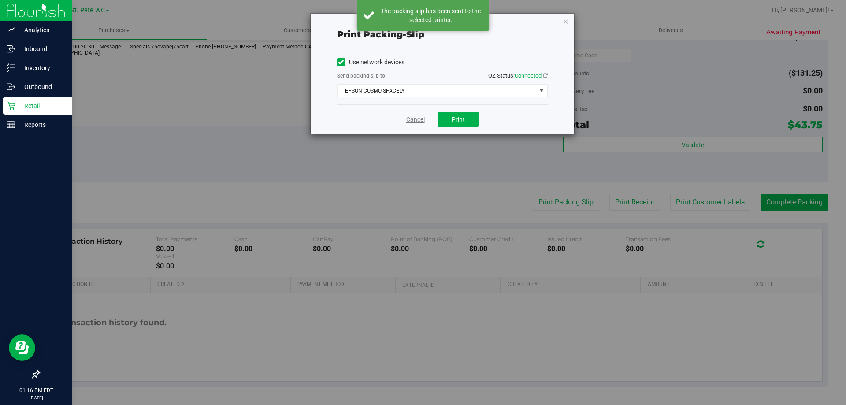
click at [416, 121] on link "Cancel" at bounding box center [415, 119] width 19 height 9
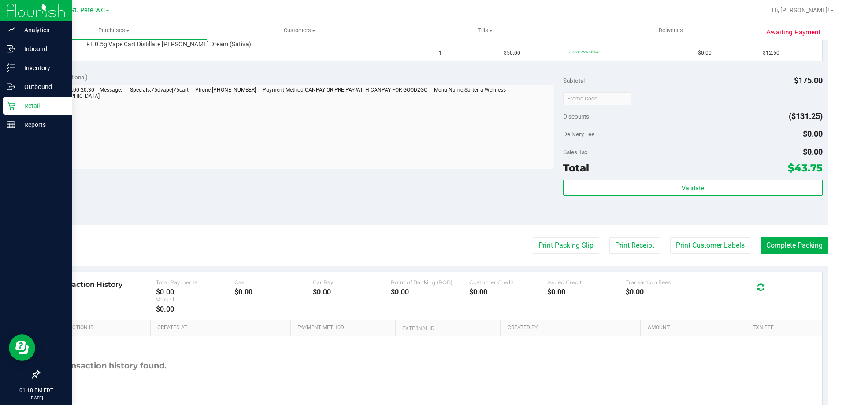
scroll to position [222, 0]
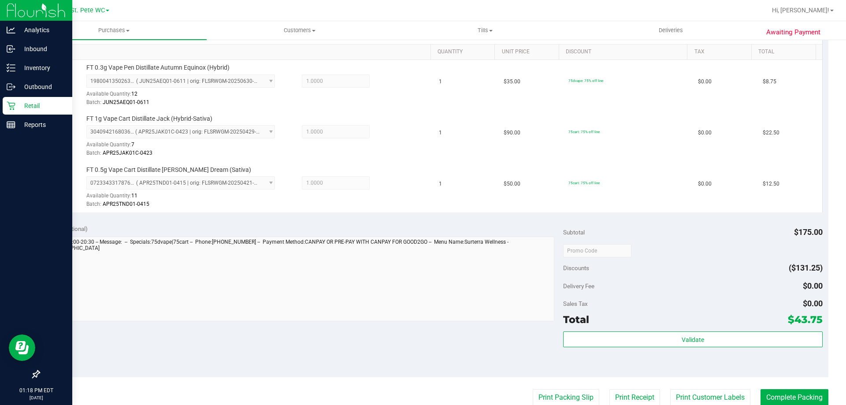
drag, startPoint x: 627, startPoint y: 313, endPoint x: 627, endPoint y: 319, distance: 6.2
click at [627, 319] on div "Total $43.75" at bounding box center [692, 319] width 259 height 16
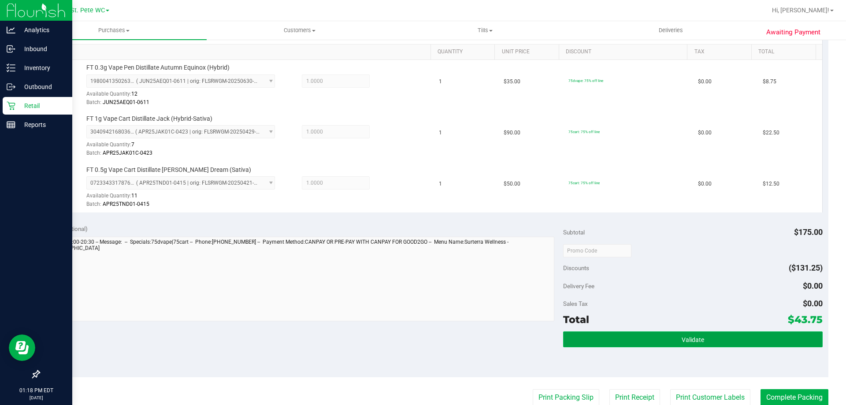
click at [624, 345] on button "Validate" at bounding box center [692, 339] width 259 height 16
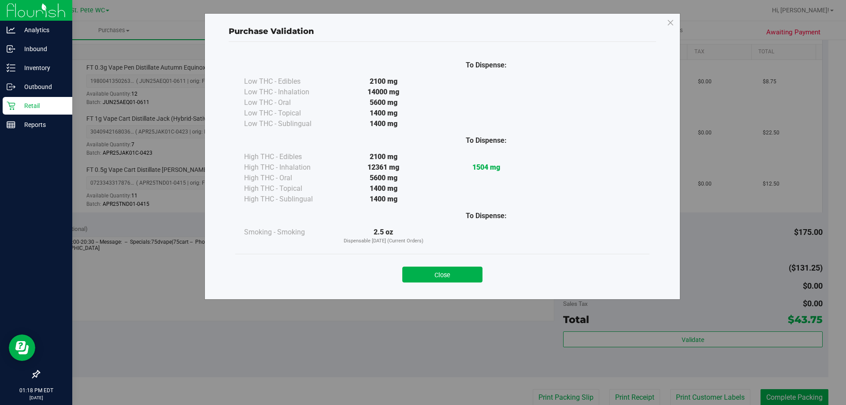
click at [453, 264] on div "Close" at bounding box center [442, 272] width 401 height 22
click at [453, 278] on button "Close" at bounding box center [442, 275] width 80 height 16
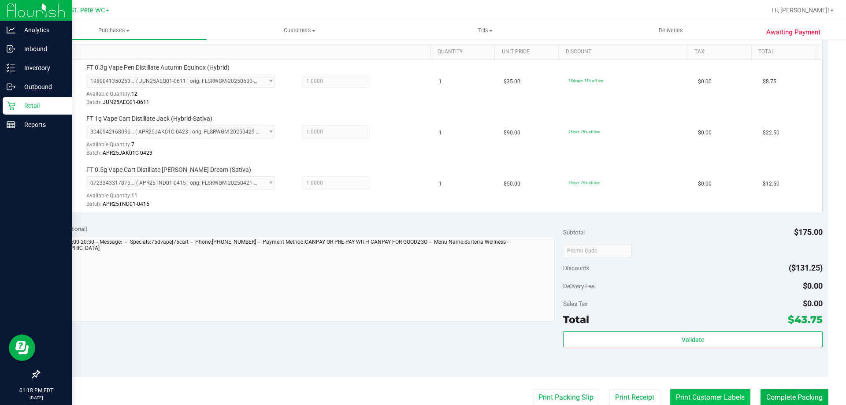
click at [679, 395] on button "Print Customer Labels" at bounding box center [710, 397] width 80 height 17
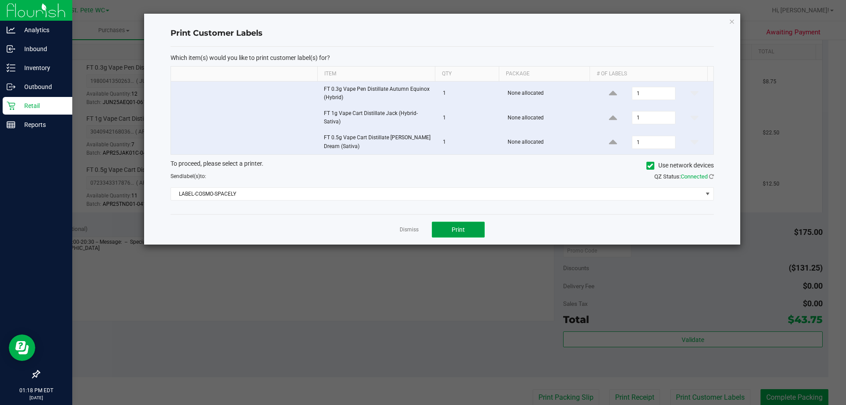
click at [455, 225] on button "Print" at bounding box center [458, 230] width 53 height 16
click at [404, 232] on link "Dismiss" at bounding box center [409, 229] width 19 height 7
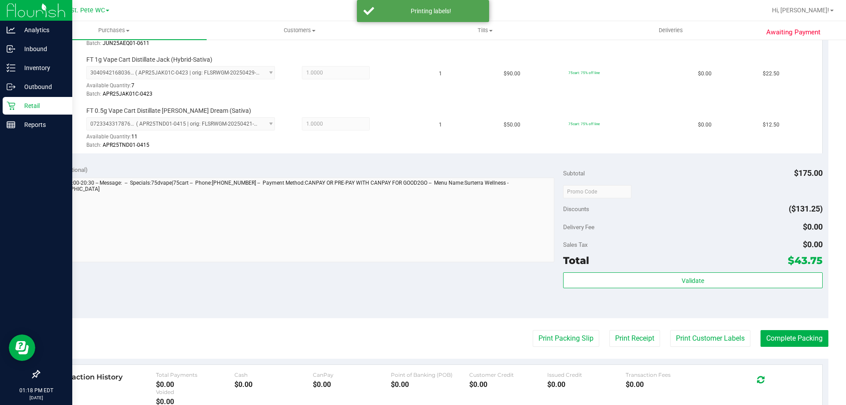
scroll to position [311, 0]
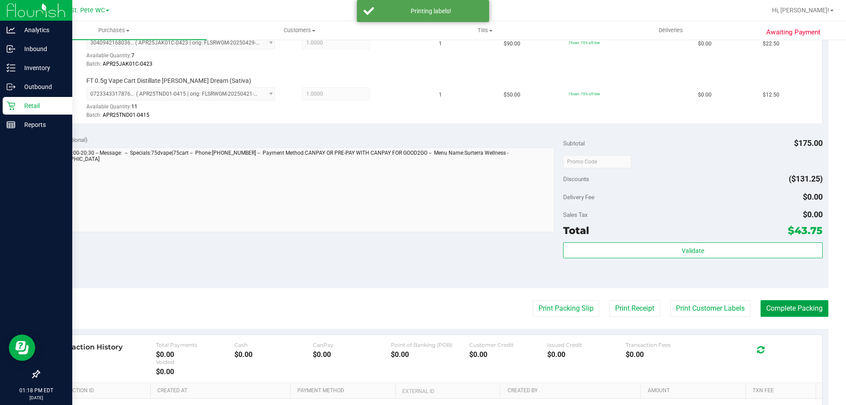
click at [779, 309] on button "Complete Packing" at bounding box center [794, 308] width 68 height 17
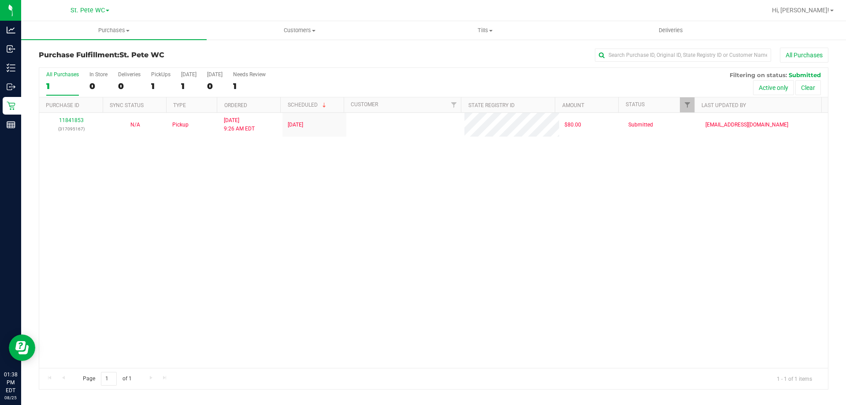
click at [515, 206] on div "11841853 (317095167) N/A Pickup [DATE] 9:26 AM EDT 8/25/2025 $80.00 Submitted […" at bounding box center [433, 240] width 789 height 255
